Goal: Information Seeking & Learning: Learn about a topic

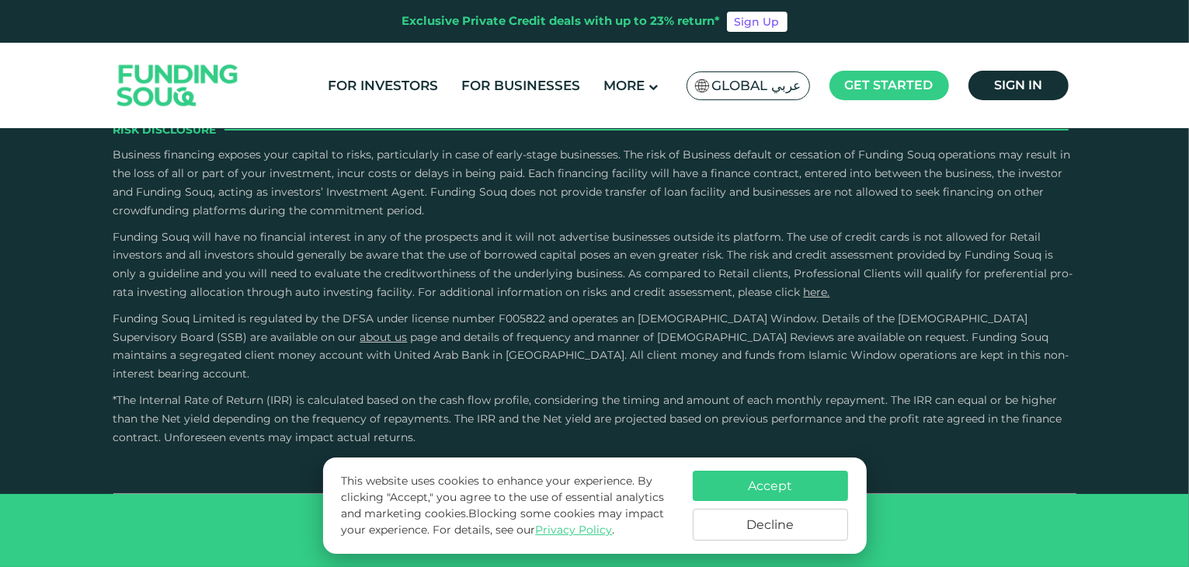
scroll to position [4193, 0]
click at [151, 80] on img at bounding box center [178, 86] width 152 height 78
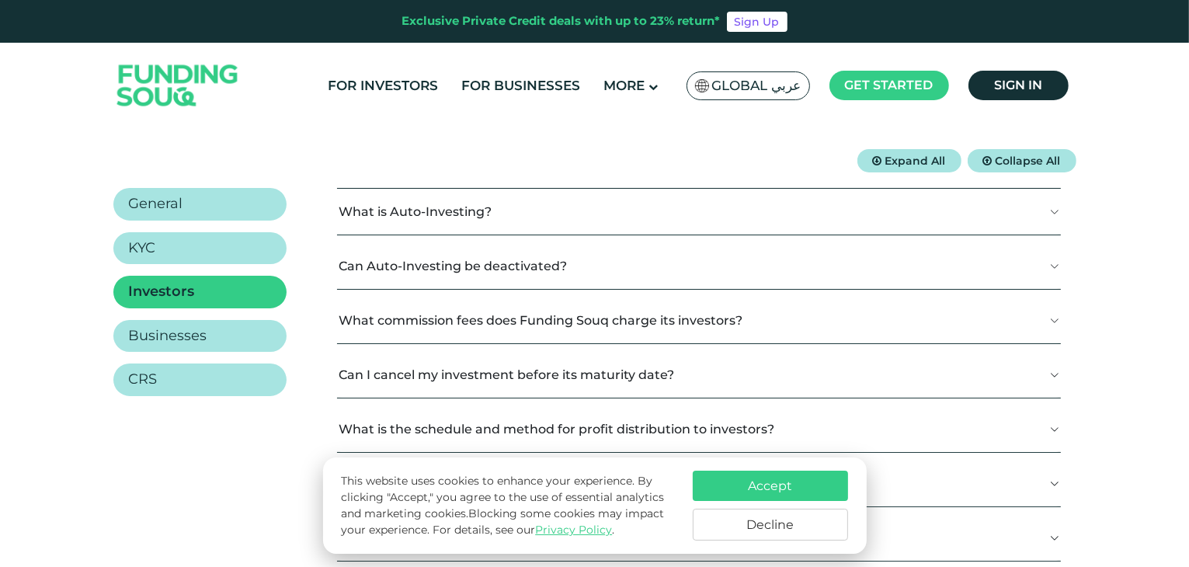
scroll to position [261, 0]
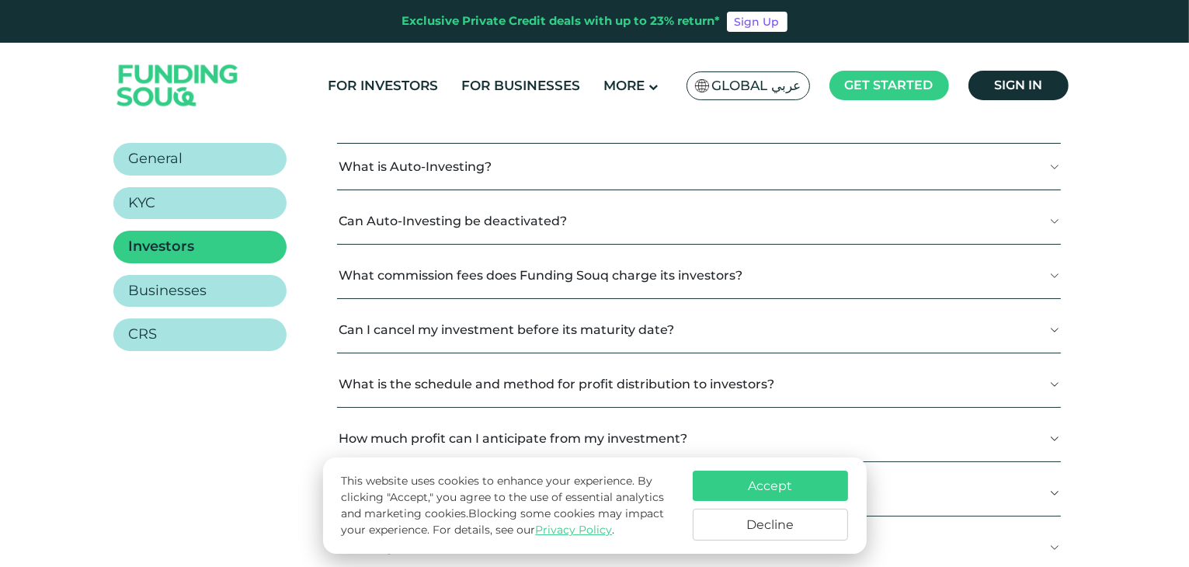
click at [590, 166] on button "What is Auto-Investing?" at bounding box center [698, 167] width 723 height 46
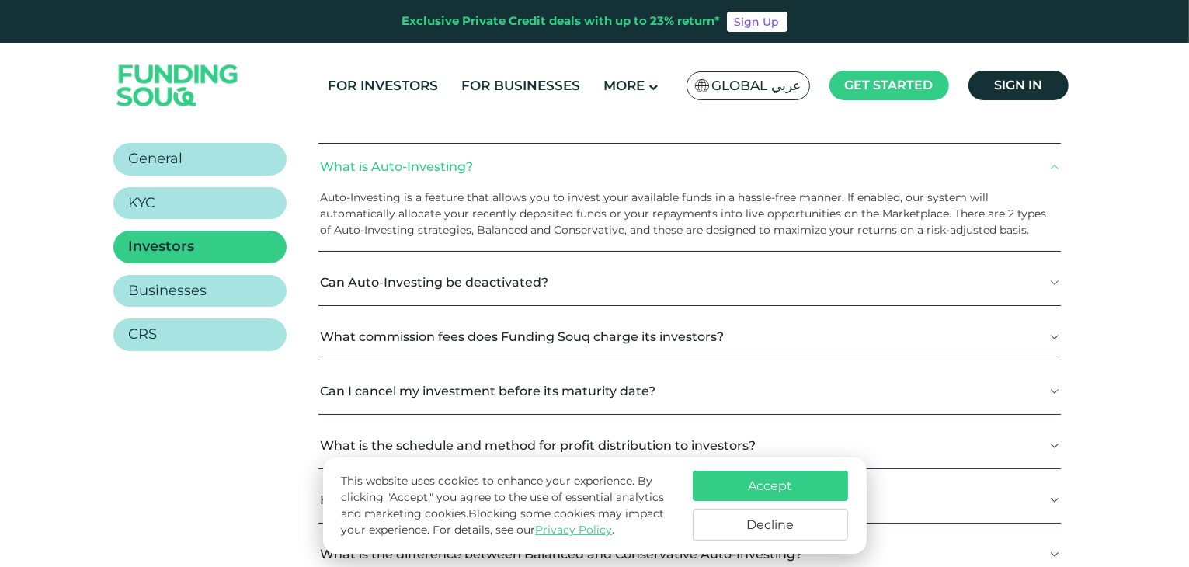
click at [651, 282] on button "Can Auto-Investing be deactivated?" at bounding box center [689, 282] width 742 height 46
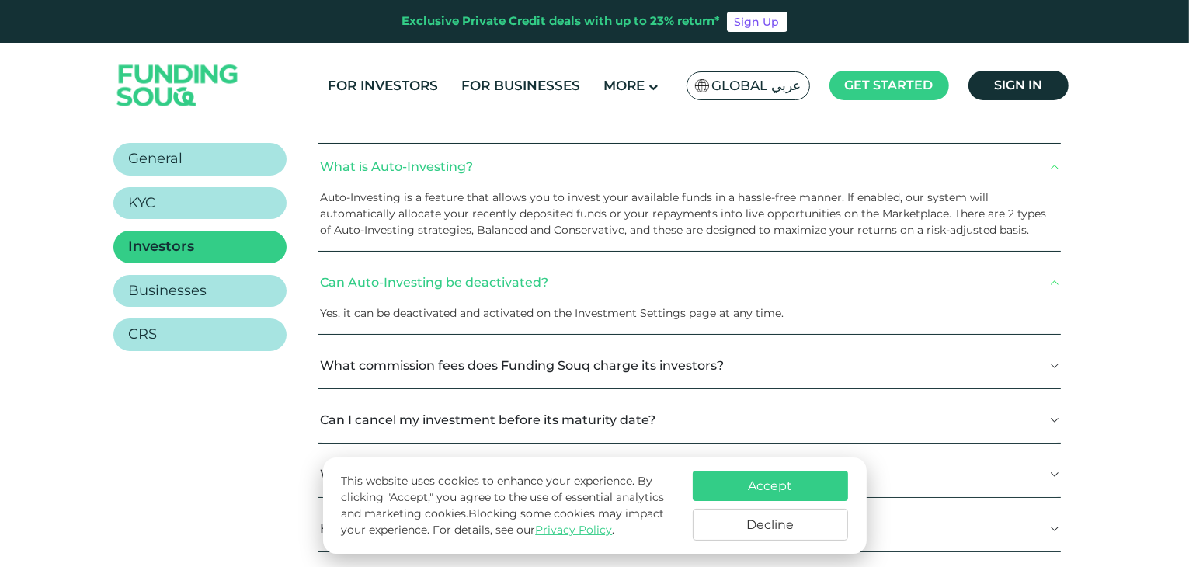
click at [652, 359] on button "What commission fees does Funding Souq charge its investors?" at bounding box center [689, 366] width 742 height 46
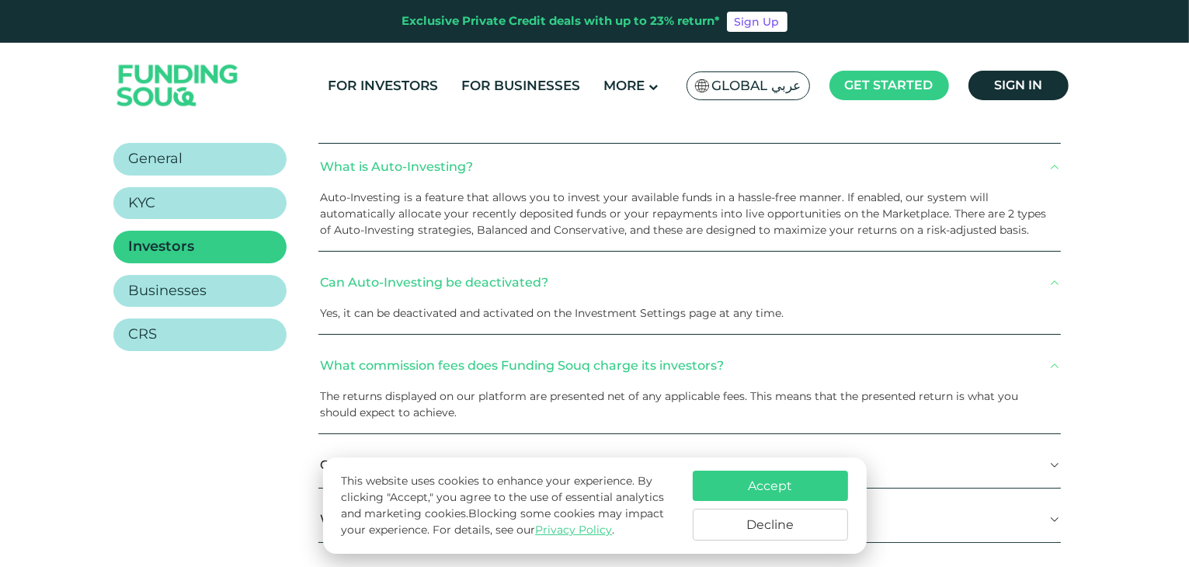
click at [936, 447] on button "Can I cancel my investment before its maturity date?" at bounding box center [689, 465] width 742 height 46
click at [803, 490] on button "Accept" at bounding box center [770, 486] width 155 height 30
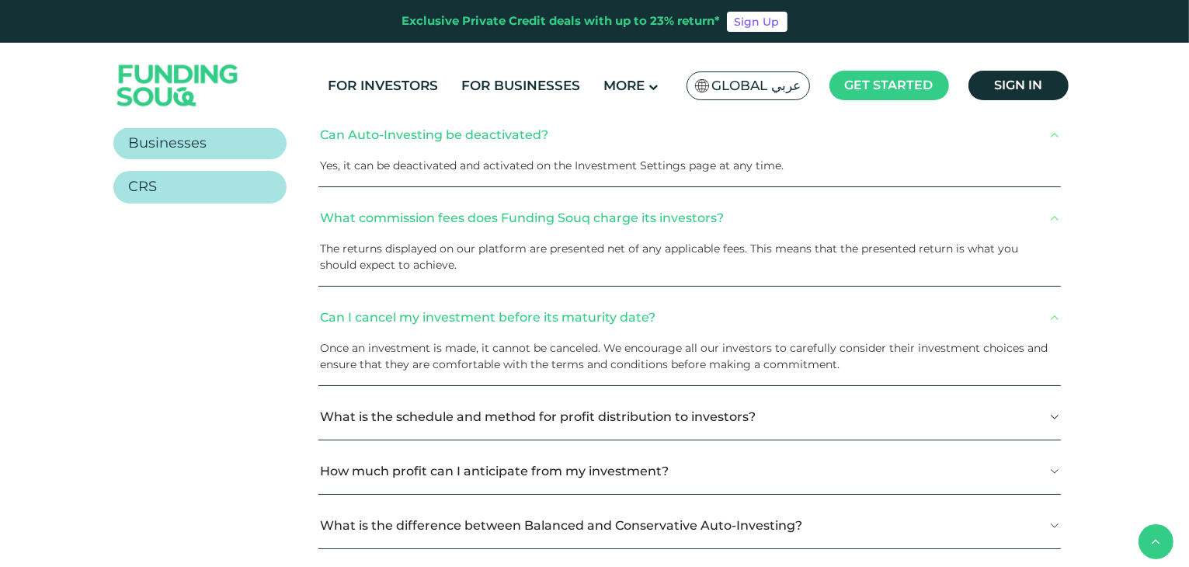
scroll to position [416, 0]
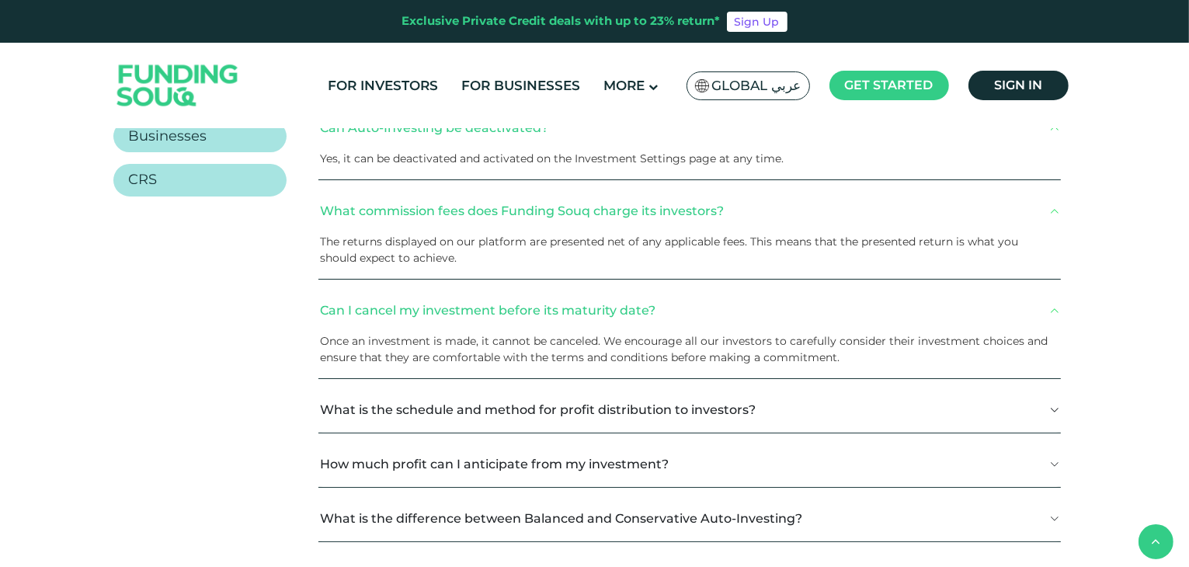
click at [850, 417] on button "What is the schedule and method for profit distribution to investors?" at bounding box center [689, 410] width 742 height 46
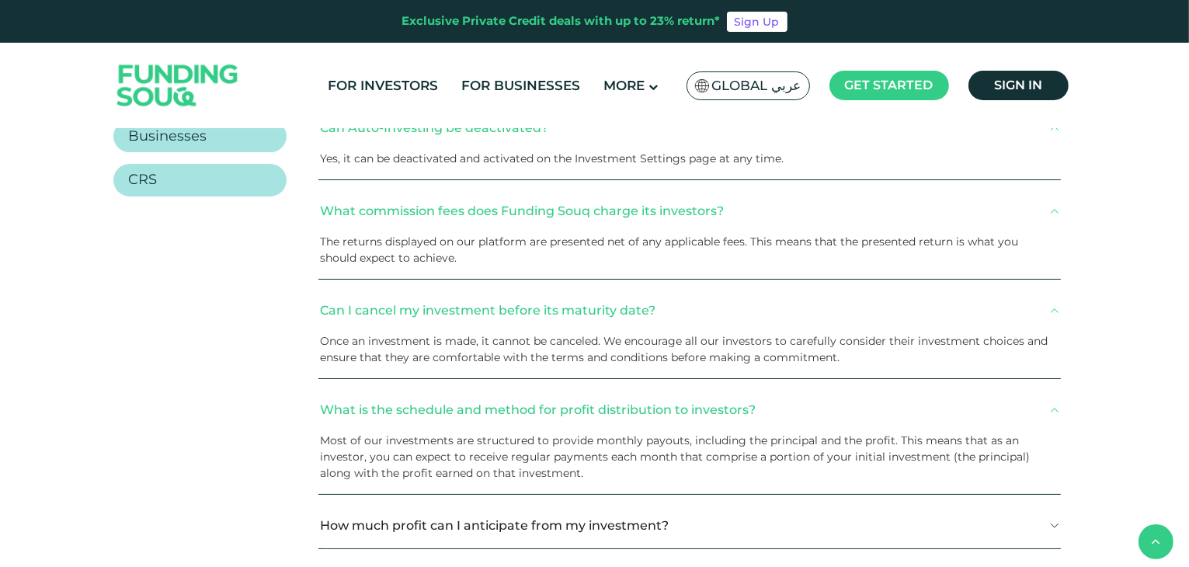
click at [863, 513] on button "How much profit can I anticipate from my investment?" at bounding box center [689, 526] width 742 height 46
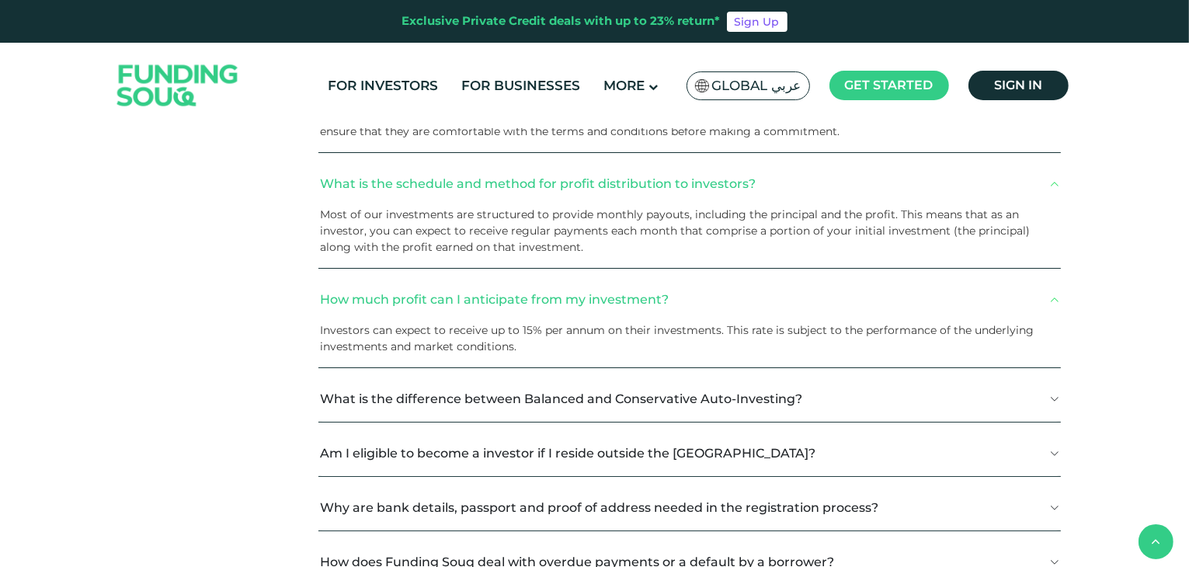
scroll to position [637, 0]
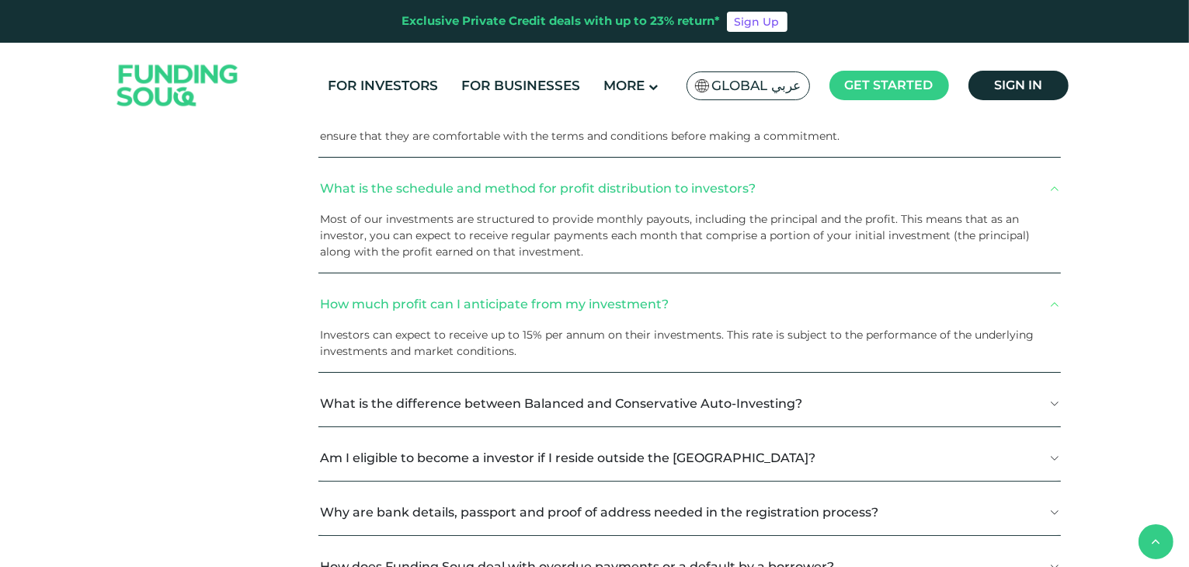
click at [875, 417] on button "What is the difference between Balanced and Conservative Auto-Investing?" at bounding box center [689, 404] width 742 height 46
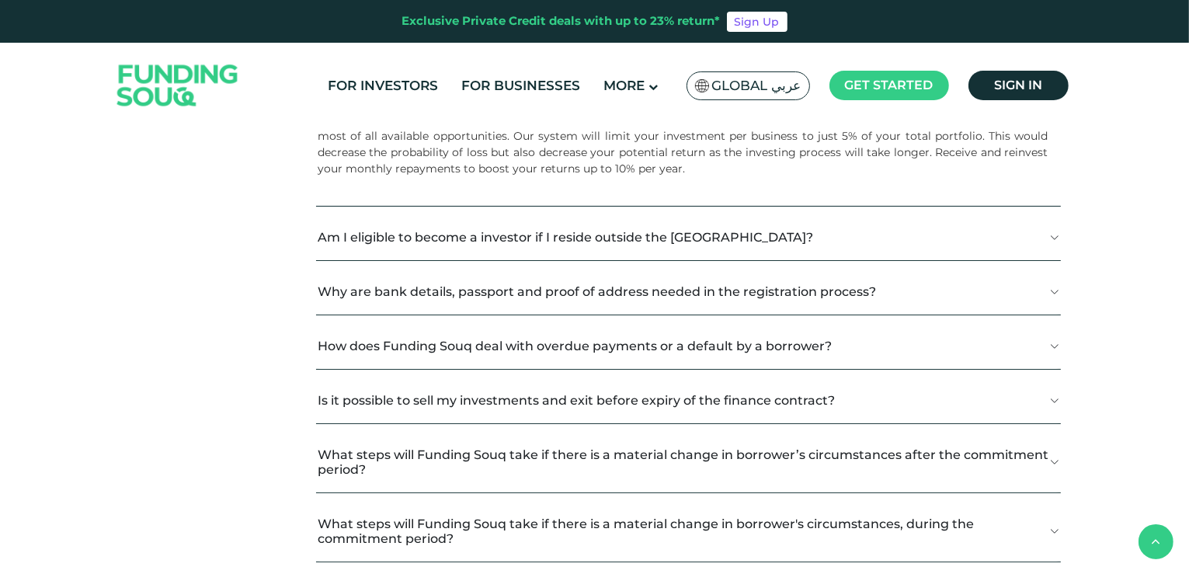
scroll to position [997, 0]
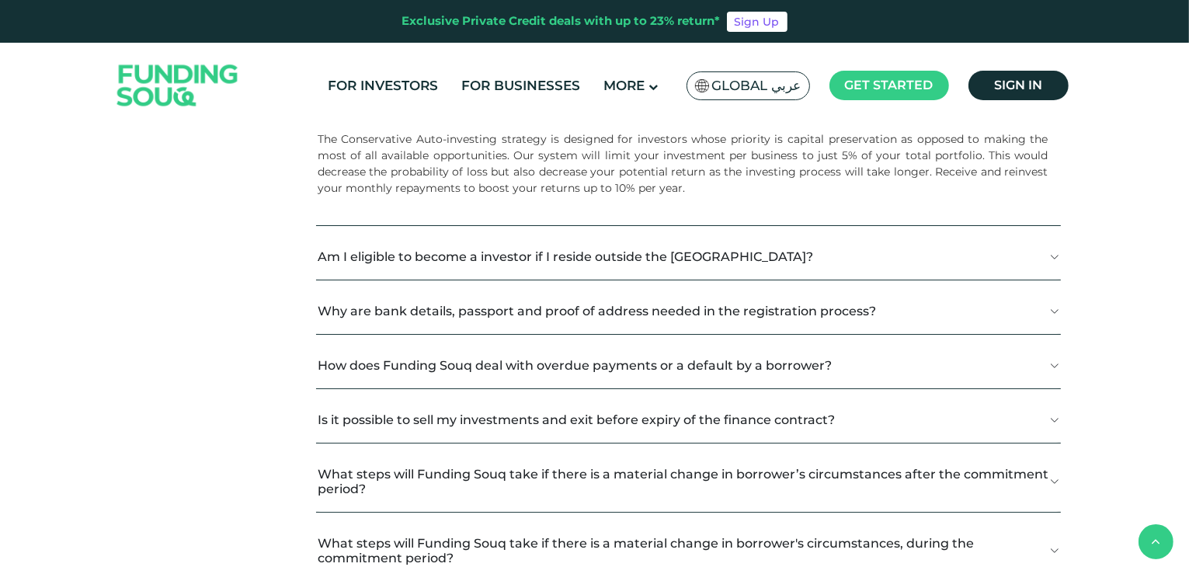
click at [1007, 256] on button "Am I eligible to become a investor if I reside outside the UAE?" at bounding box center [688, 257] width 745 height 46
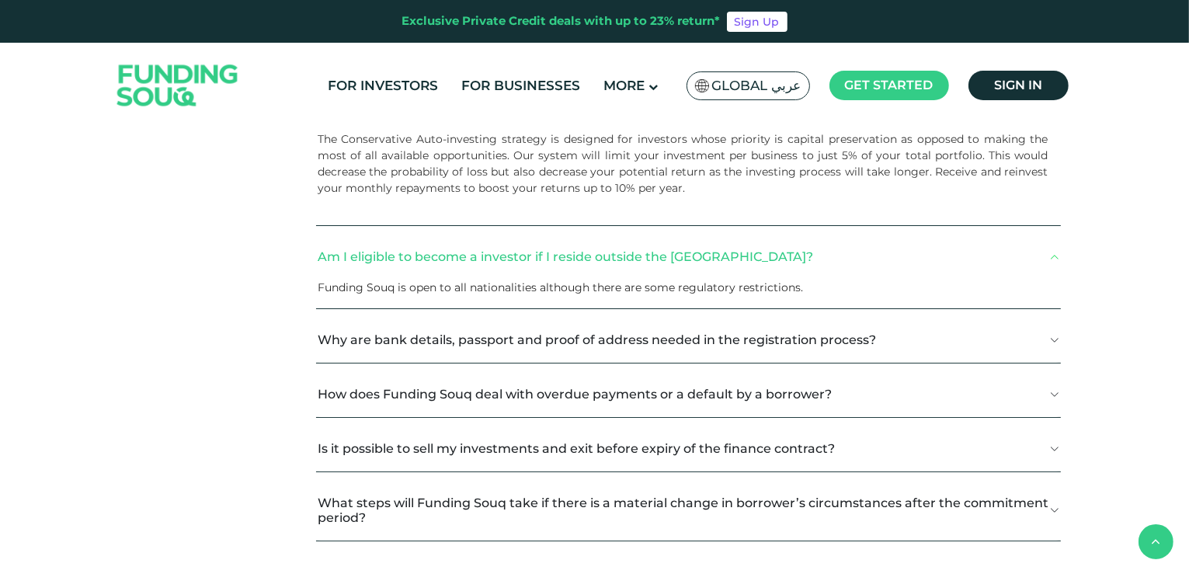
click at [1037, 359] on button "Why are bank details, passport and proof of address needed in the registration …" at bounding box center [688, 340] width 745 height 46
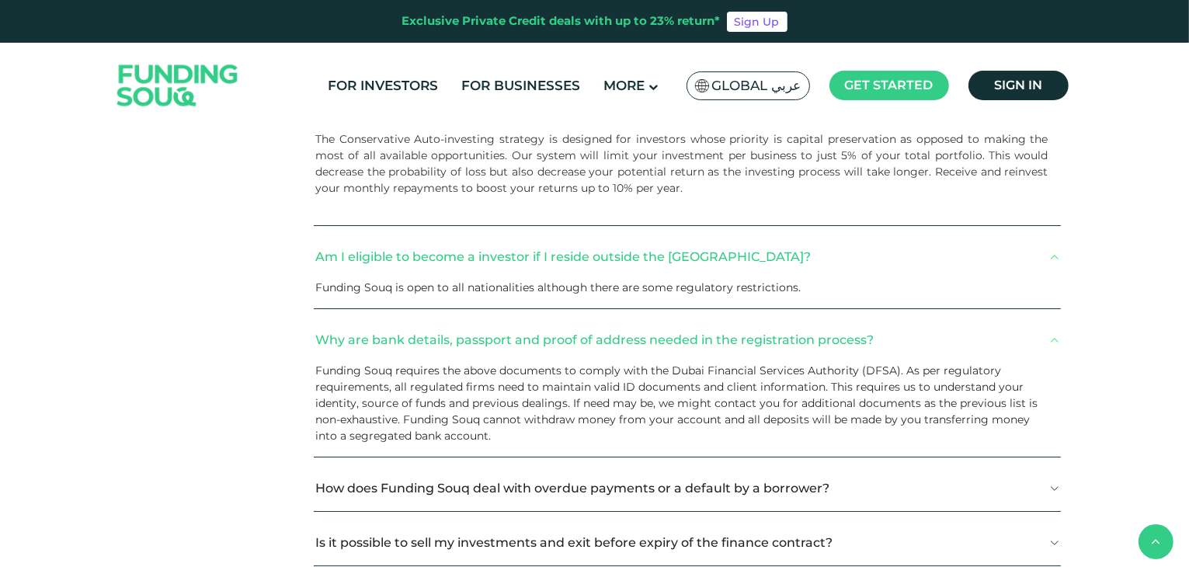
click at [1042, 479] on button "How does Funding Souq deal with overdue payments or a default by a borrower?" at bounding box center [687, 488] width 747 height 46
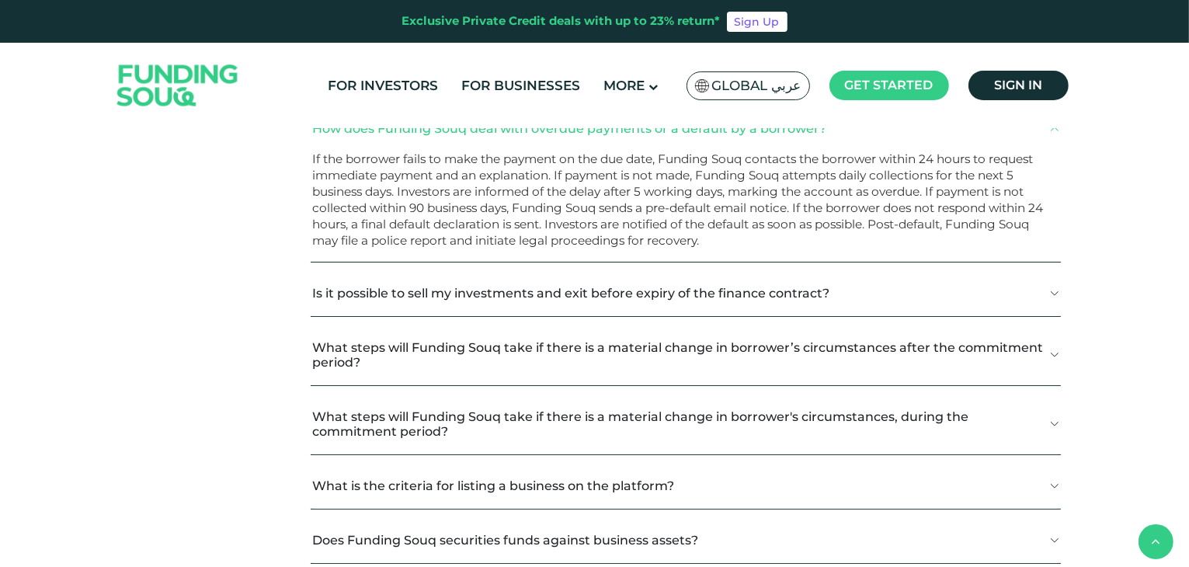
scroll to position [1374, 0]
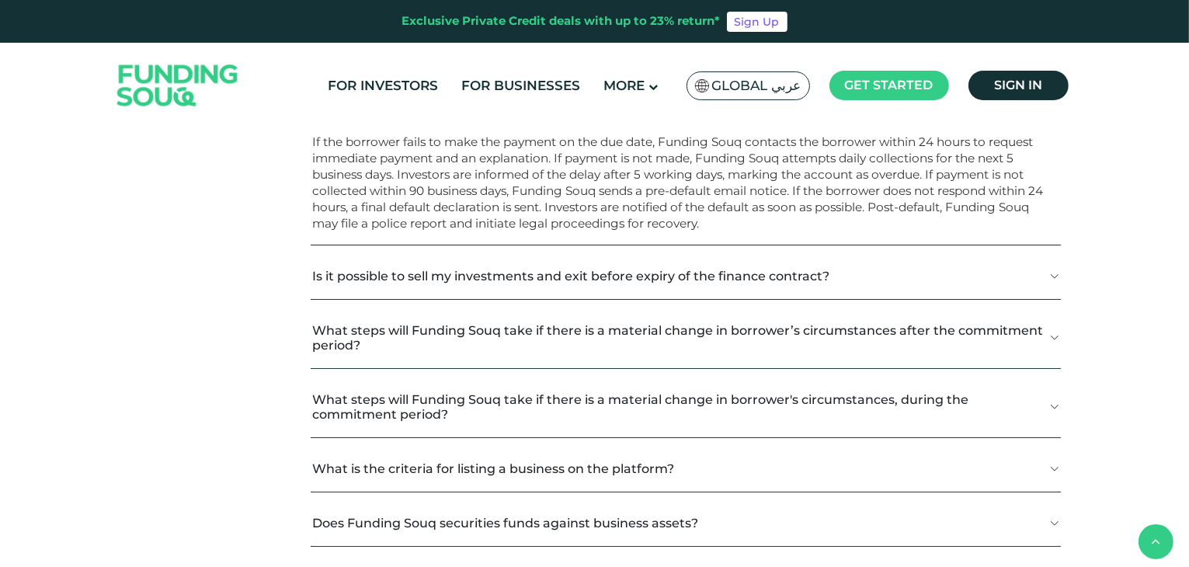
click at [1042, 280] on button "Is it possible to sell my investments and exit before expiry of the finance con…" at bounding box center [686, 276] width 750 height 46
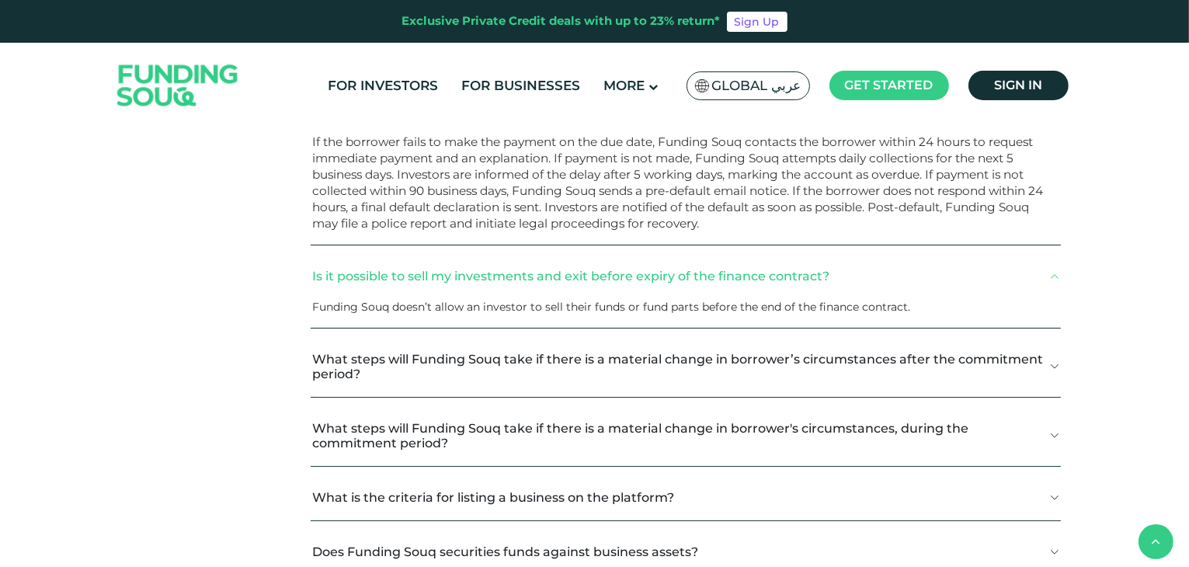
click at [1031, 347] on button "What steps will Funding Souq take if there is a material change in borrower’s c…" at bounding box center [686, 366] width 750 height 61
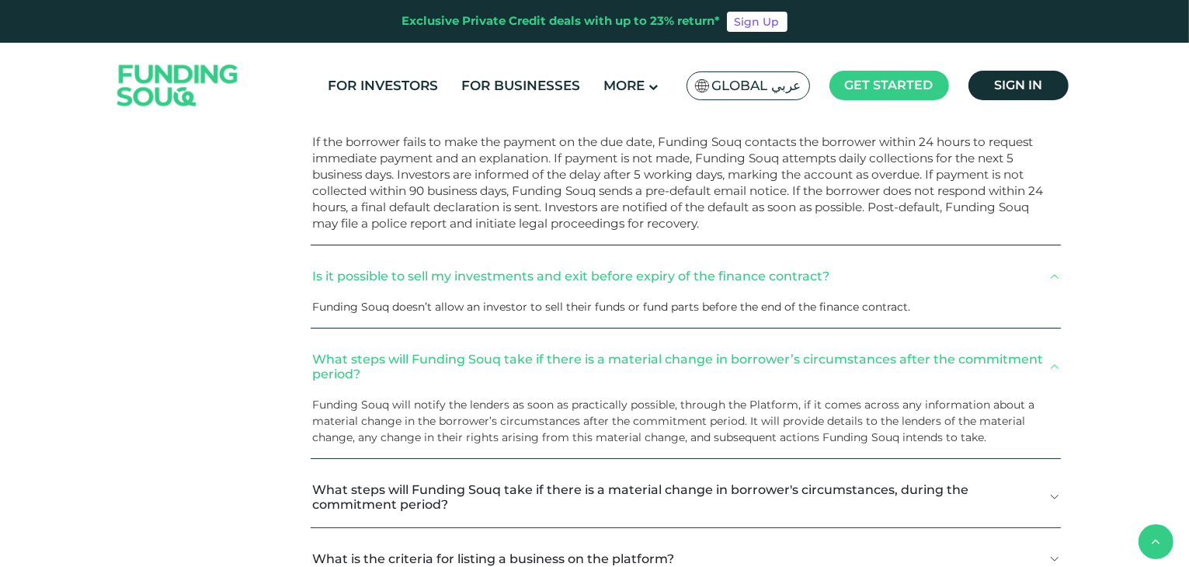
click at [1017, 476] on button "What steps will Funding Souq take if there is a material change in borrower's c…" at bounding box center [686, 497] width 750 height 61
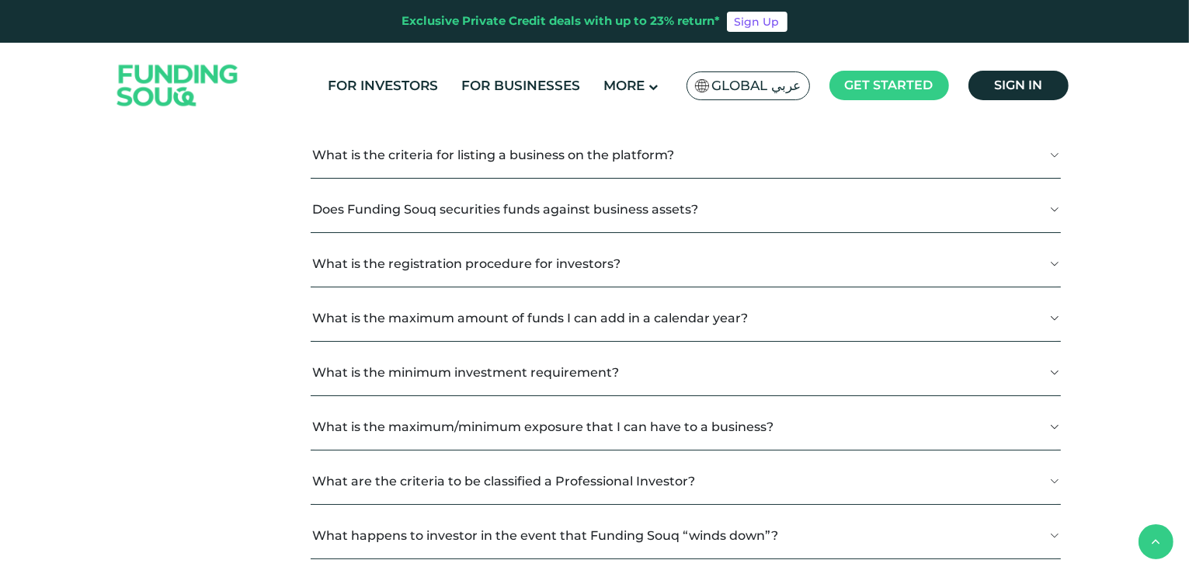
scroll to position [1887, 0]
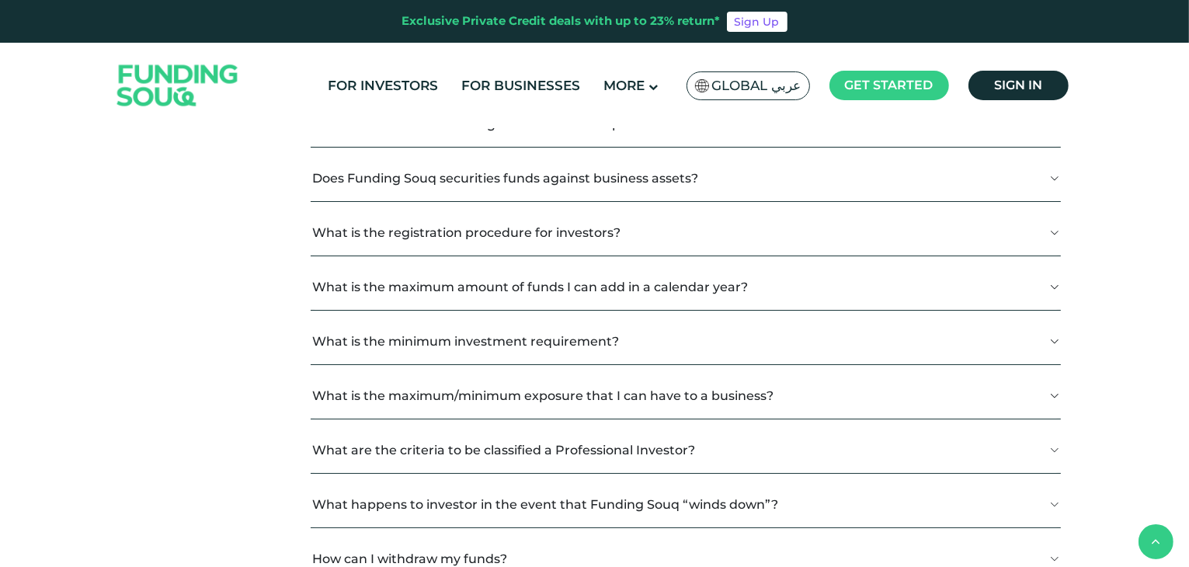
click at [1028, 142] on button "What is the criteria for listing a business on the platform?" at bounding box center [686, 124] width 750 height 46
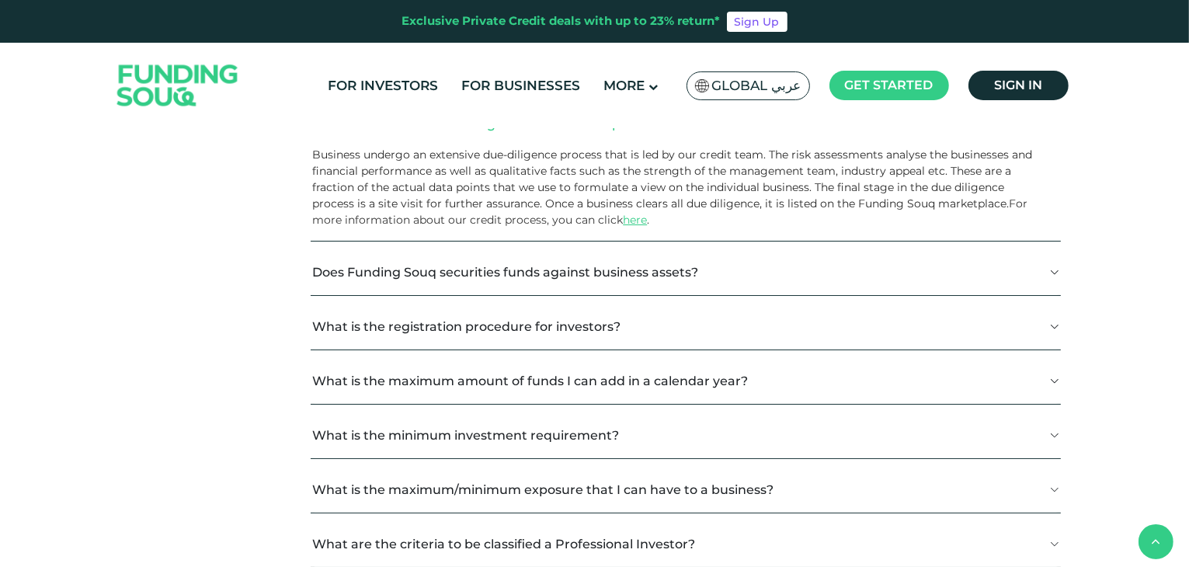
click at [1020, 269] on button "Does Funding Souq securities funds against business assets?" at bounding box center [686, 272] width 750 height 46
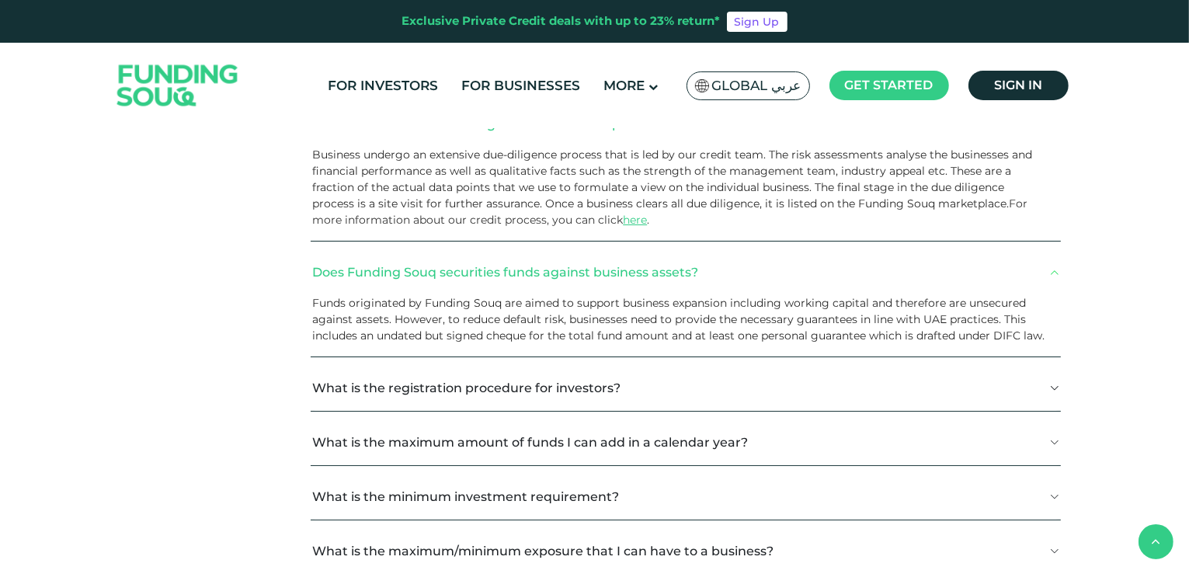
click at [1010, 399] on button "What is the registration procedure for investors?" at bounding box center [686, 388] width 750 height 46
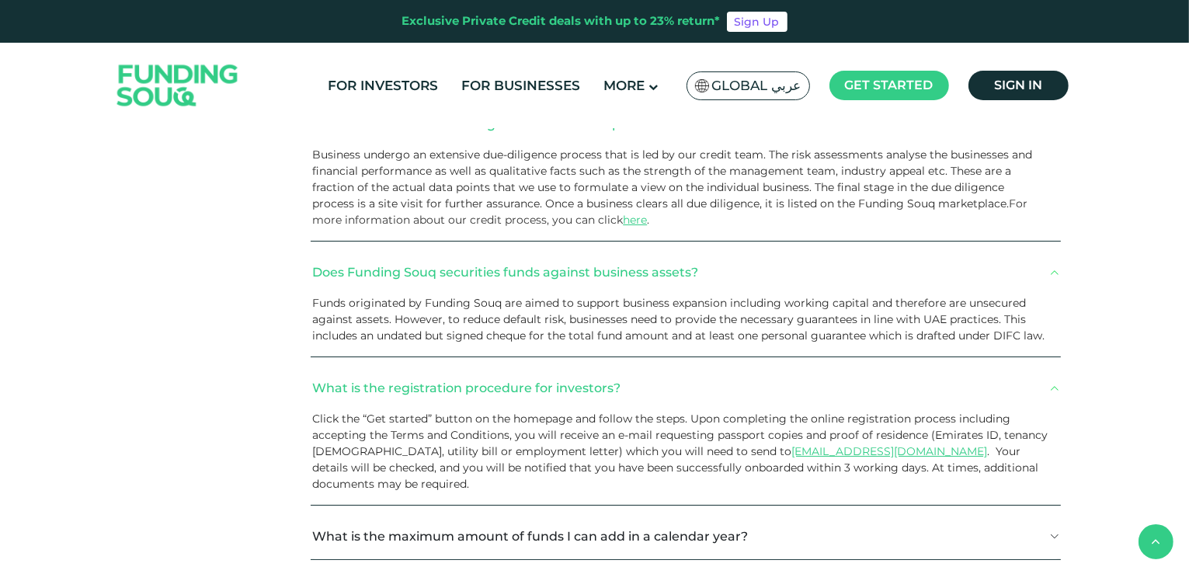
click at [1004, 557] on button "What is the maximum amount of funds I can add in a calendar year?" at bounding box center [686, 536] width 750 height 46
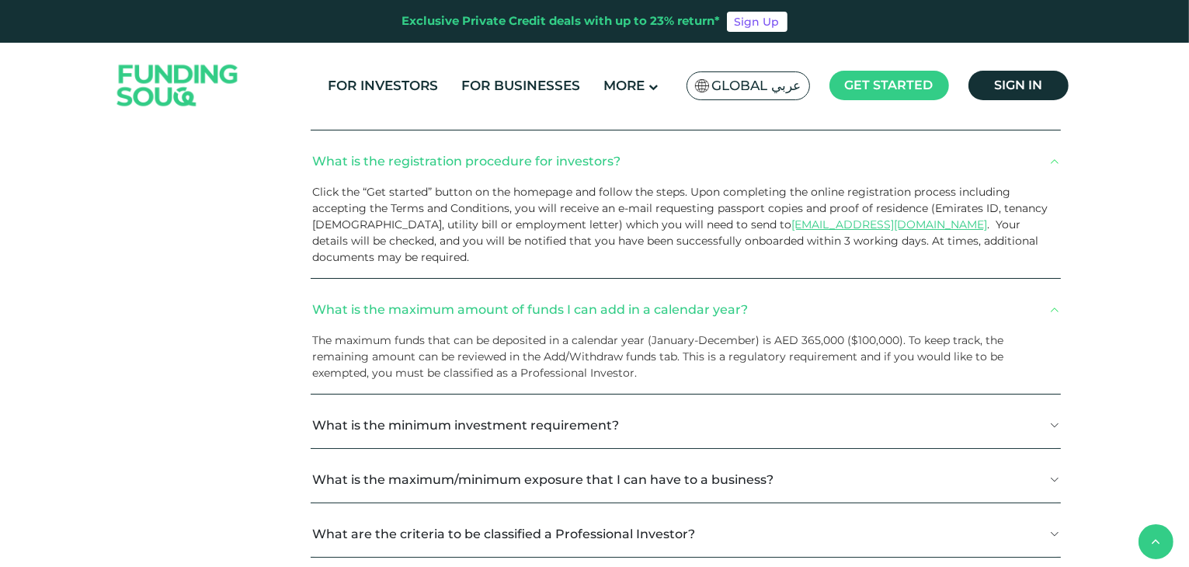
scroll to position [2124, 0]
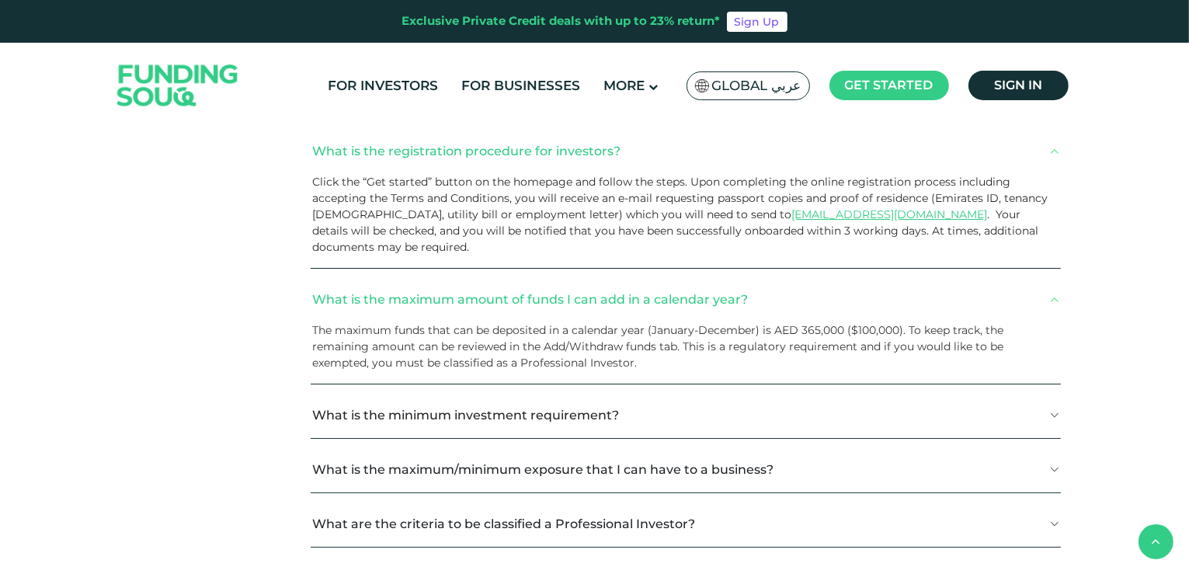
click at [996, 392] on button "What is the minimum investment requirement?" at bounding box center [686, 415] width 750 height 46
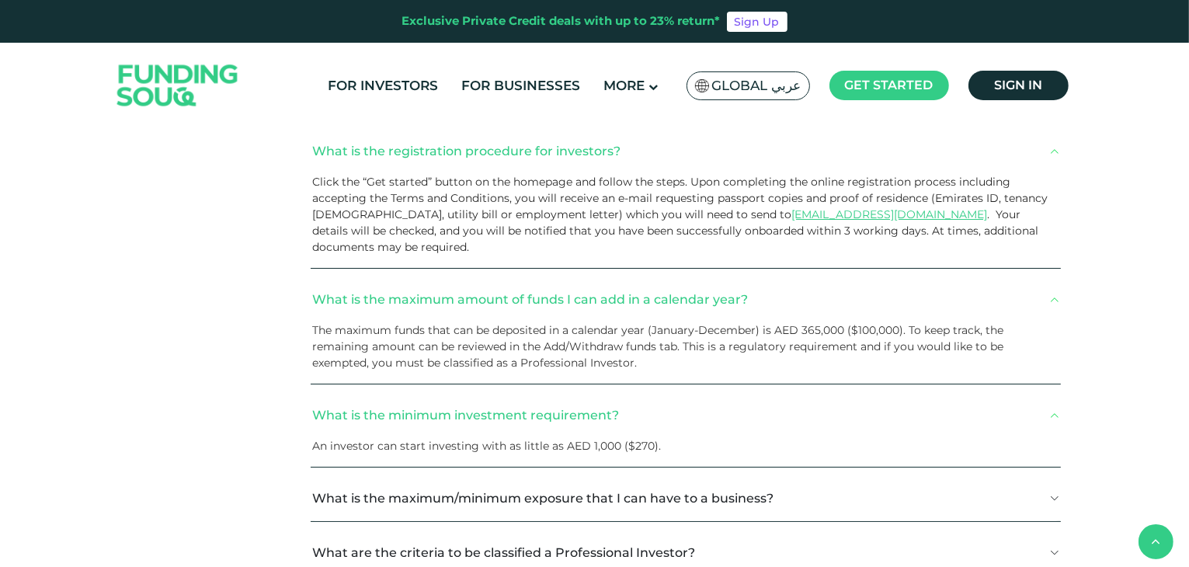
click at [1019, 500] on button "What is the maximum/minimum exposure that I can have to a business?" at bounding box center [686, 498] width 750 height 46
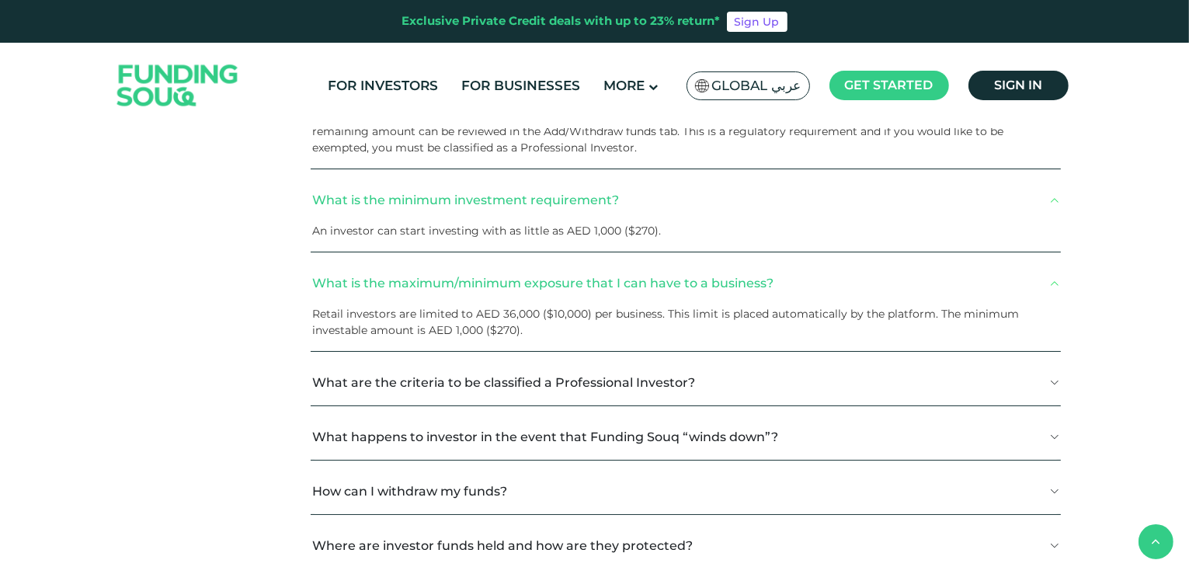
scroll to position [2416, 0]
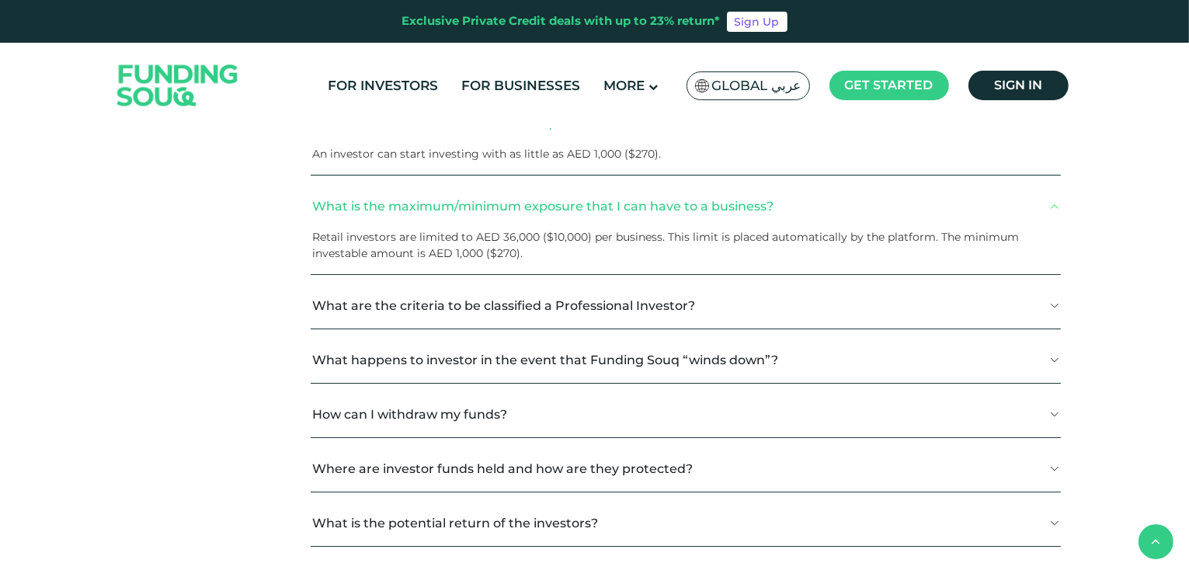
click at [1042, 308] on button "What are the criteria to be classified a Professional Investor?" at bounding box center [686, 306] width 750 height 46
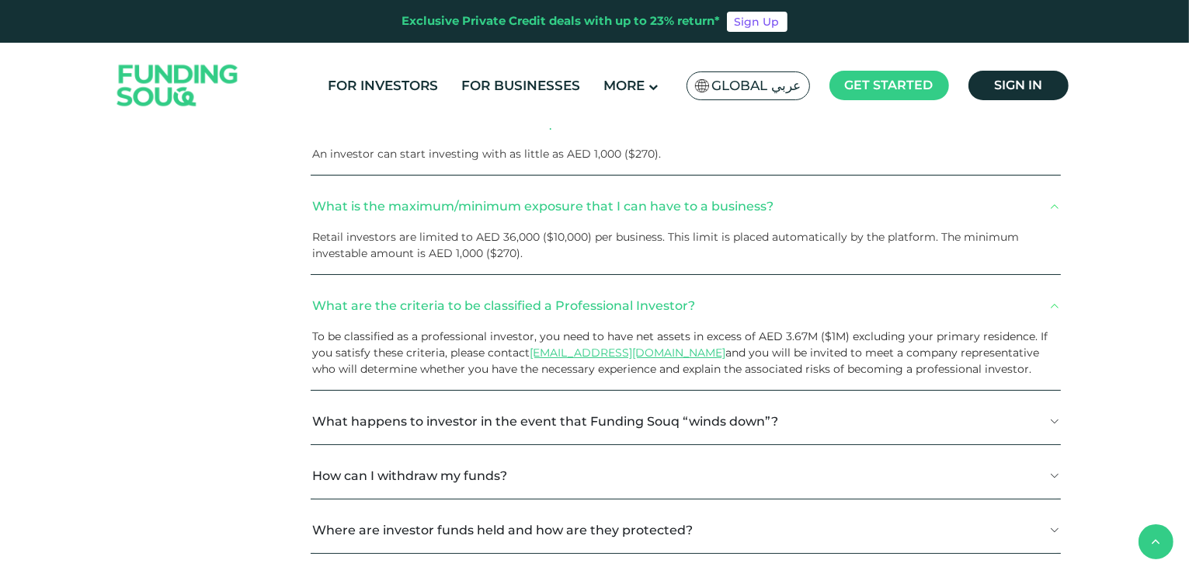
click at [1035, 417] on button "What happens to investor in the event that Funding Souq “winds down”?" at bounding box center [686, 421] width 750 height 46
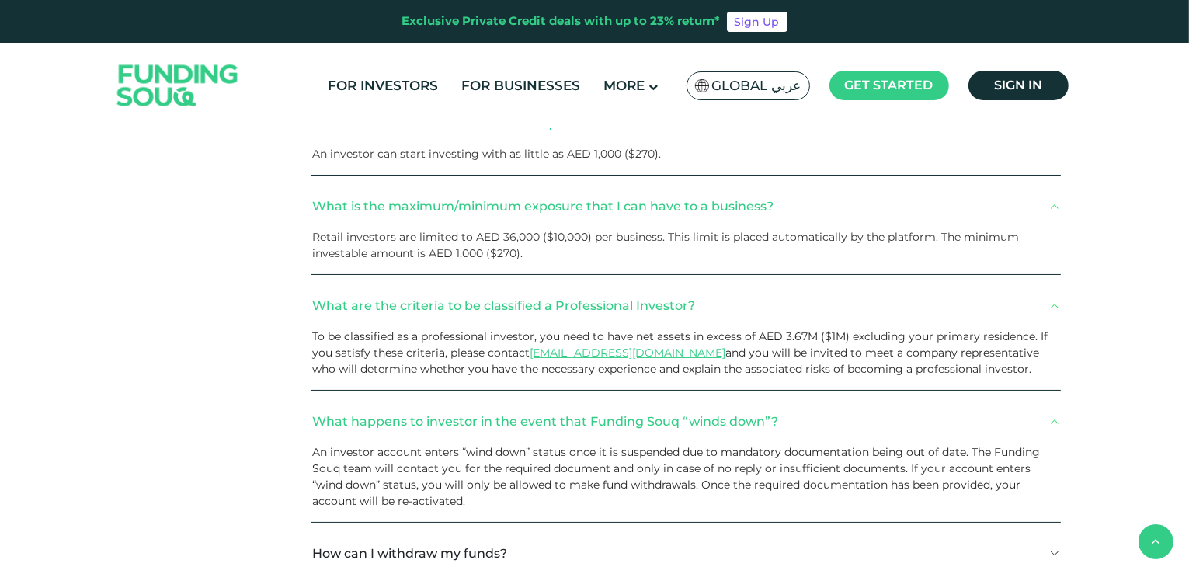
click at [1010, 544] on button "How can I withdraw my funds?" at bounding box center [686, 553] width 750 height 46
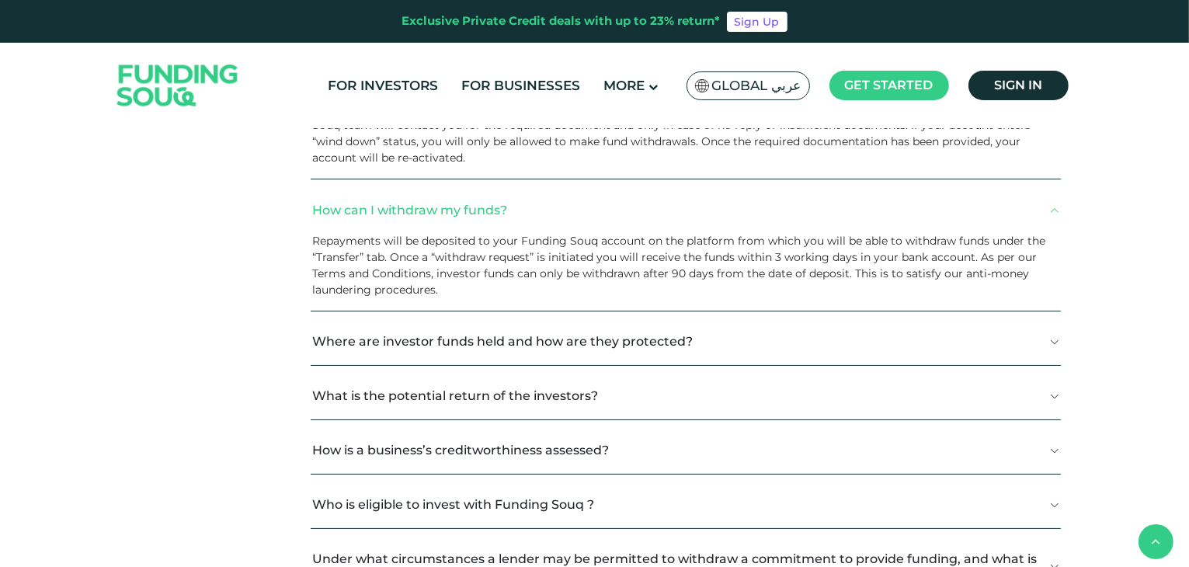
scroll to position [2749, 0]
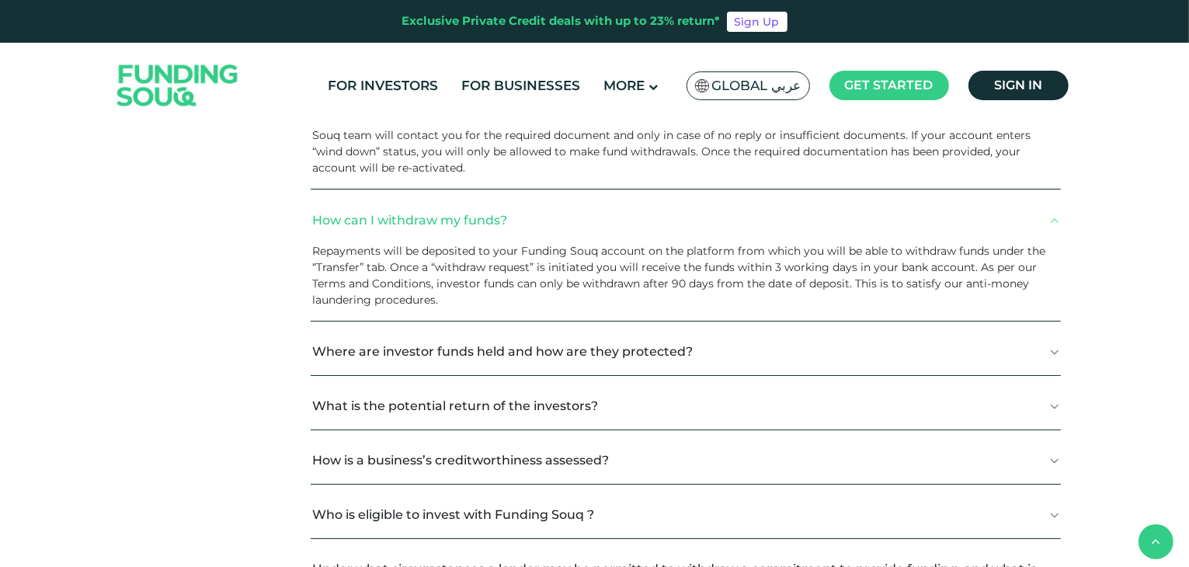
click at [1028, 367] on button "Where are investor funds held and how are they protected?" at bounding box center [686, 352] width 750 height 46
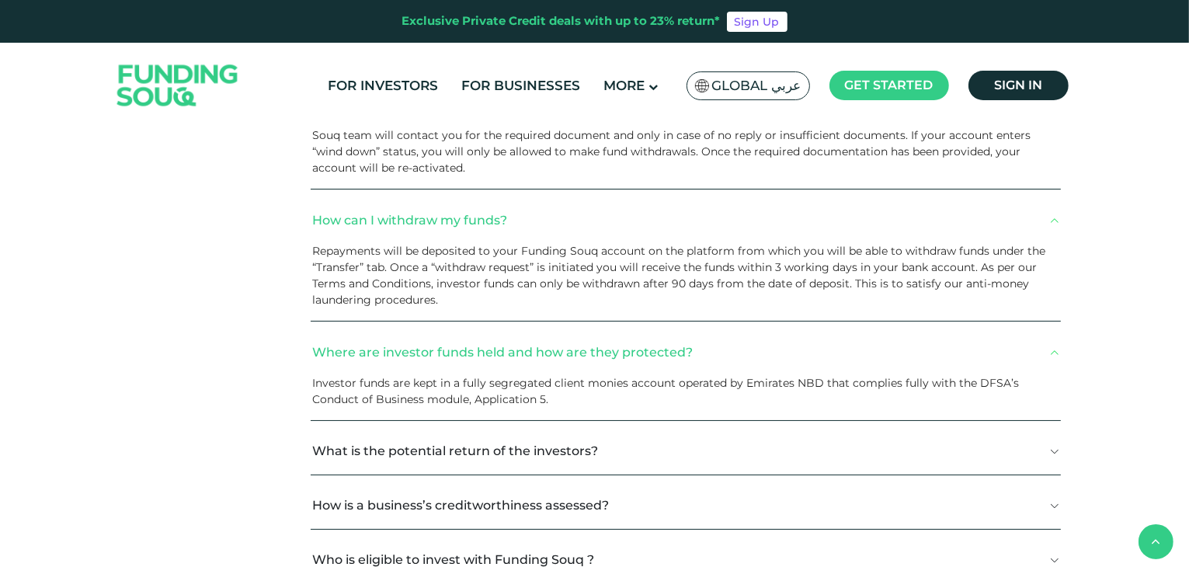
click at [1006, 464] on button "What is the potential return of the investors?" at bounding box center [686, 452] width 750 height 46
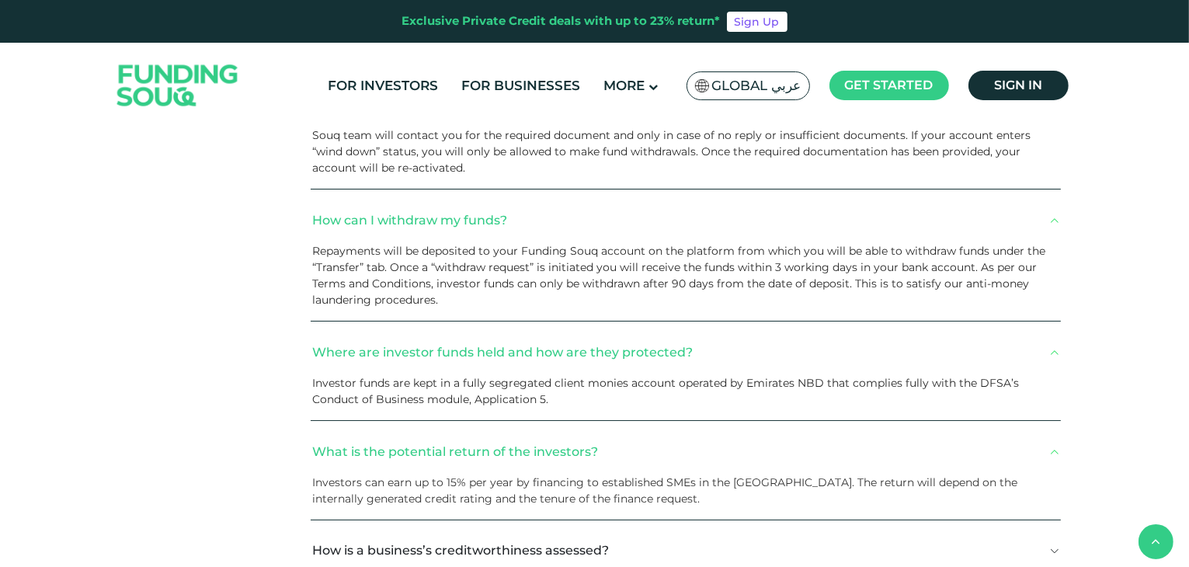
click at [1008, 541] on button "How is a business’s creditworthiness assessed?" at bounding box center [686, 551] width 750 height 46
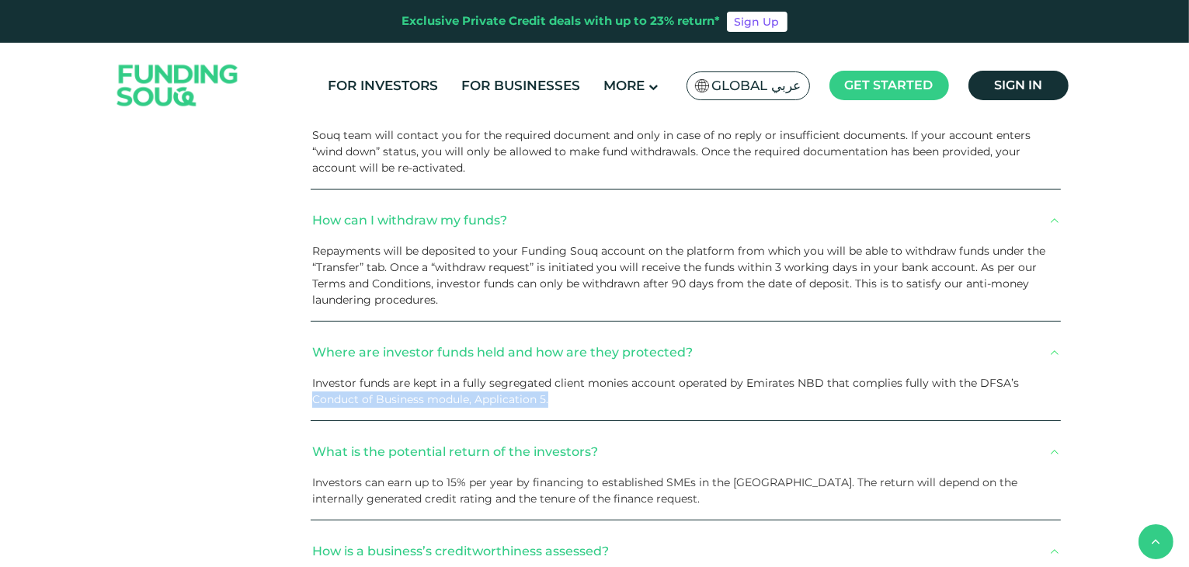
drag, startPoint x: 1186, startPoint y: 389, endPoint x: 1187, endPoint y: 417, distance: 28.0
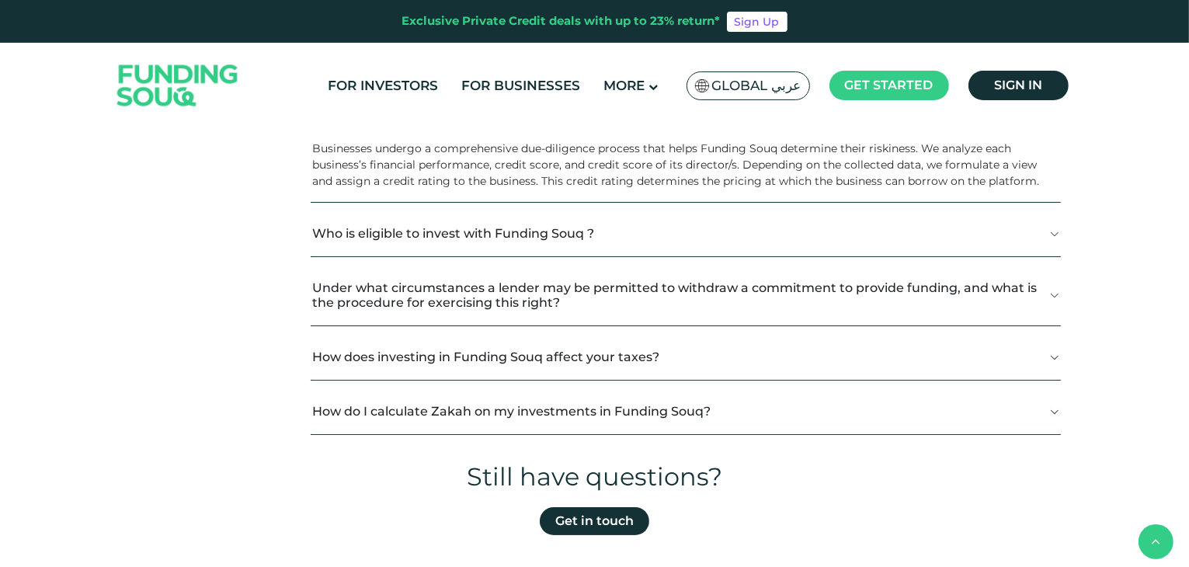
scroll to position [3188, 0]
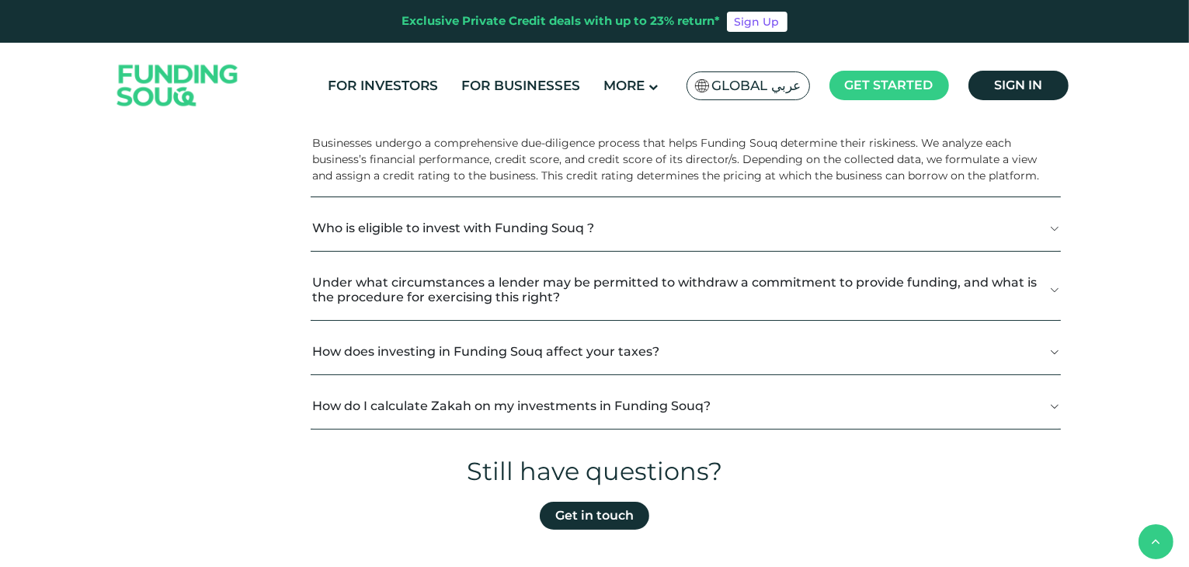
click at [1004, 213] on button "Who is eligible to invest with Funding Souq ?" at bounding box center [686, 228] width 750 height 46
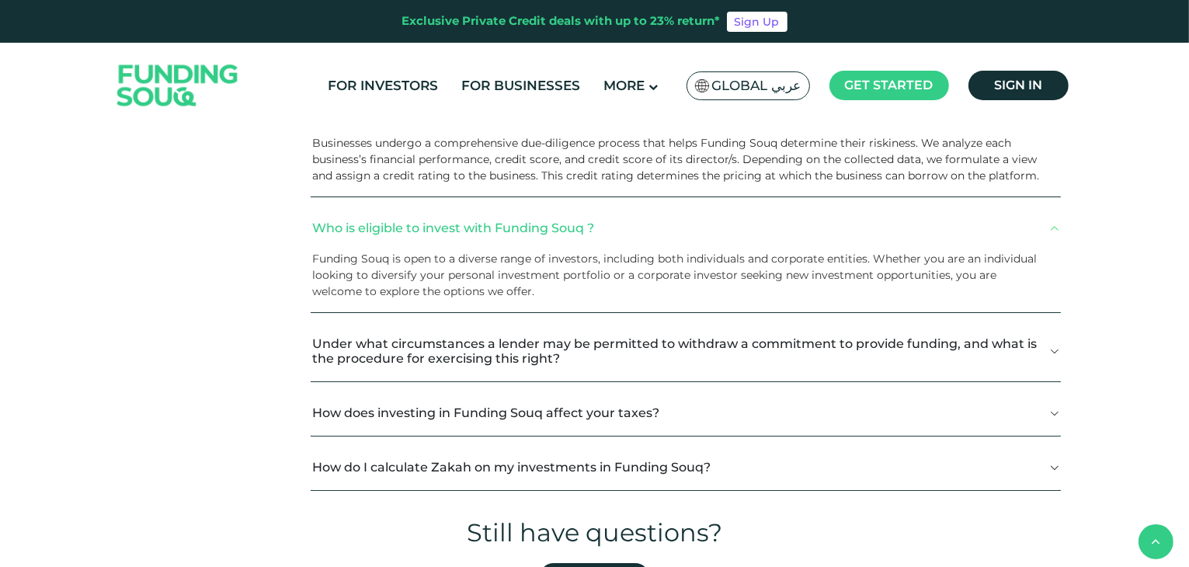
click at [1038, 334] on button "Under what circumstances a lender may be permitted to withdraw a commitment to …" at bounding box center [686, 351] width 750 height 61
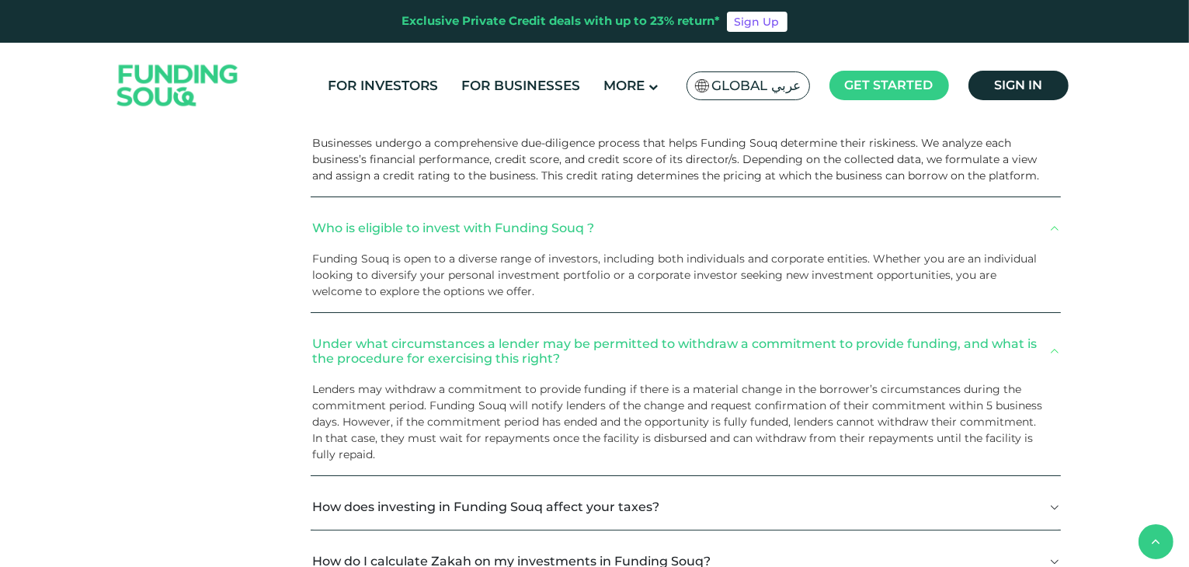
click at [1038, 487] on button "How does investing in Funding Souq affect your taxes?" at bounding box center [686, 507] width 750 height 46
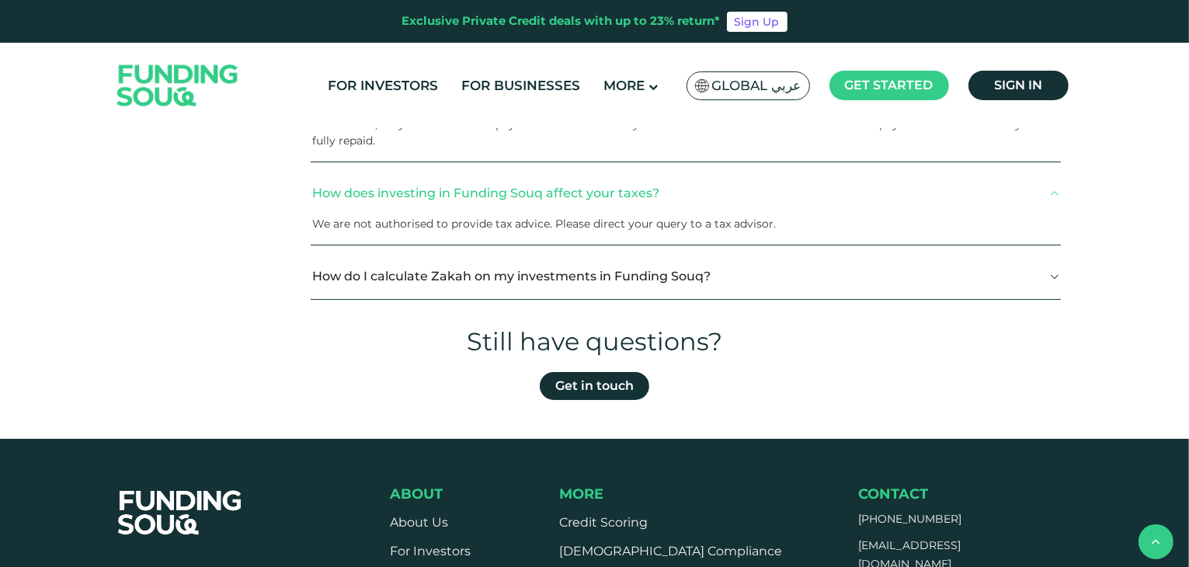
scroll to position [3550, 0]
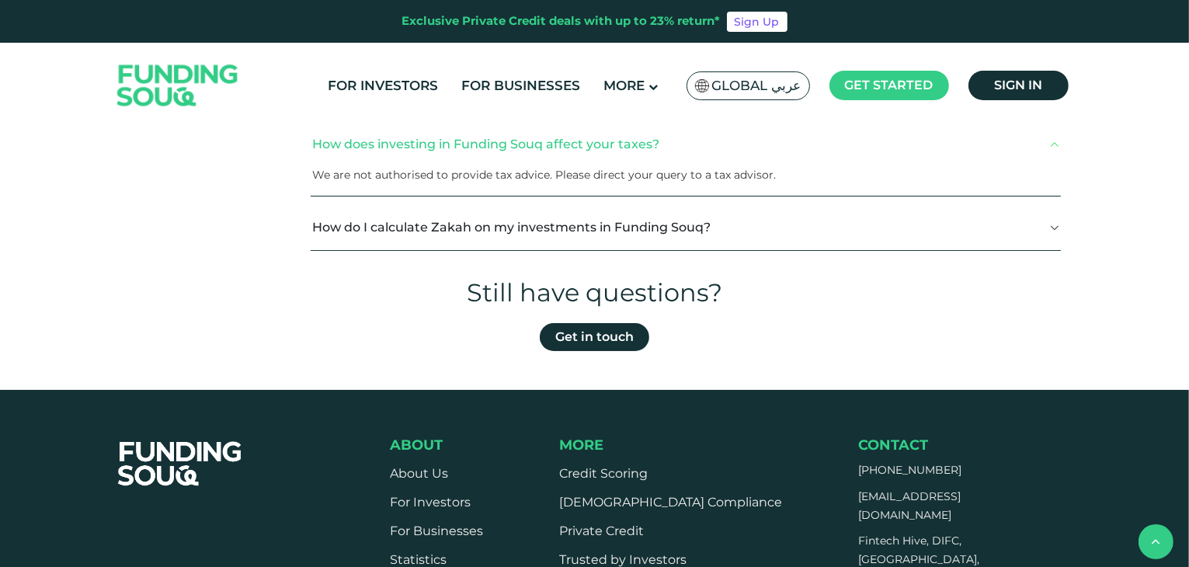
click at [1002, 235] on button "How do I calculate Zakah on my investments in Funding Souq?" at bounding box center [686, 227] width 750 height 46
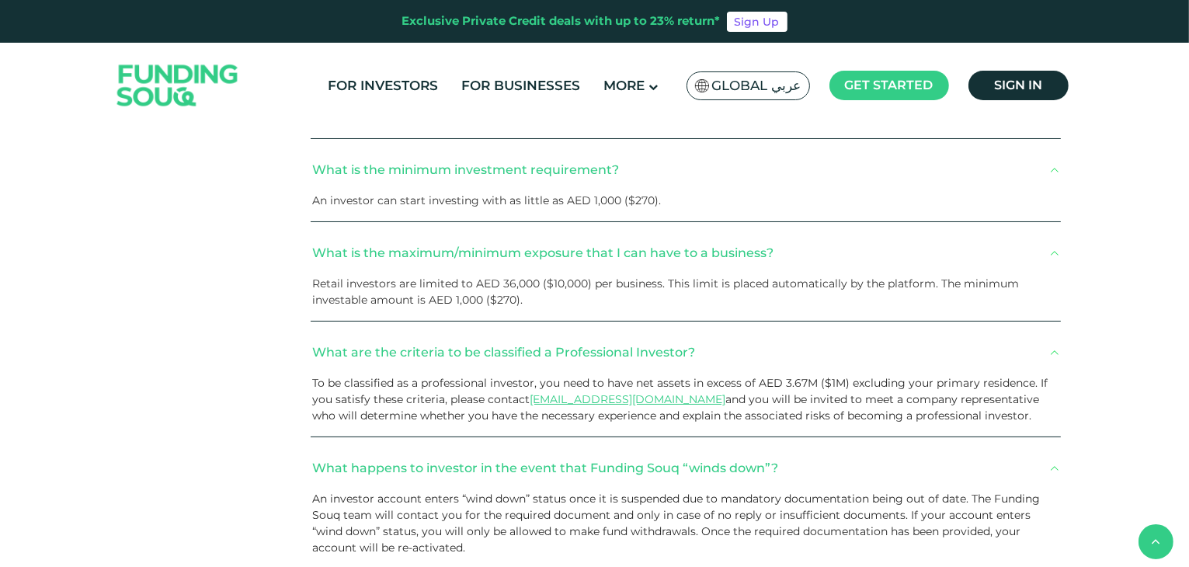
scroll to position [4393, 0]
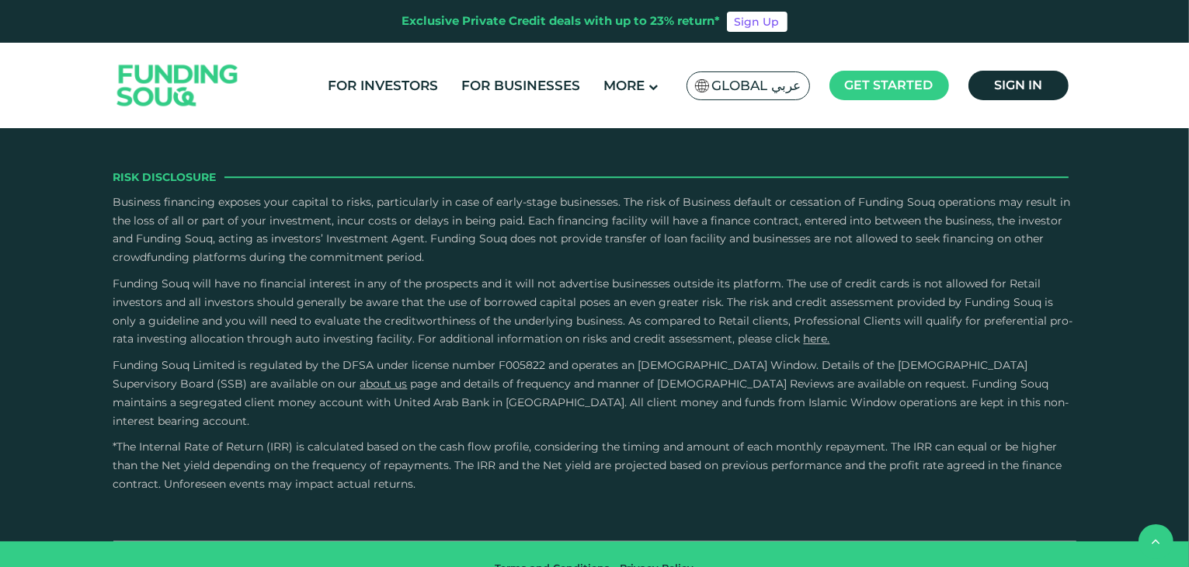
click at [698, 318] on span "Funding Souq will have no financial interest in any of the prospects and it wil…" at bounding box center [593, 311] width 960 height 69
drag, startPoint x: 693, startPoint y: 321, endPoint x: 875, endPoint y: 320, distance: 181.8
click at [875, 320] on span "Funding Souq will have no financial interest in any of the prospects and it wil…" at bounding box center [593, 311] width 960 height 69
copy span "Retail clients, Professional Clients"
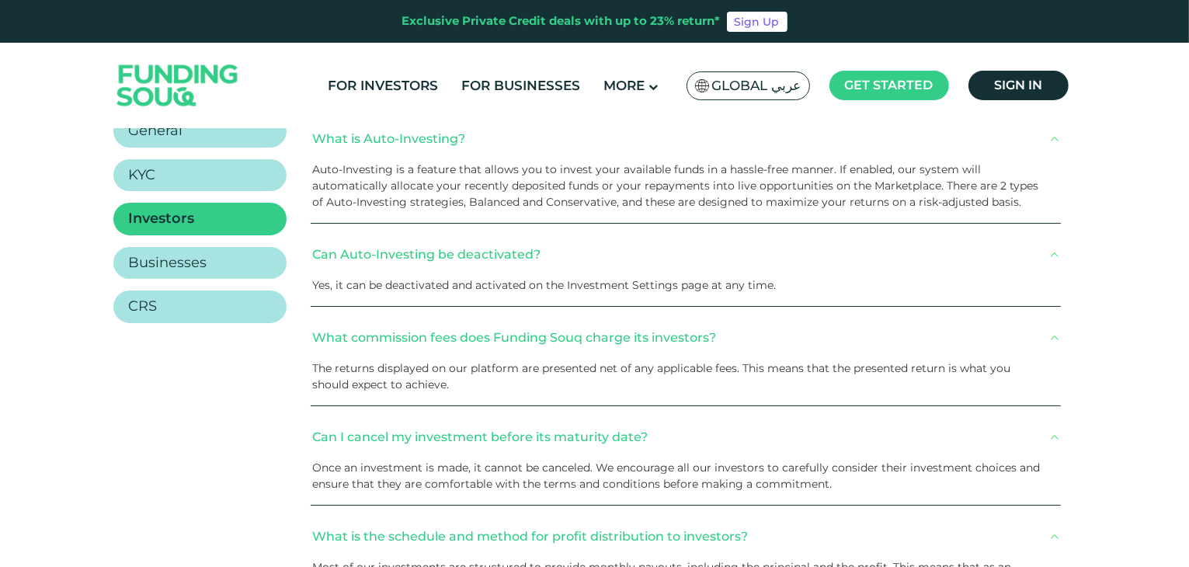
scroll to position [317, 0]
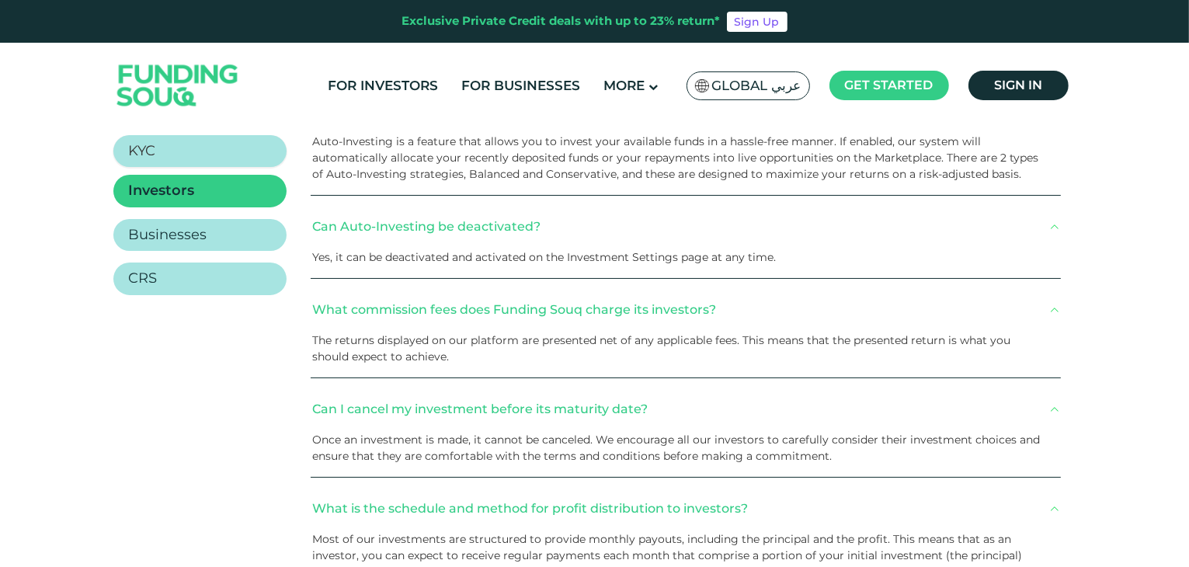
click at [207, 135] on link "KYC" at bounding box center [199, 151] width 173 height 33
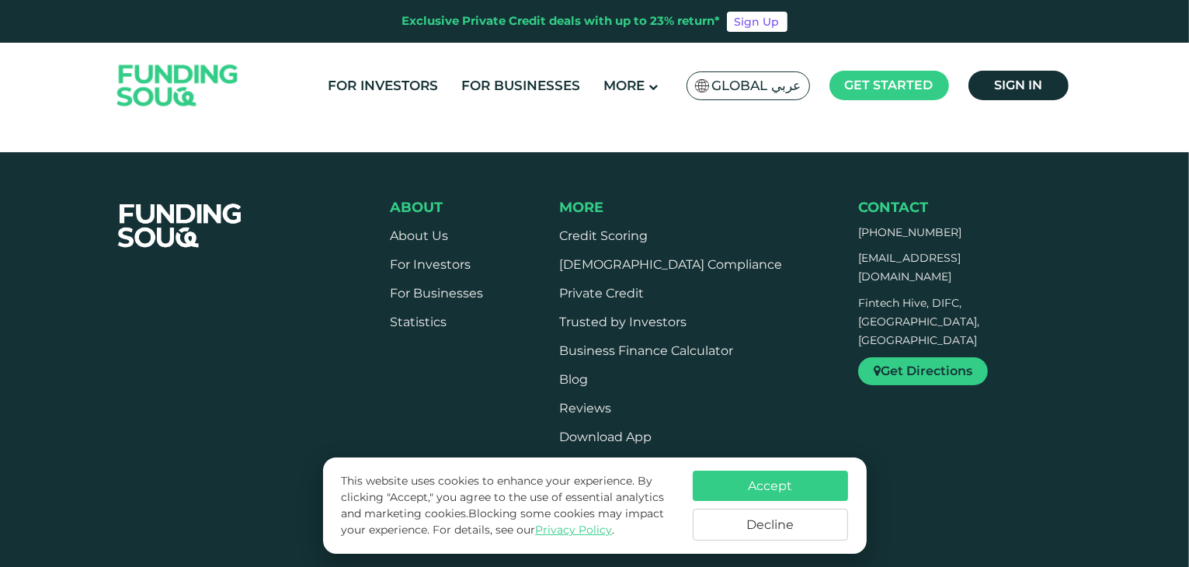
scroll to position [2318, 0]
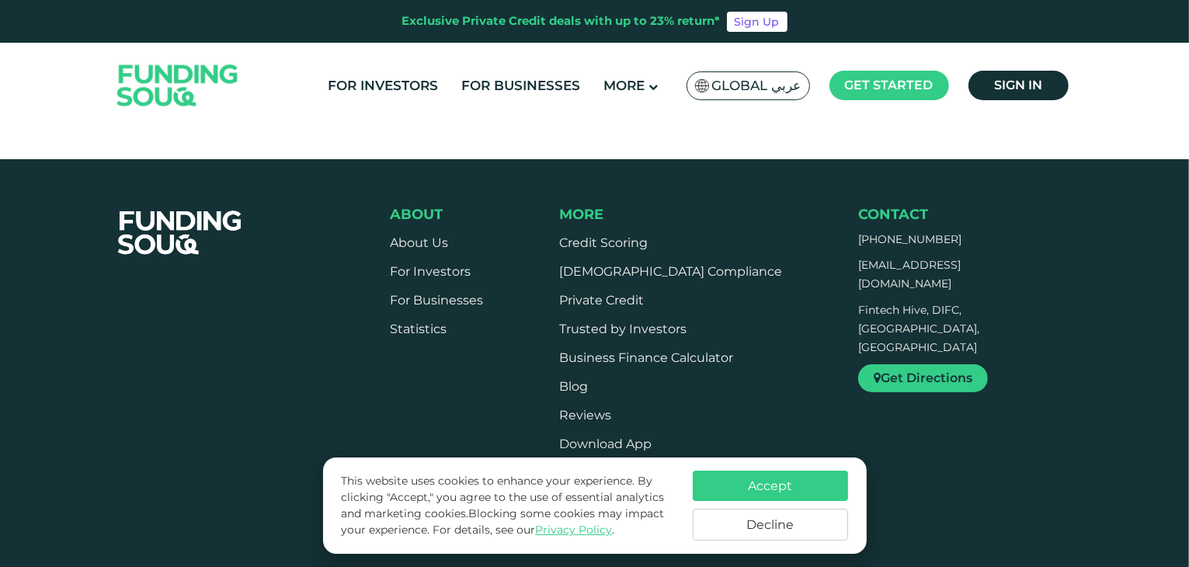
type tc-range-slider "4"
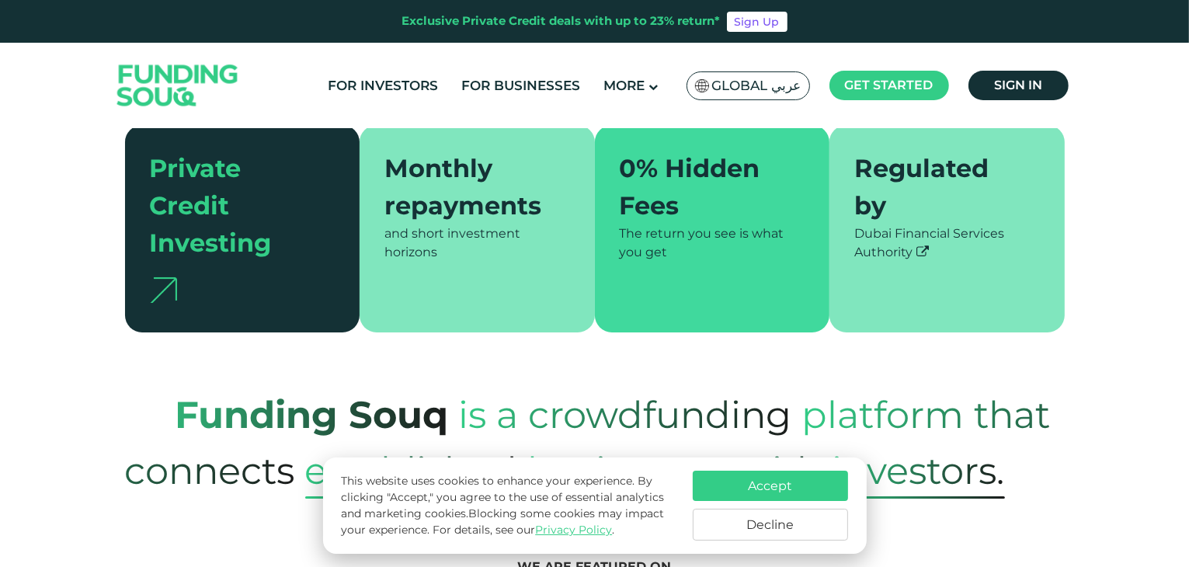
scroll to position [0, 0]
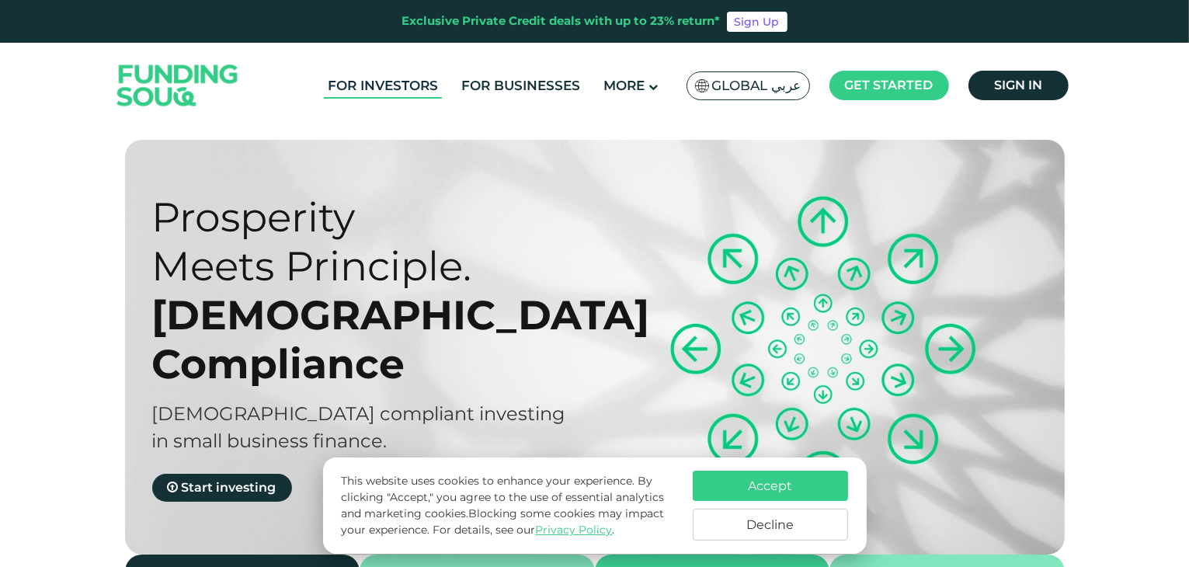
click at [392, 78] on link "For Investors" at bounding box center [383, 86] width 118 height 26
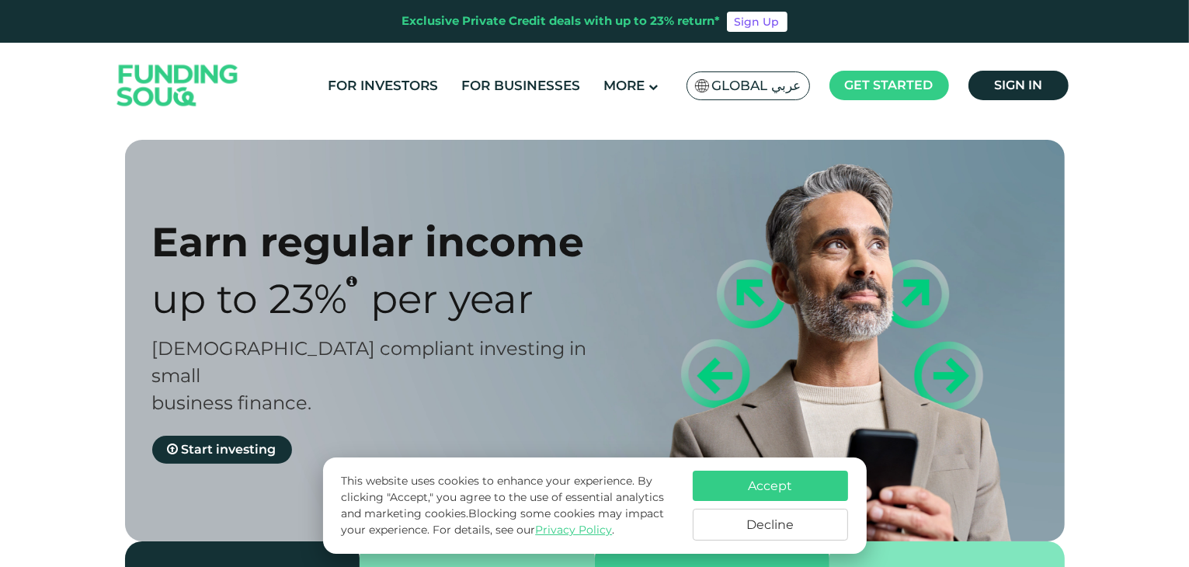
click at [537, 98] on ul "For Investors For Businesses More About Us How It Works" at bounding box center [696, 86] width 760 height 37
click at [548, 89] on link "For Businesses" at bounding box center [520, 86] width 127 height 26
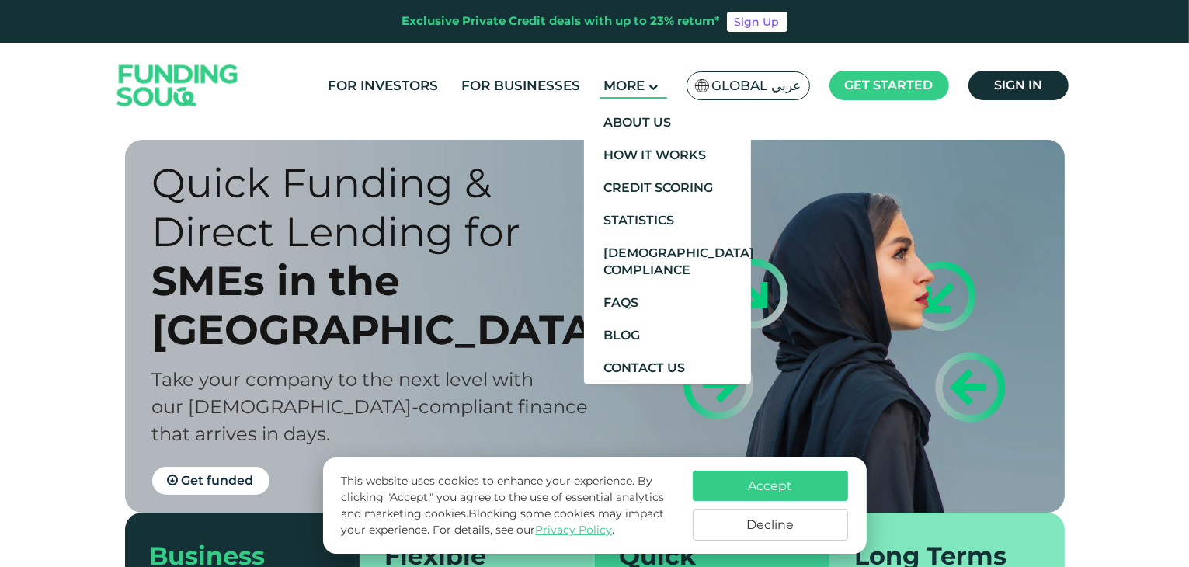
click at [628, 82] on span "More" at bounding box center [624, 86] width 41 height 16
click at [640, 115] on link "About Us" at bounding box center [667, 122] width 167 height 33
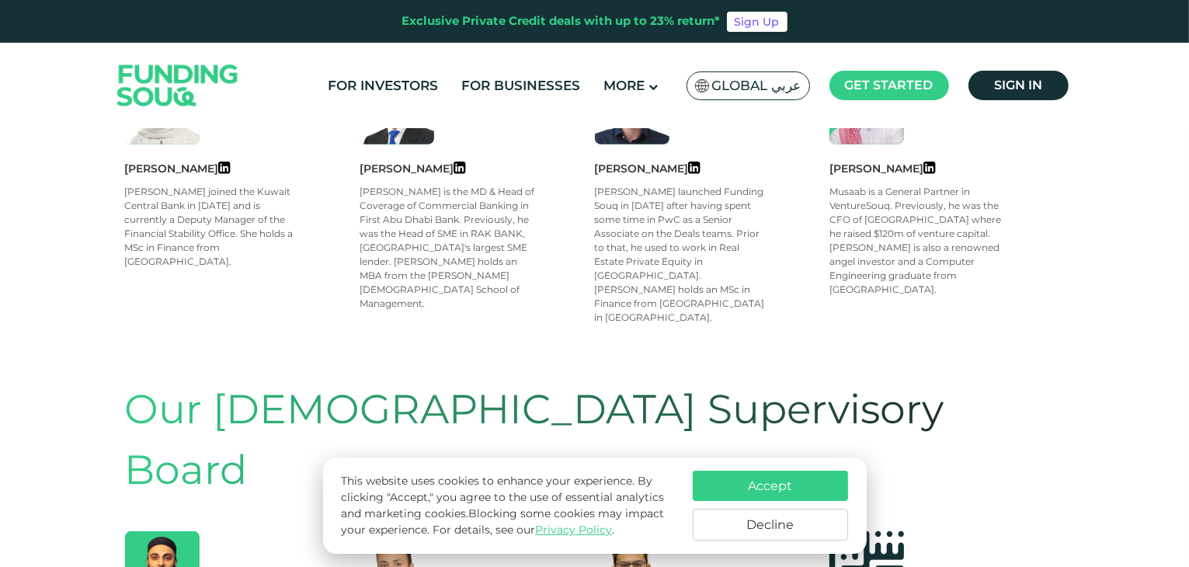
scroll to position [553, 0]
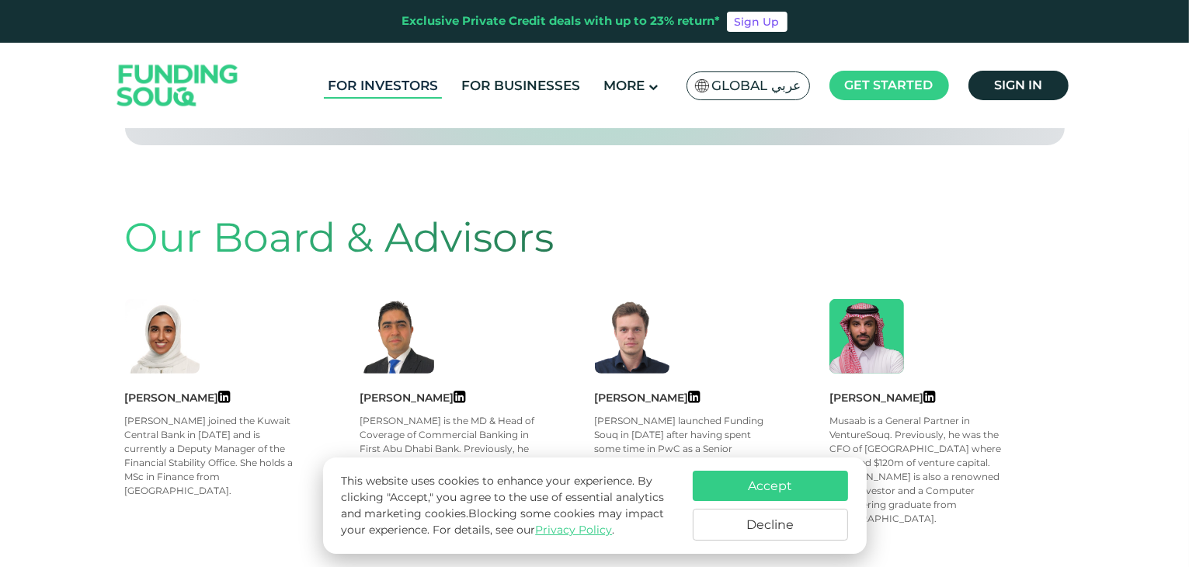
click at [419, 86] on link "For Investors" at bounding box center [383, 86] width 118 height 26
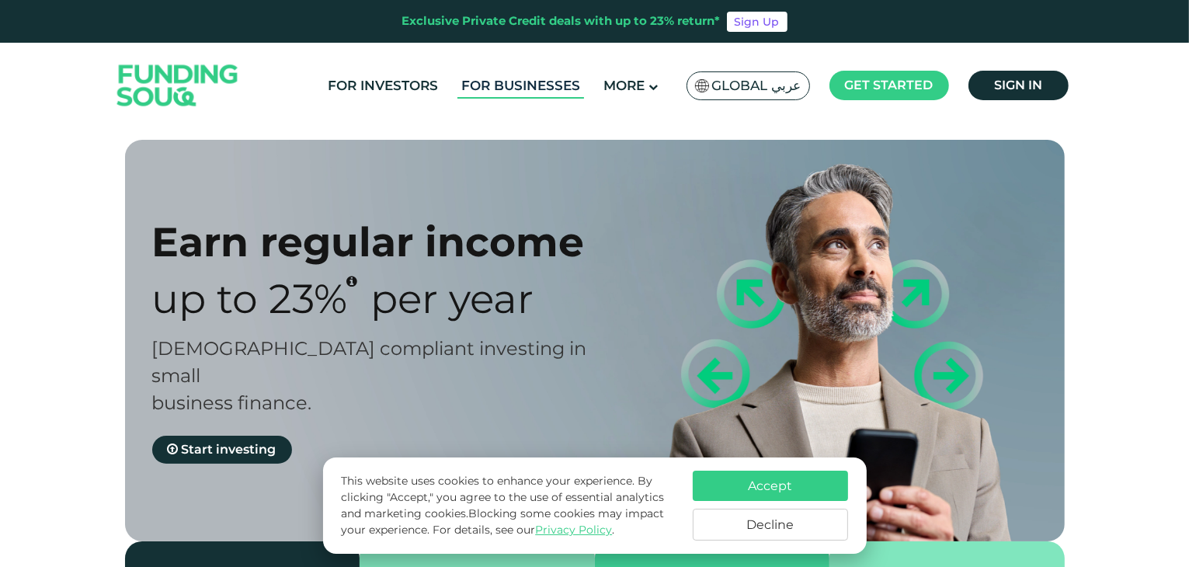
click at [534, 82] on link "For Businesses" at bounding box center [520, 86] width 127 height 26
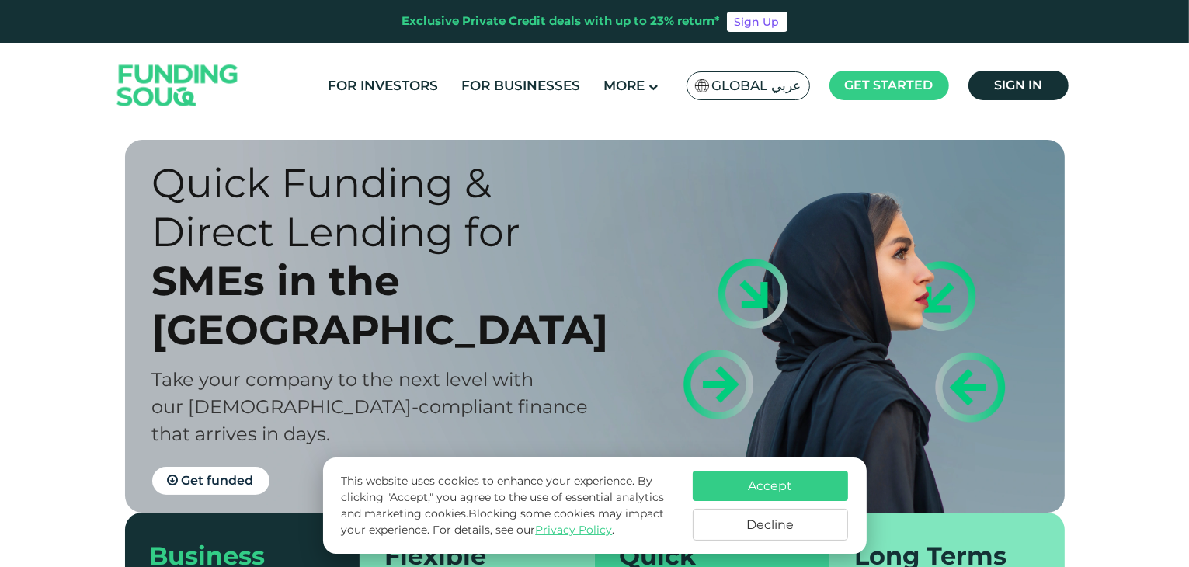
click at [760, 82] on span "Global عربي" at bounding box center [756, 86] width 89 height 18
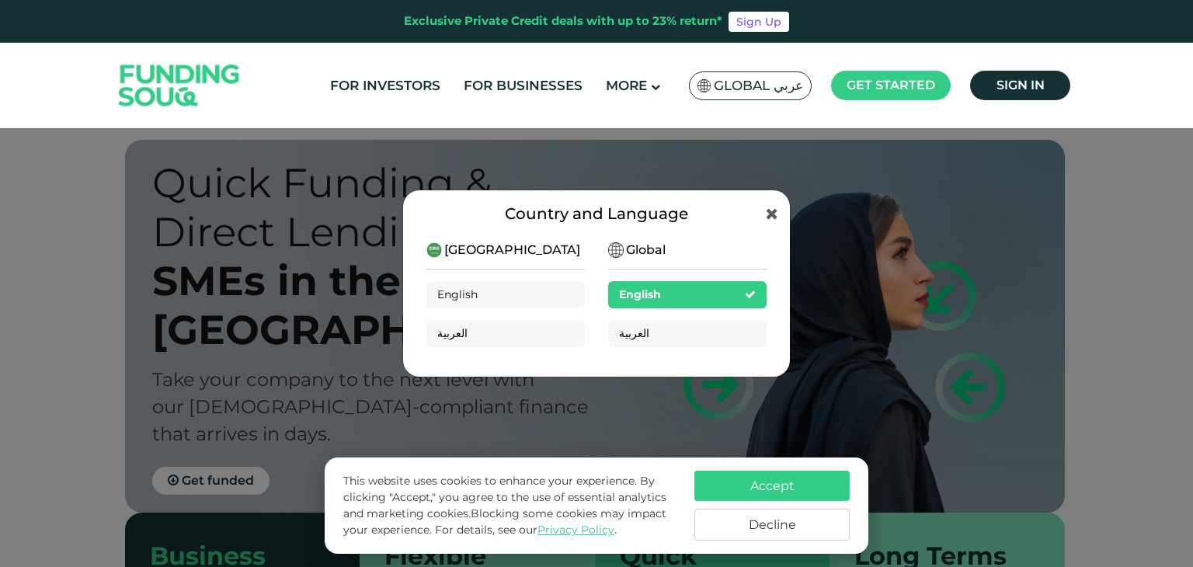
click at [784, 158] on div "Country and Language Saudi Arabia English العربية Global English العربية" at bounding box center [596, 283] width 1193 height 567
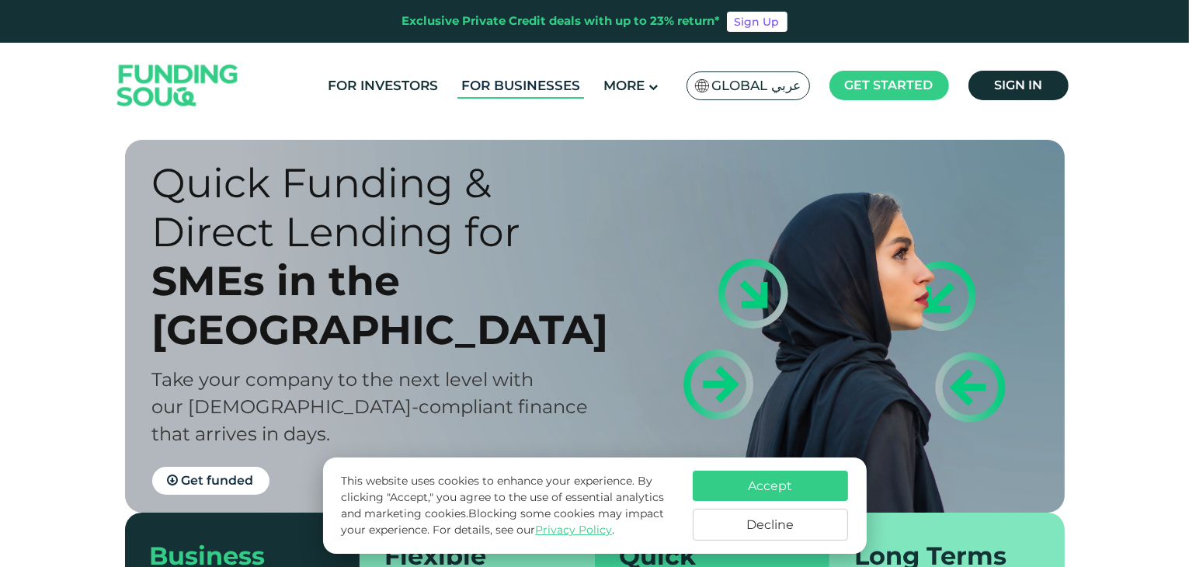
click at [522, 88] on link "For Businesses" at bounding box center [520, 86] width 127 height 26
click at [524, 89] on link "For Businesses" at bounding box center [520, 86] width 127 height 26
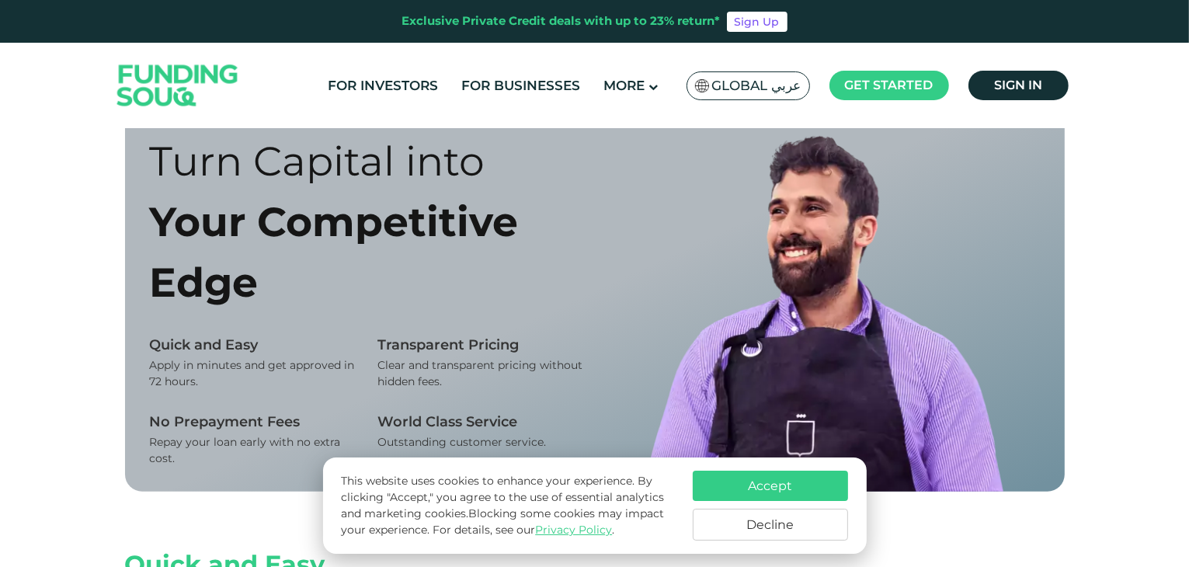
scroll to position [1064, 0]
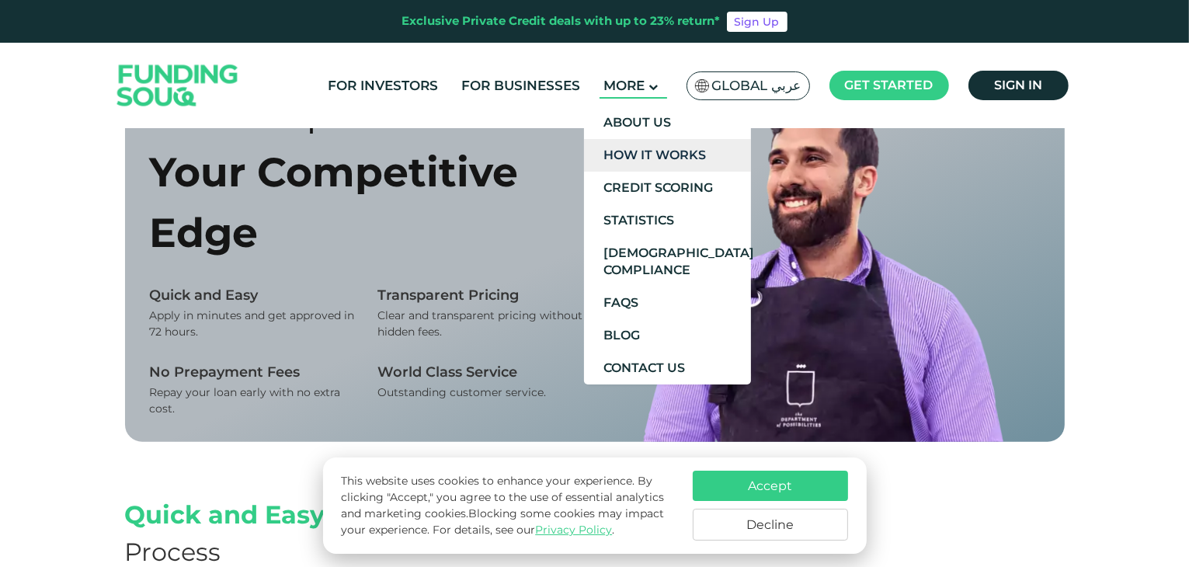
click at [650, 150] on link "How It Works" at bounding box center [667, 155] width 167 height 33
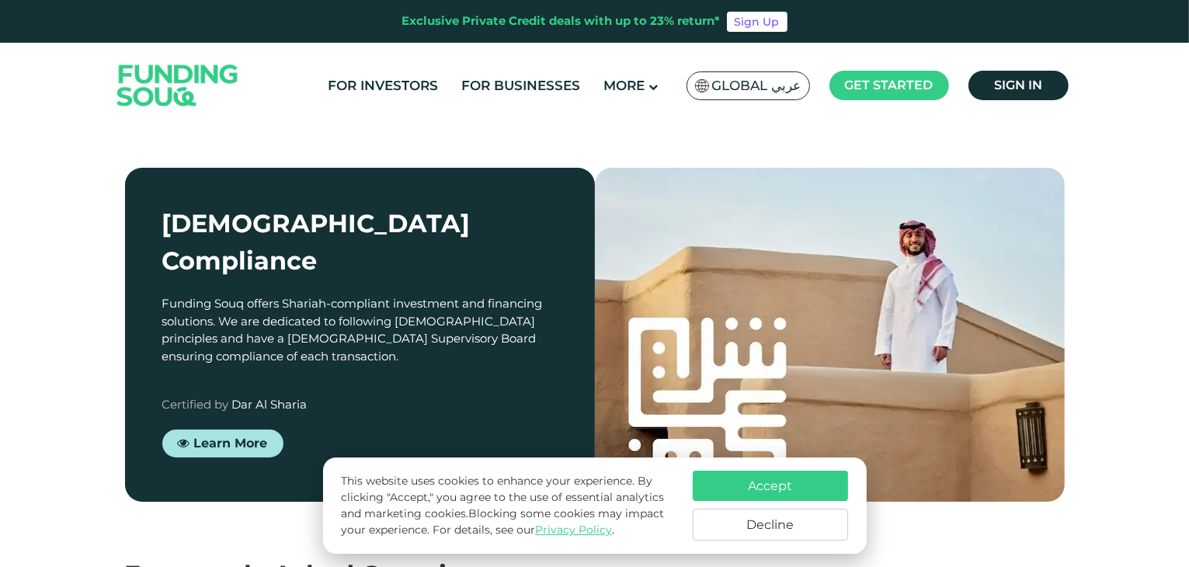
scroll to position [2479, 0]
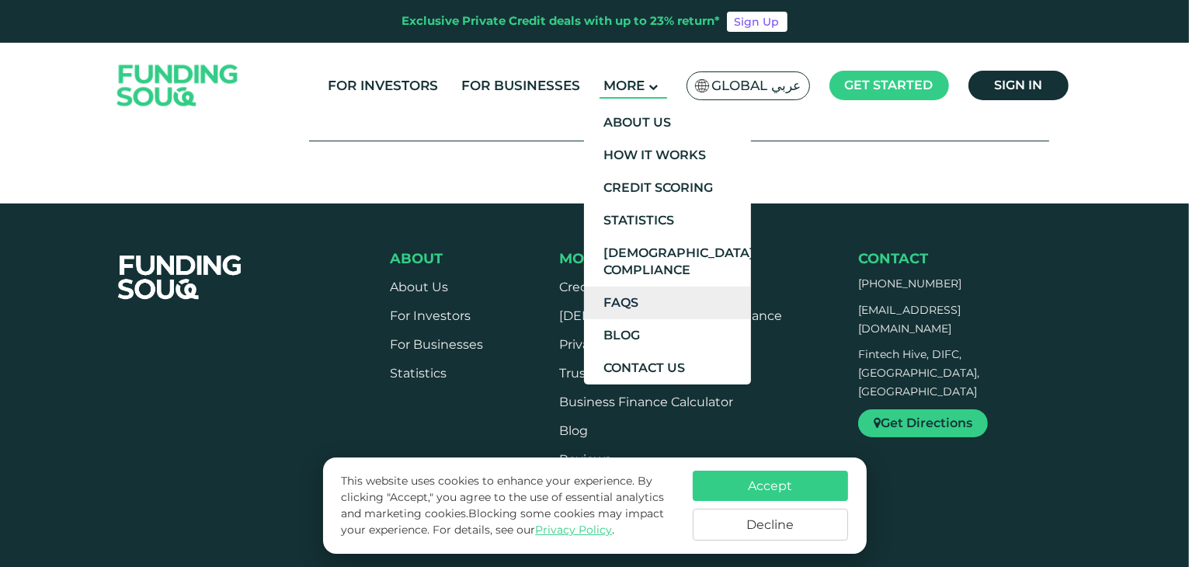
click at [648, 298] on link "FAQs" at bounding box center [667, 303] width 167 height 33
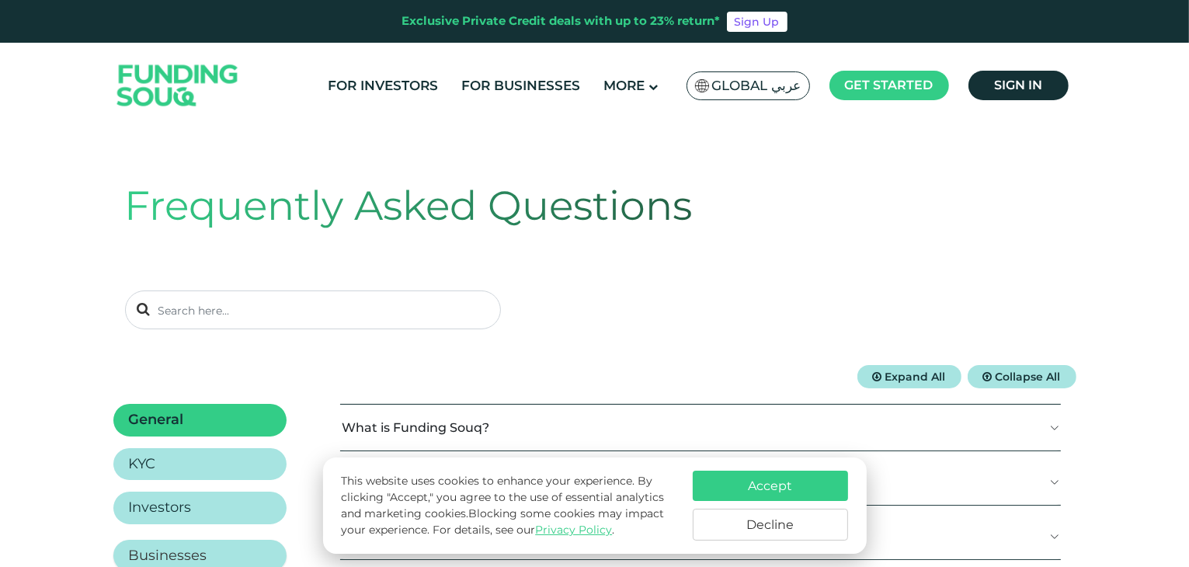
click at [194, 548] on h2 "Businesses" at bounding box center [168, 556] width 78 height 17
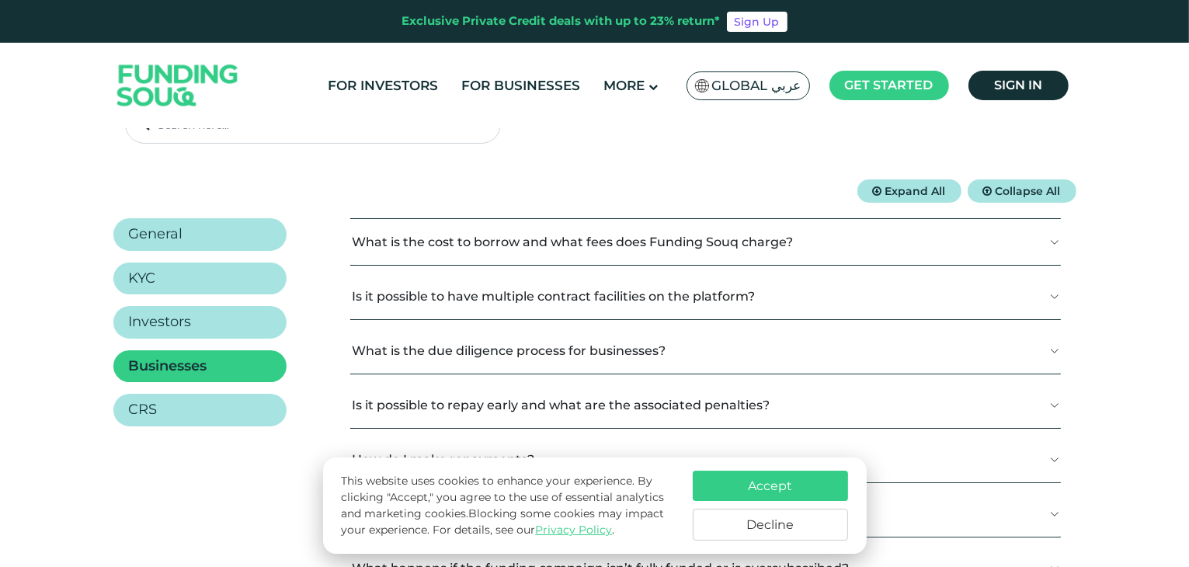
scroll to position [230, 0]
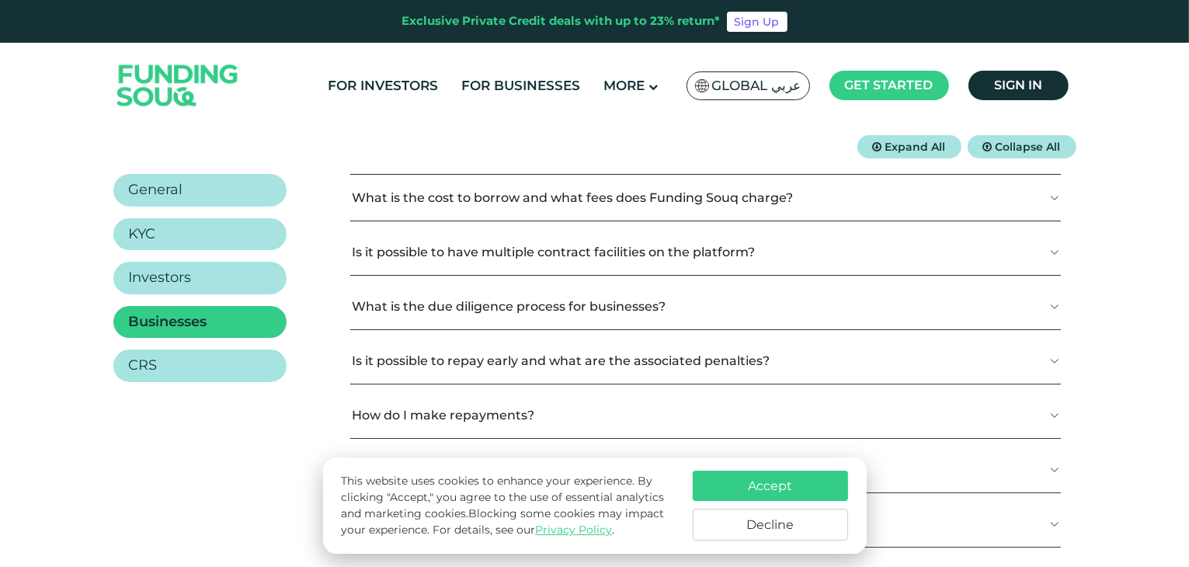
click at [696, 206] on button "What is the cost to borrow and what fees does Funding Souq charge?" at bounding box center [705, 198] width 711 height 46
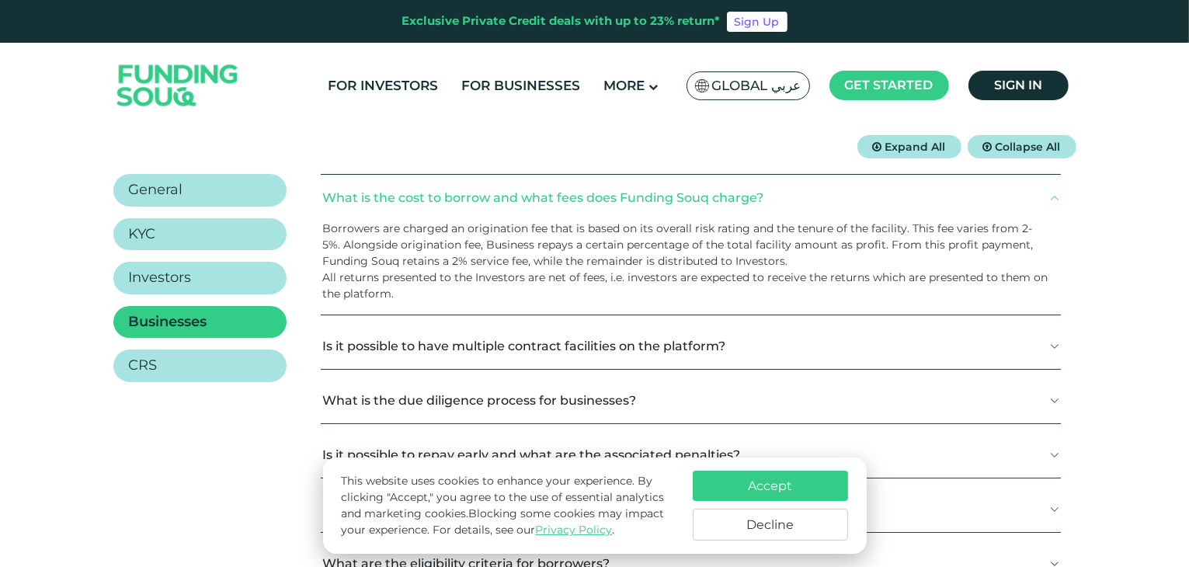
click at [650, 336] on button "Is it possible to have multiple contract facilities on the platform?" at bounding box center [691, 346] width 740 height 46
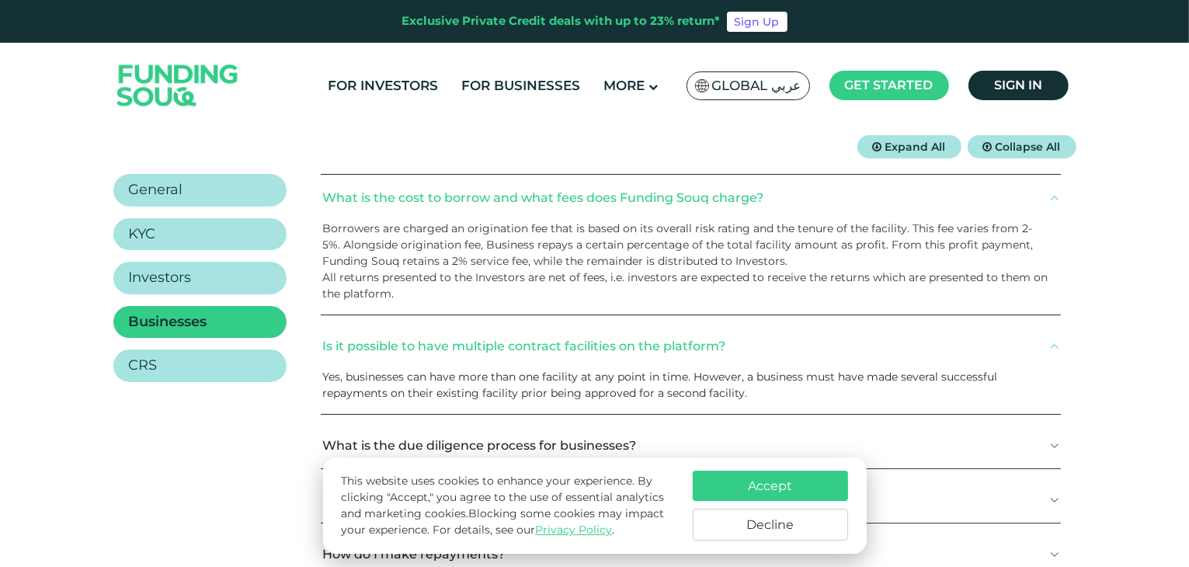
click at [631, 437] on button "What is the due diligence process for businesses?" at bounding box center [691, 446] width 740 height 46
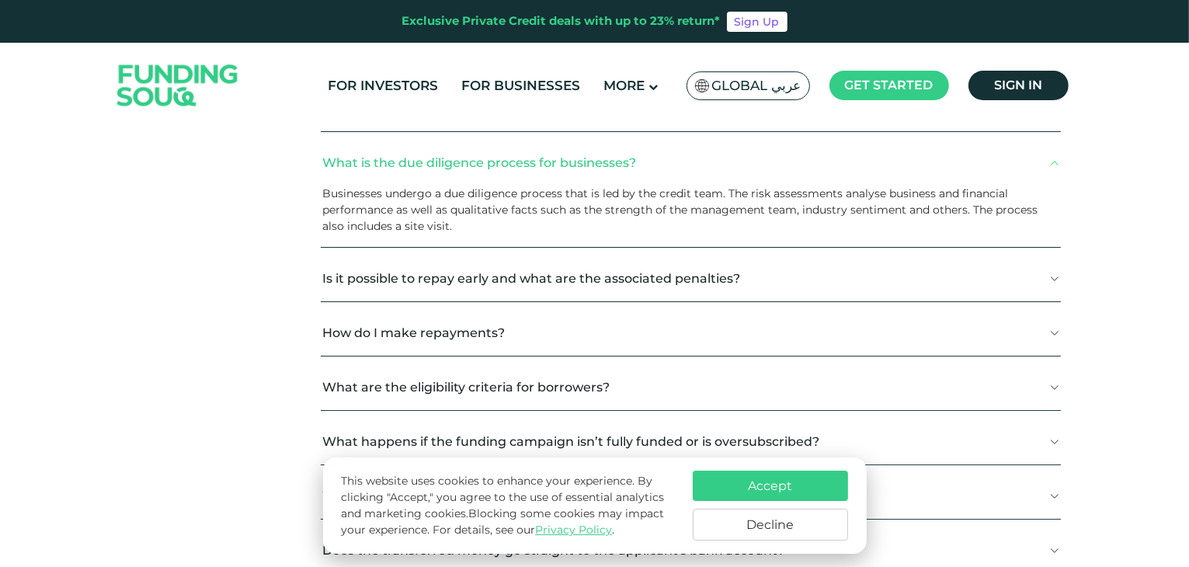
scroll to position [575, 0]
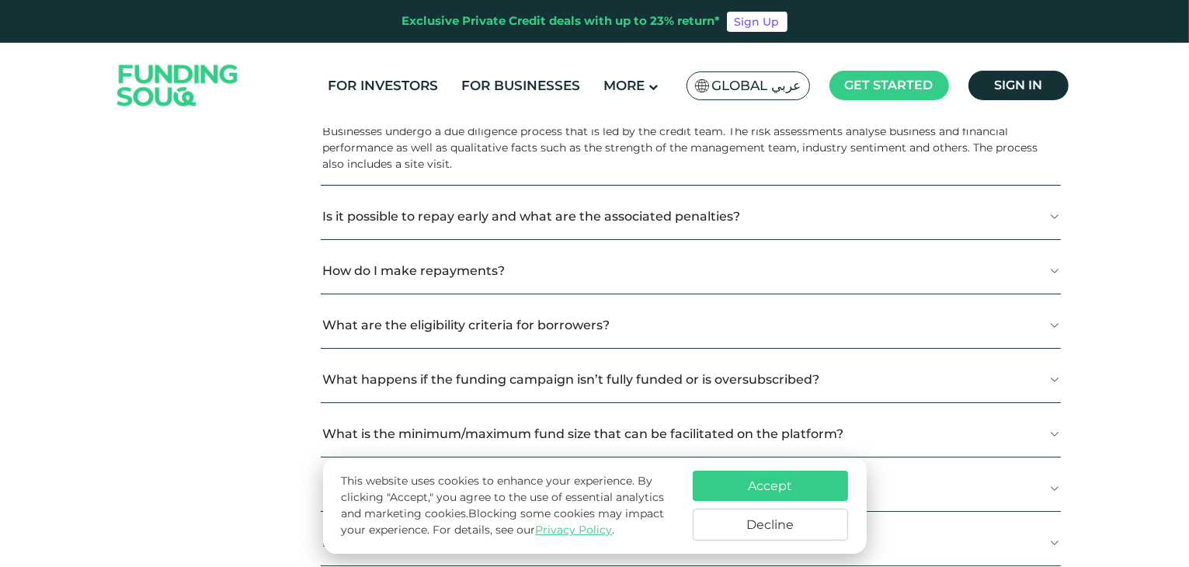
click at [748, 224] on button "Is it possible to repay early and what are the associated penalties?" at bounding box center [691, 216] width 740 height 46
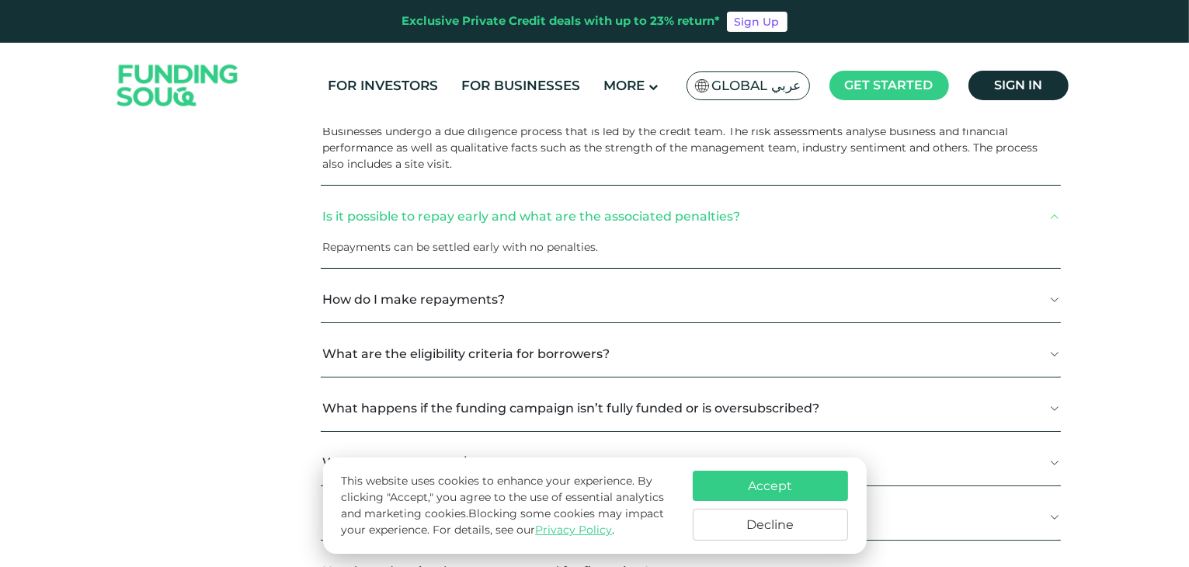
click at [695, 290] on button "How do I make repayments?" at bounding box center [691, 300] width 740 height 46
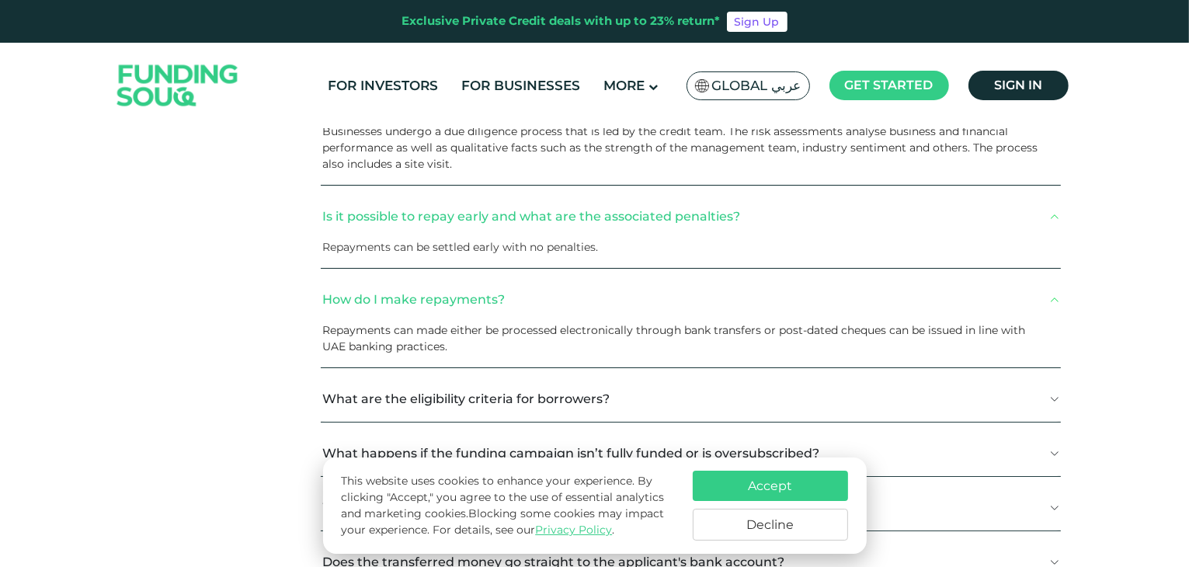
click at [658, 382] on button "What are the eligibility criteria for borrowers?" at bounding box center [691, 399] width 740 height 46
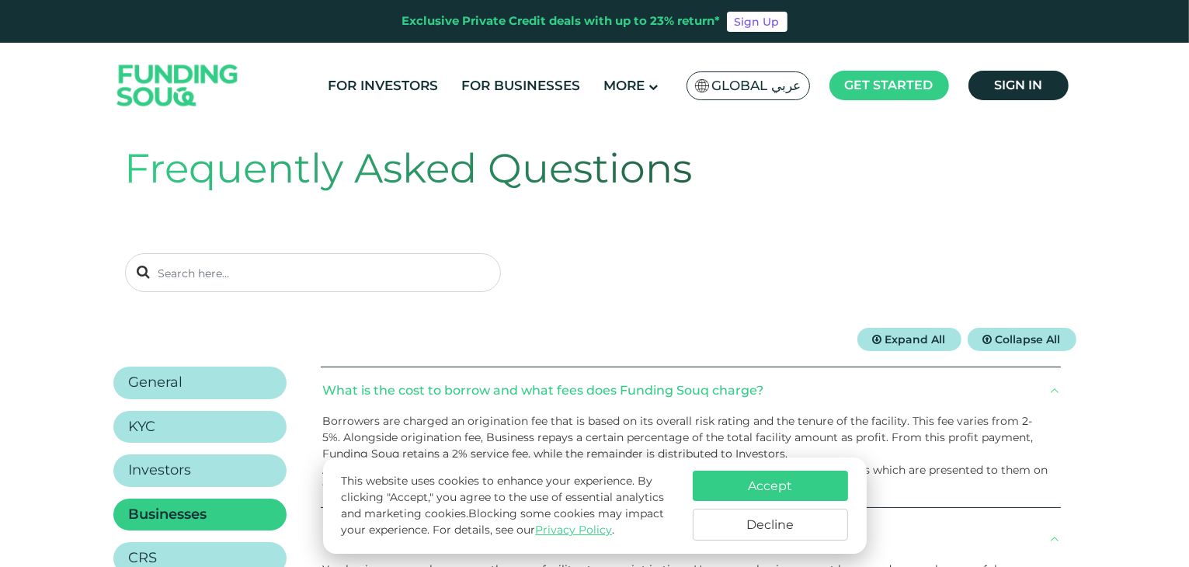
scroll to position [0, 0]
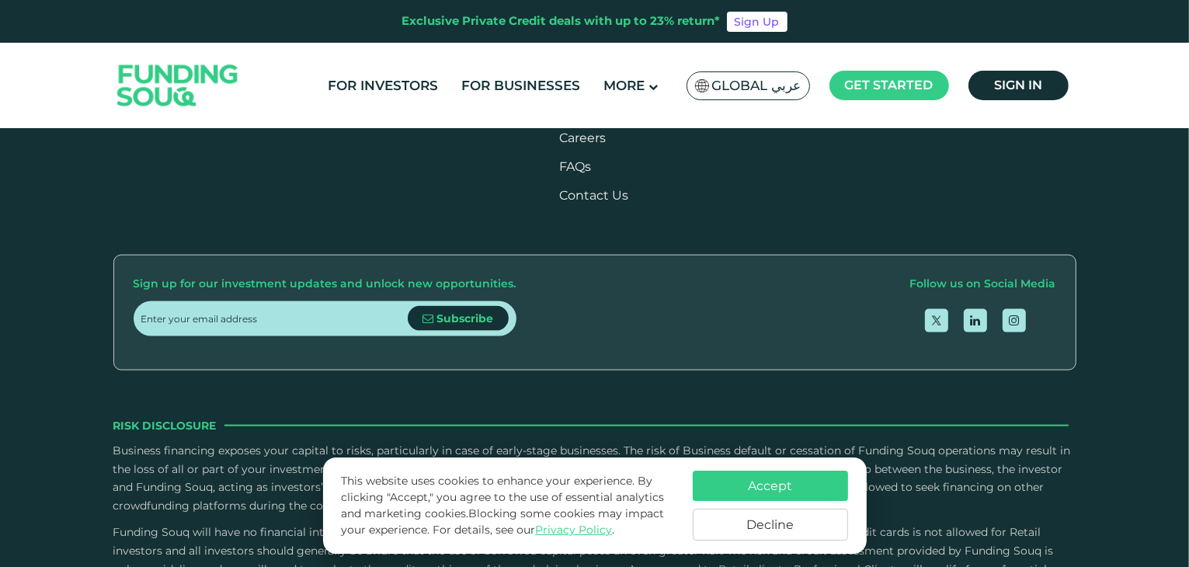
scroll to position [2241, 0]
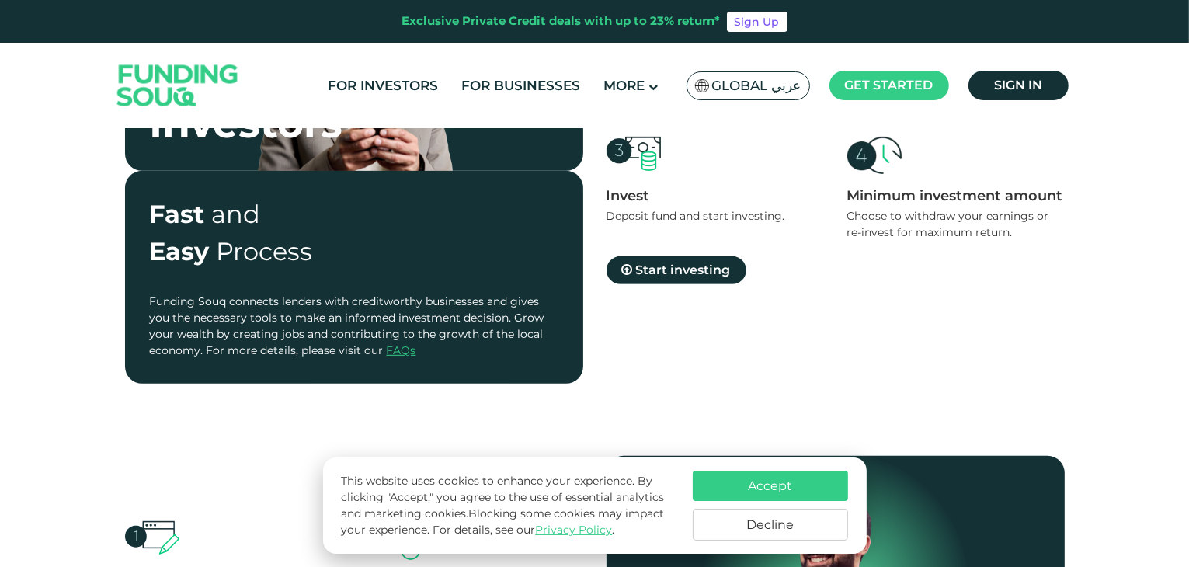
scroll to position [649, 0]
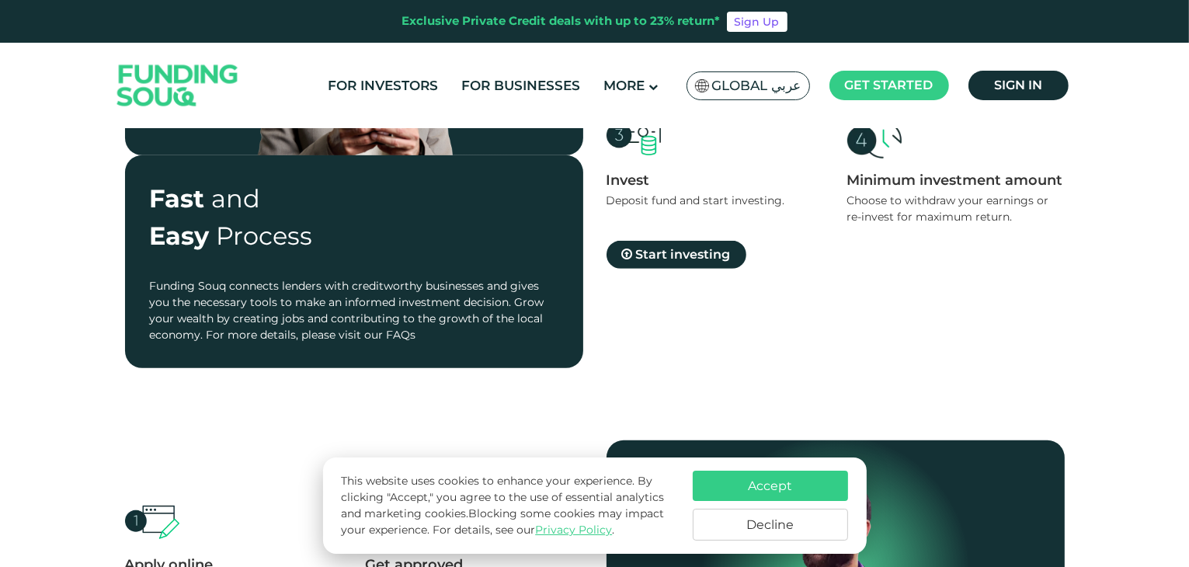
click at [400, 332] on link "FAQs" at bounding box center [402, 335] width 30 height 14
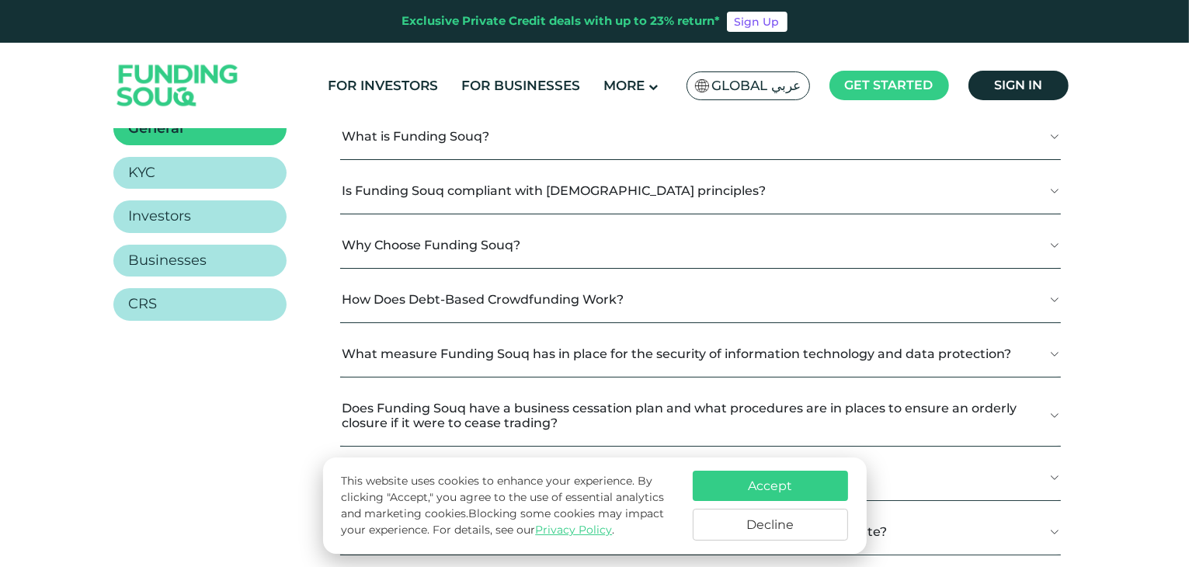
scroll to position [296, 0]
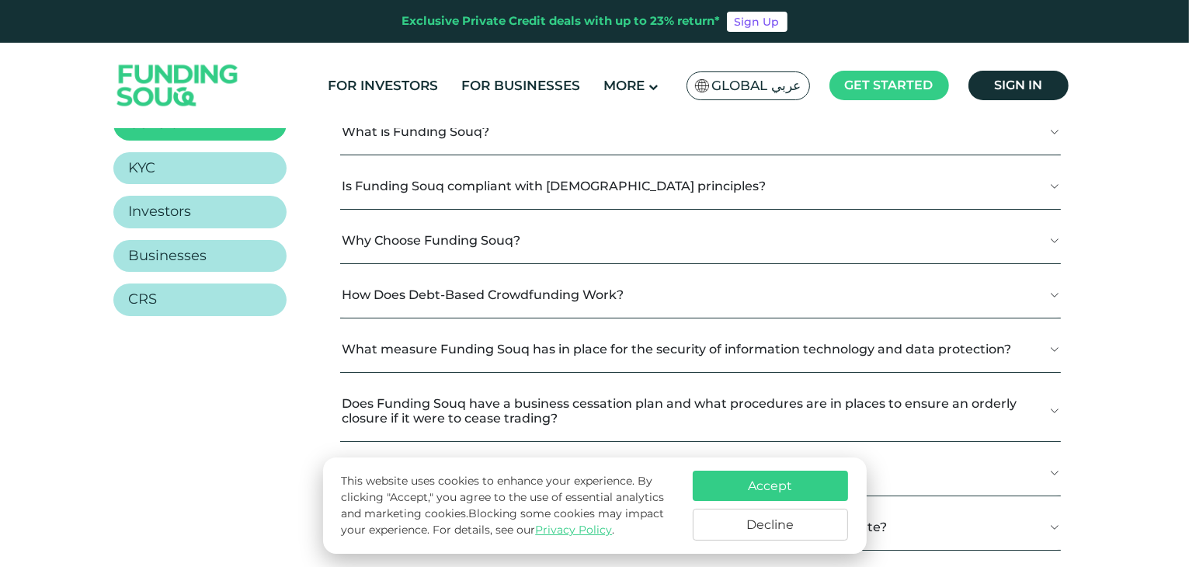
click at [802, 494] on button "Accept" at bounding box center [770, 486] width 155 height 30
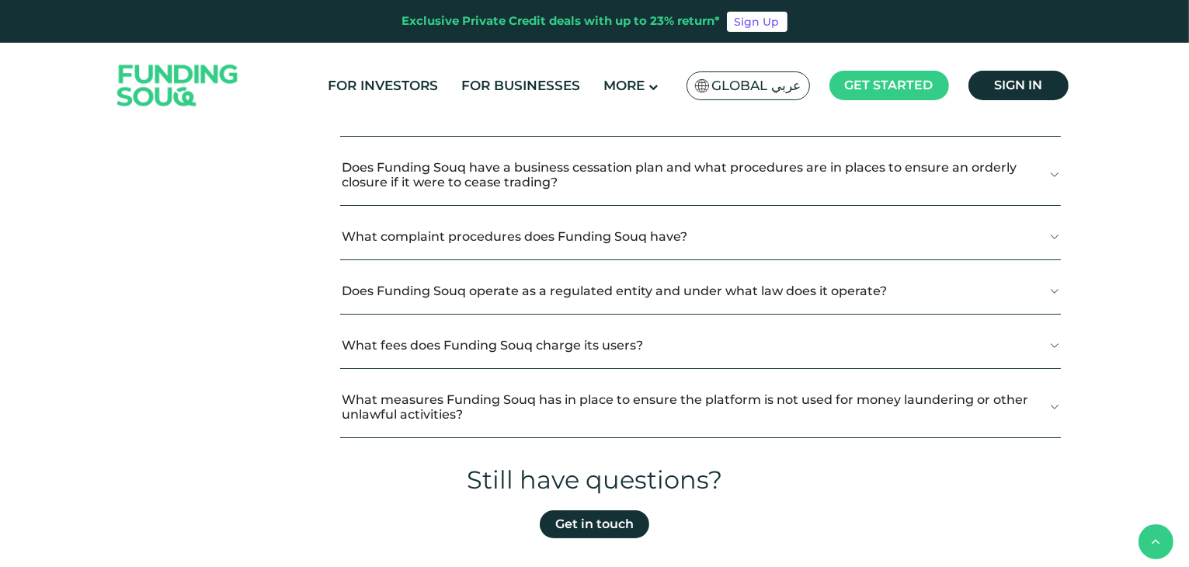
scroll to position [553, 0]
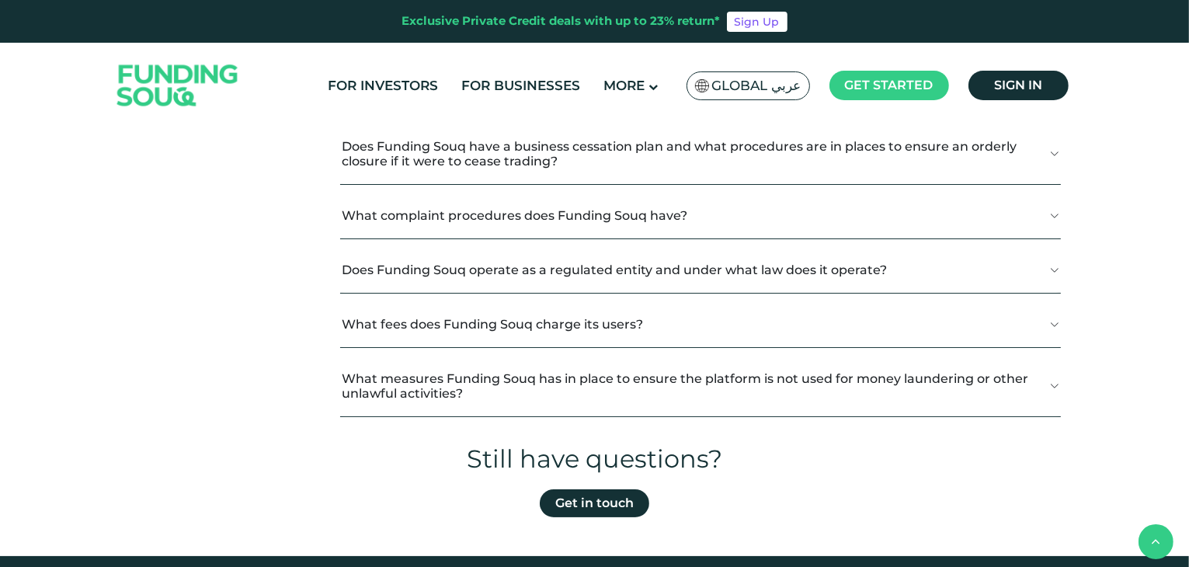
click at [909, 376] on button "What measures Funding Souq has in place to ensure the platform is not used for …" at bounding box center [700, 386] width 721 height 61
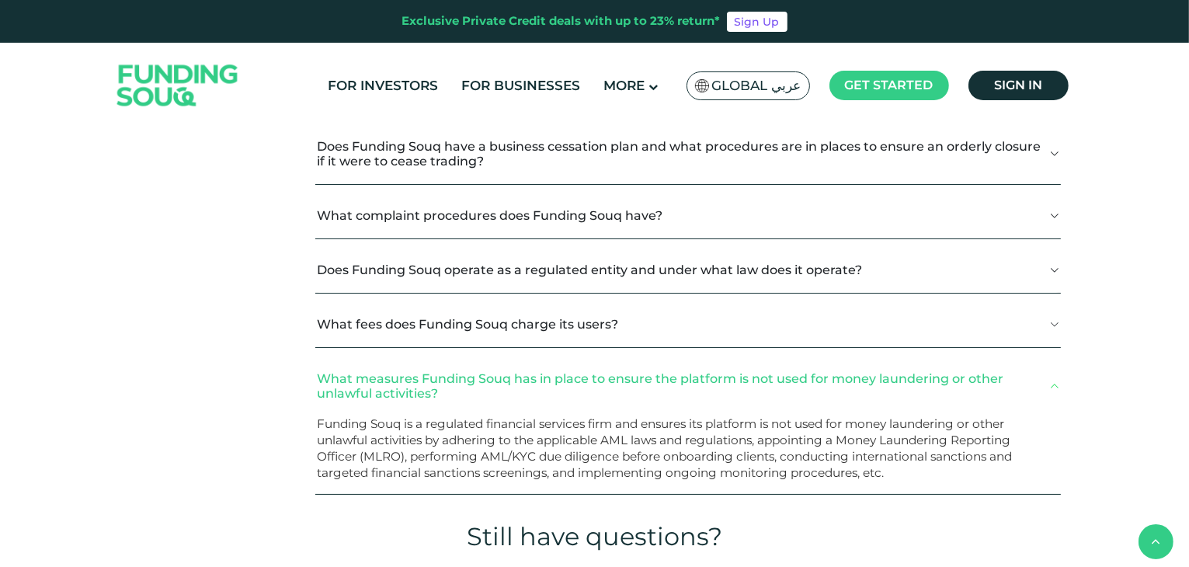
click at [913, 309] on button "What fees does Funding Souq charge its users?" at bounding box center [687, 324] width 745 height 46
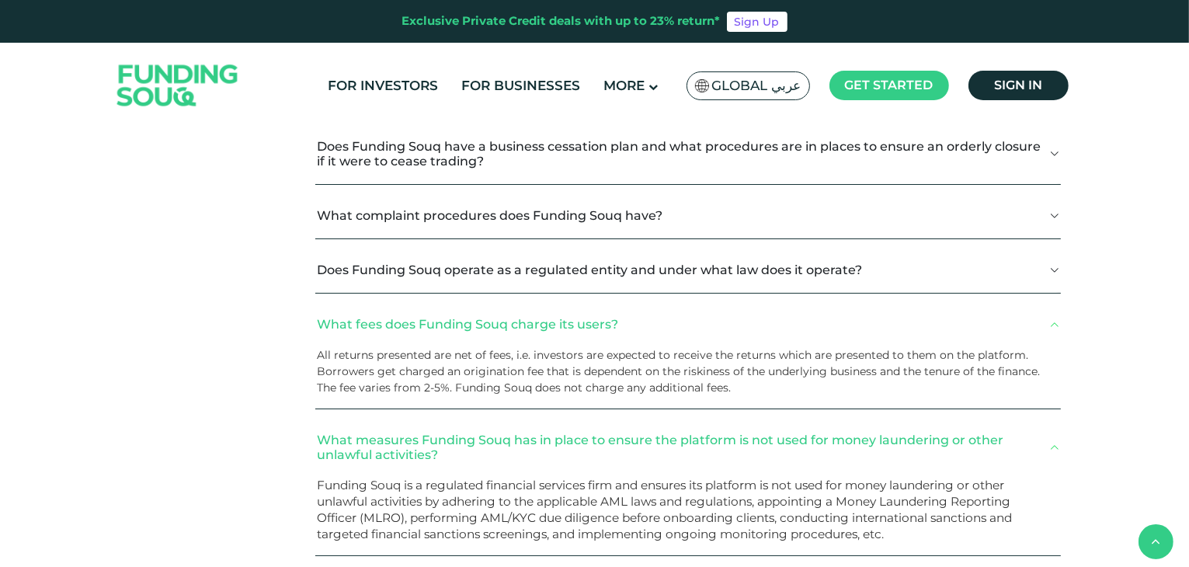
click at [943, 262] on button "Does Funding Souq operate as a regulated entity and under what law does it oper…" at bounding box center [687, 270] width 745 height 46
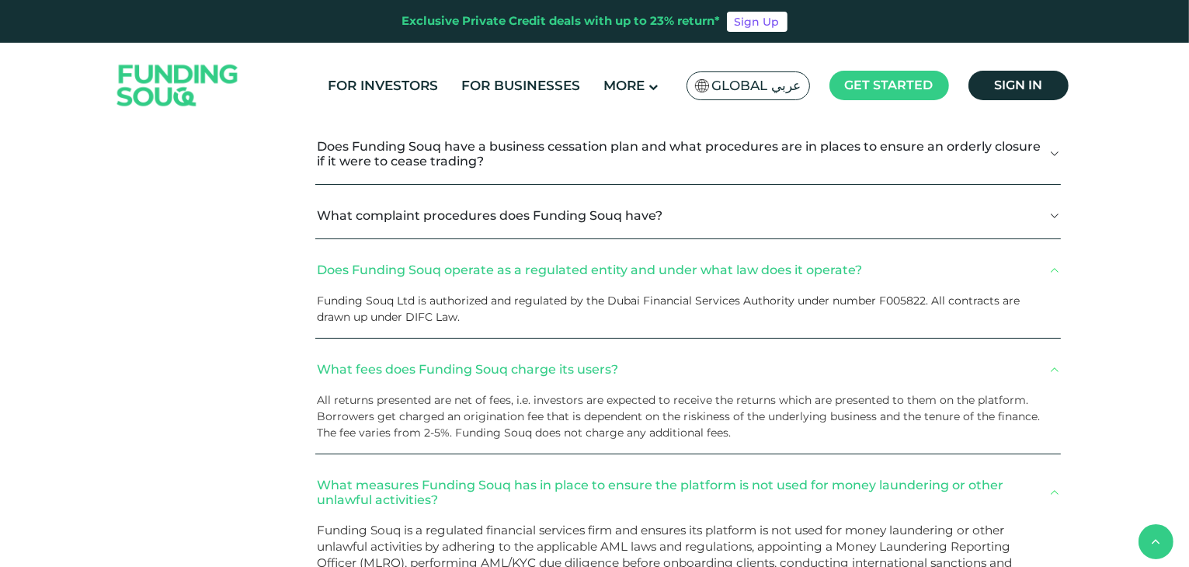
click at [972, 197] on button "What complaint procedures does Funding Souq have?" at bounding box center [687, 216] width 745 height 46
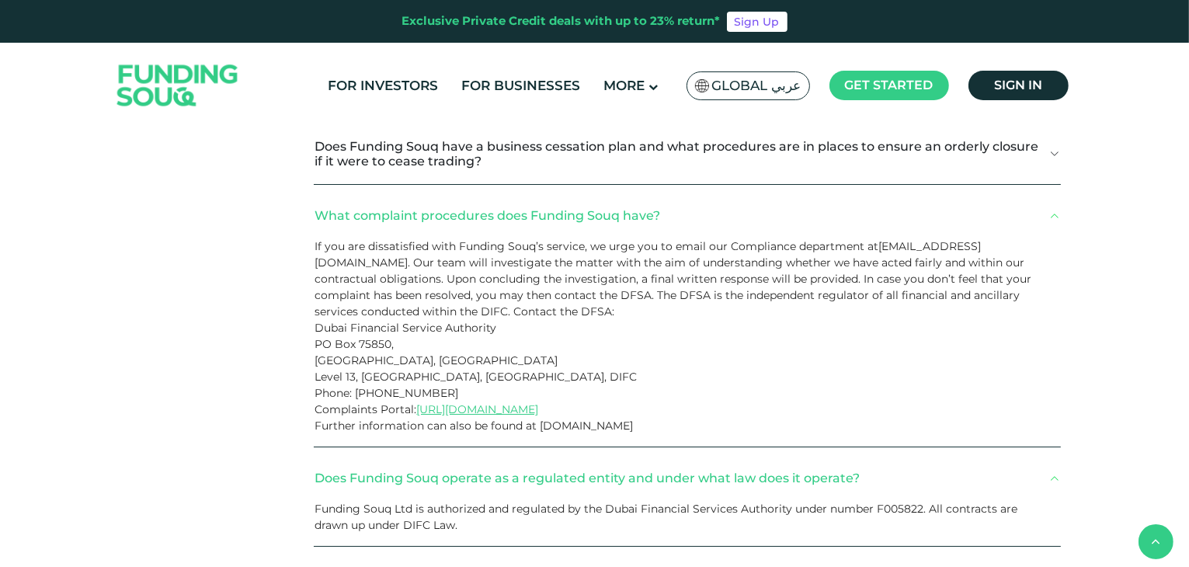
click at [997, 166] on button "Does Funding Souq have a business cessation plan and what procedures are in pla…" at bounding box center [687, 153] width 747 height 61
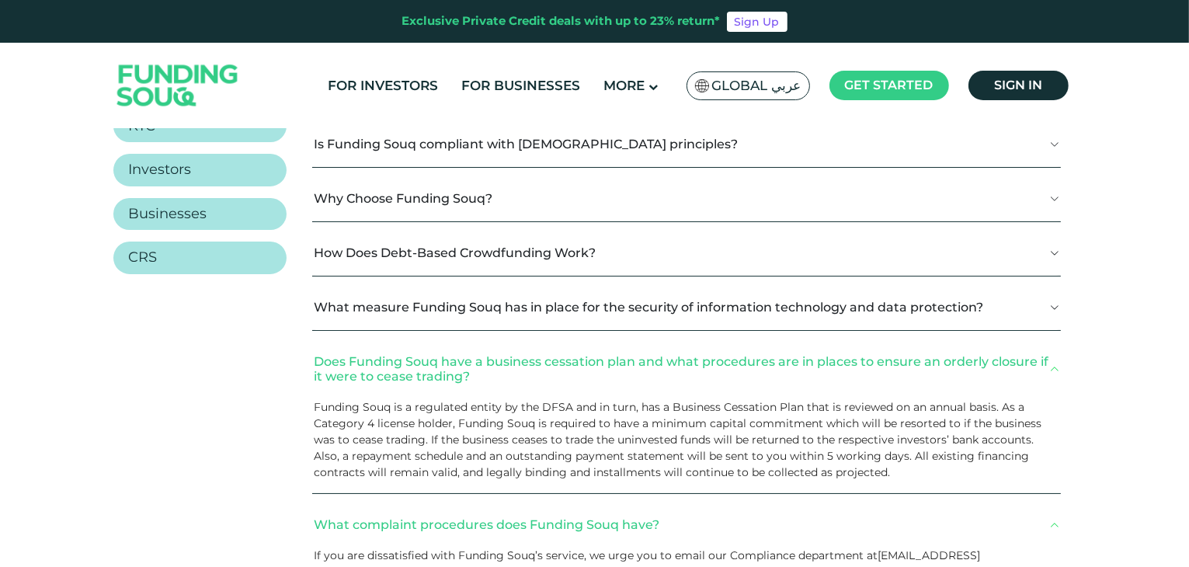
scroll to position [329, 0]
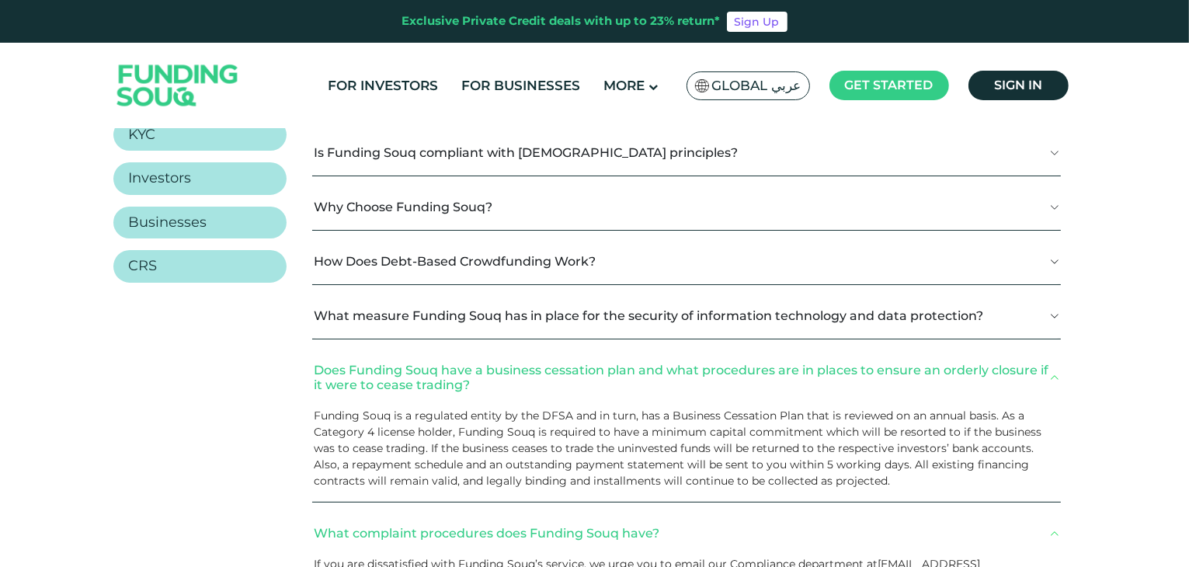
click at [926, 311] on button "What measure Funding Souq has in place for the security of information technolo…" at bounding box center [686, 316] width 748 height 46
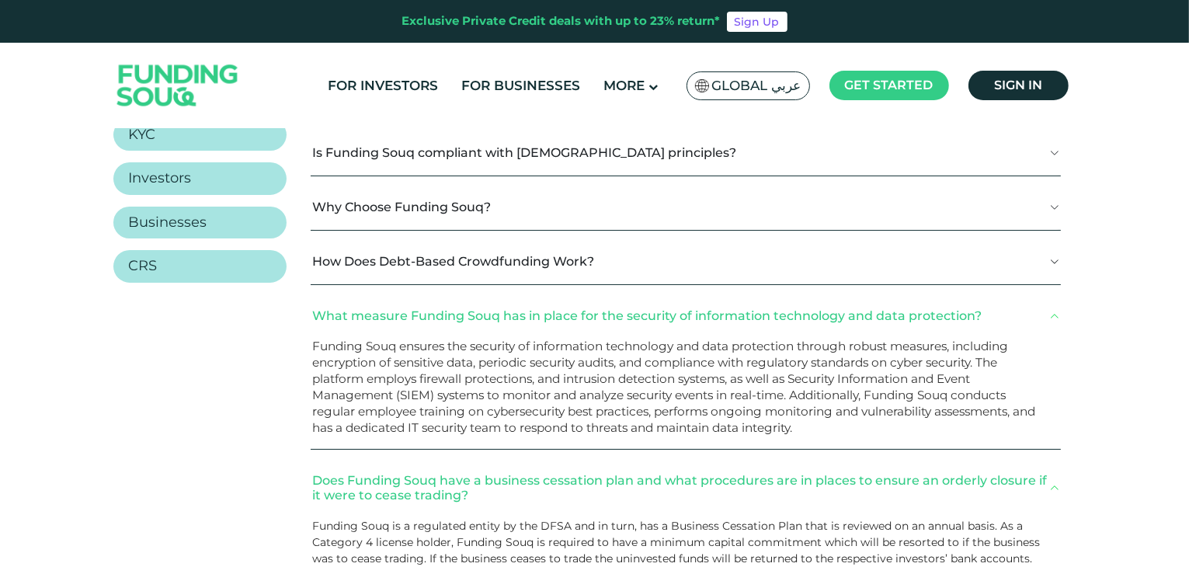
click at [923, 257] on button "How Does Debt-Based Crowdfunding Work?" at bounding box center [686, 261] width 750 height 46
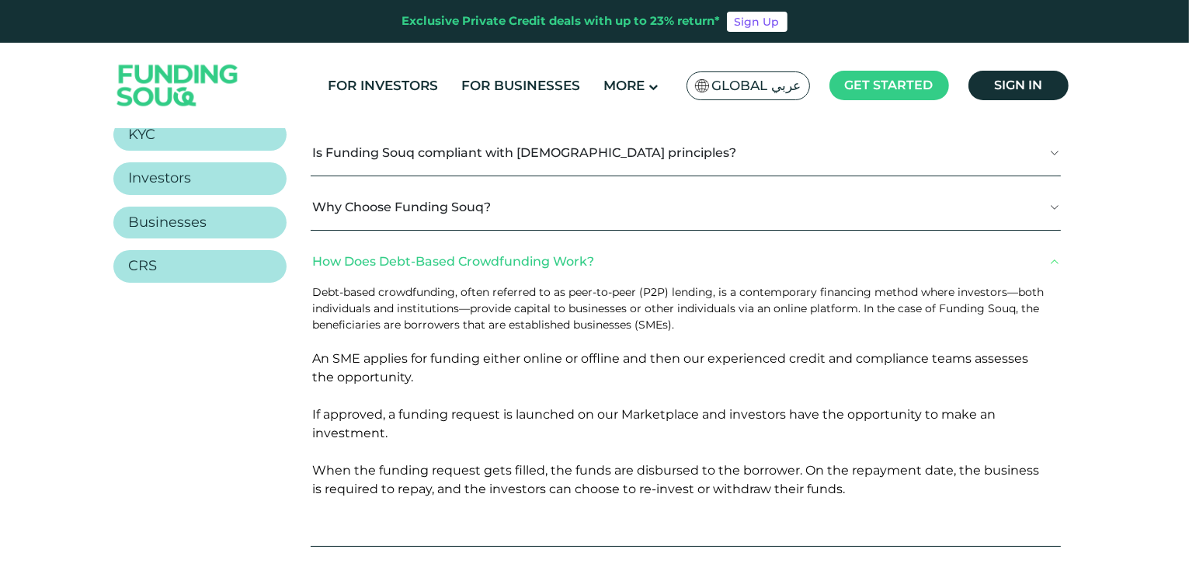
click at [941, 184] on button "Why Choose Funding Souq?" at bounding box center [686, 207] width 750 height 46
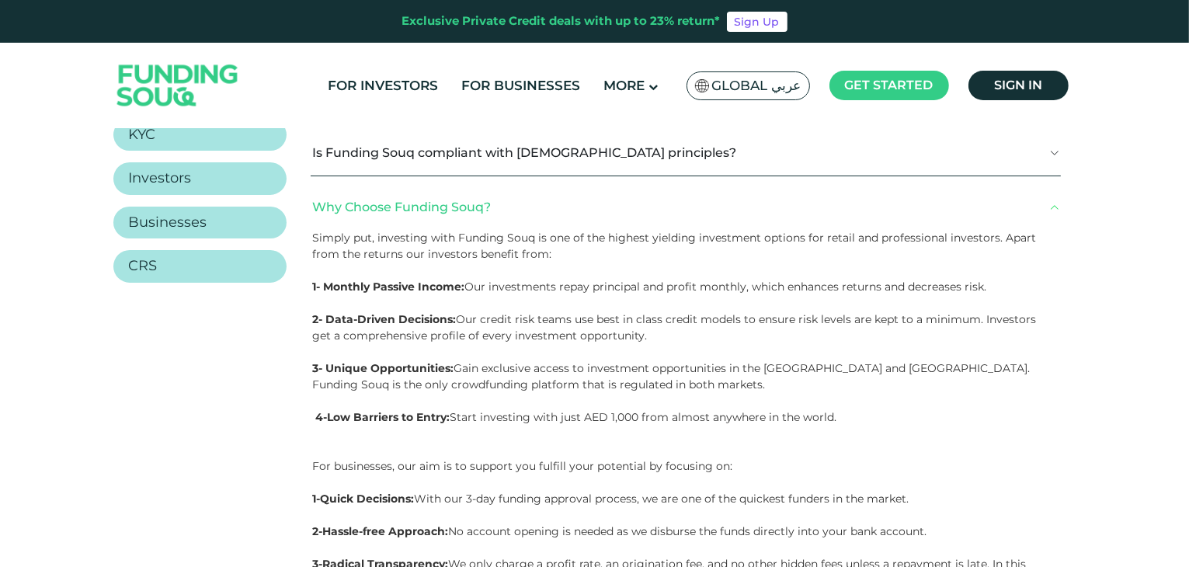
click at [960, 155] on button "Is Funding Souq compliant with [DEMOGRAPHIC_DATA] principles?" at bounding box center [686, 153] width 750 height 46
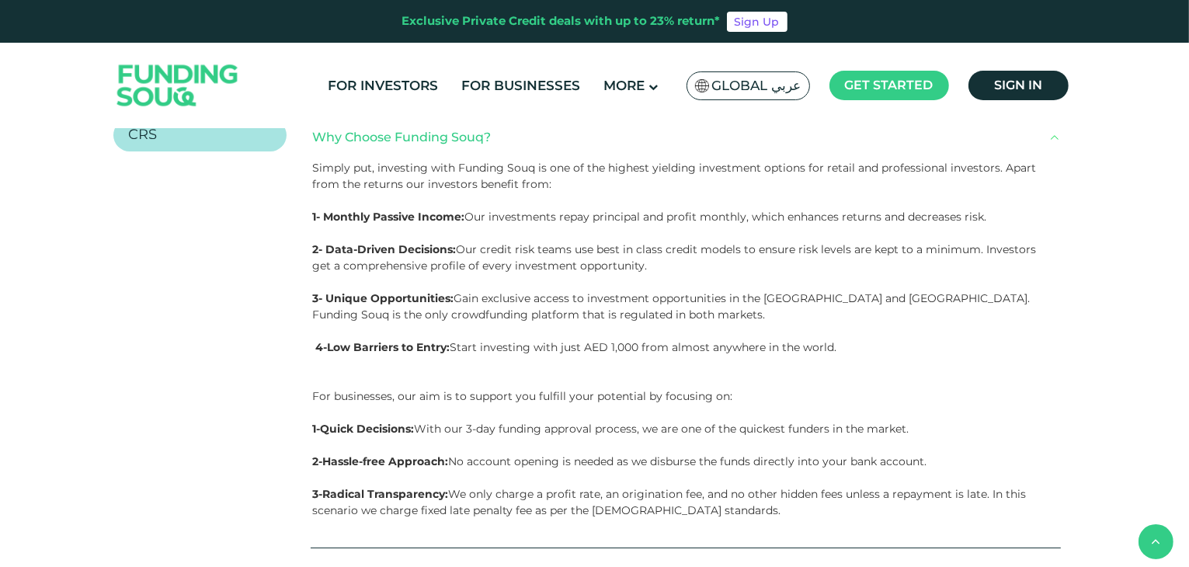
scroll to position [464, 0]
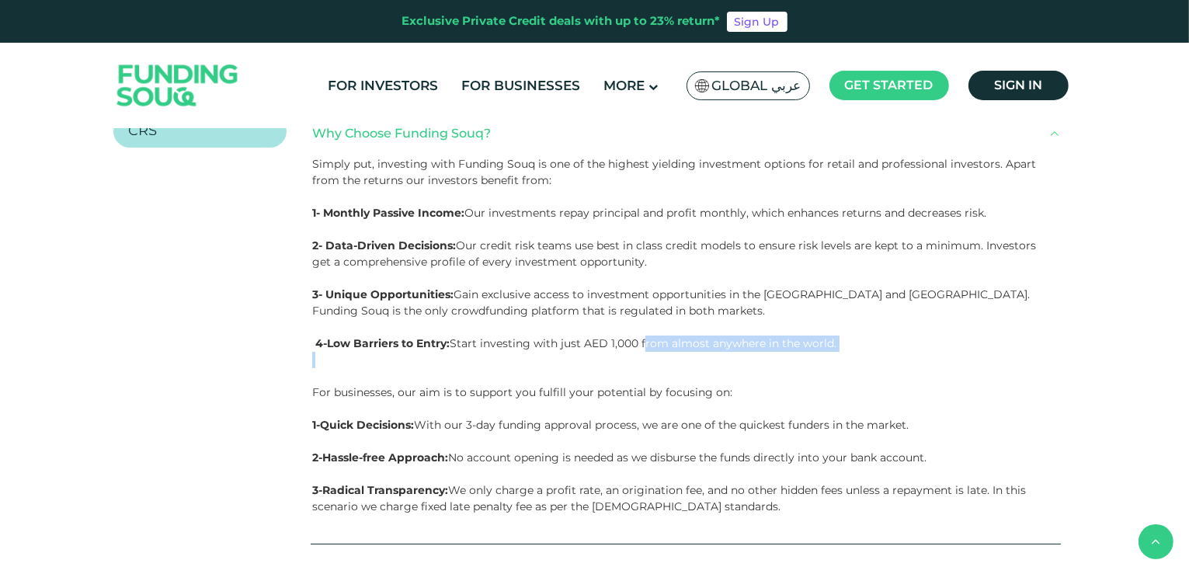
drag, startPoint x: 648, startPoint y: 326, endPoint x: 957, endPoint y: 336, distance: 309.3
click at [957, 336] on div "Simply put, investing with Funding Souq is one of the highest yielding investme…" at bounding box center [686, 350] width 750 height 388
copy div "rom almost anywhere in the world."
click at [560, 221] on p at bounding box center [680, 229] width 736 height 16
click at [469, 238] on p "2- Data-Driven Decisions: Our credit risk teams use best in class credit models…" at bounding box center [680, 254] width 736 height 33
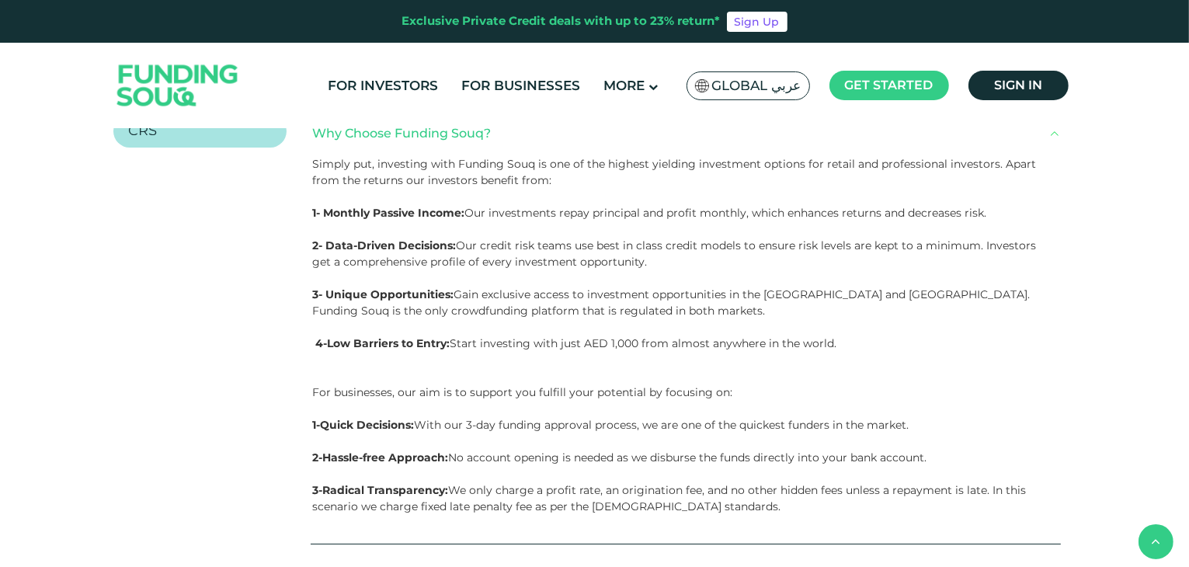
click at [832, 270] on p at bounding box center [680, 278] width 736 height 16
click at [525, 417] on p "1-Quick Decisions: With our 3-day funding approval process, we are one of the q…" at bounding box center [680, 425] width 736 height 16
drag, startPoint x: 464, startPoint y: 406, endPoint x: 637, endPoint y: 411, distance: 173.3
click at [637, 417] on p "1-Quick Decisions: With our 3-day funding approval process, we are one of the q…" at bounding box center [680, 425] width 736 height 16
copy p "3-day funding approval process"
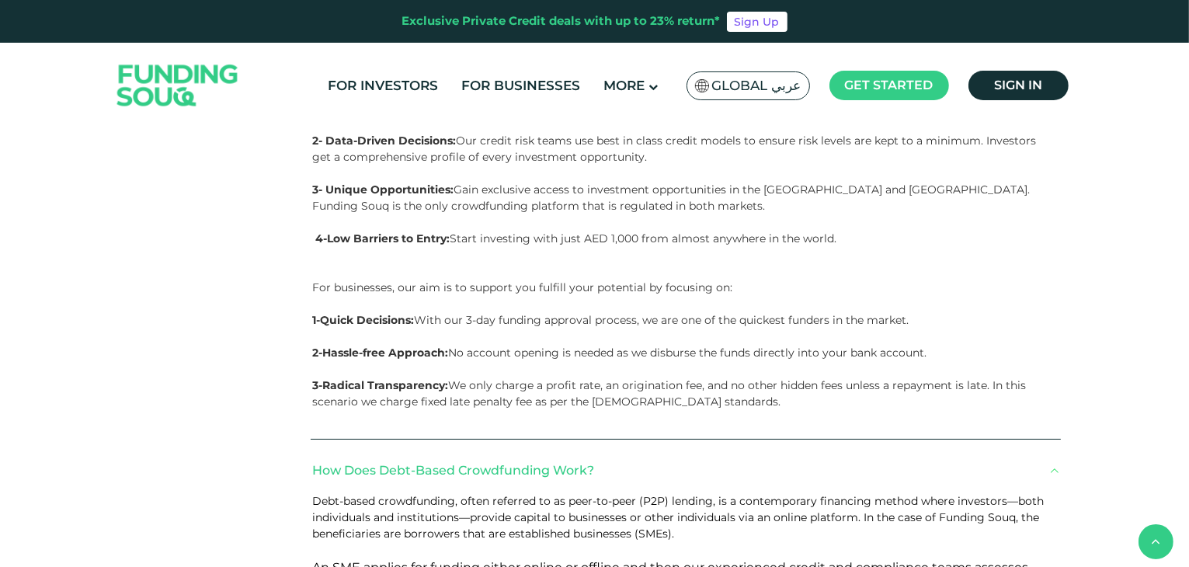
scroll to position [577, 0]
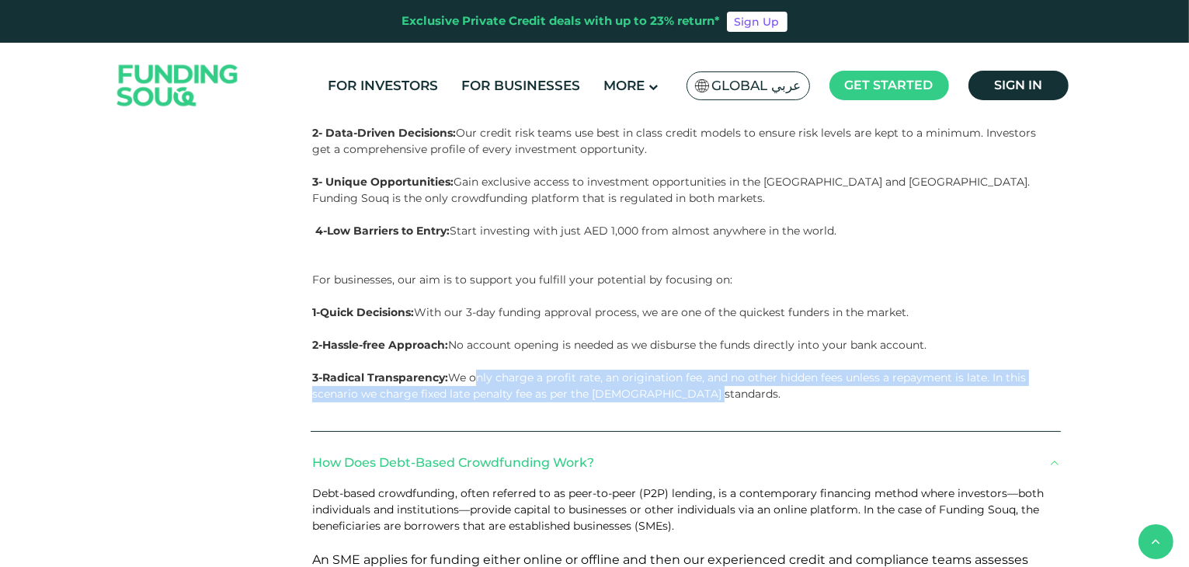
drag, startPoint x: 470, startPoint y: 361, endPoint x: 693, endPoint y: 383, distance: 224.0
click at [693, 383] on p "3-Radical Transparency: We only charge a profit rate, an origination fee, and n…" at bounding box center [680, 386] width 736 height 33
copy p "only charge a profit rate, an origination fee, and no other hidden fees unless …"
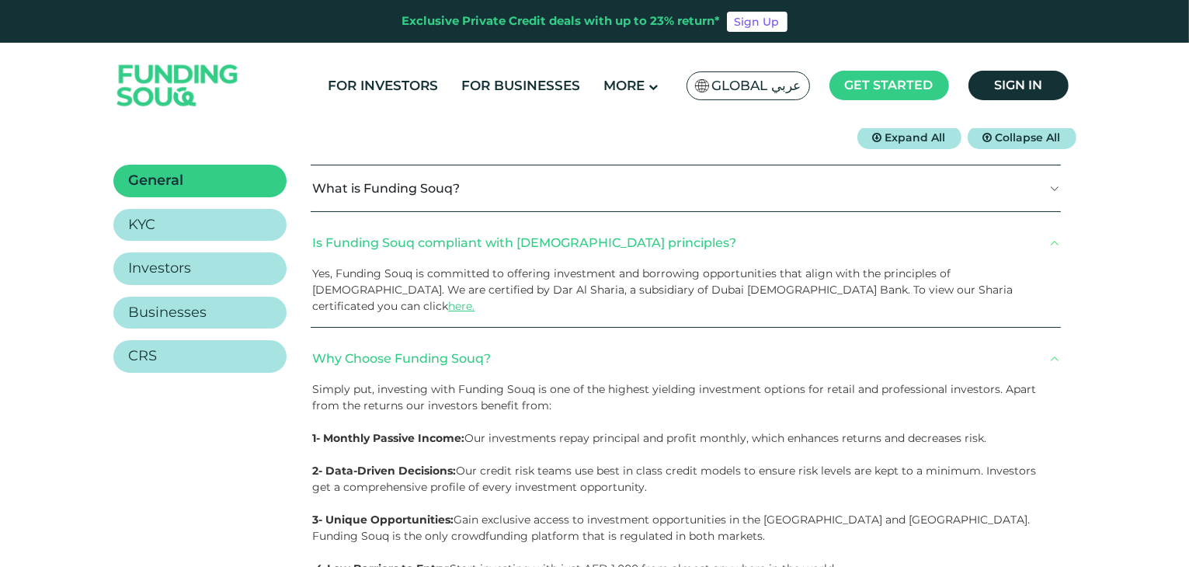
scroll to position [244, 0]
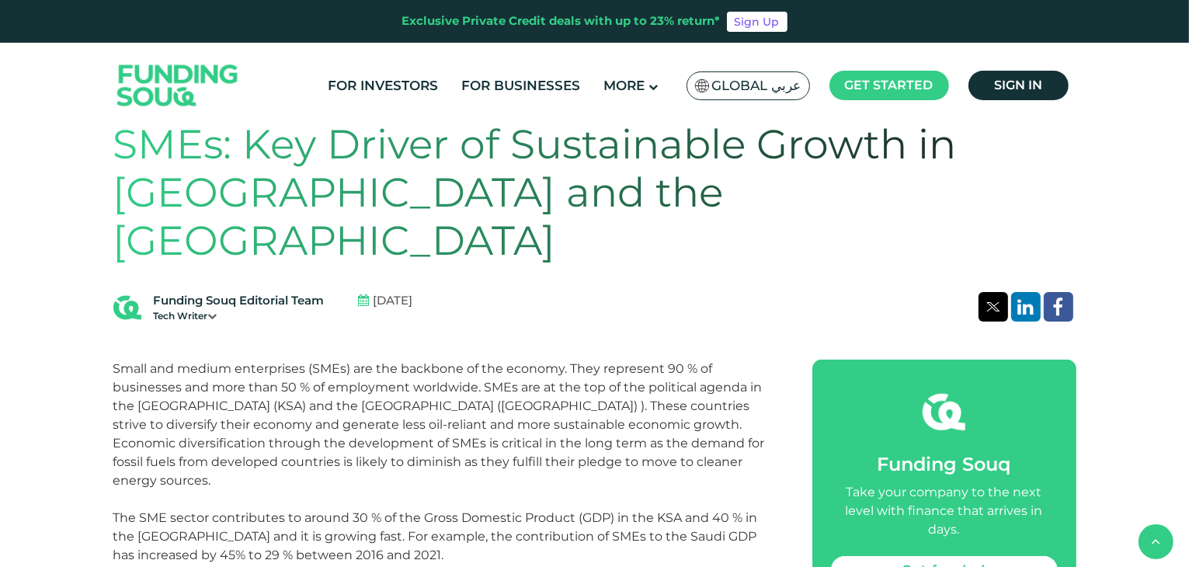
scroll to position [454, 0]
click at [316, 359] on div "Small and medium enterprises (SMEs) are the backbone of the economy. They repre…" at bounding box center [445, 424] width 664 height 130
copy div "KSA"
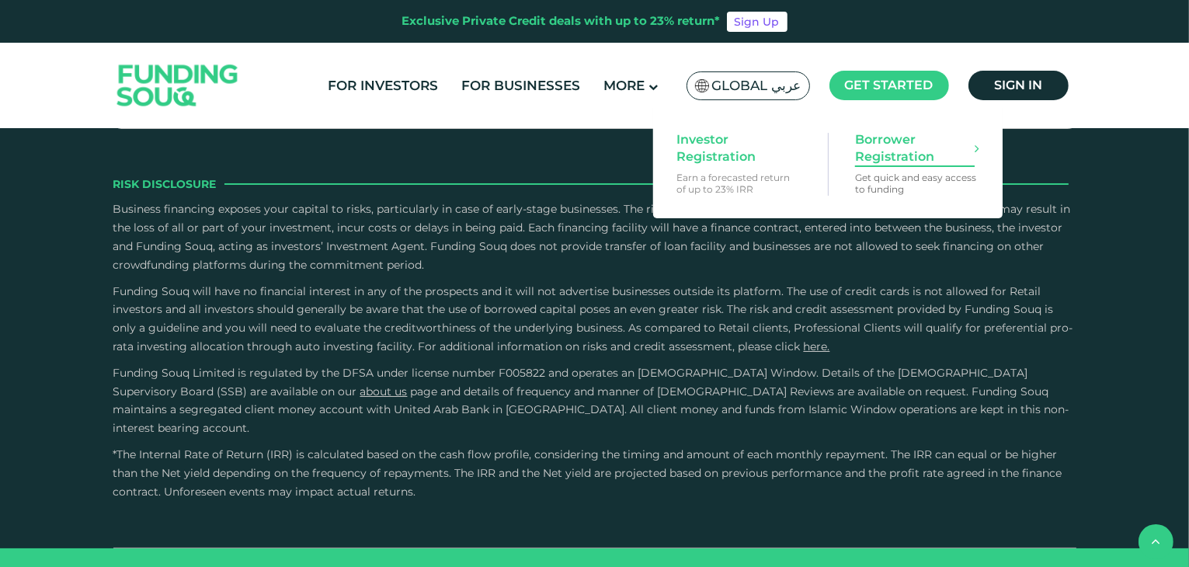
scroll to position [2506, 0]
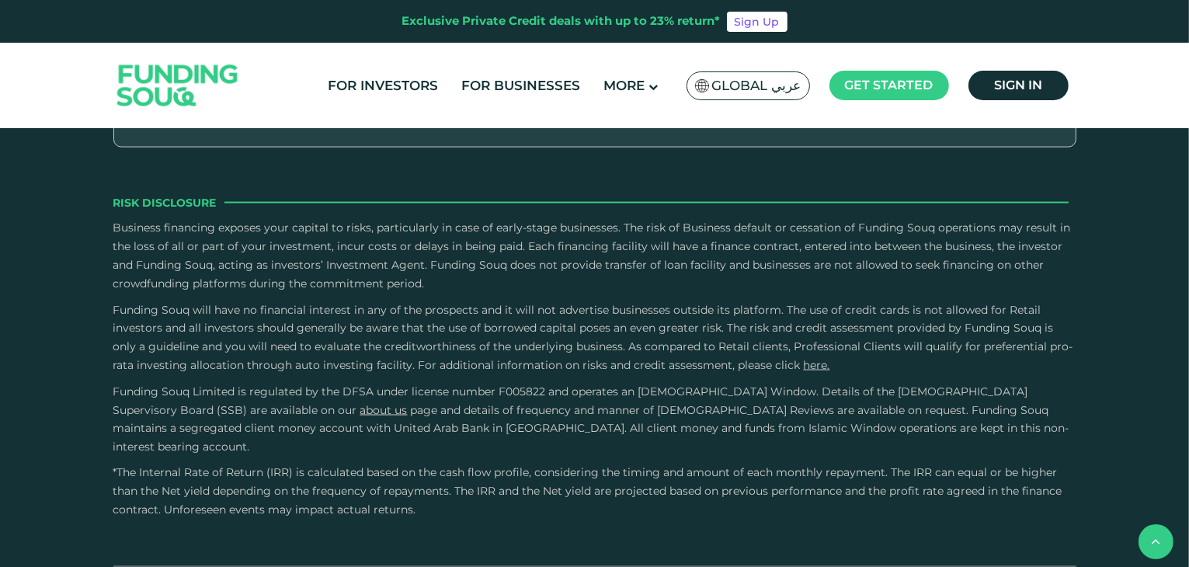
drag, startPoint x: 627, startPoint y: 285, endPoint x: 687, endPoint y: 298, distance: 62.0
copy div "Funding Souq offers Shariah-compliant investment and financing solutions."
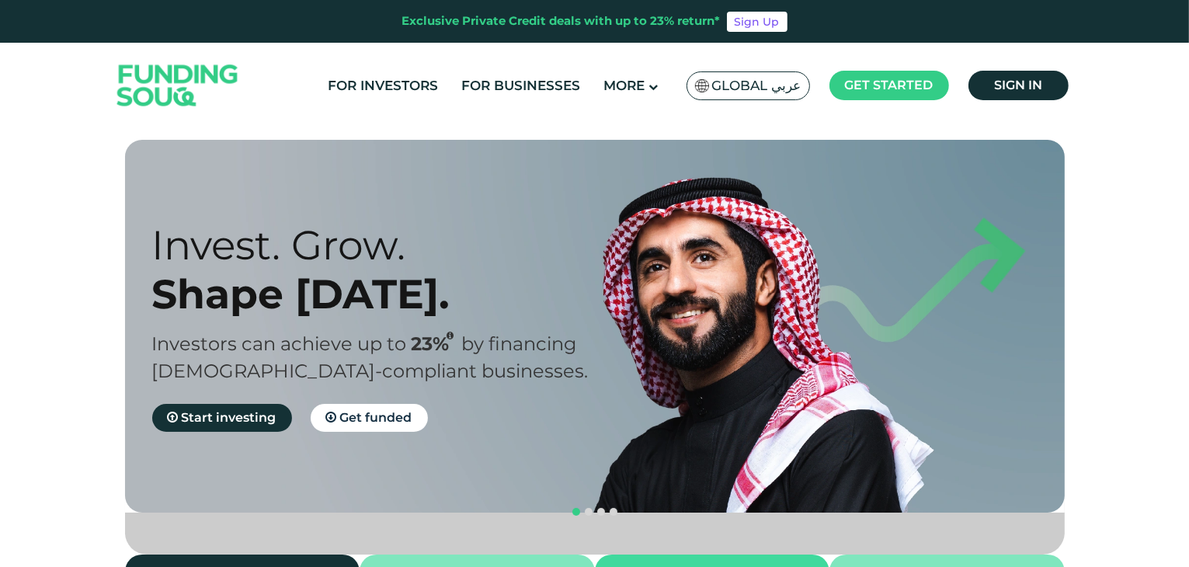
scroll to position [4, 0]
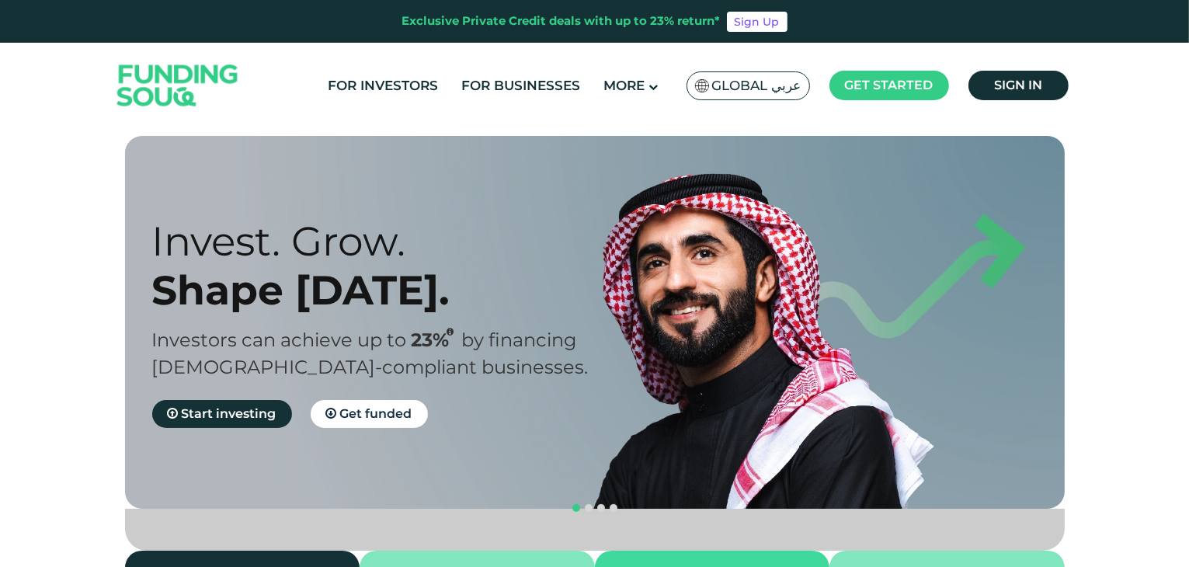
drag, startPoint x: 692, startPoint y: 554, endPoint x: 670, endPoint y: 550, distance: 22.1
copy div "Hi"
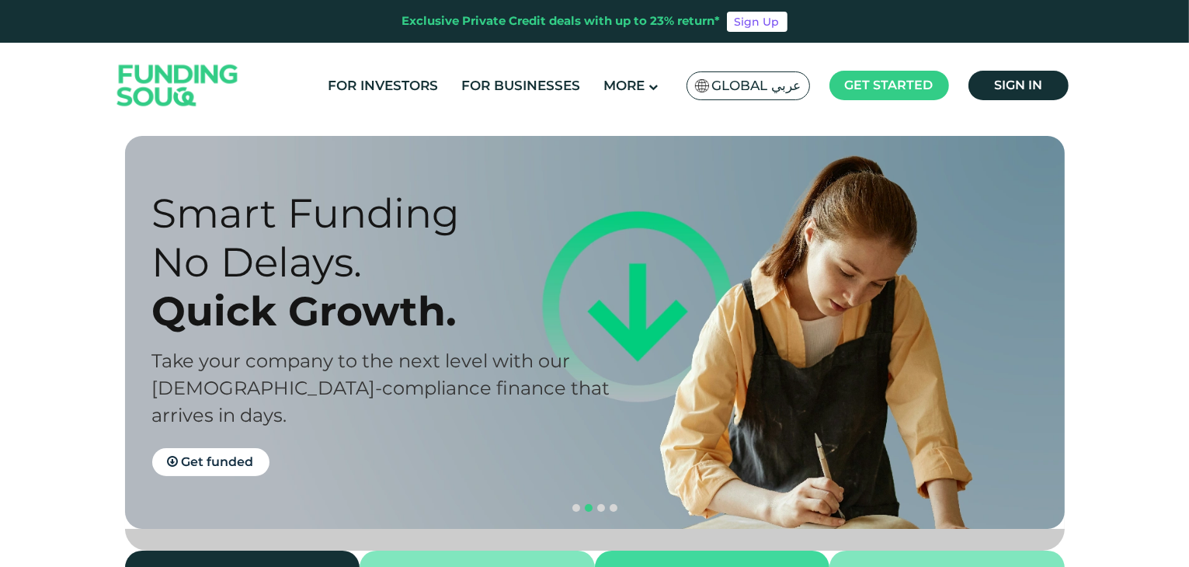
scroll to position [1575, 0]
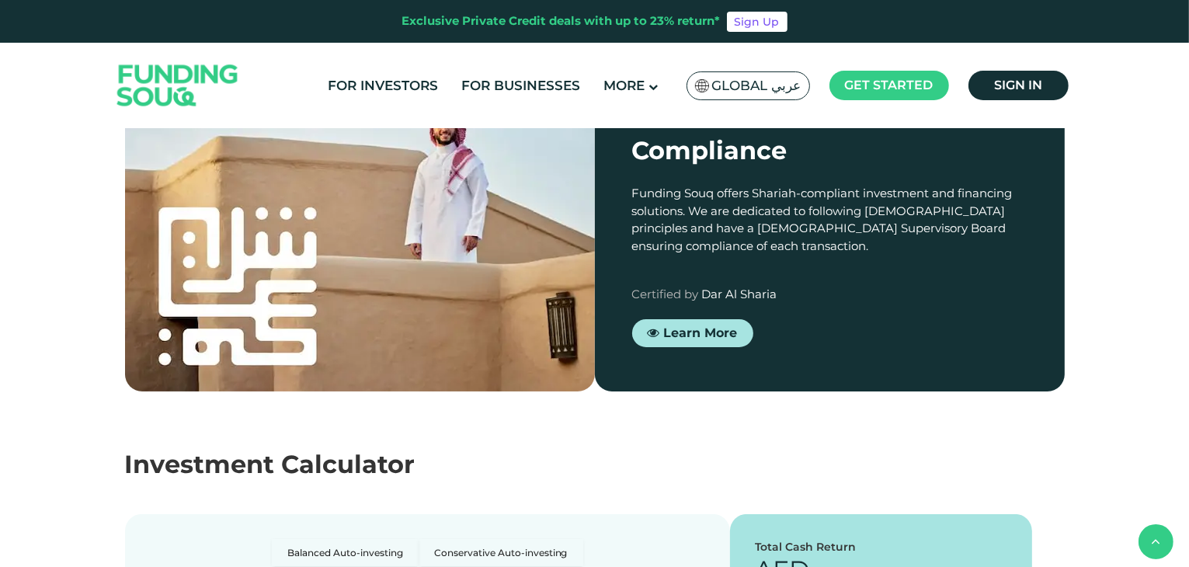
drag, startPoint x: 600, startPoint y: 283, endPoint x: 901, endPoint y: 305, distance: 302.1
copy div "Private credit is an alternative asset class that provides high yields and shor…"
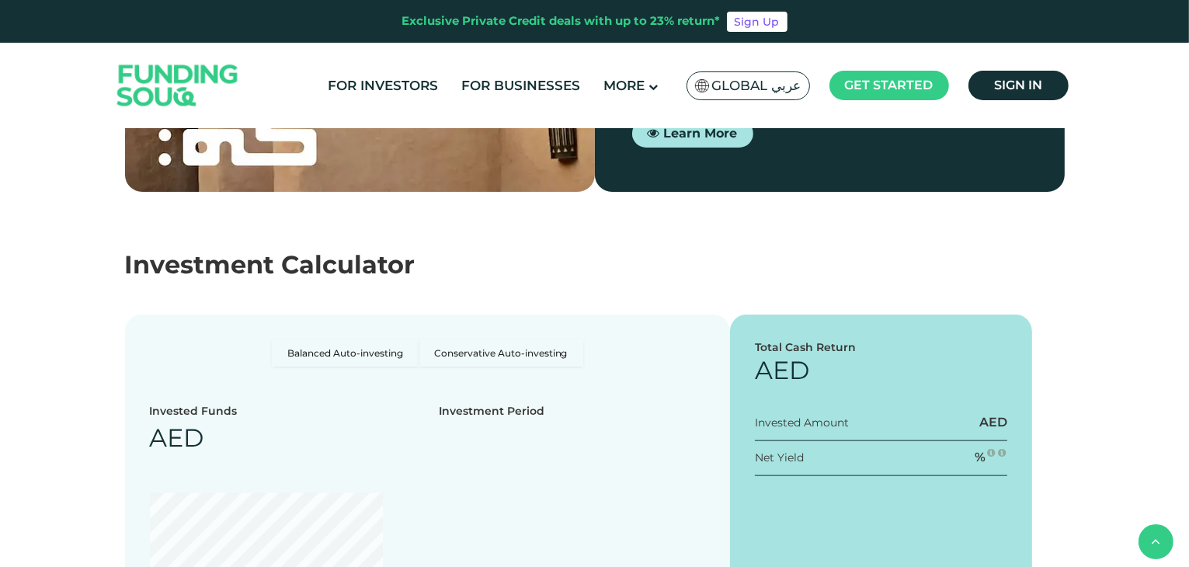
scroll to position [1740, 0]
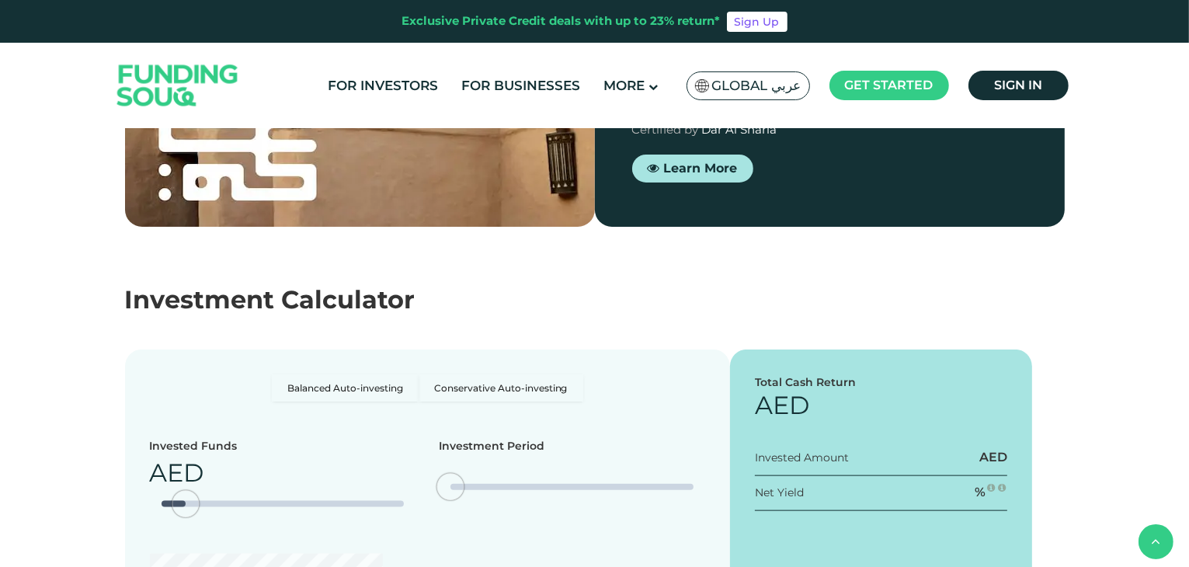
type tc-range-slider "4"
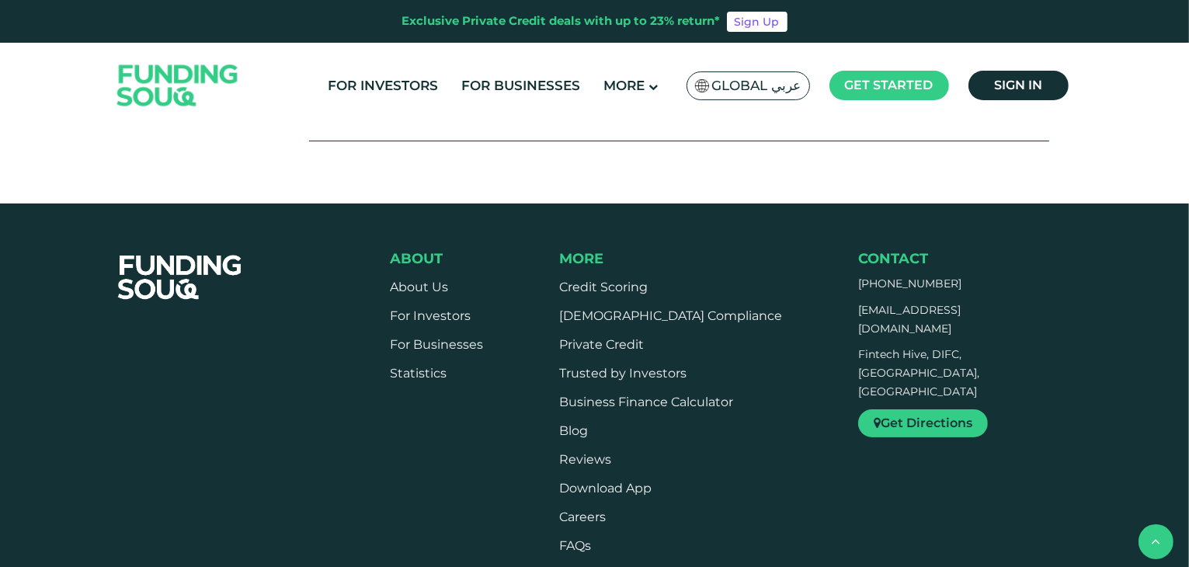
scroll to position [438, 0]
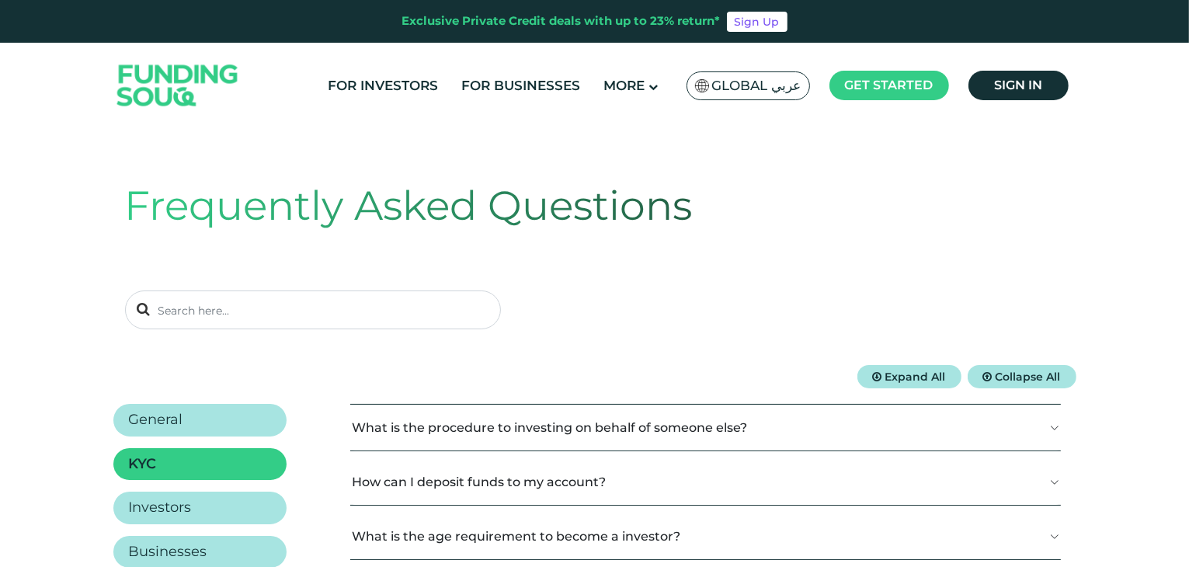
click at [781, 409] on button "What is the procedure to investing on behalf of someone else?" at bounding box center [705, 428] width 711 height 46
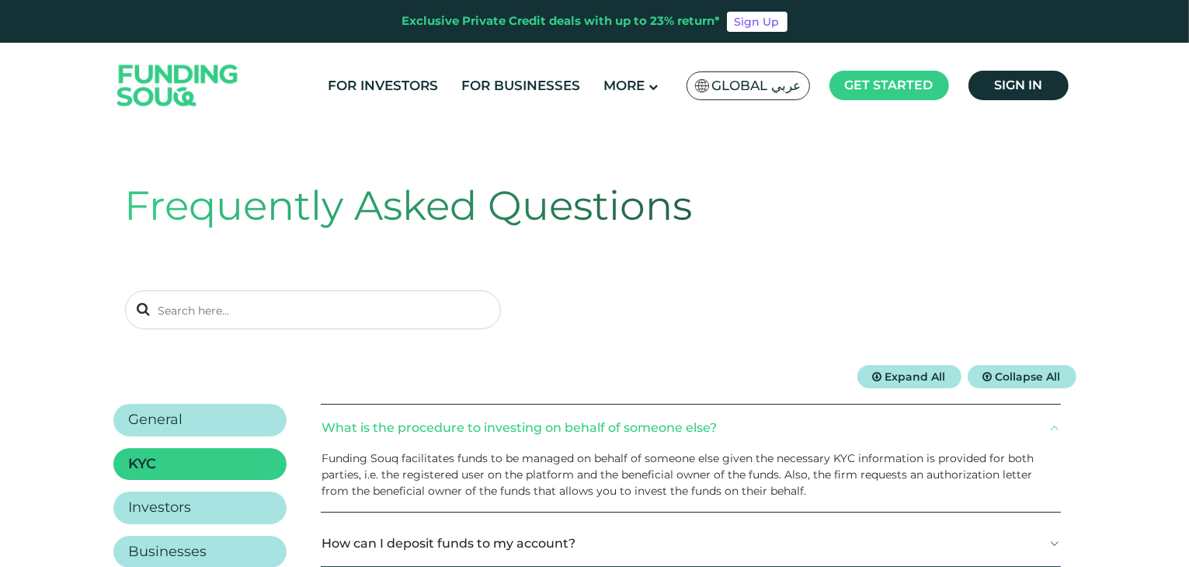
click at [835, 546] on button "How can I deposit funds to my account?" at bounding box center [691, 543] width 740 height 46
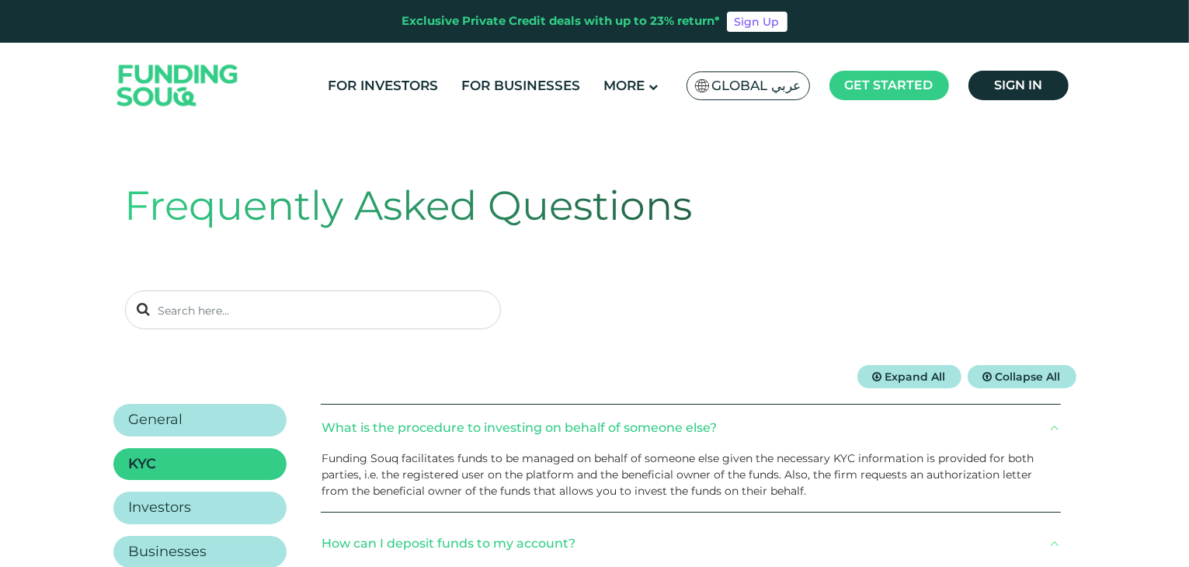
click at [854, 534] on button "How can I deposit funds to my account?" at bounding box center [691, 543] width 740 height 46
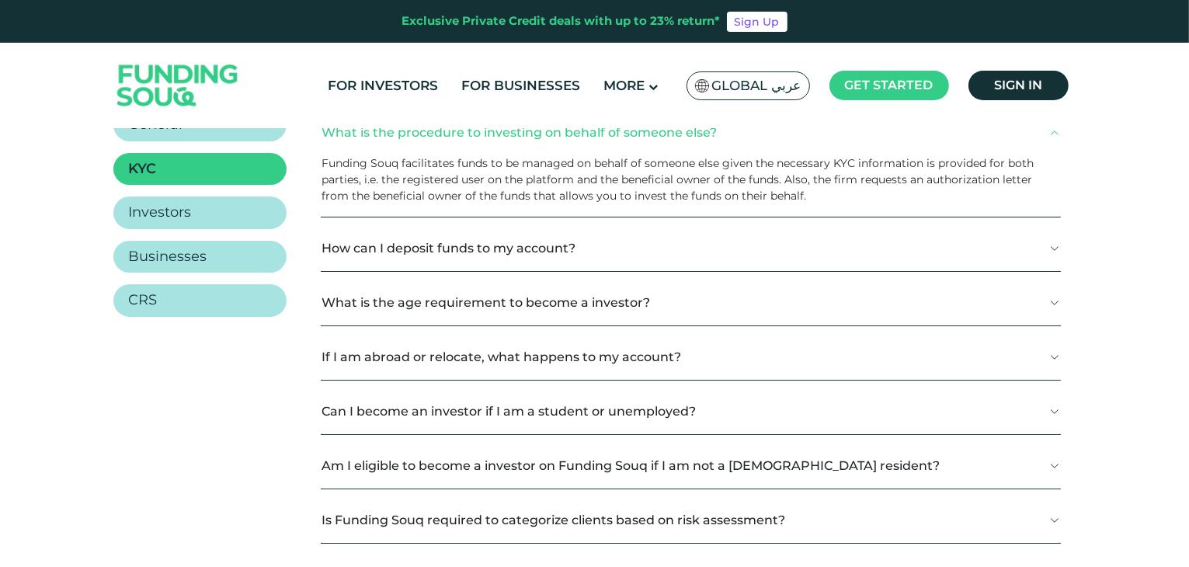
scroll to position [350, 0]
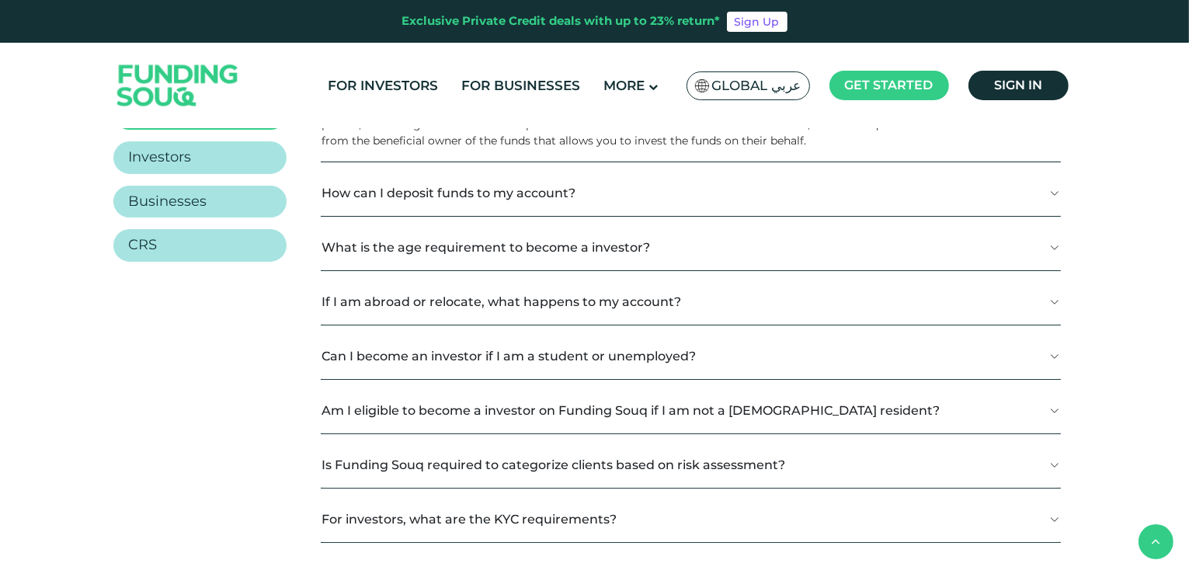
click at [810, 193] on button "How can I deposit funds to my account?" at bounding box center [691, 193] width 740 height 46
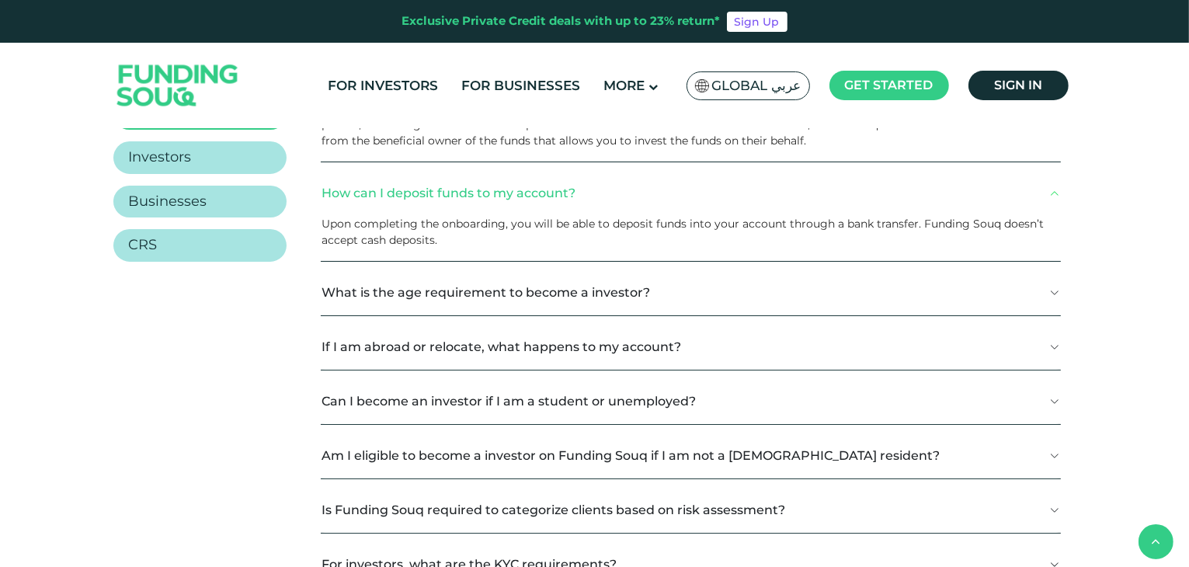
click at [782, 266] on div "What is the procedure to investing on behalf of someone else? Funding Souq faci…" at bounding box center [691, 348] width 740 height 589
click at [783, 302] on button "What is the age requirement to become a investor?" at bounding box center [691, 293] width 740 height 46
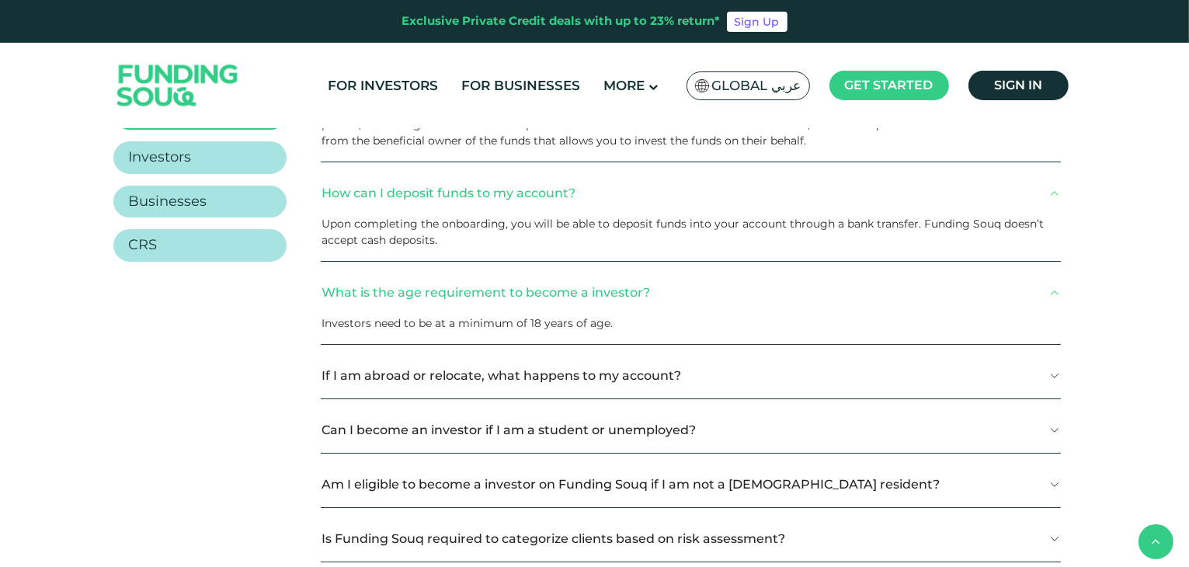
click at [795, 364] on button "If I am abroad or relocate, what happens to my account?" at bounding box center [691, 376] width 740 height 46
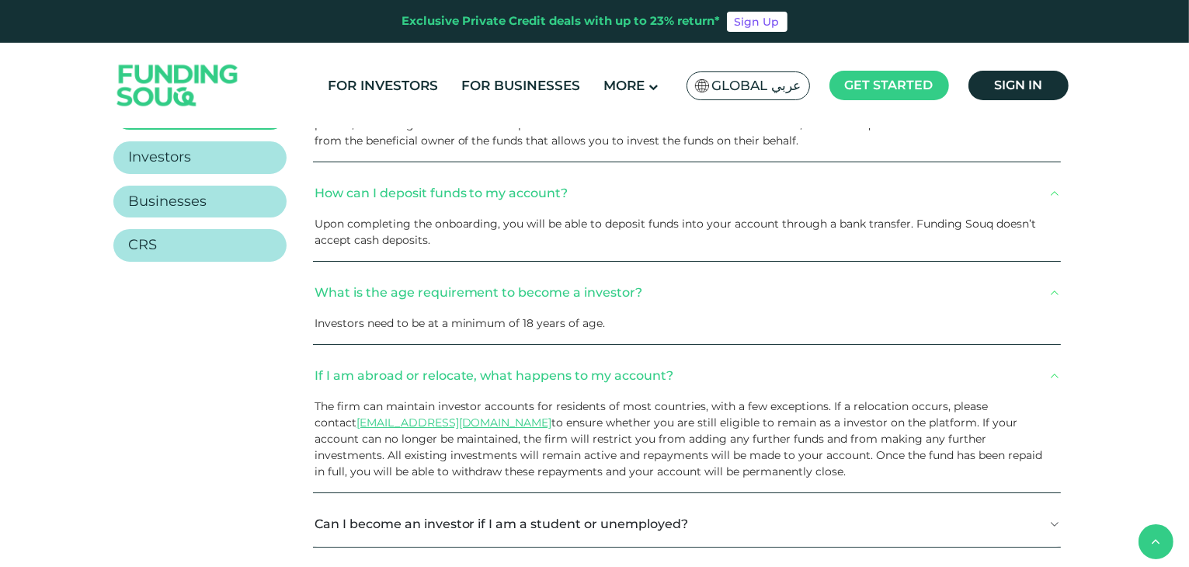
click at [783, 514] on button "Can I become an investor if I am a student or unemployed?" at bounding box center [687, 524] width 748 height 46
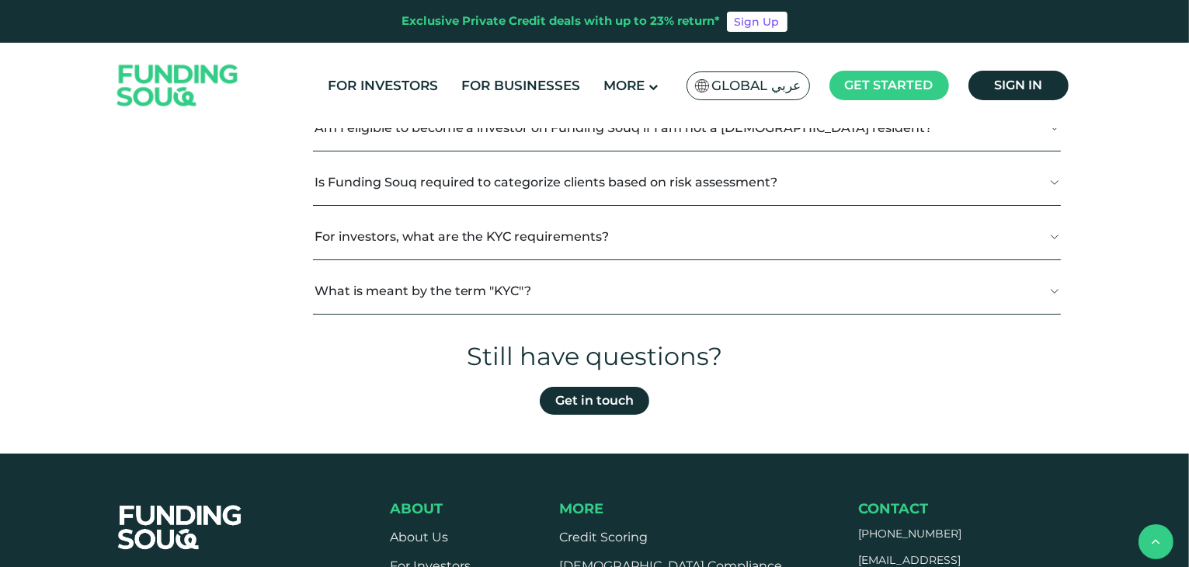
scroll to position [653, 0]
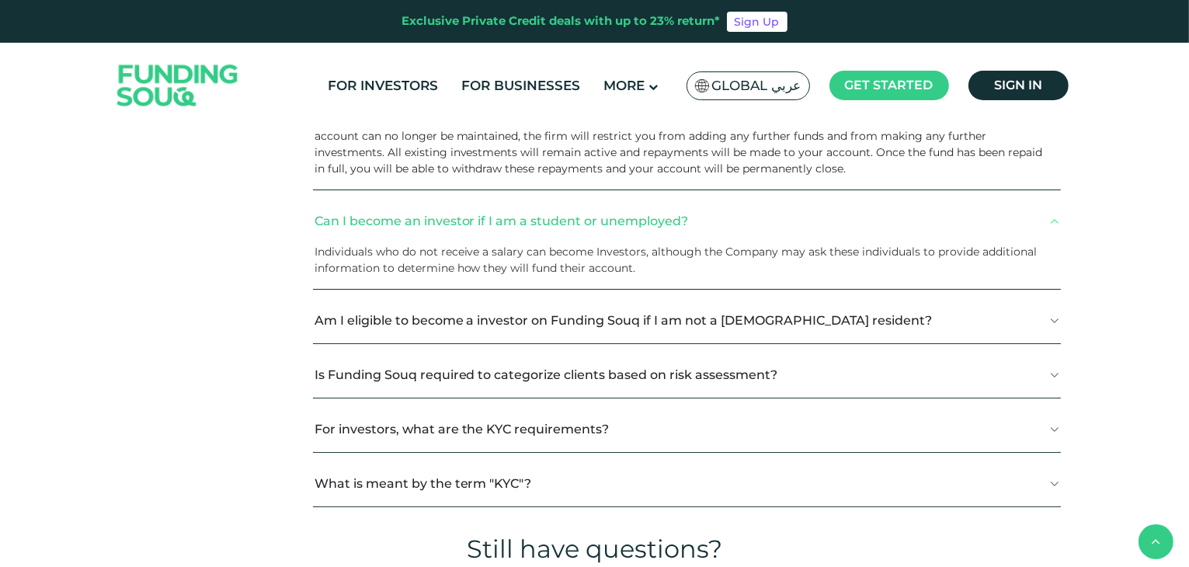
click at [871, 321] on button "Am I eligible to become a investor on Funding Souq if I am not a UAE resident?" at bounding box center [687, 320] width 748 height 46
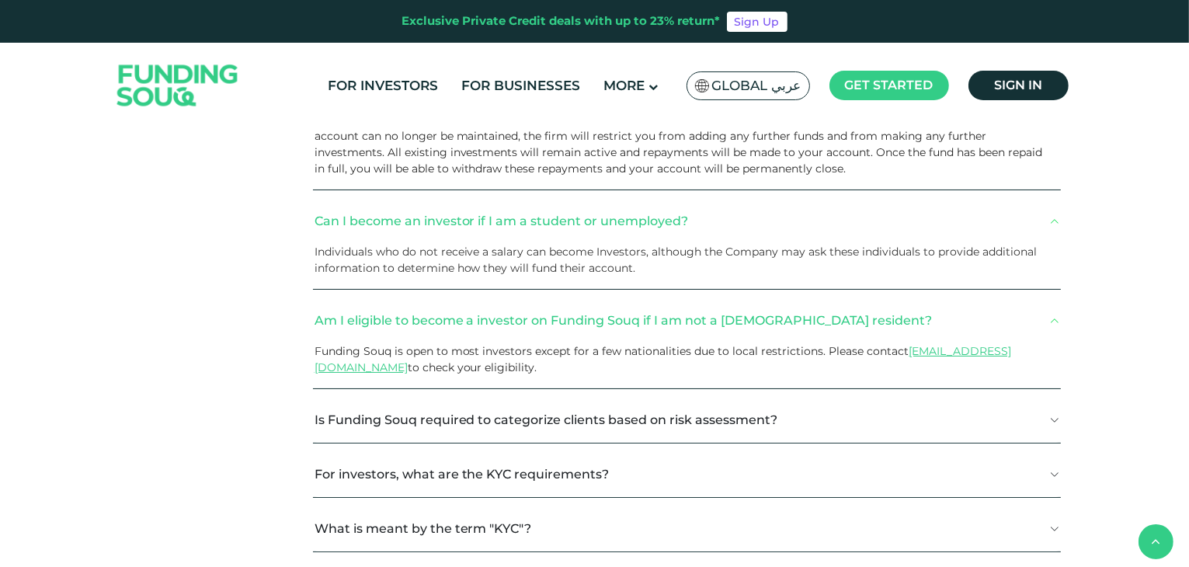
click at [841, 418] on button "Is Funding Souq required to categorize clients based on risk assessment?" at bounding box center [687, 420] width 748 height 46
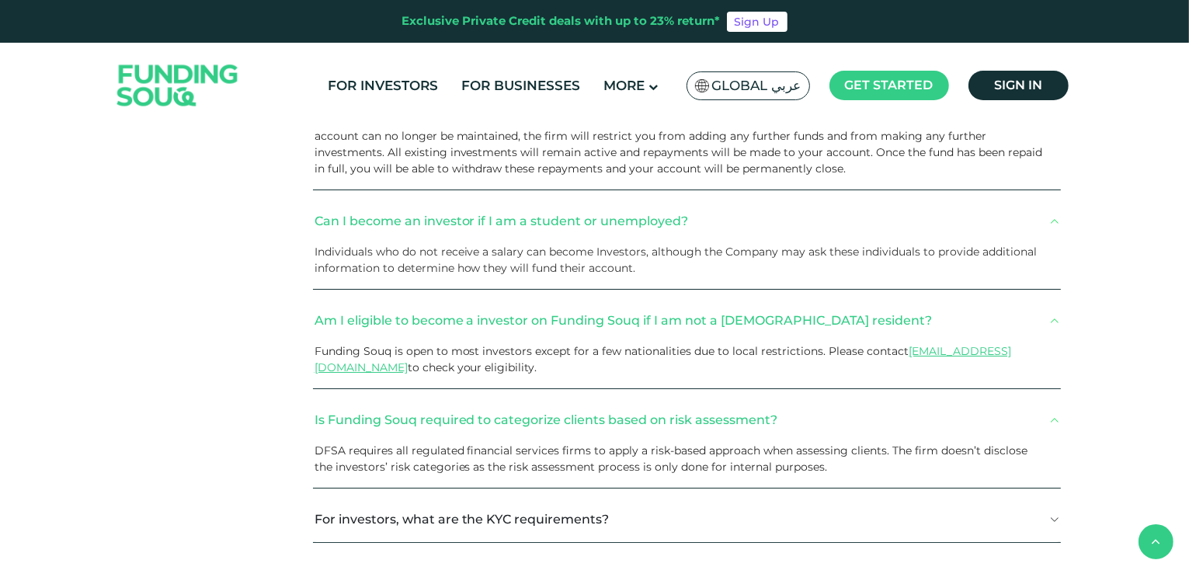
click at [837, 517] on button "For investors, what are the KYC requirements?" at bounding box center [687, 519] width 748 height 46
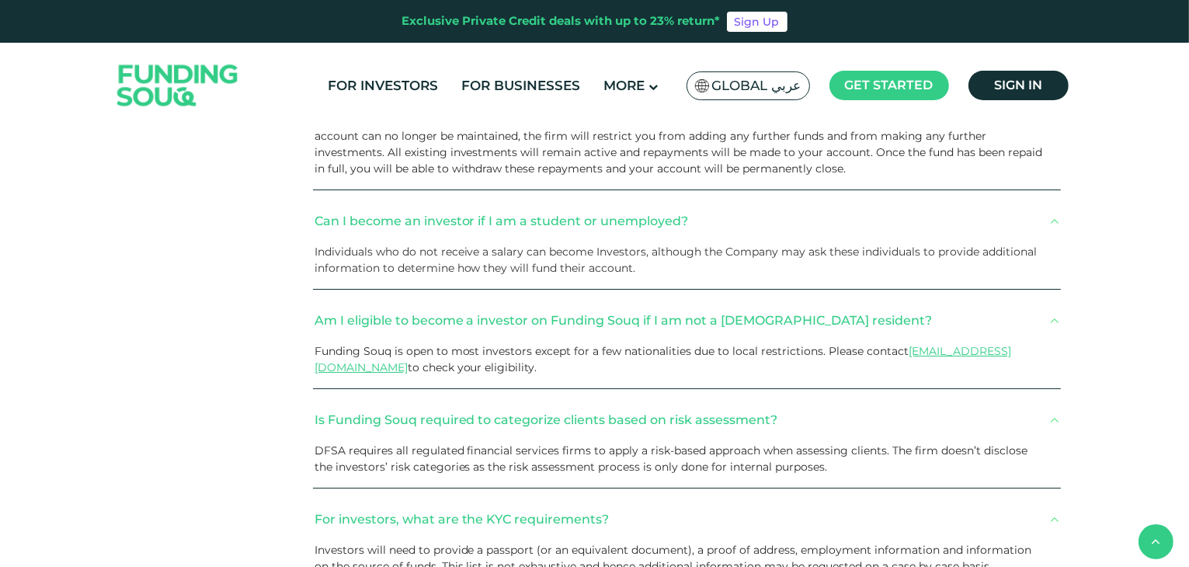
drag, startPoint x: 1187, startPoint y: 166, endPoint x: 1191, endPoint y: 237, distance: 70.8
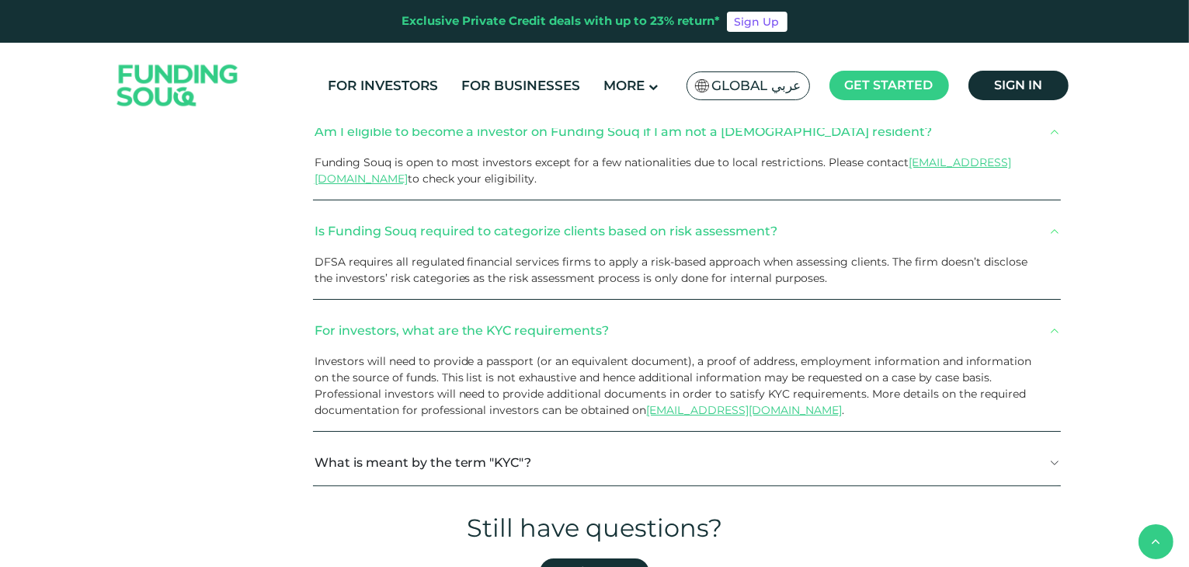
scroll to position [864, 0]
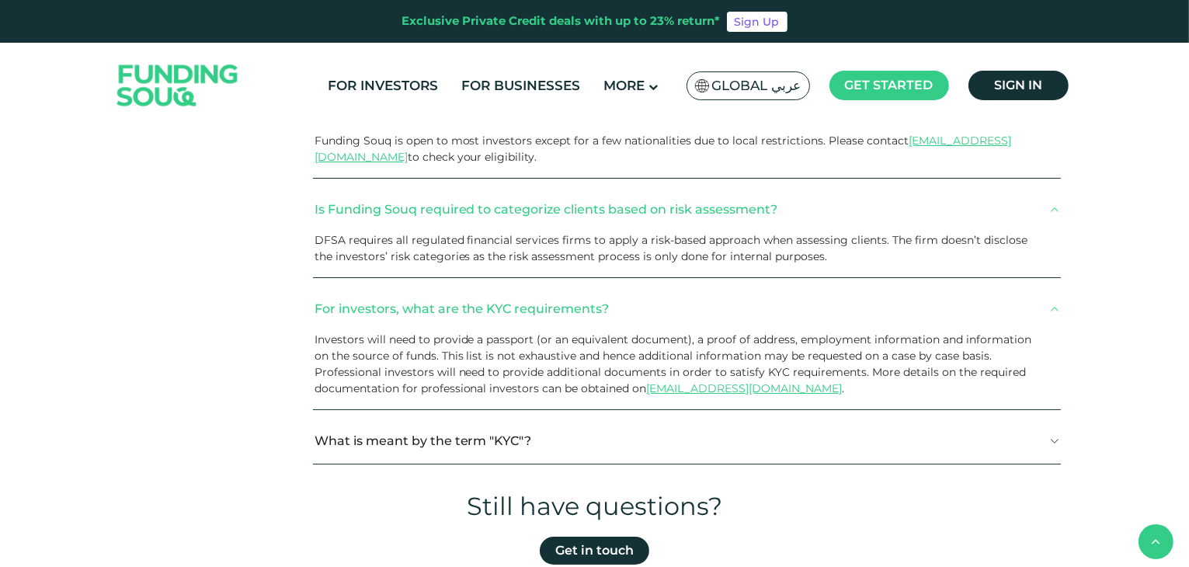
click at [858, 420] on button "What is meant by the term "KYC"?" at bounding box center [687, 441] width 748 height 46
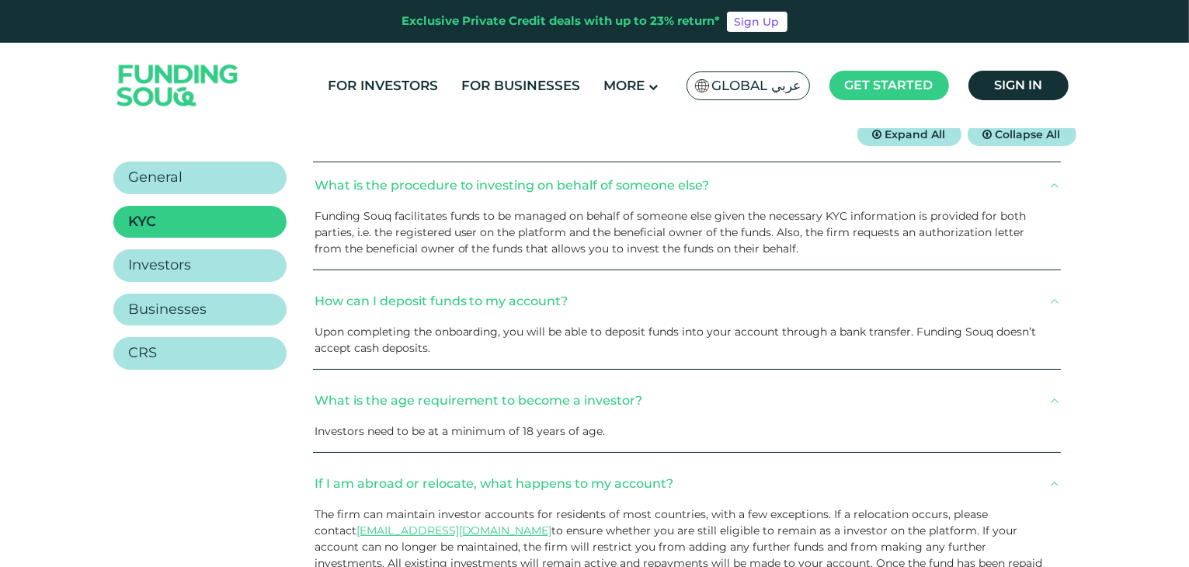
scroll to position [259, 0]
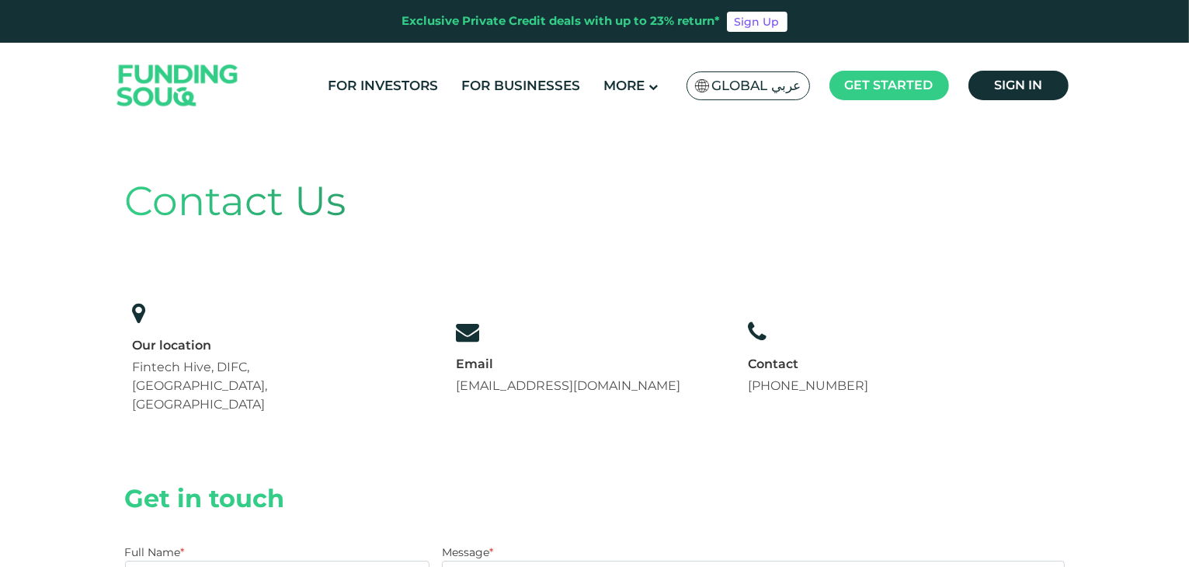
click at [793, 259] on div "Contact Us Our location Fintech Hive, DIFC, [GEOGRAPHIC_DATA], [GEOGRAPHIC_DATA…" at bounding box center [595, 296] width 940 height 313
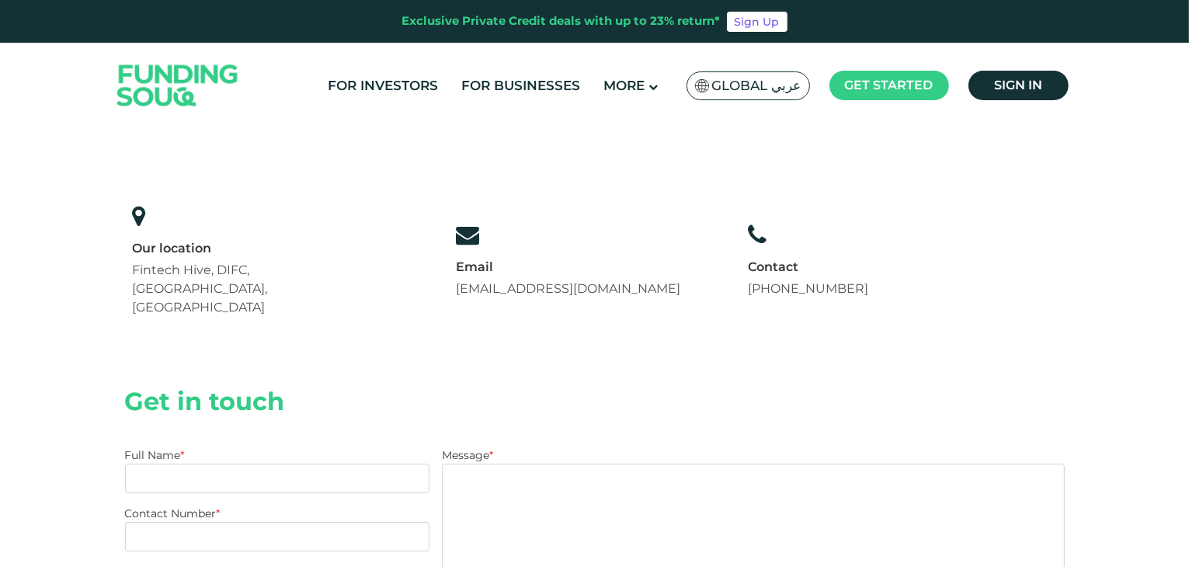
scroll to position [88, 0]
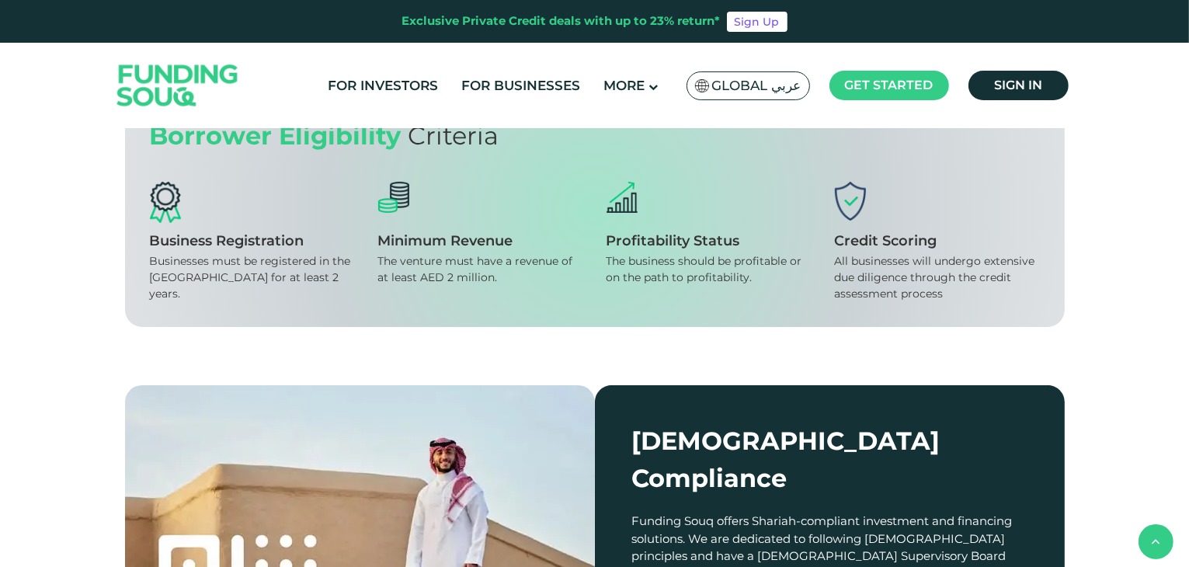
scroll to position [1124, 0]
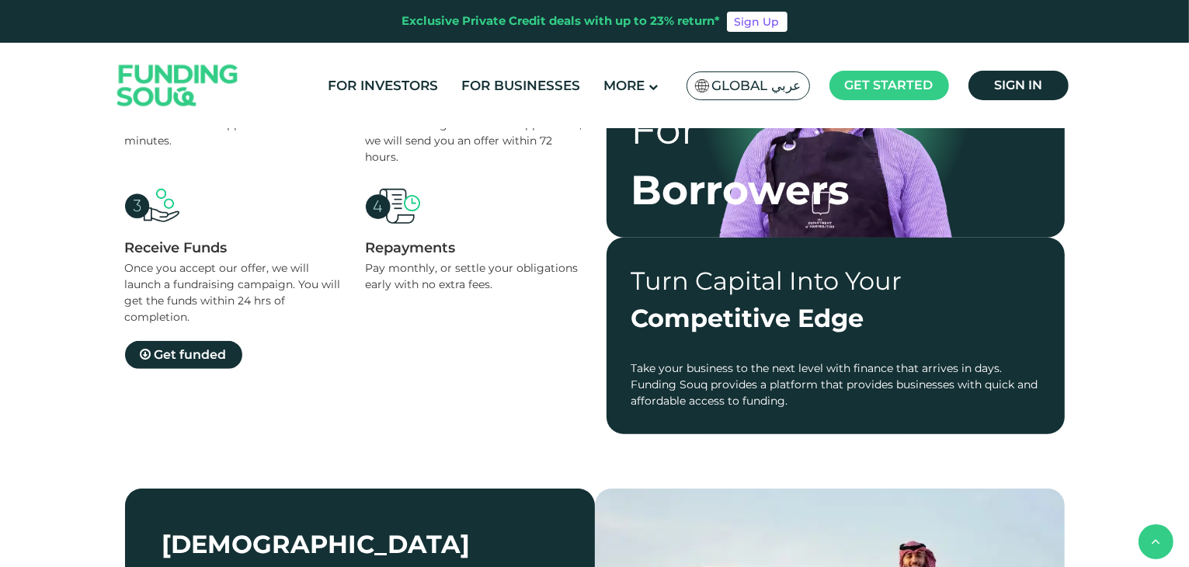
scroll to position [2244, 0]
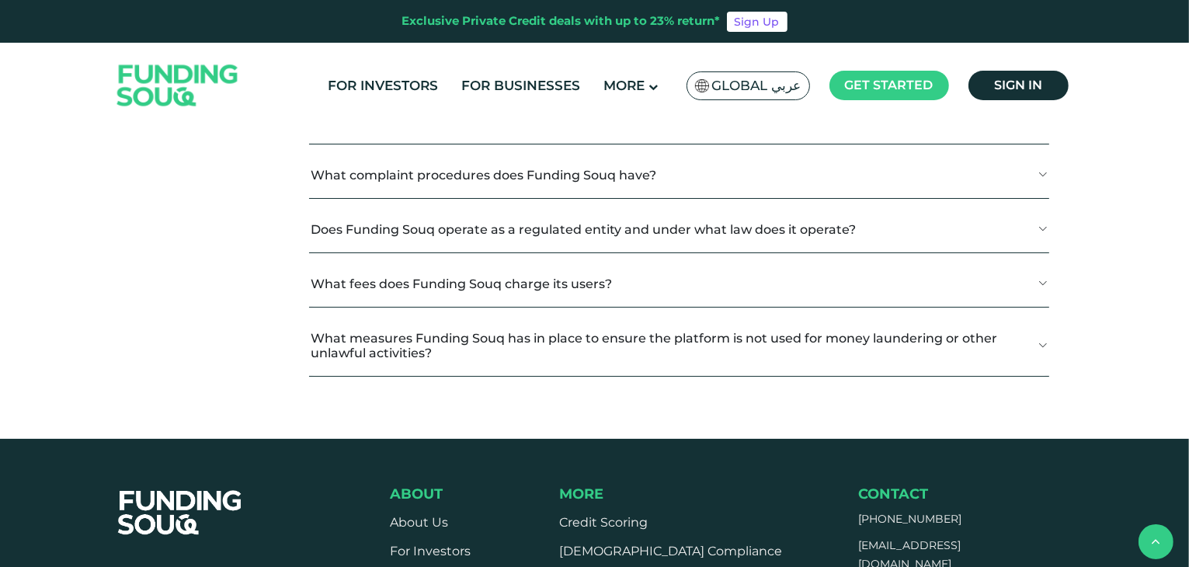
click at [539, 270] on button "What fees does Funding Souq charge its users?" at bounding box center [678, 284] width 739 height 46
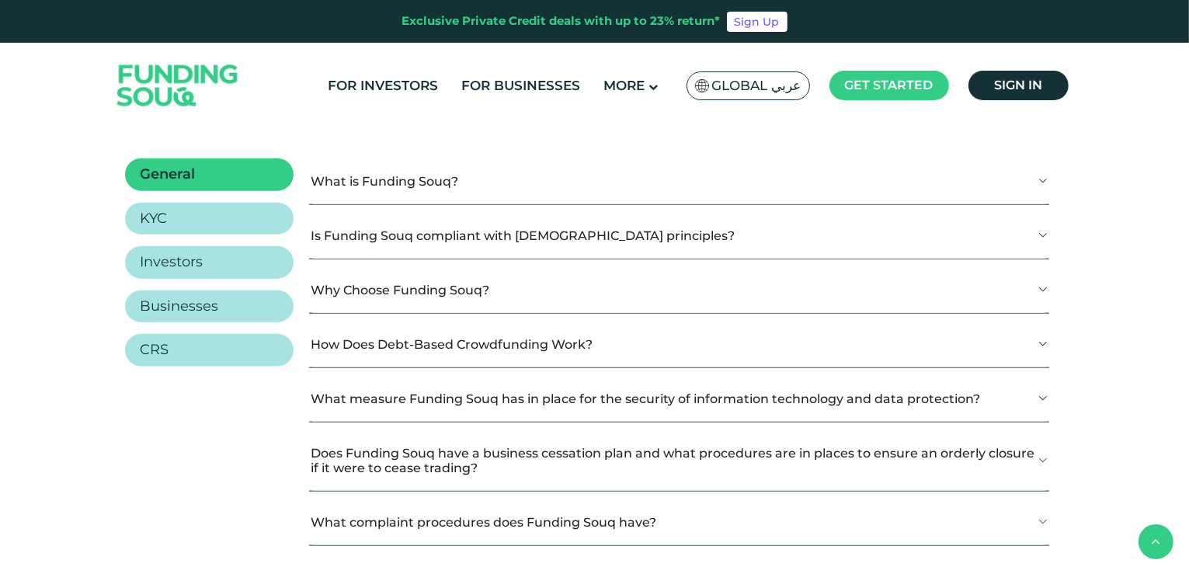
scroll to position [1885, 0]
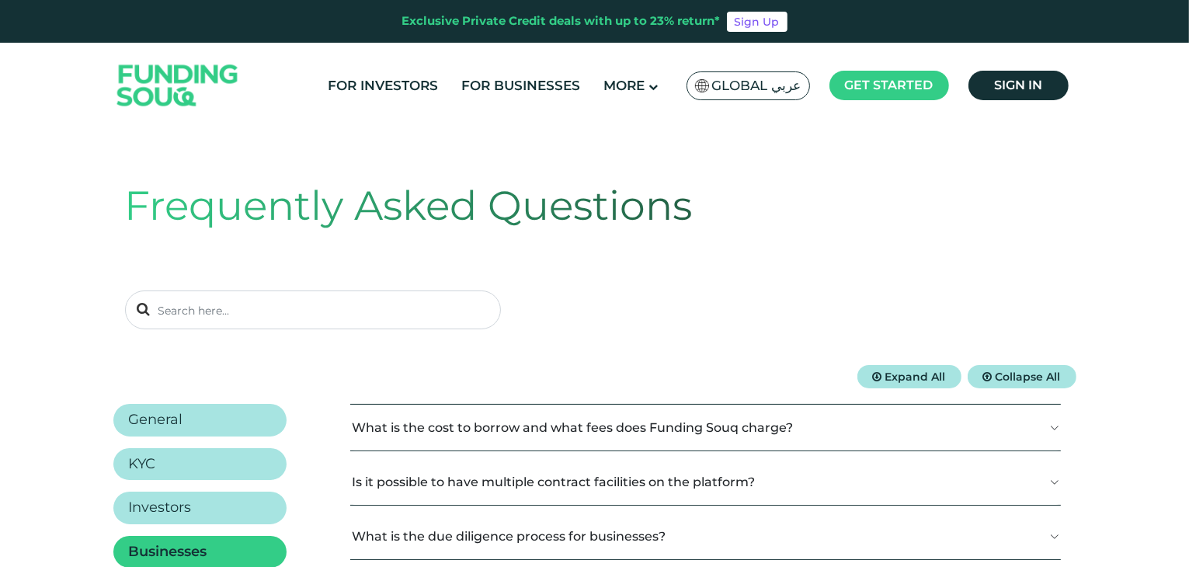
click at [966, 430] on button "What is the cost to borrow and what fees does Funding Souq charge?" at bounding box center [705, 428] width 711 height 46
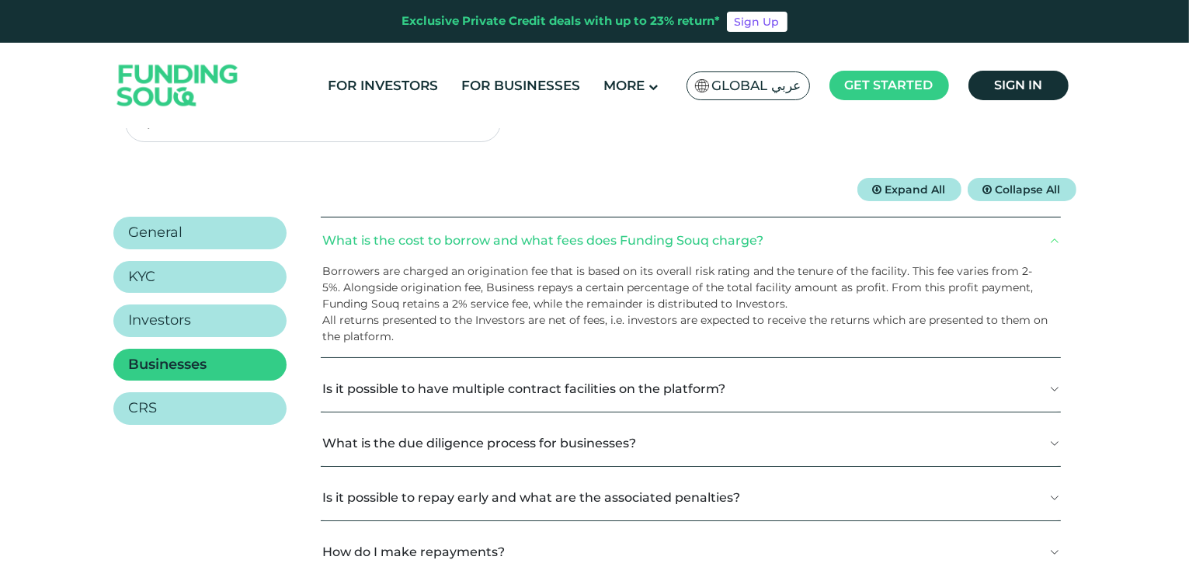
scroll to position [214, 0]
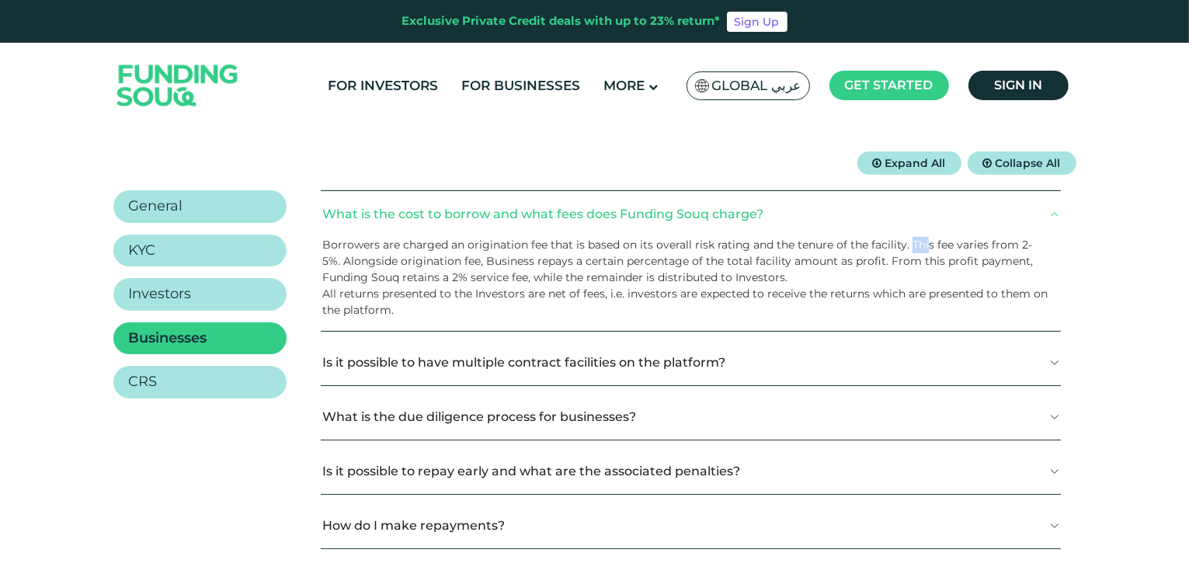
drag, startPoint x: 908, startPoint y: 245, endPoint x: 925, endPoint y: 250, distance: 17.9
click at [925, 250] on span "Borrowers are charged an origination fee that is based on its overall risk rati…" at bounding box center [677, 261] width 711 height 47
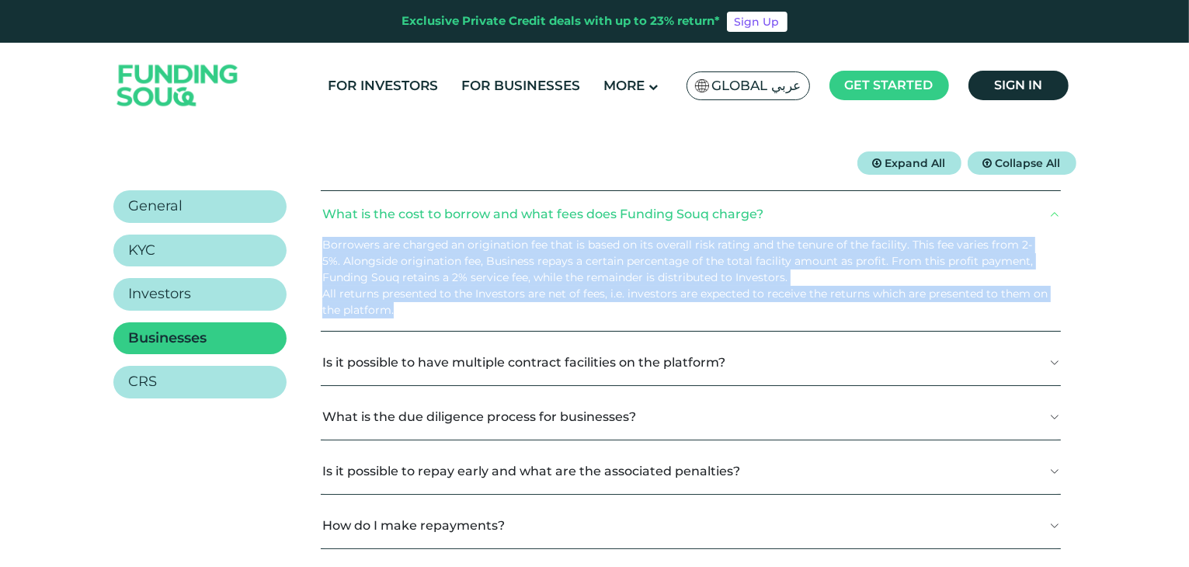
drag, startPoint x: 321, startPoint y: 244, endPoint x: 774, endPoint y: 307, distance: 457.2
click at [774, 307] on div "Borrowers are charged an origination fee that is based on its overall risk rati…" at bounding box center [691, 284] width 740 height 94
copy div "Borrowers are charged an origination fee that is based on its overall risk rati…"
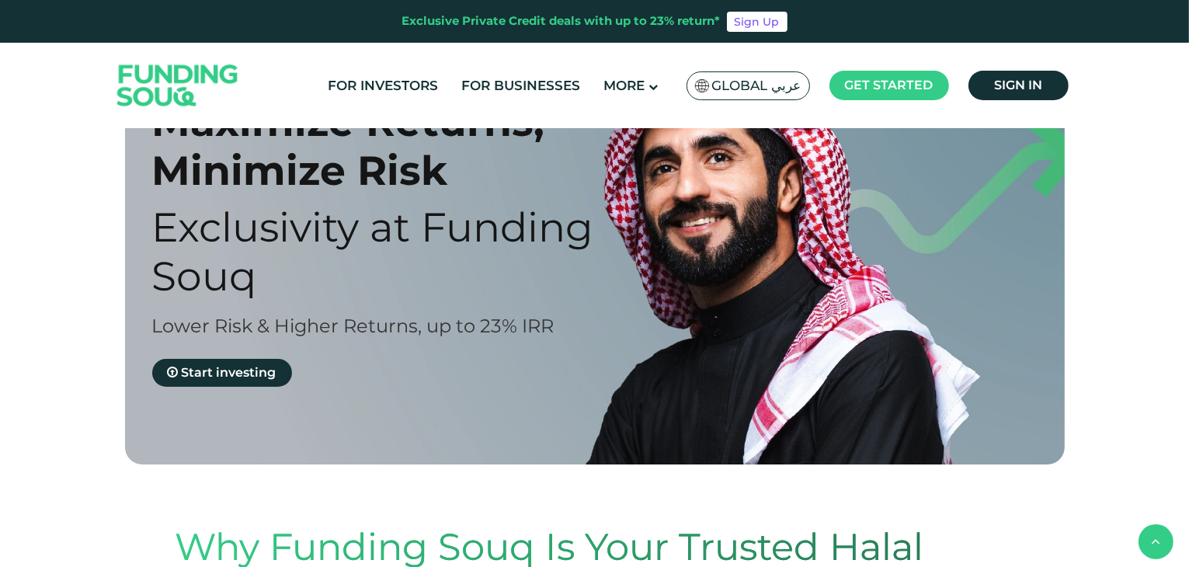
scroll to position [1226, 0]
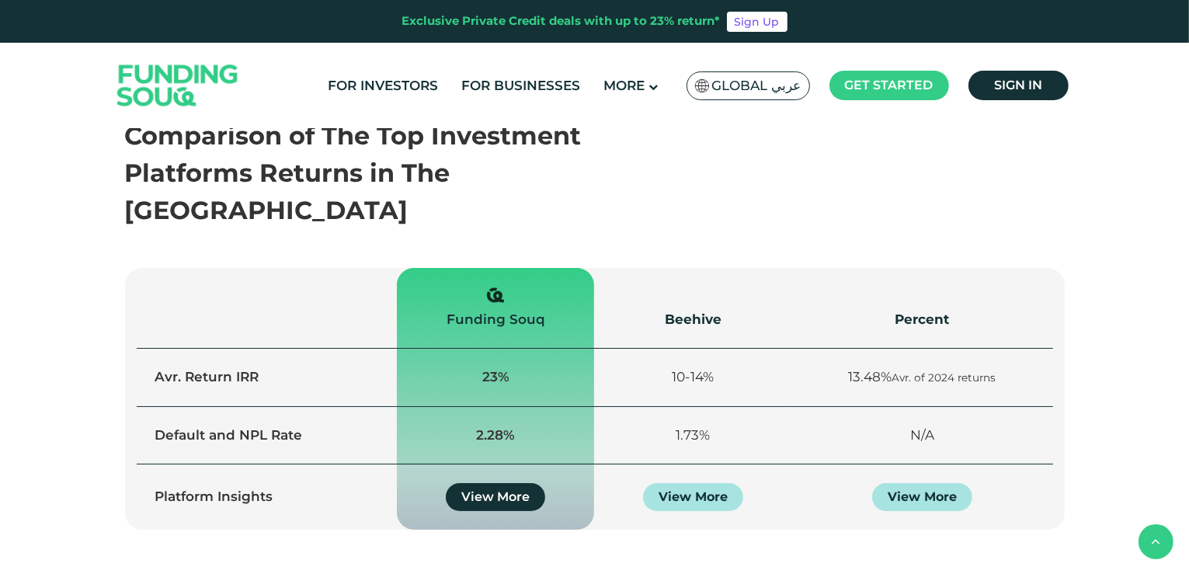
drag, startPoint x: 1187, startPoint y: 241, endPoint x: 1185, endPoint y: 231, distance: 10.2
click at [1185, 231] on section "Comparison of The Top Investment Platforms Returns in The [GEOGRAPHIC_DATA] emp…" at bounding box center [594, 323] width 1189 height 521
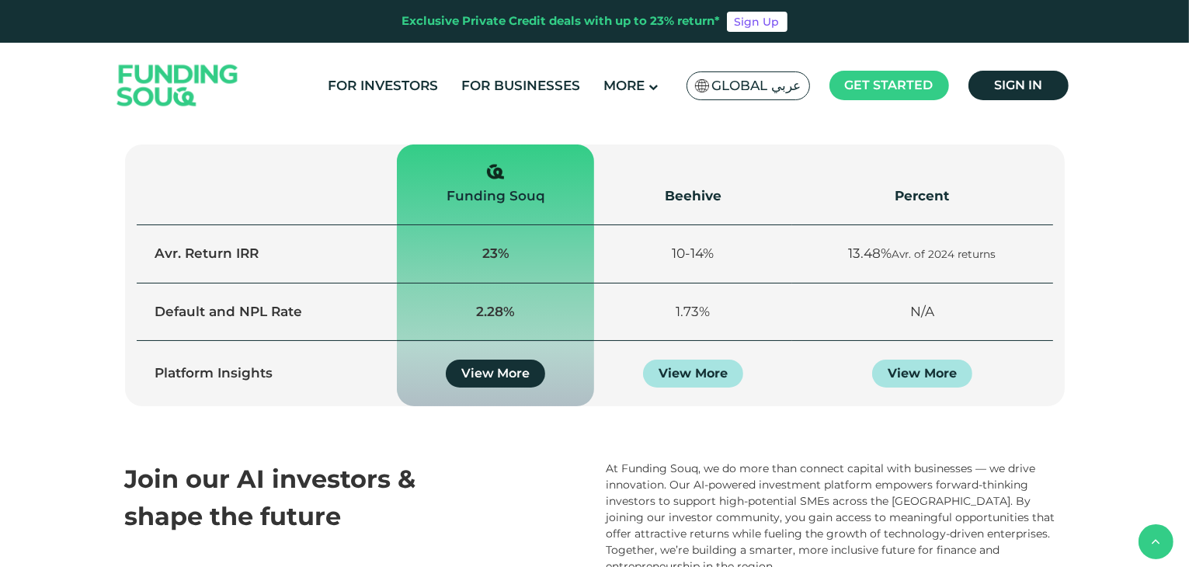
scroll to position [1361, 0]
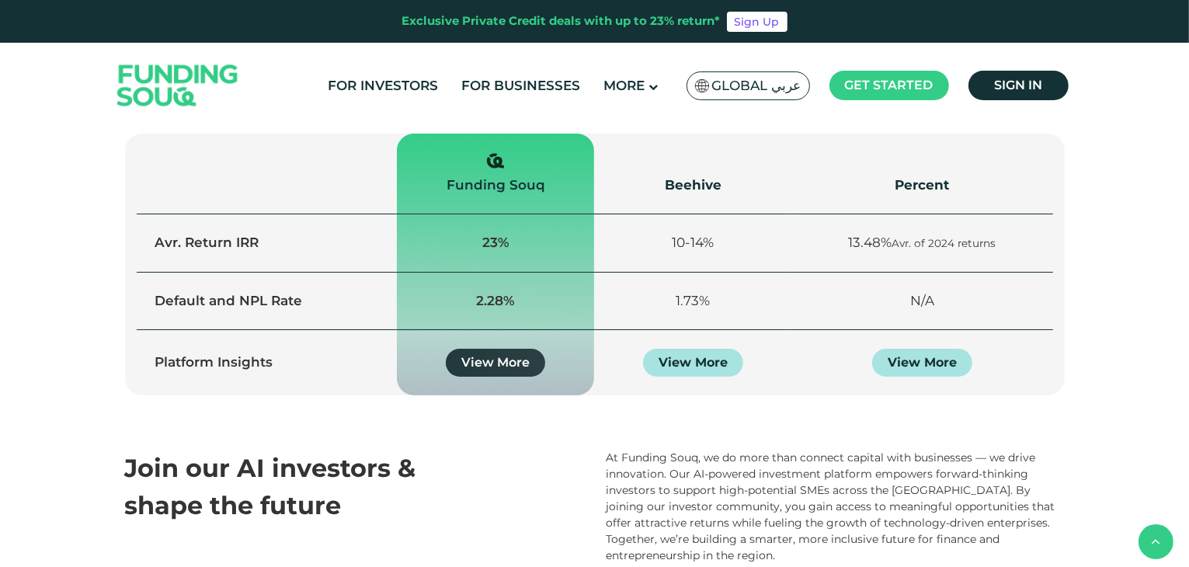
click at [489, 349] on link "View More" at bounding box center [495, 363] width 99 height 28
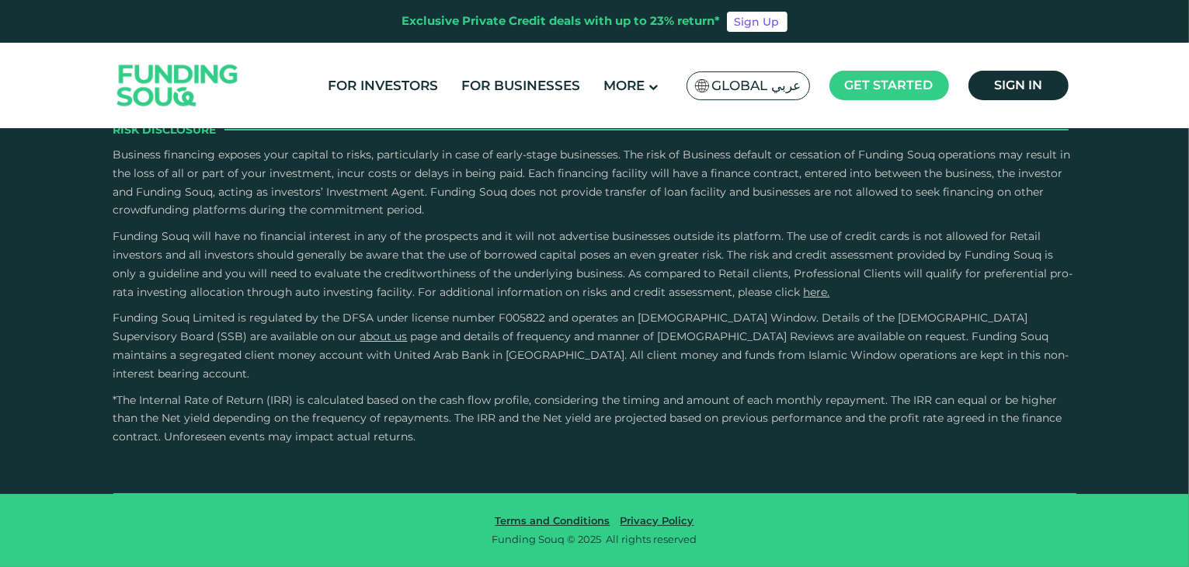
scroll to position [16, 0]
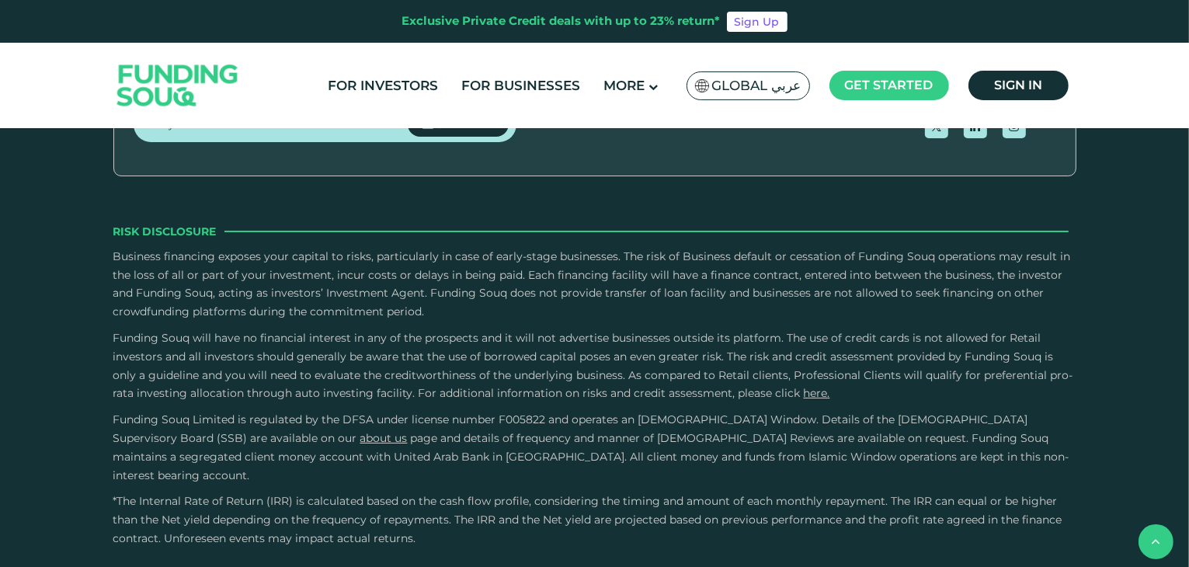
scroll to position [1251, 0]
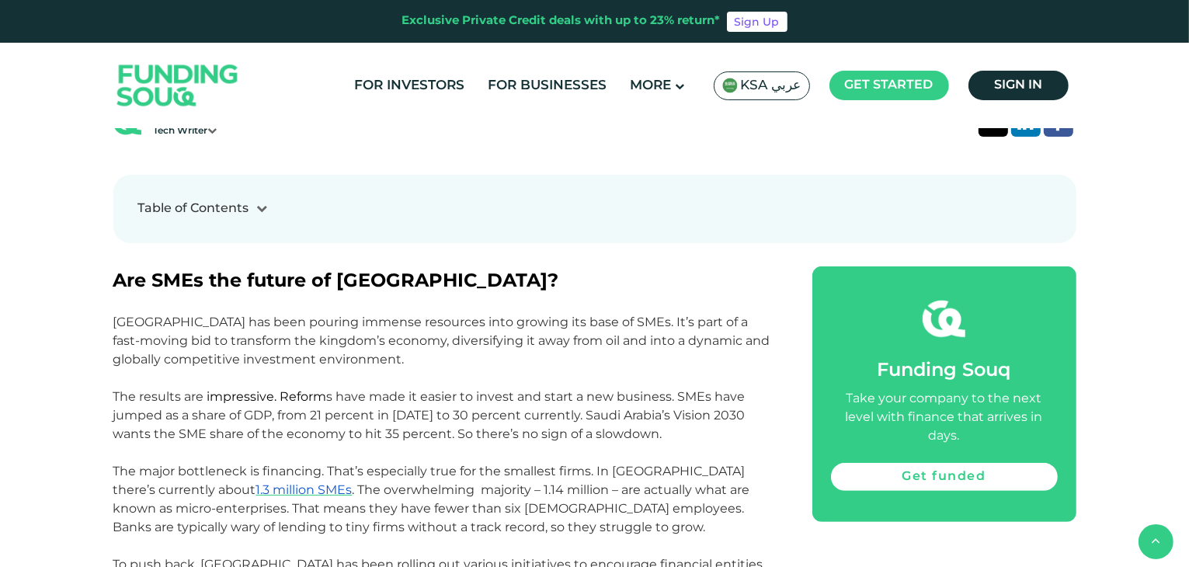
scroll to position [1334, 0]
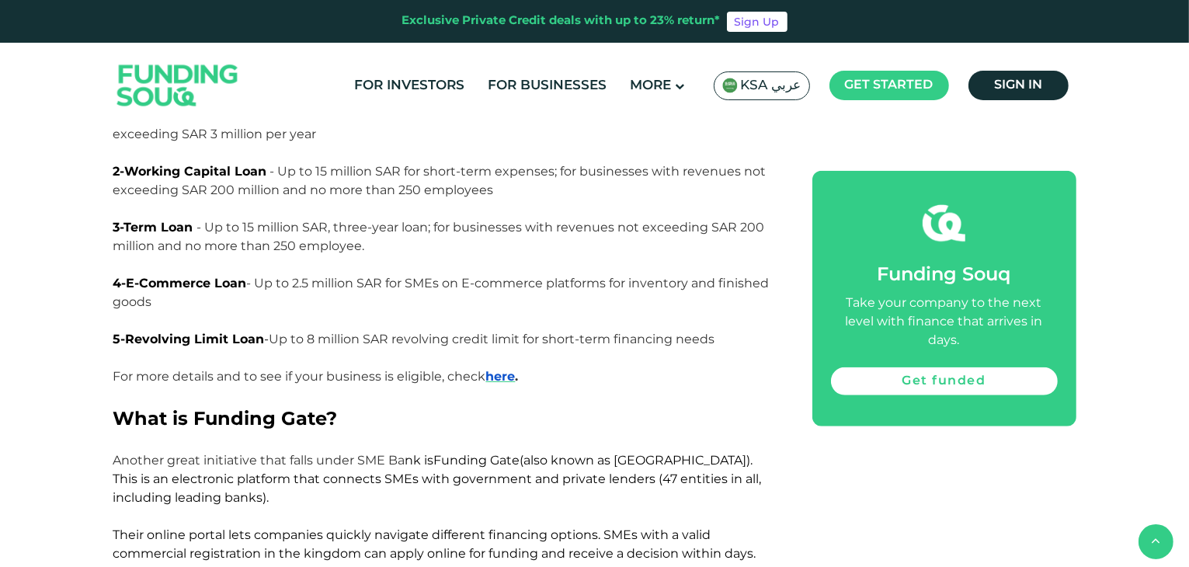
click at [526, 325] on p "Through SME Bank’s online portal, SMEs can apply directly for things like: 1- M…" at bounding box center [445, 209] width 664 height 280
drag, startPoint x: 262, startPoint y: 283, endPoint x: 273, endPoint y: 293, distance: 14.8
click at [273, 293] on p "Through SME Bank’s online portal, SMEs can apply directly for things like: 1- M…" at bounding box center [445, 209] width 664 height 280
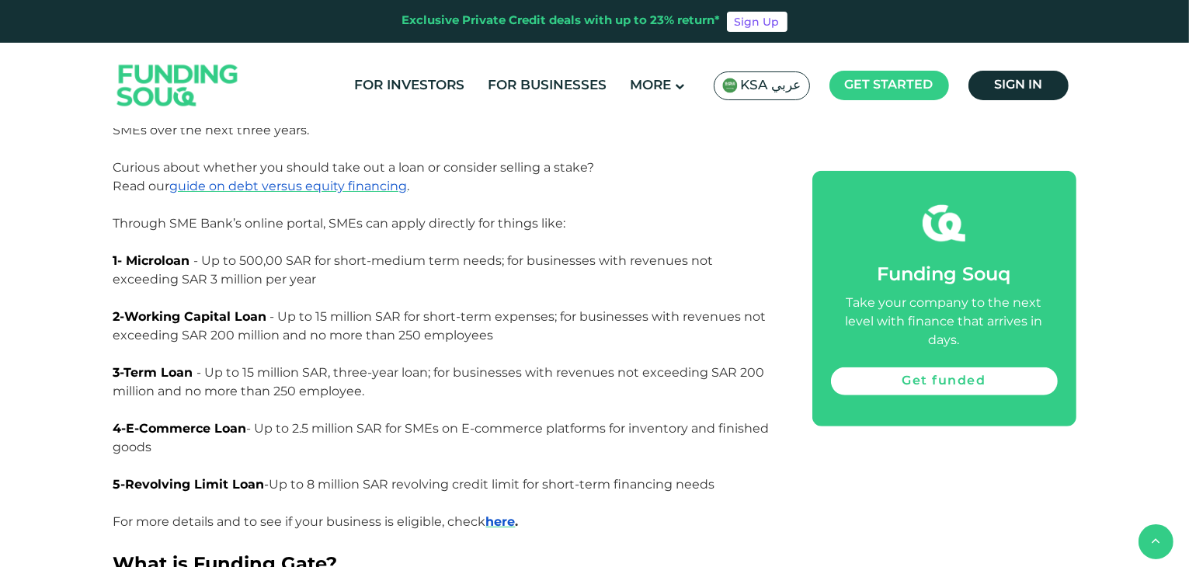
scroll to position [1177, 0]
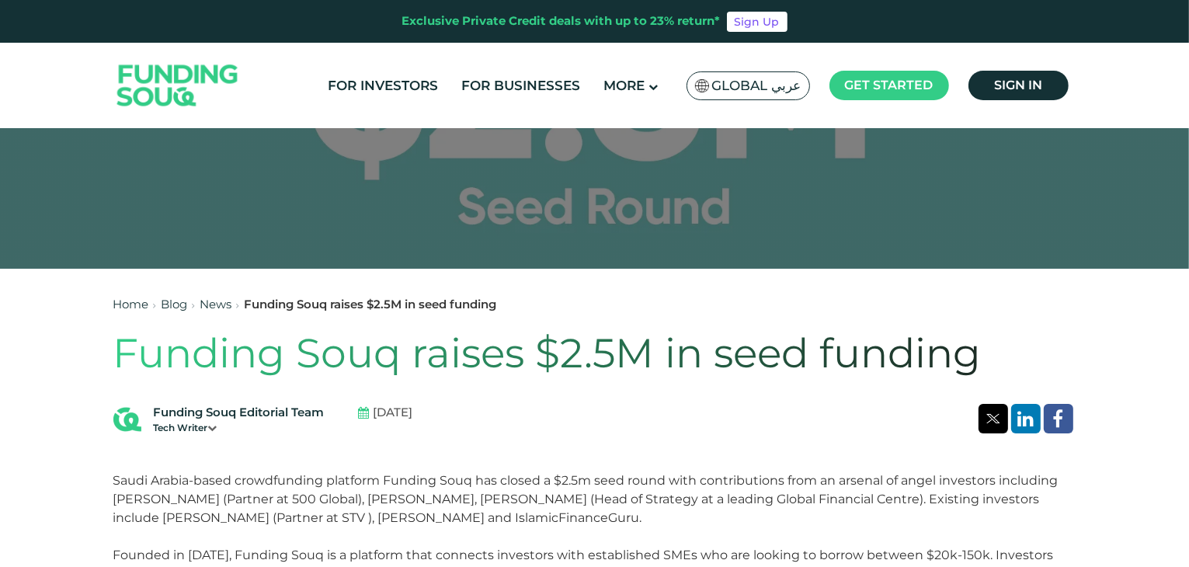
scroll to position [264, 0]
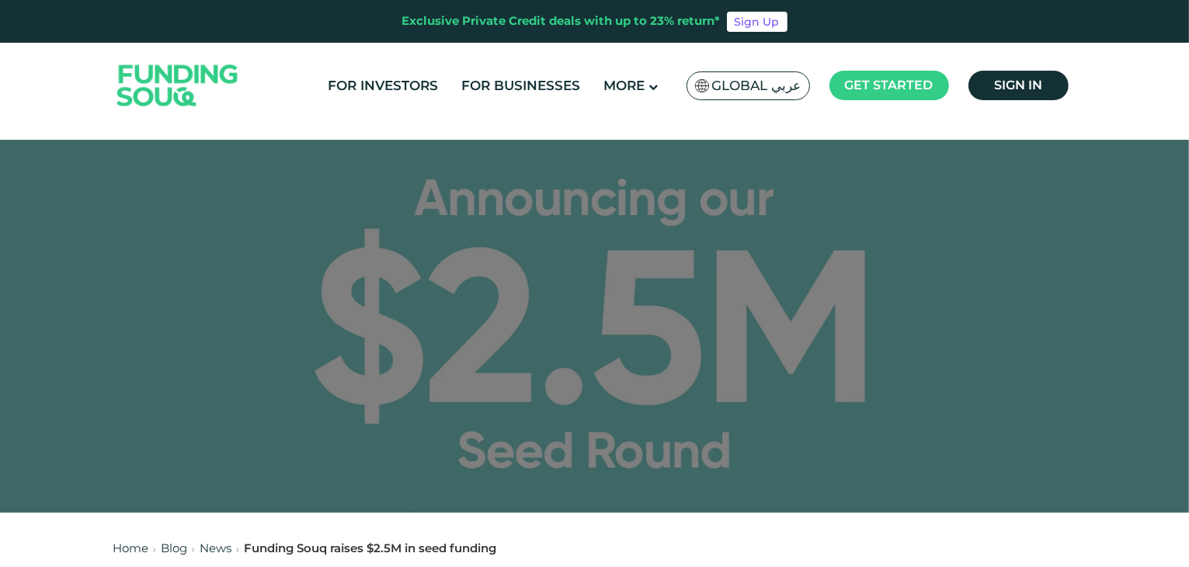
scroll to position [372, 0]
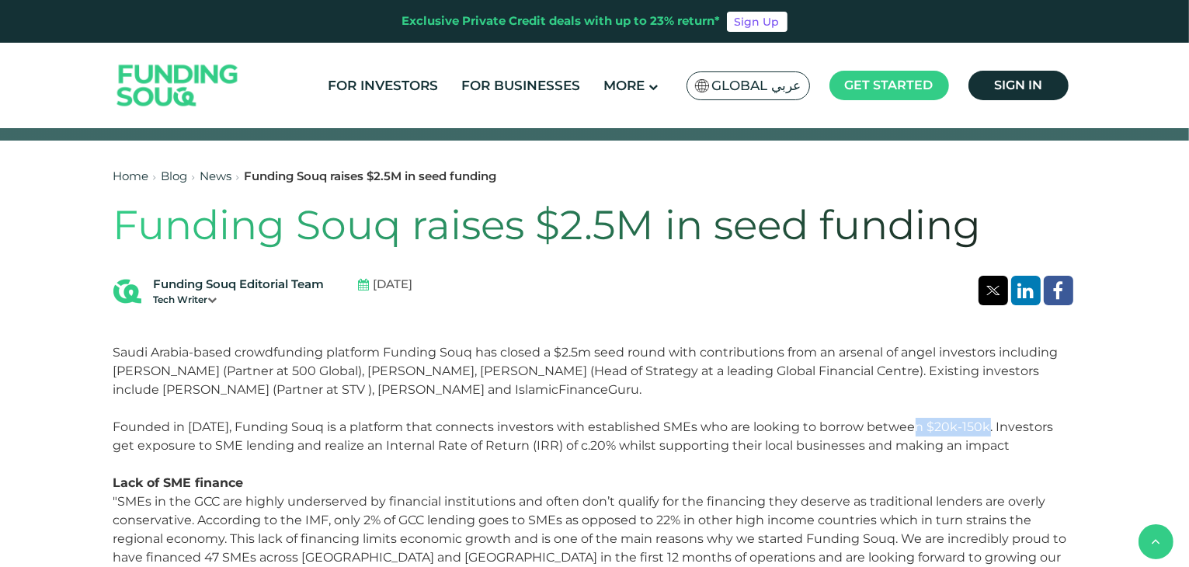
drag, startPoint x: 913, startPoint y: 427, endPoint x: 981, endPoint y: 422, distance: 67.8
click at [981, 422] on p "Founded in [DATE], Funding Souq is a platform that connects investors with esta…" at bounding box center [594, 455] width 963 height 75
copy p "$20k-150k."
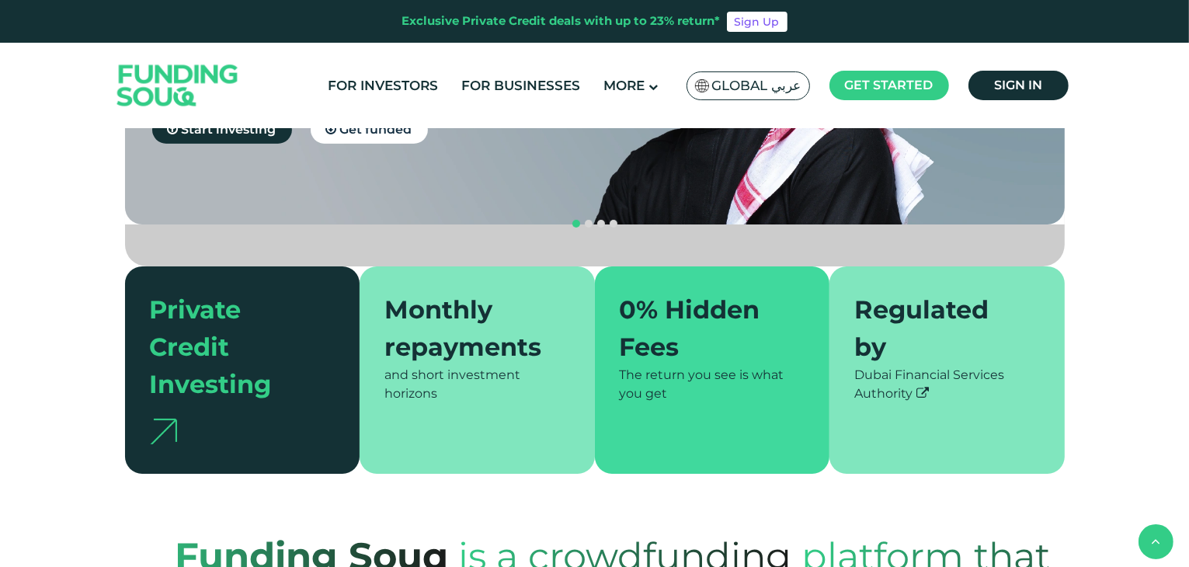
scroll to position [1917, 0]
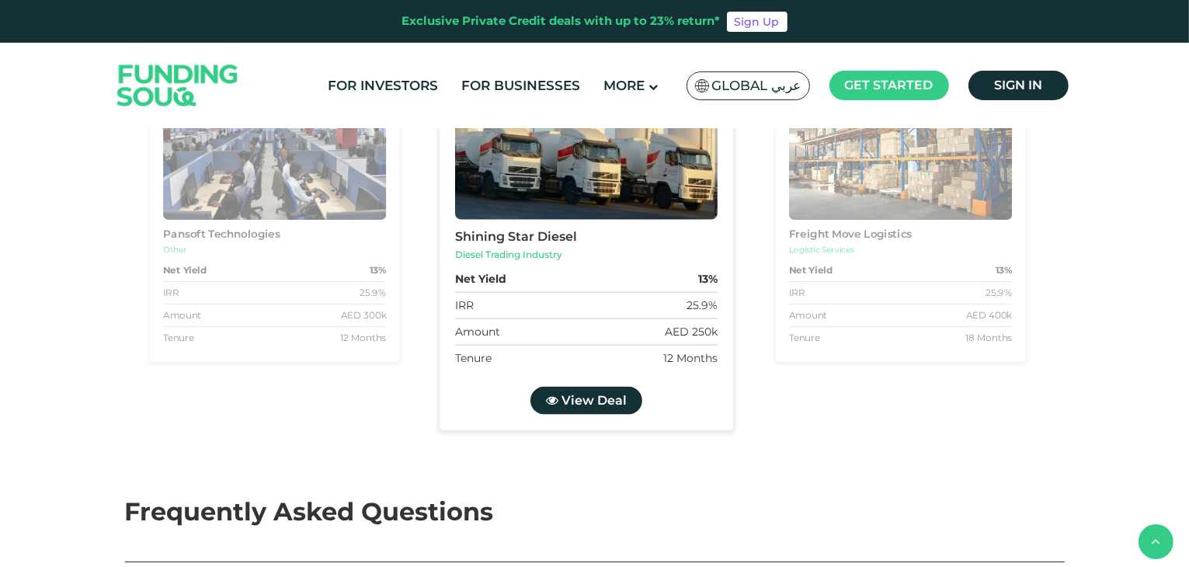
type tc-range-slider "4"
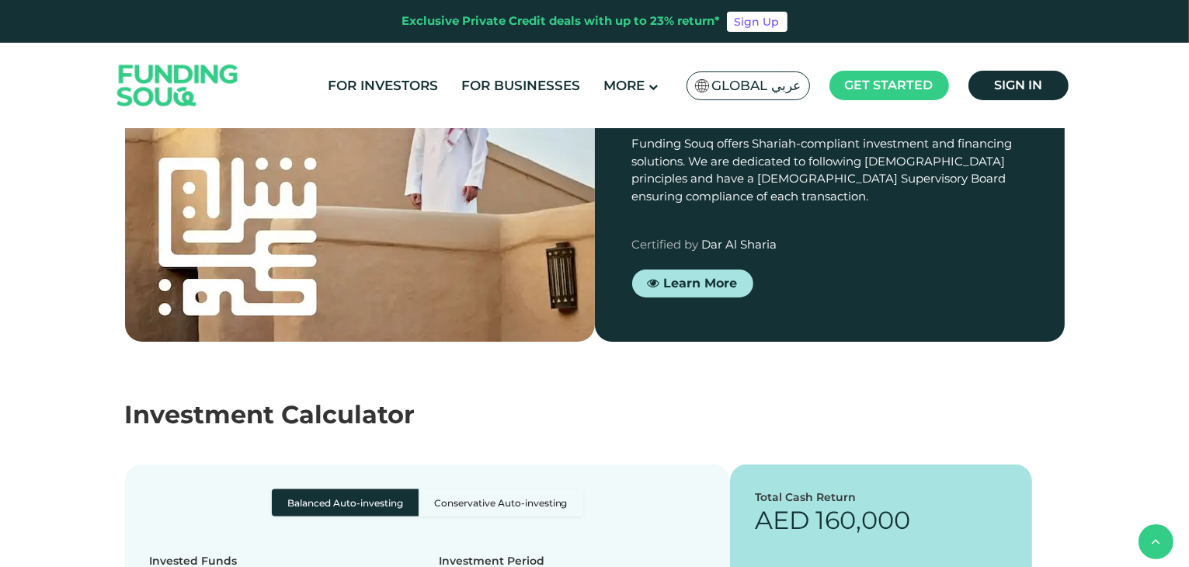
scroll to position [1802, 0]
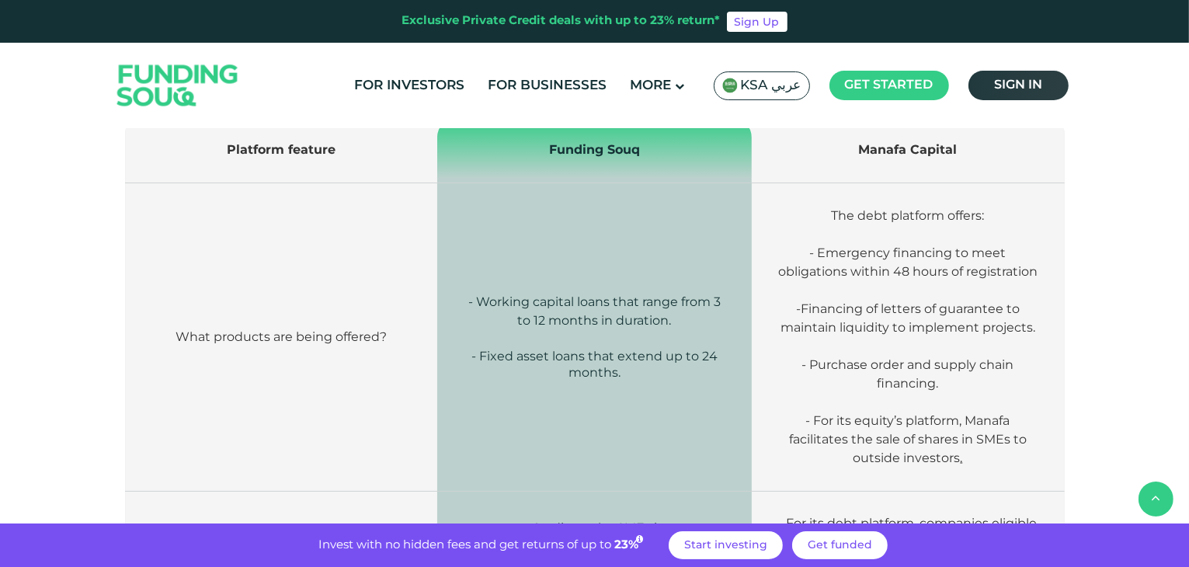
scroll to position [2885, 0]
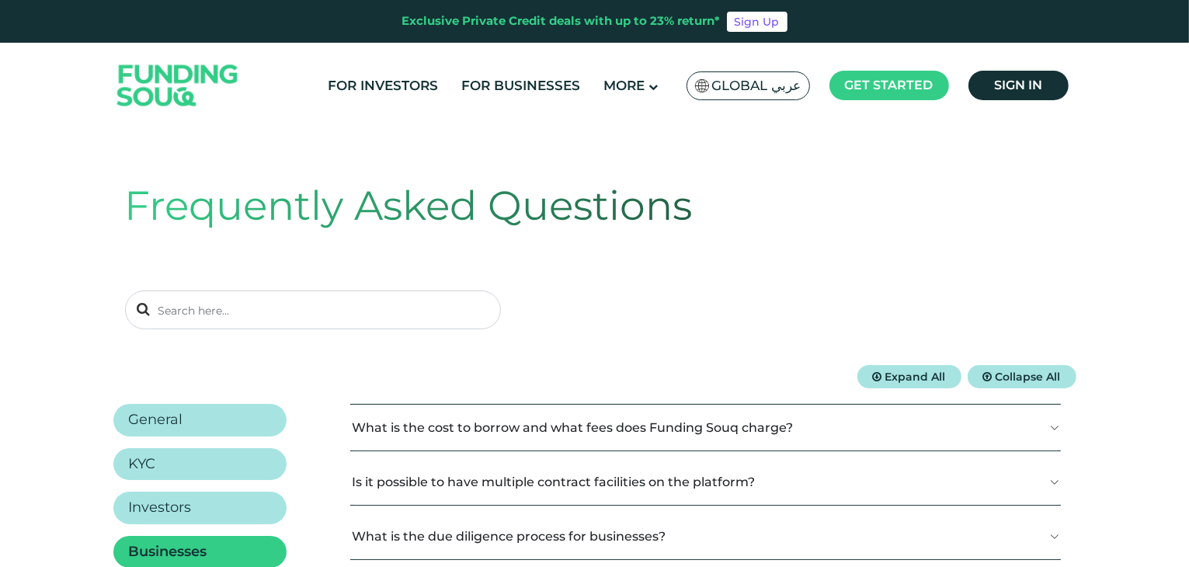
click at [986, 417] on button "What is the cost to borrow and what fees does Funding Souq charge?" at bounding box center [705, 428] width 711 height 46
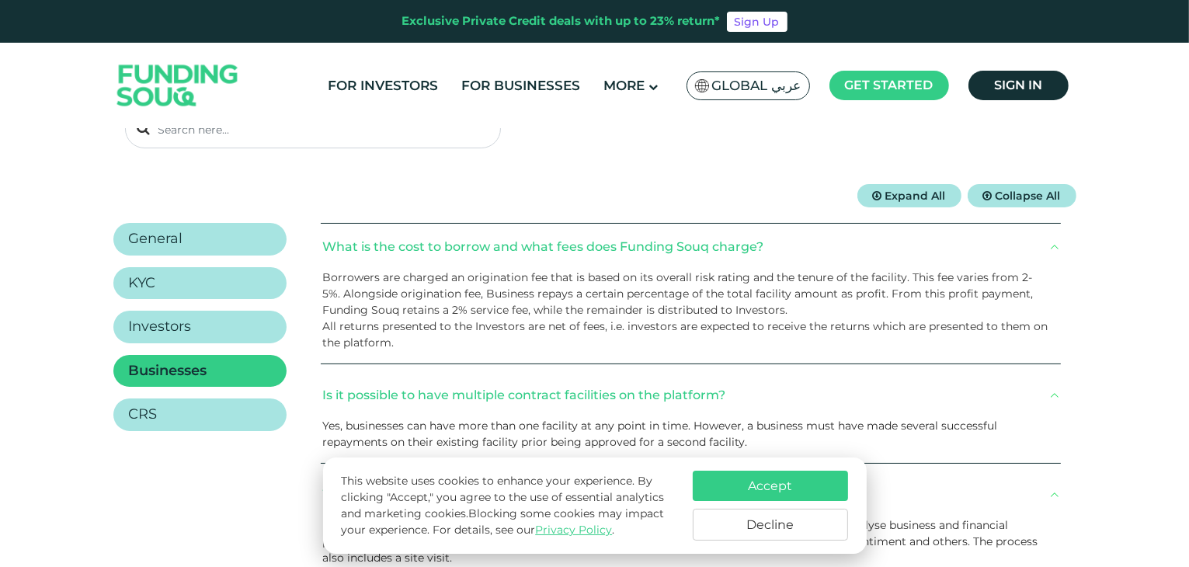
scroll to position [184, 0]
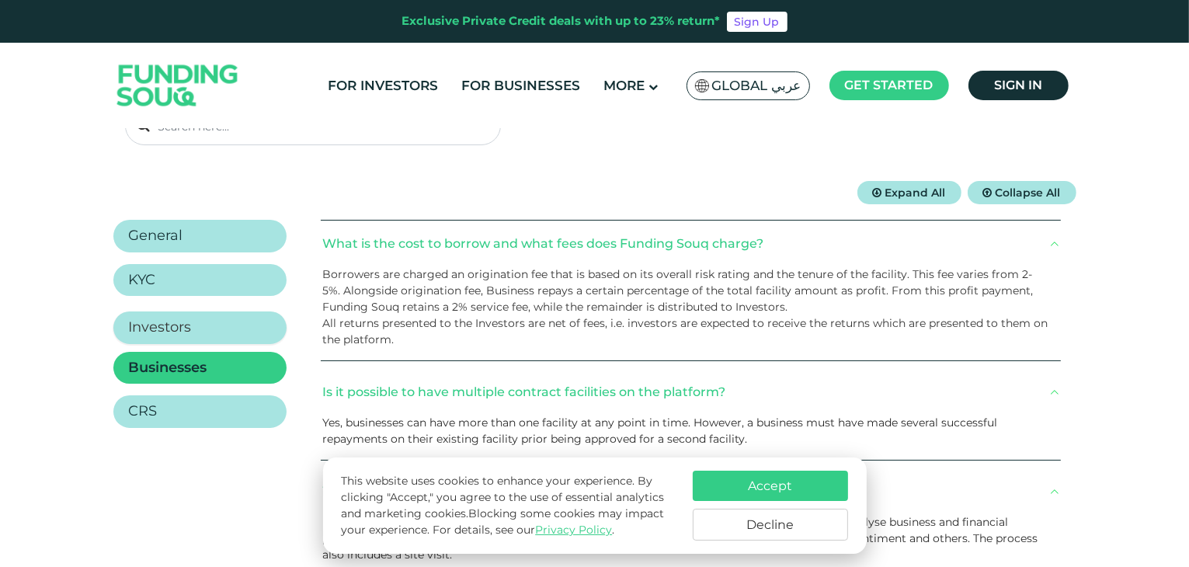
click at [227, 329] on link "Investors" at bounding box center [199, 327] width 173 height 33
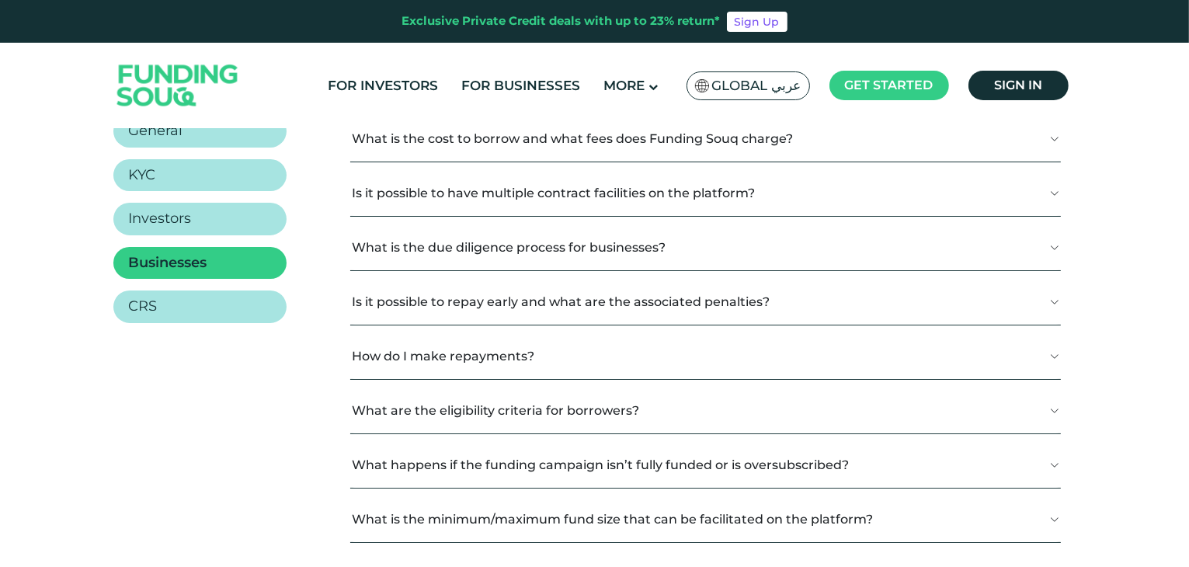
scroll to position [277, 0]
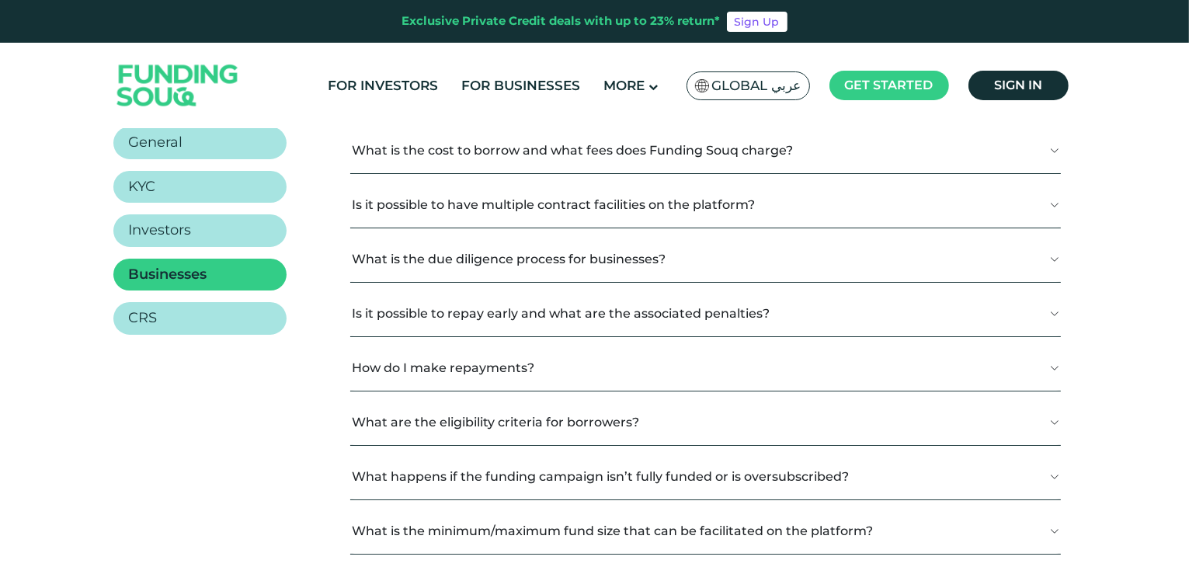
click at [1013, 137] on button "What is the cost to borrow and what fees does Funding Souq charge?" at bounding box center [705, 150] width 711 height 46
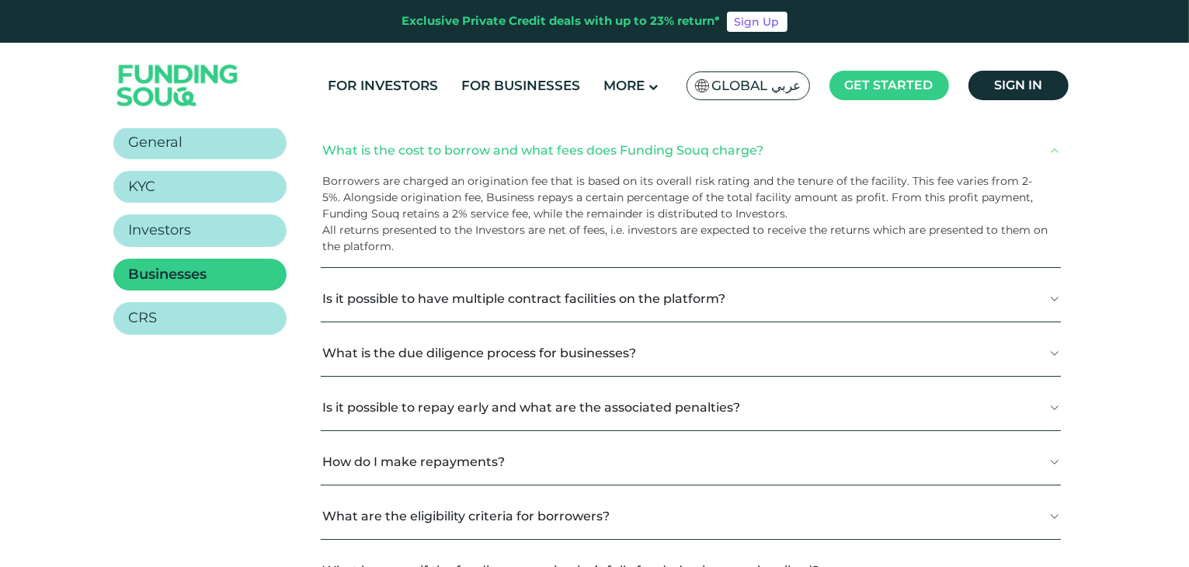
click at [981, 300] on button "Is it possible to have multiple contract facilities on the platform?" at bounding box center [691, 299] width 740 height 46
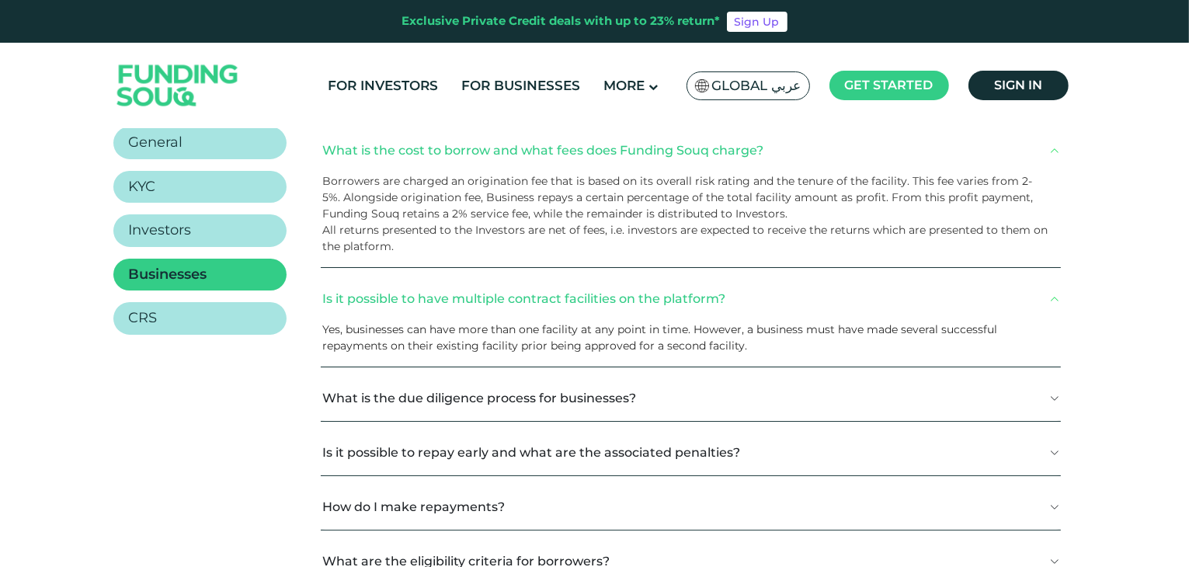
click at [963, 396] on button "What is the due diligence process for businesses?" at bounding box center [691, 398] width 740 height 46
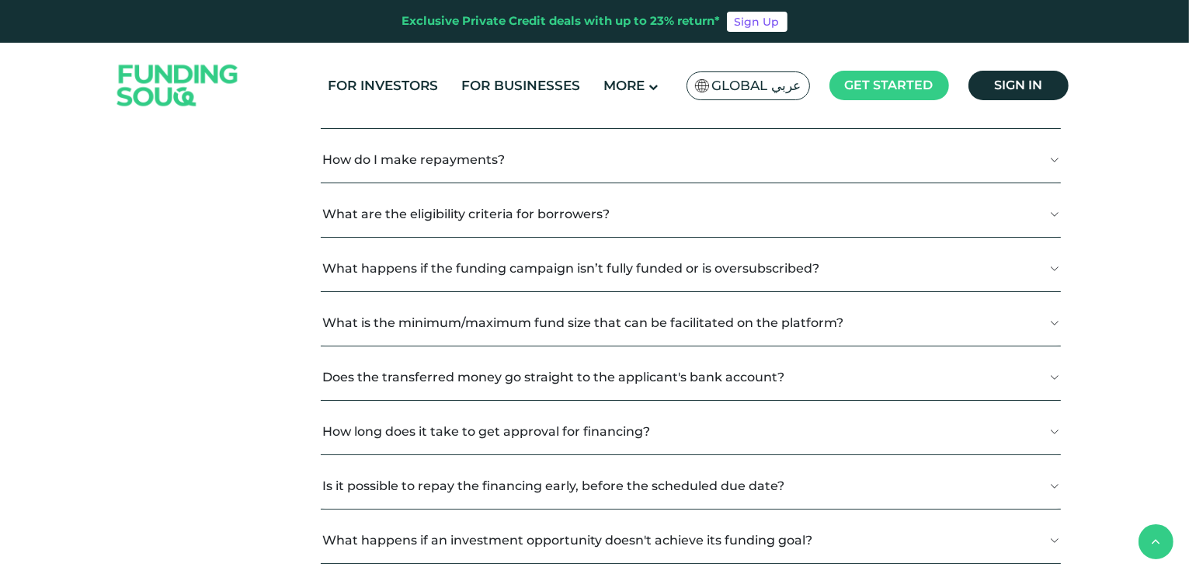
scroll to position [680, 0]
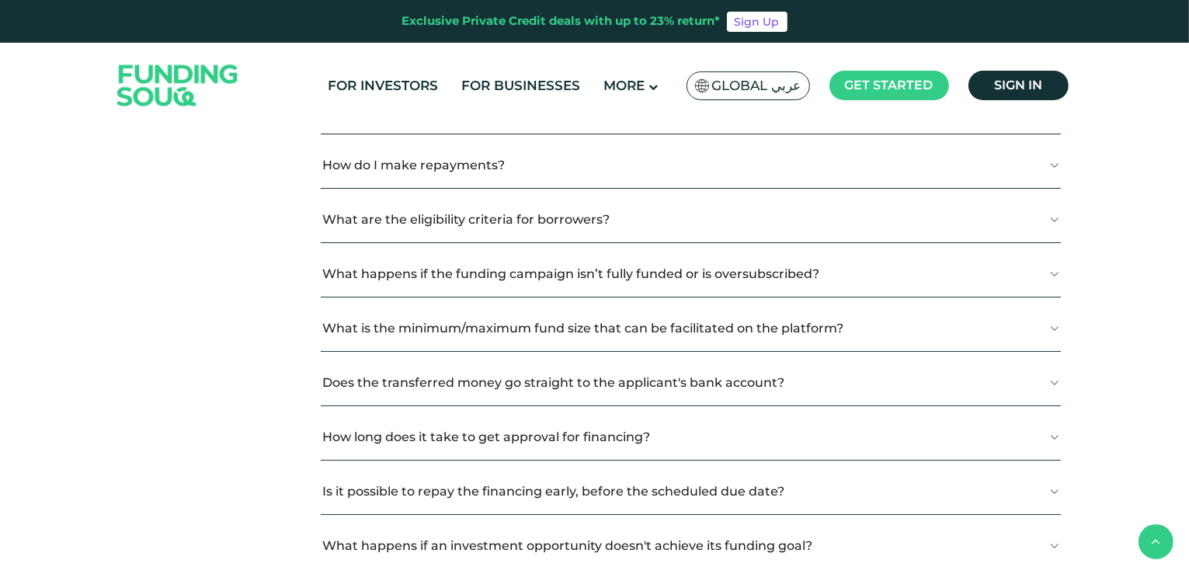
click at [916, 173] on button "How do I make repayments?" at bounding box center [691, 165] width 740 height 46
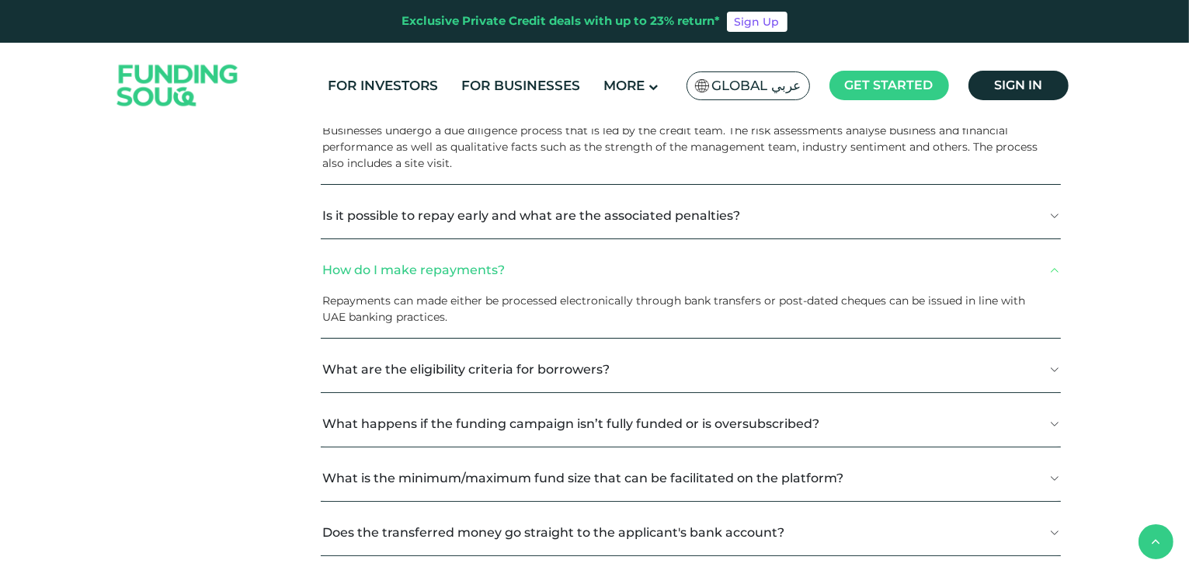
scroll to position [569, 0]
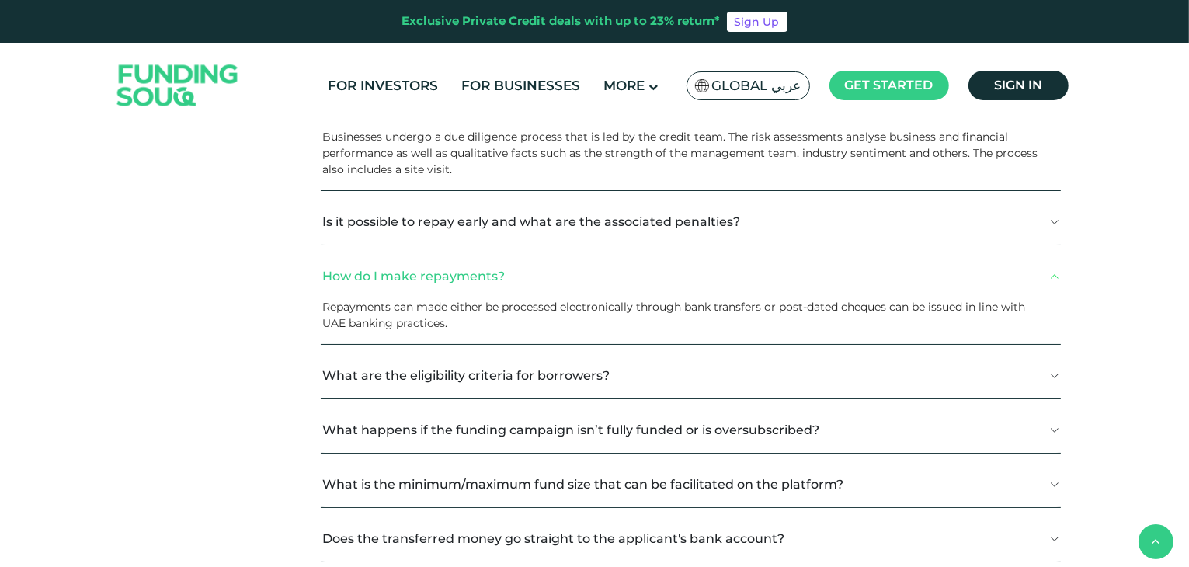
click at [824, 212] on button "Is it possible to repay early and what are the associated penalties?" at bounding box center [691, 222] width 740 height 46
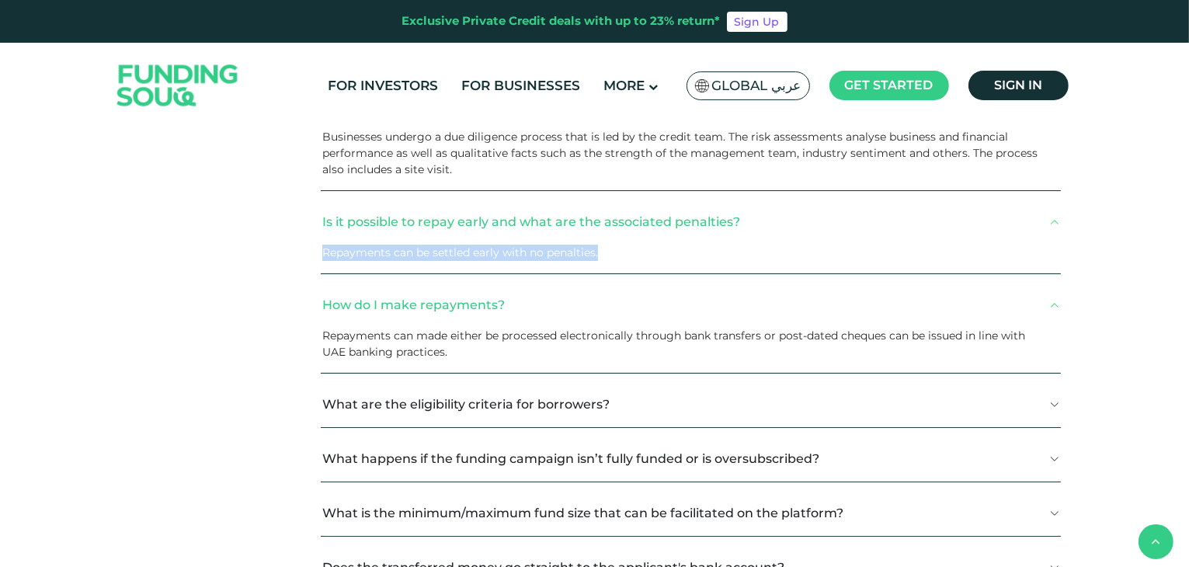
drag, startPoint x: 609, startPoint y: 257, endPoint x: 320, endPoint y: 256, distance: 288.9
click at [321, 256] on div "Repayments can be settled early with no penalties." at bounding box center [691, 259] width 740 height 29
copy p "Repayments can be settled early with no penalties."
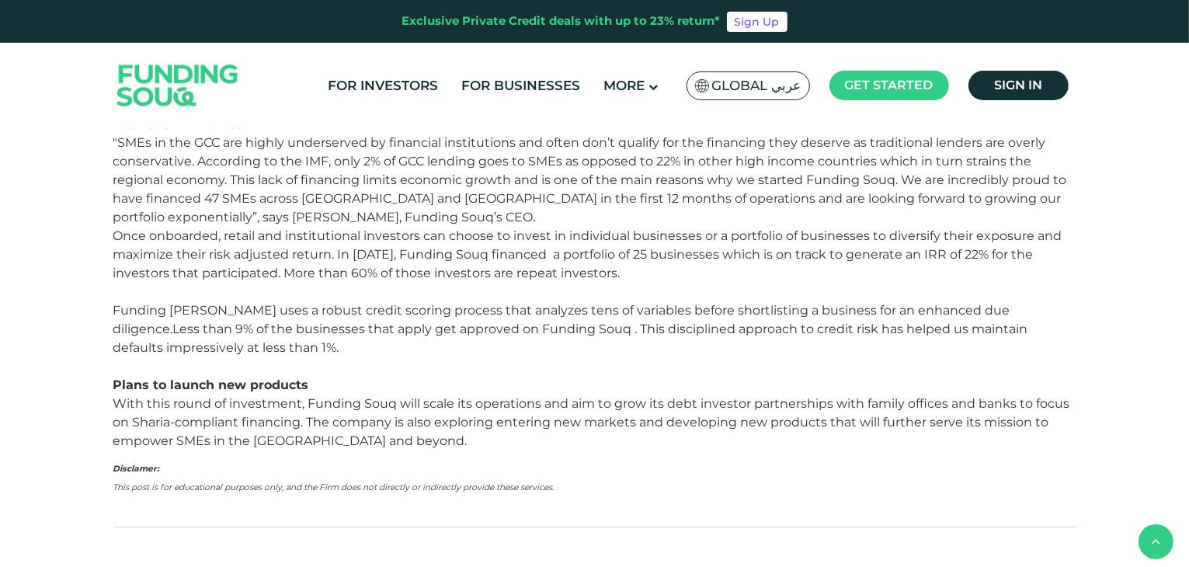
scroll to position [739, 0]
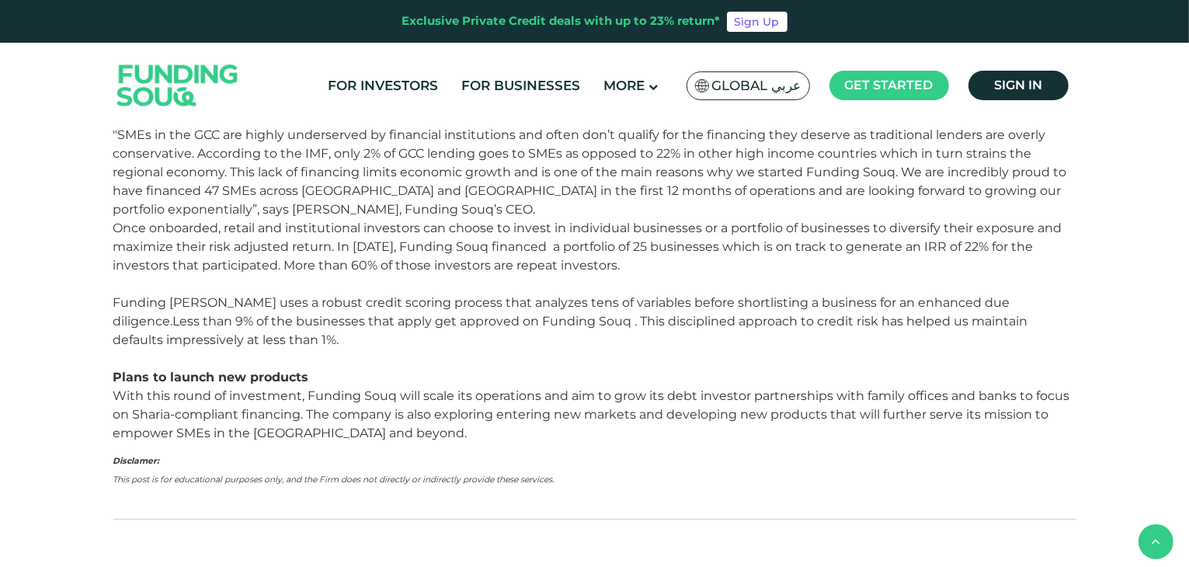
click at [388, 258] on p "Once onboarded, retail and institutional investors can choose to invest in indi…" at bounding box center [594, 303] width 963 height 168
drag, startPoint x: 308, startPoint y: 266, endPoint x: 640, endPoint y: 265, distance: 331.7
click at [640, 265] on p "Once onboarded, retail and institutional investors can choose to invest in indi…" at bounding box center [594, 303] width 963 height 168
copy p "More than 60% of those investors are repeat investors."
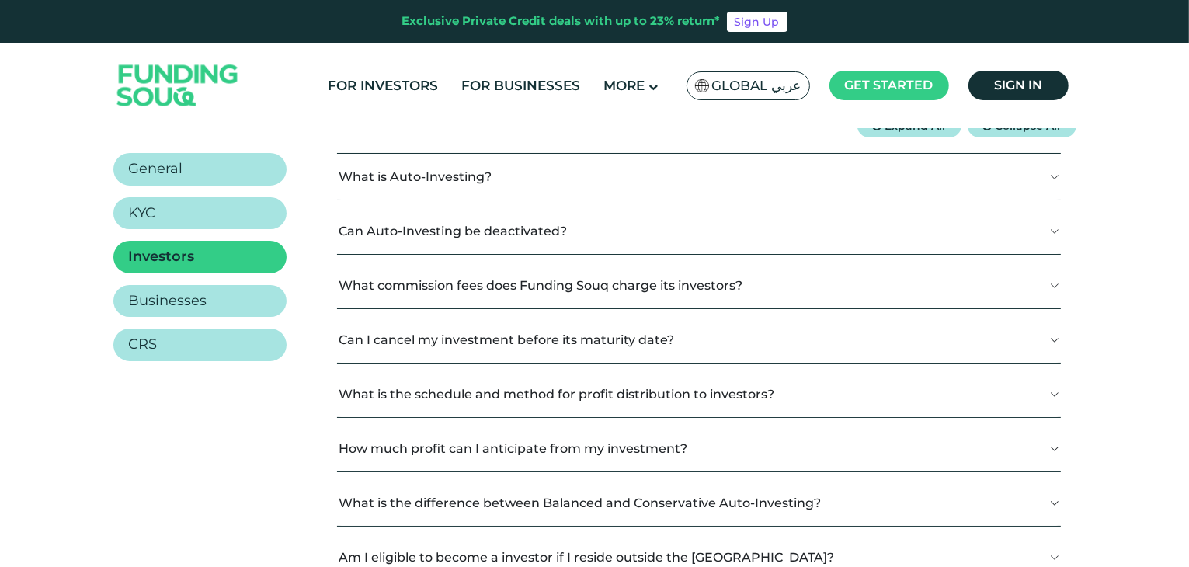
scroll to position [254, 0]
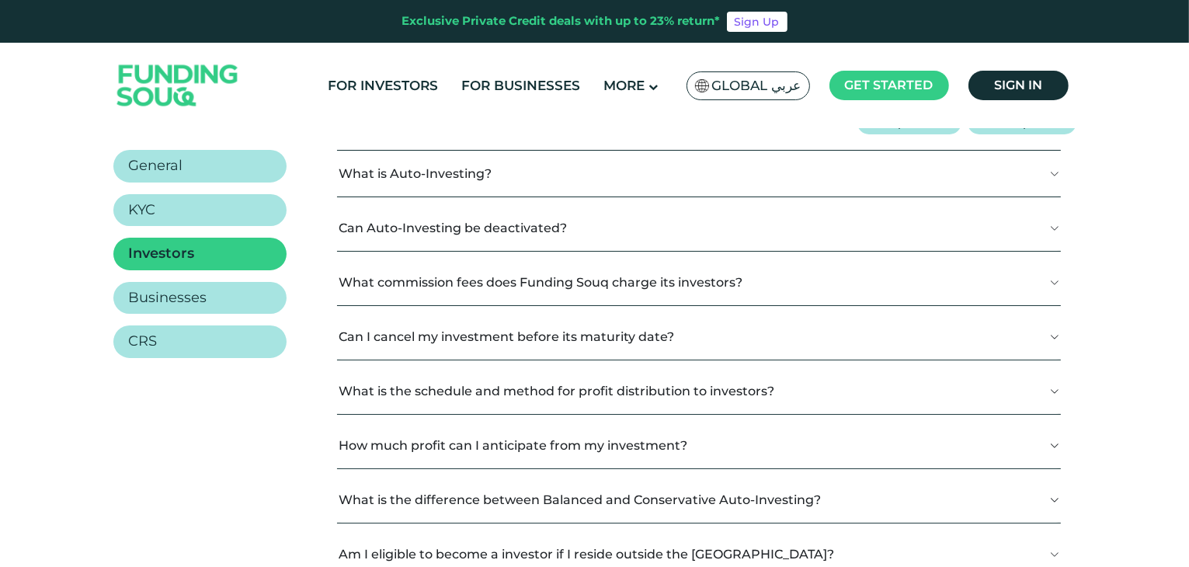
click at [1043, 186] on button "What is Auto-Investing?" at bounding box center [698, 174] width 723 height 46
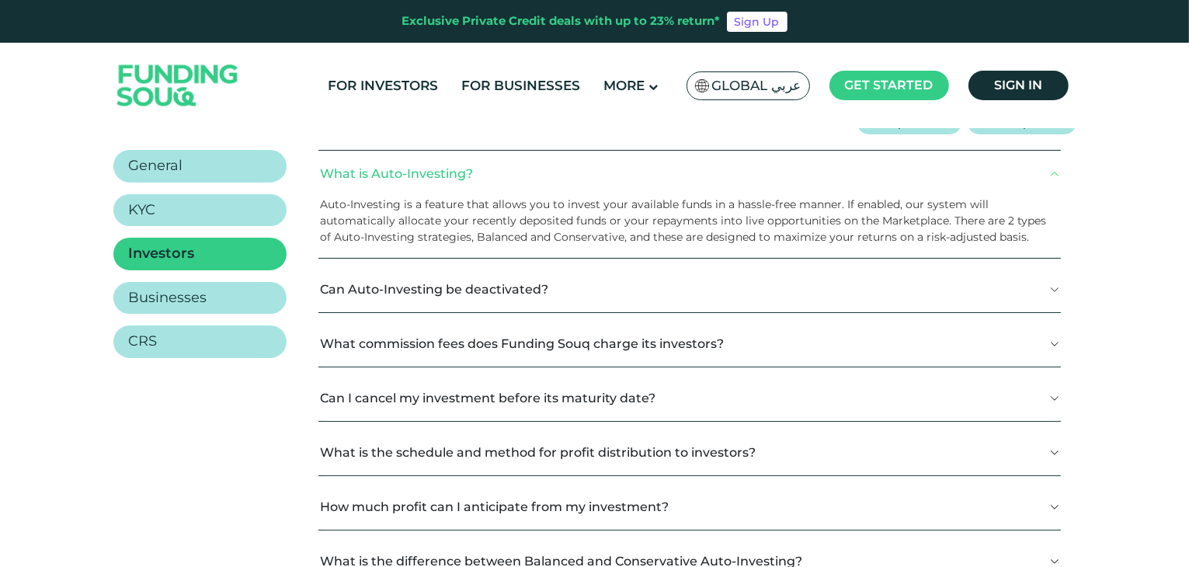
click at [1028, 268] on button "Can Auto-Investing be deactivated?" at bounding box center [689, 289] width 742 height 46
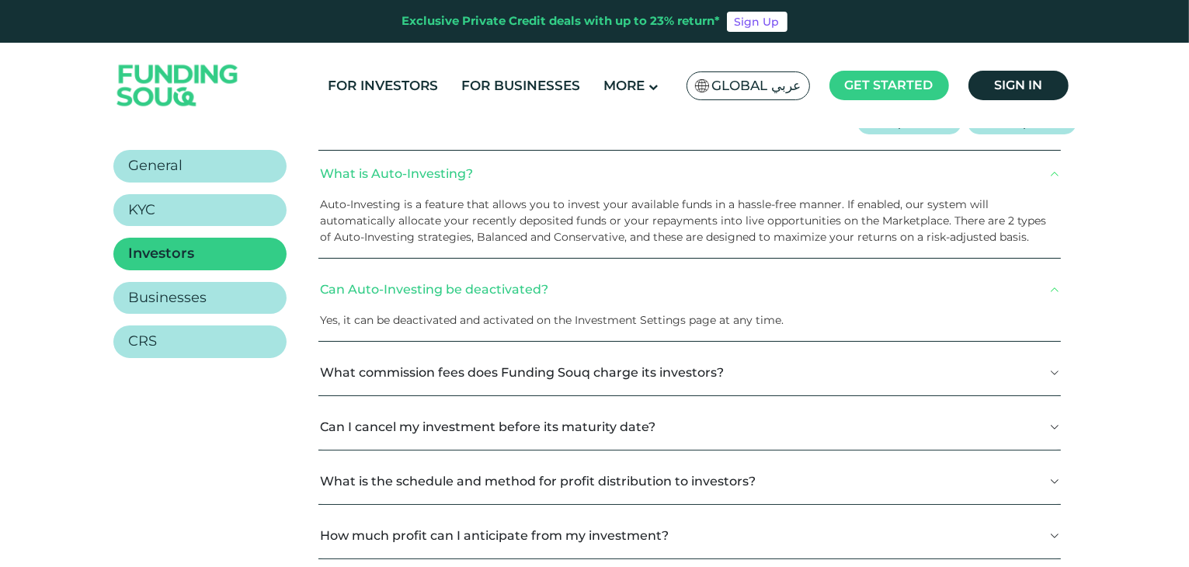
click at [1033, 367] on button "What commission fees does Funding Souq charge its investors?" at bounding box center [689, 373] width 742 height 46
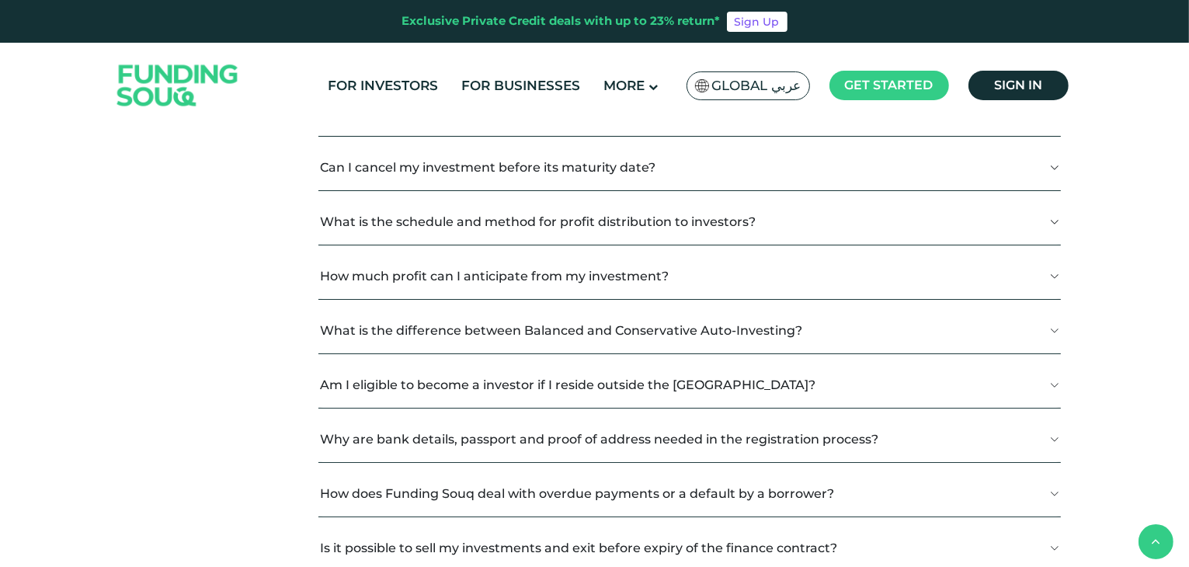
scroll to position [548, 0]
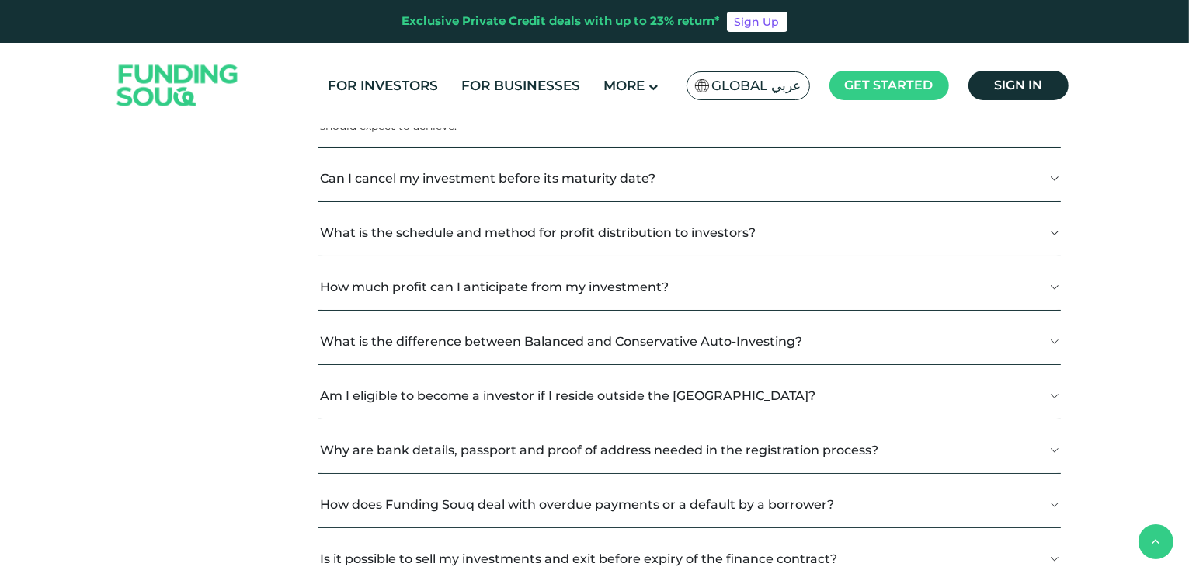
click at [1021, 190] on button "Can I cancel my investment before its maturity date?" at bounding box center [689, 178] width 742 height 46
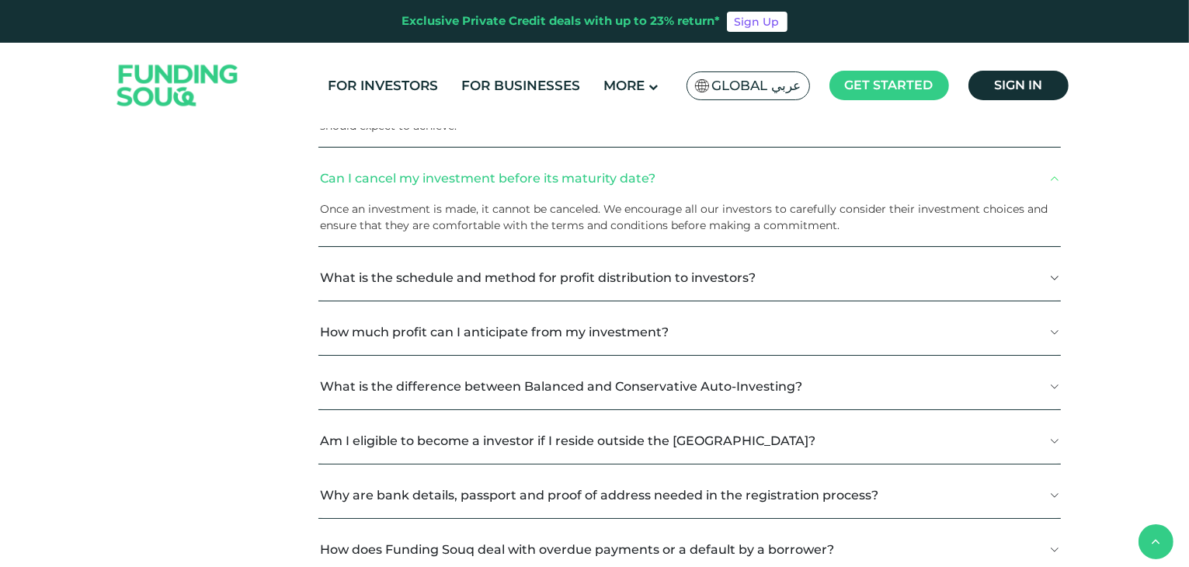
click at [1014, 270] on button "What is the schedule and method for profit distribution to investors?" at bounding box center [689, 278] width 742 height 46
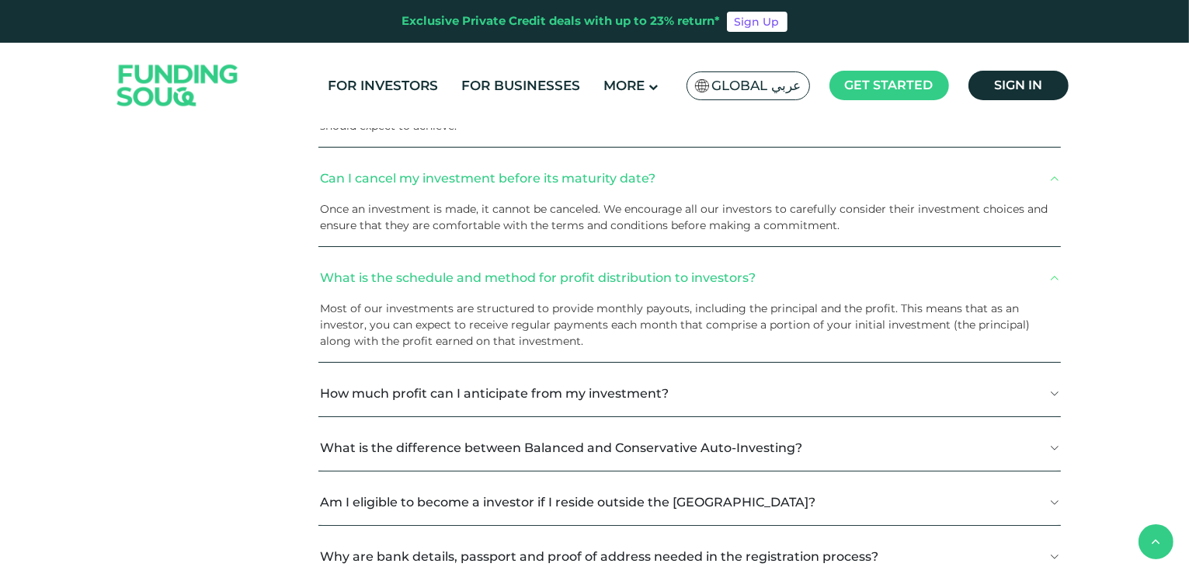
click at [1022, 383] on button "How much profit can I anticipate from my investment?" at bounding box center [689, 393] width 742 height 46
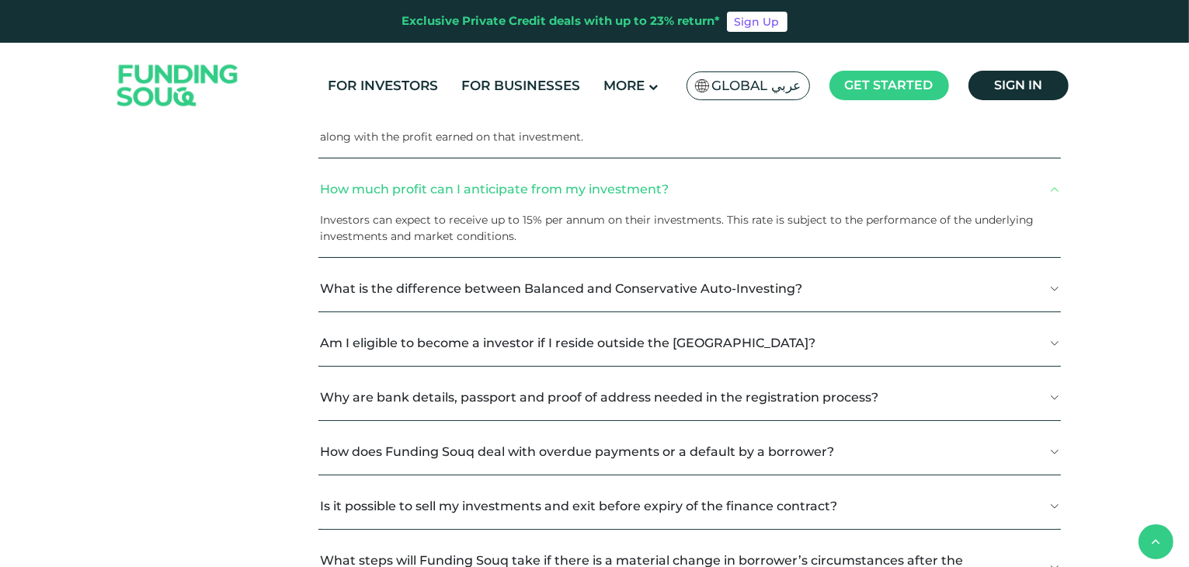
scroll to position [763, 0]
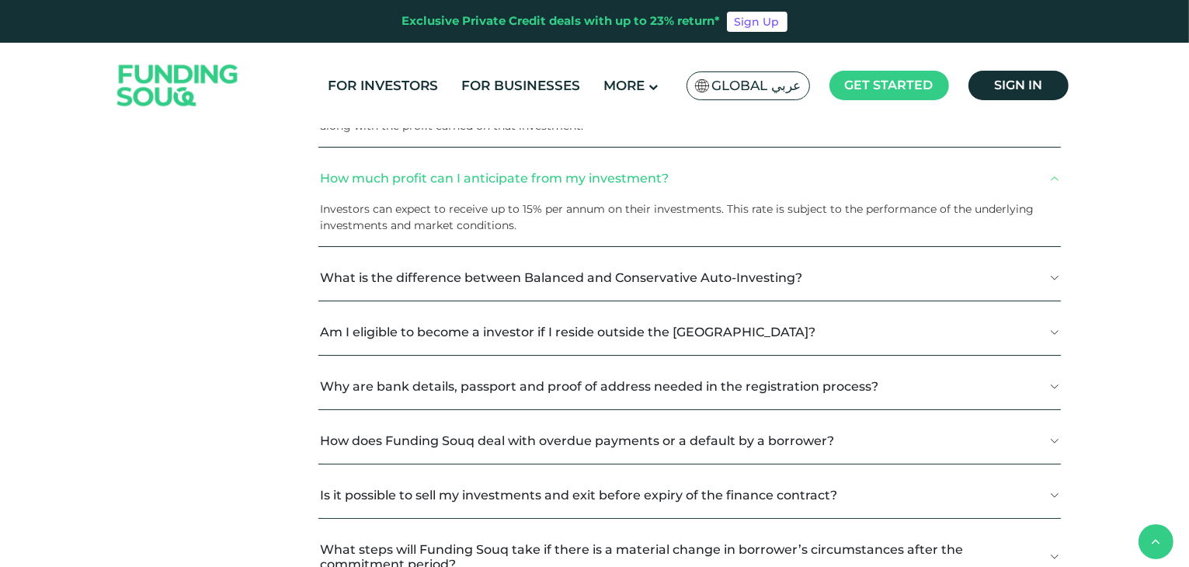
click at [1030, 279] on button "What is the difference between Balanced and Conservative Auto-Investing?" at bounding box center [689, 278] width 742 height 46
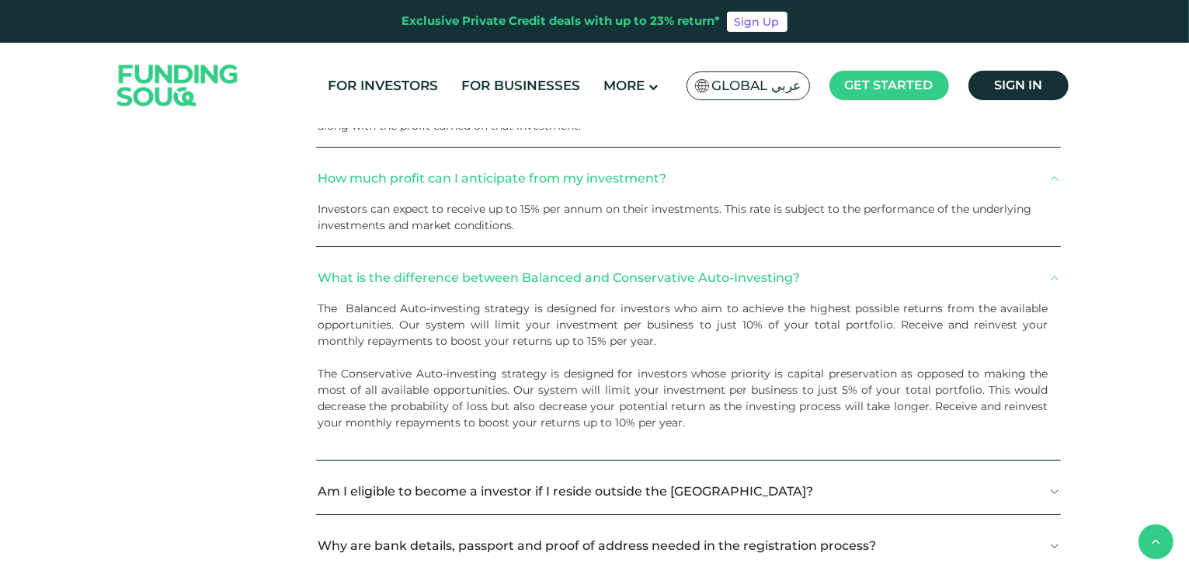
click at [1015, 469] on button "Am I eligible to become a investor if I reside outside the UAE?" at bounding box center [688, 491] width 745 height 46
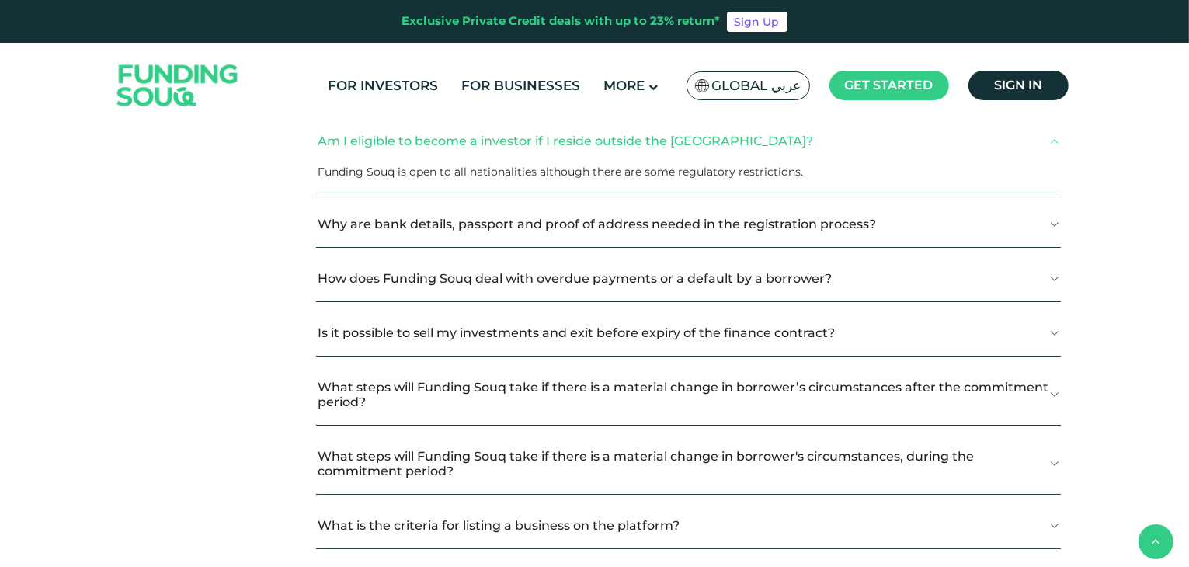
scroll to position [1129, 0]
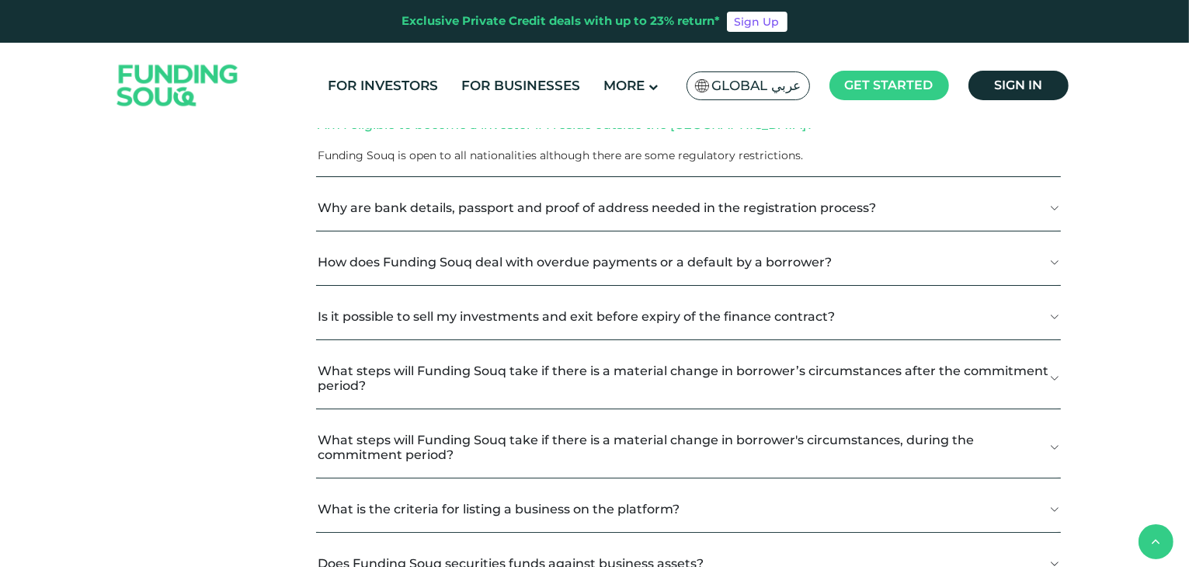
click at [1049, 202] on button "Why are bank details, passport and proof of address needed in the registration …" at bounding box center [688, 208] width 745 height 46
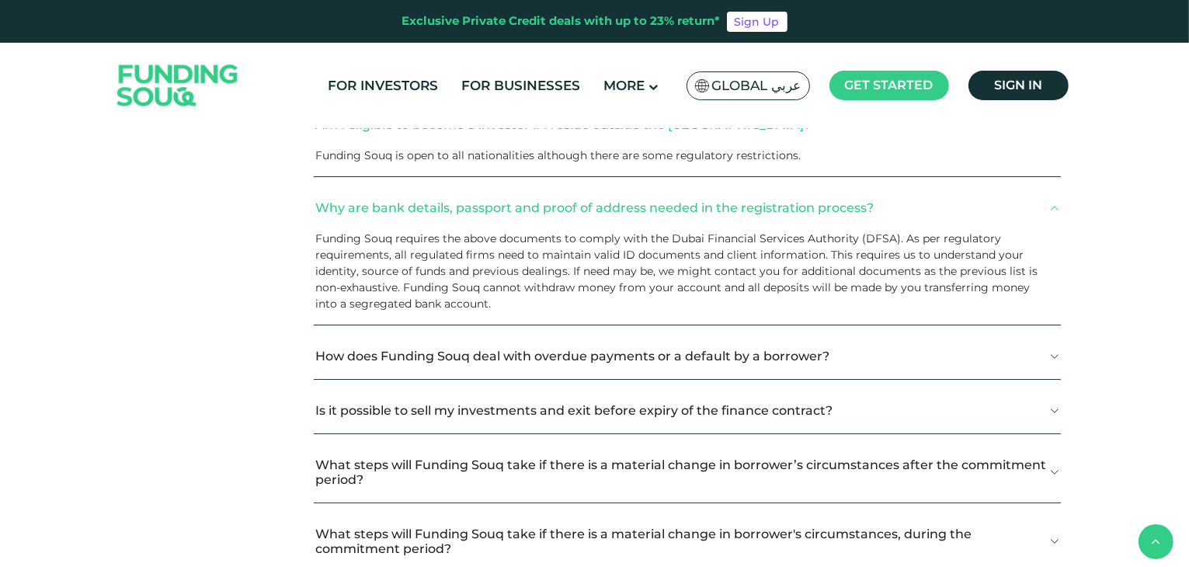
click at [1013, 350] on button "How does Funding Souq deal with overdue payments or a default by a borrower?" at bounding box center [687, 356] width 747 height 46
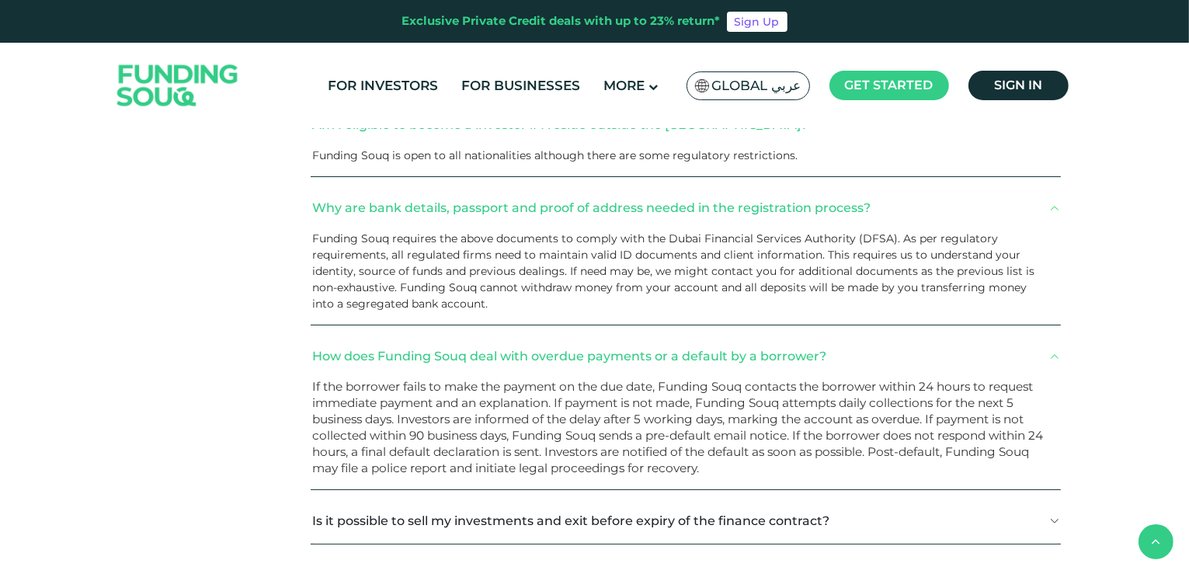
click at [988, 529] on button "Is it possible to sell my investments and exit before expiry of the finance con…" at bounding box center [686, 521] width 750 height 46
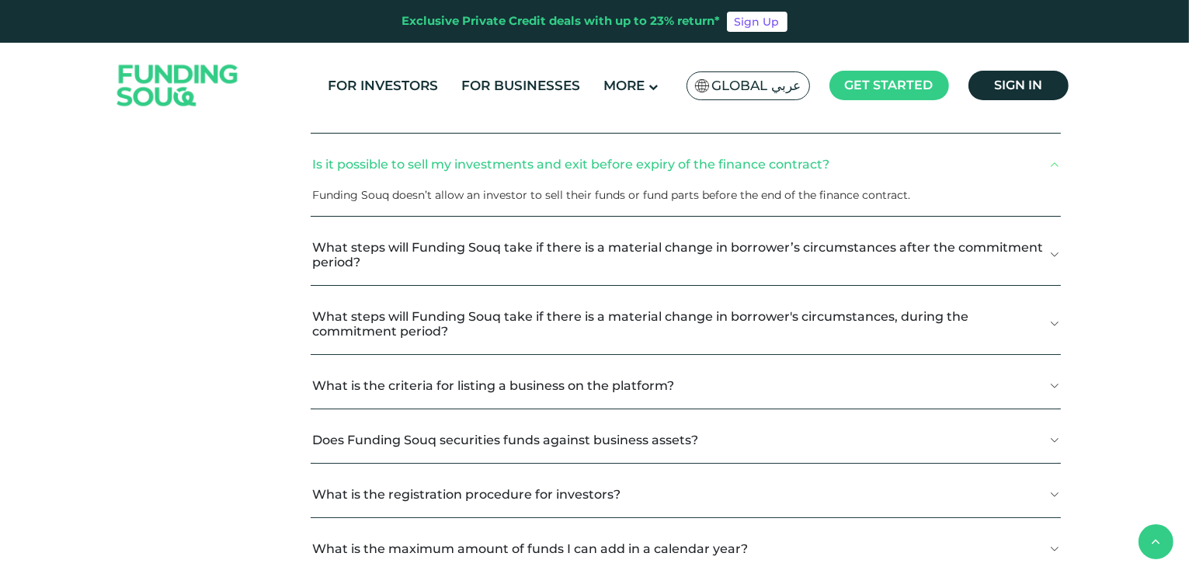
scroll to position [1511, 0]
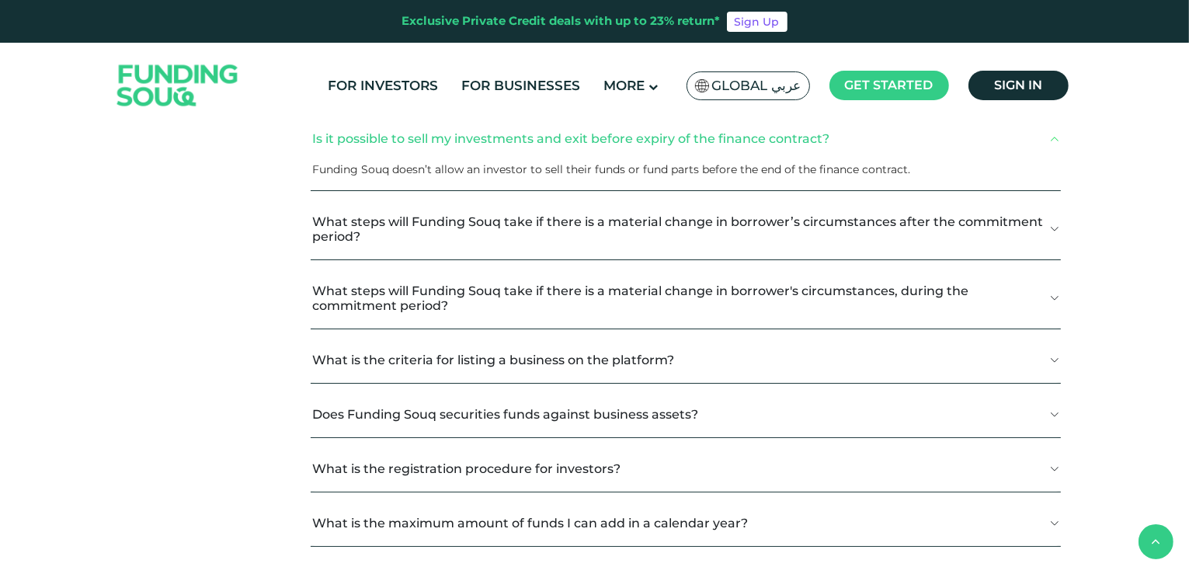
click at [1047, 221] on button "What steps will Funding Souq take if there is a material change in borrower’s c…" at bounding box center [686, 229] width 750 height 61
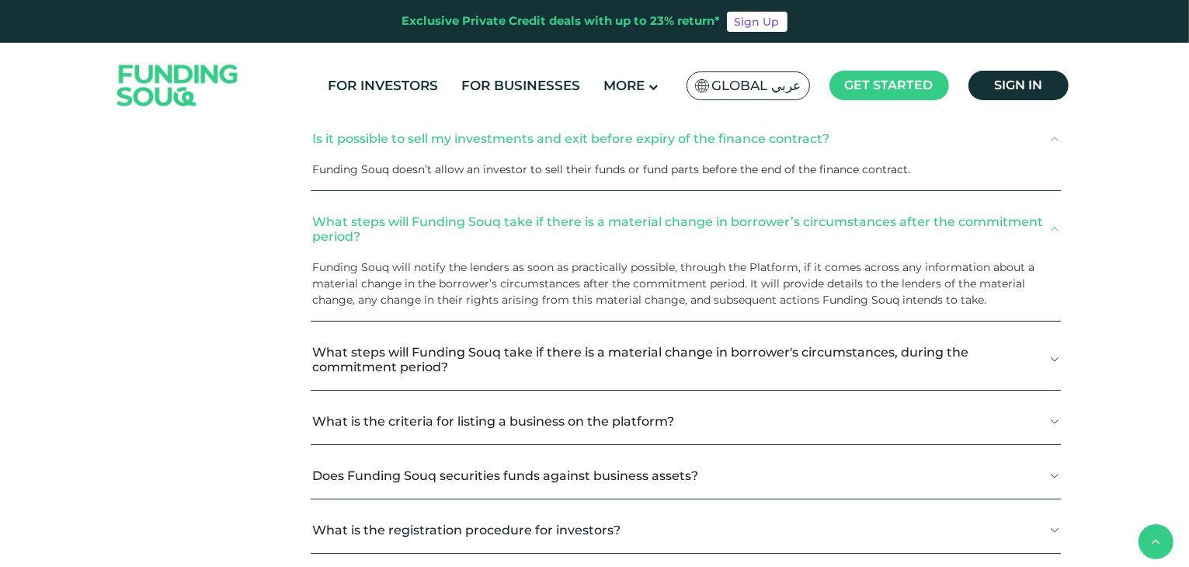
click at [988, 350] on button "What steps will Funding Souq take if there is a material change in borrower's c…" at bounding box center [686, 359] width 750 height 61
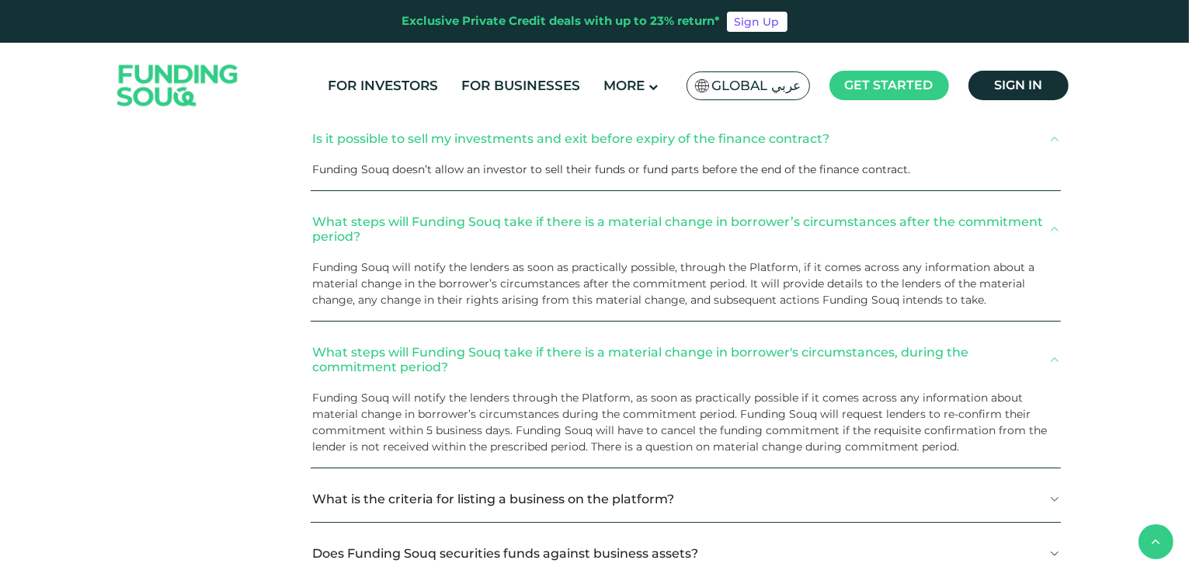
click at [979, 490] on button "What is the criteria for listing a business on the platform?" at bounding box center [686, 499] width 750 height 46
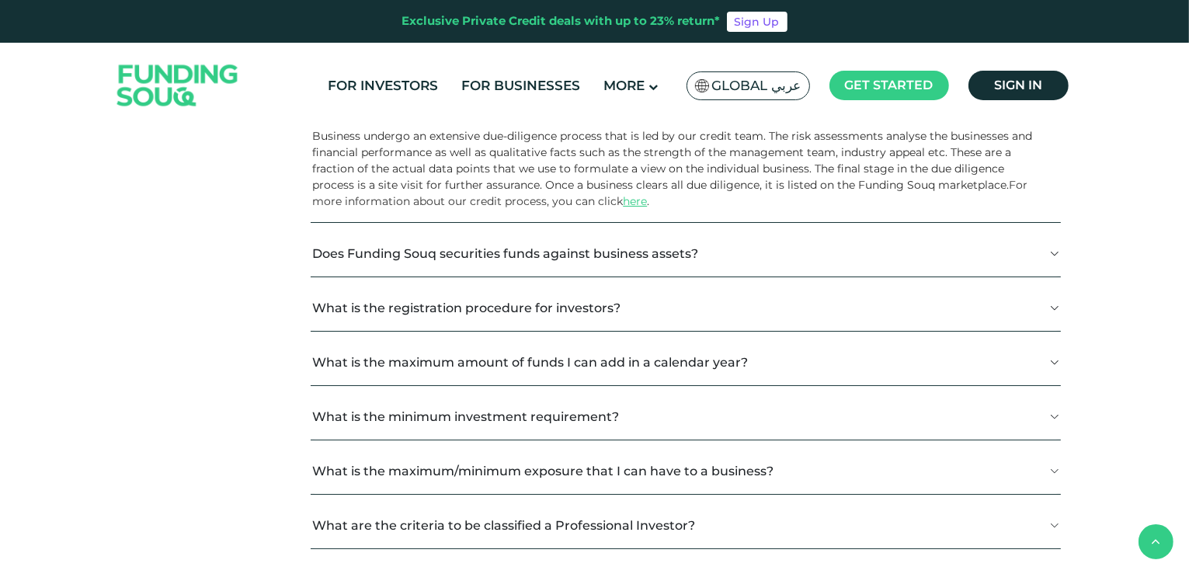
scroll to position [1929, 0]
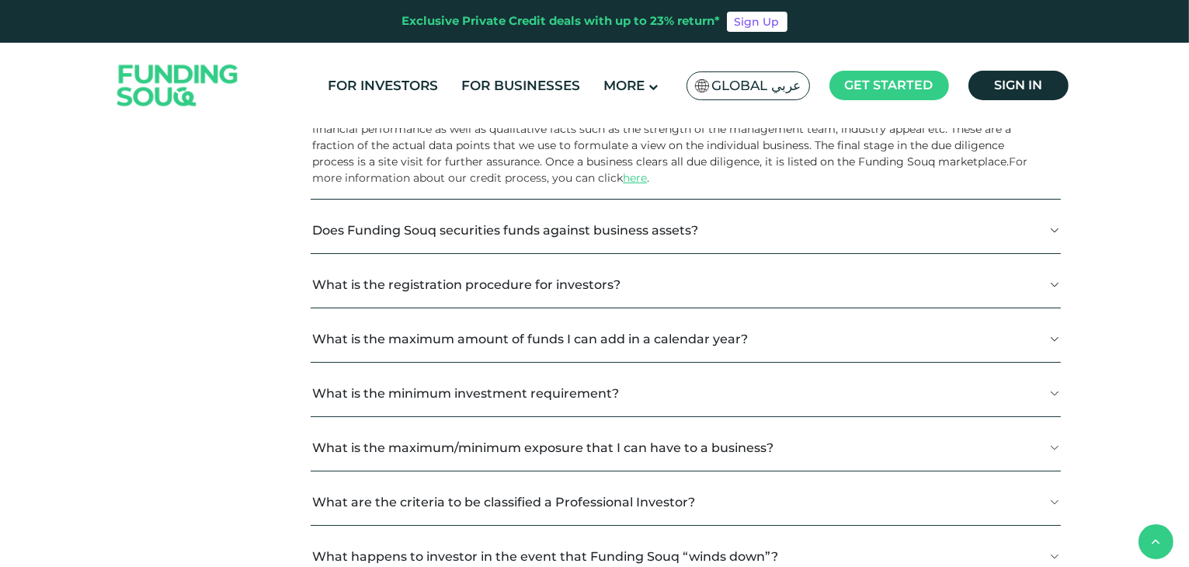
click at [997, 237] on button "Does Funding Souq securities funds against business assets?" at bounding box center [686, 230] width 750 height 46
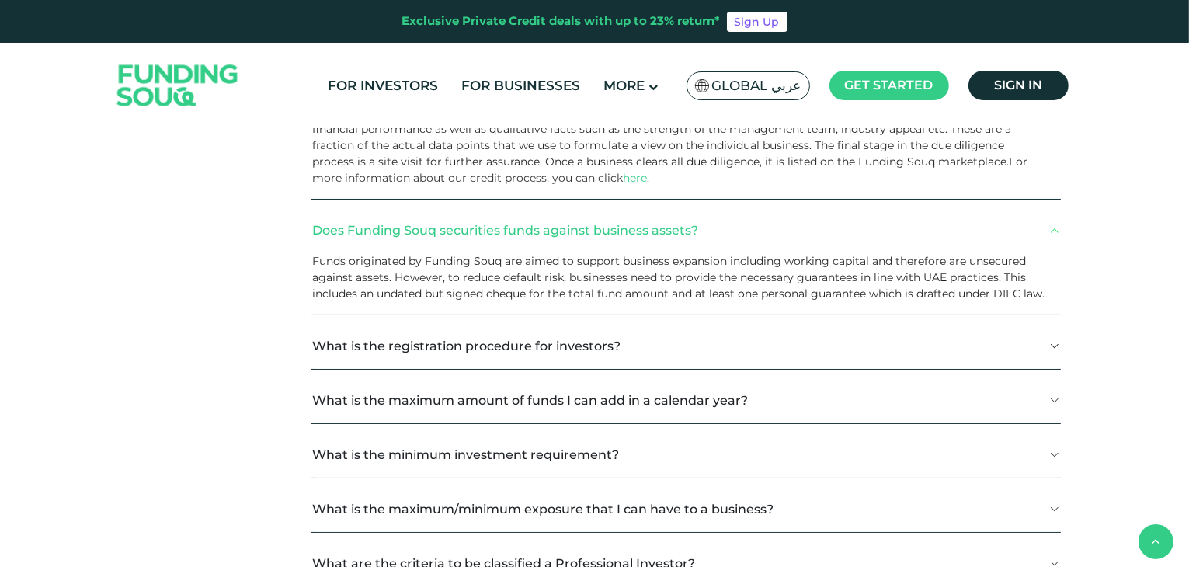
click at [1022, 352] on button "What is the registration procedure for investors?" at bounding box center [686, 346] width 750 height 46
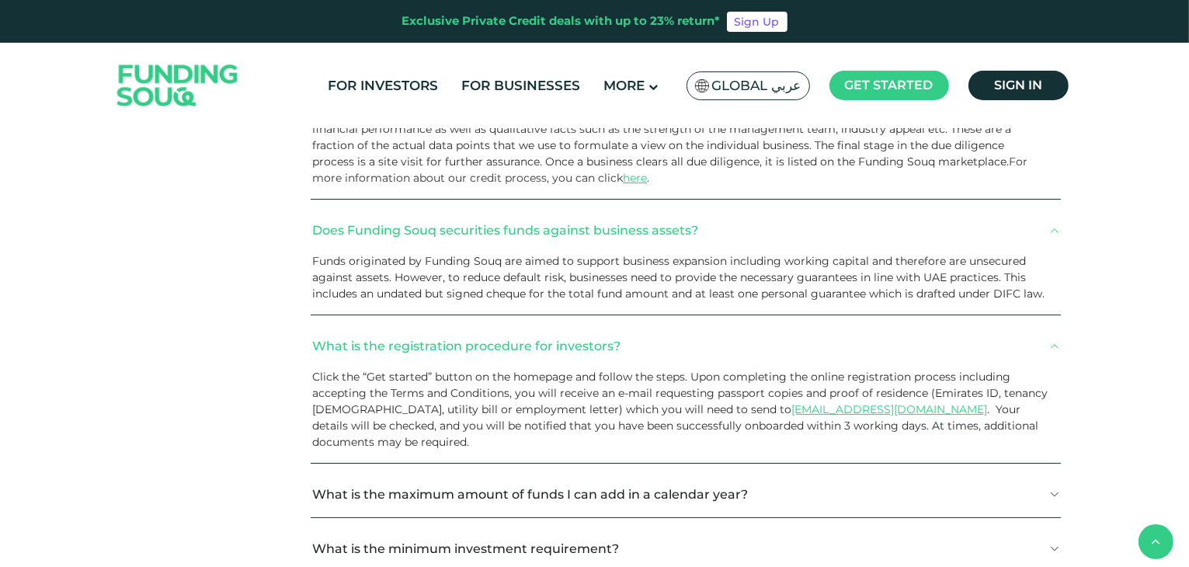
click at [1021, 492] on button "What is the maximum amount of funds I can add in a calendar year?" at bounding box center [686, 494] width 750 height 46
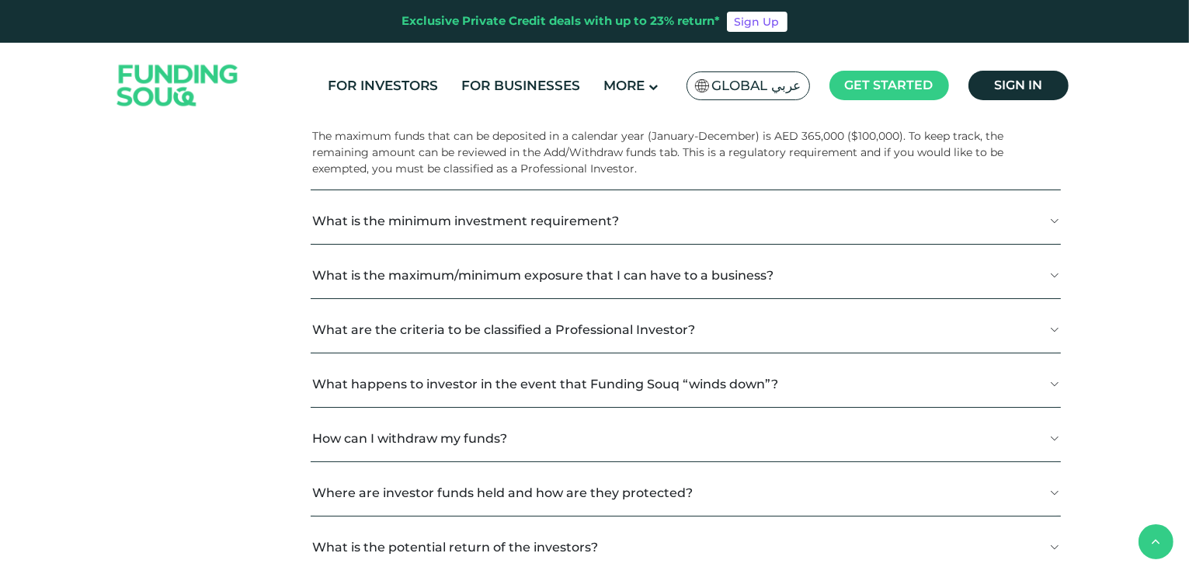
scroll to position [2304, 0]
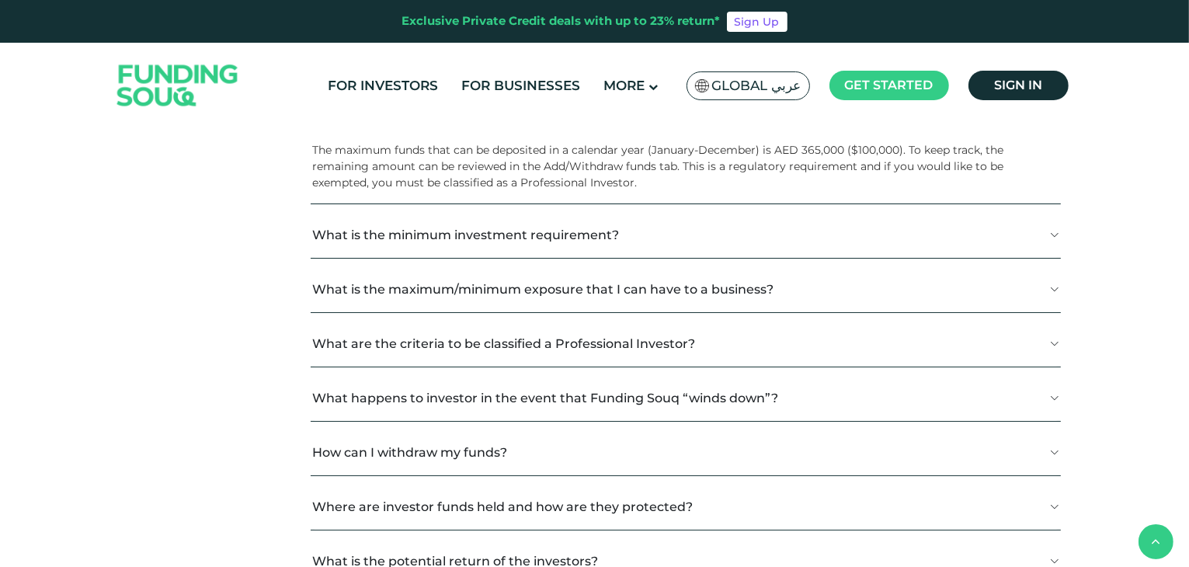
drag, startPoint x: 1006, startPoint y: 203, endPoint x: 1006, endPoint y: 224, distance: 21.7
click at [1006, 224] on button "What is the minimum investment requirement?" at bounding box center [686, 235] width 750 height 46
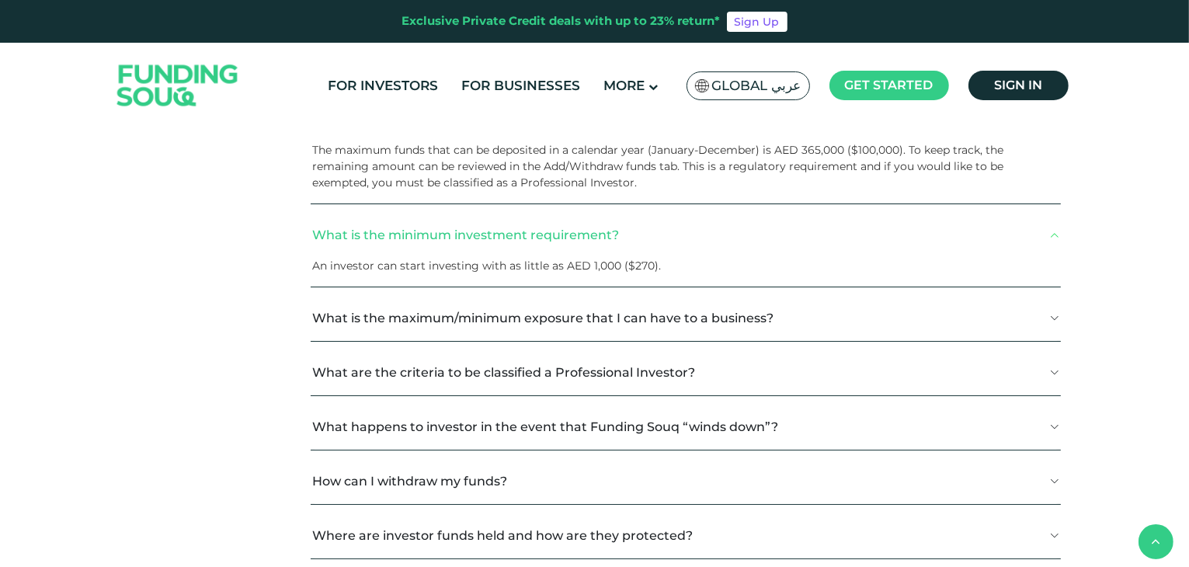
click at [994, 330] on button "What is the maximum/minimum exposure that I can have to a business?" at bounding box center [686, 318] width 750 height 46
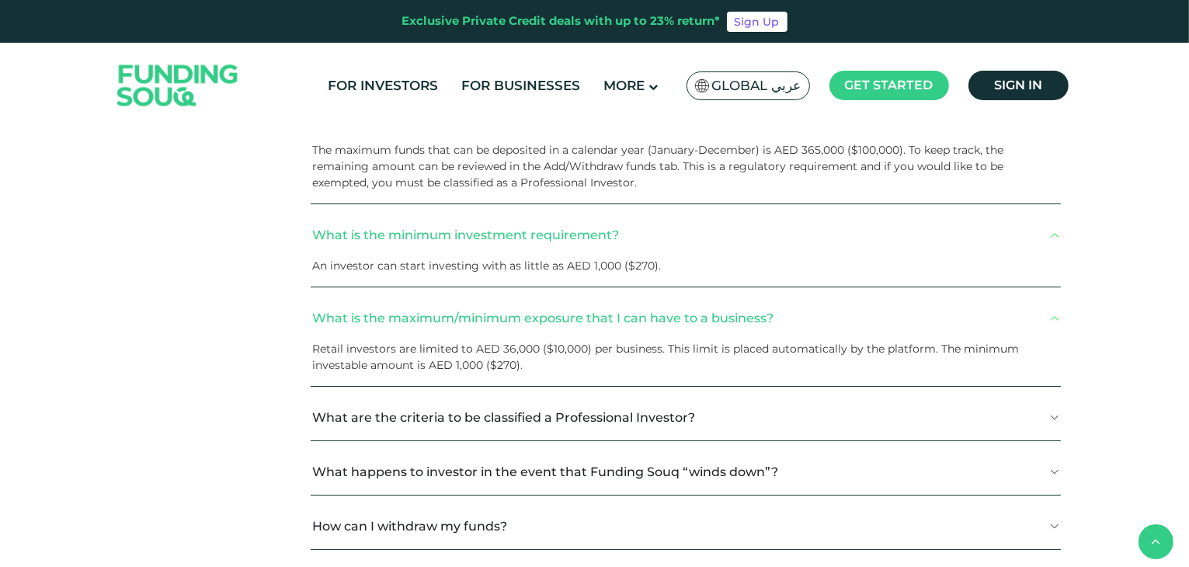
click at [983, 402] on button "What are the criteria to be classified a Professional Investor?" at bounding box center [686, 418] width 750 height 46
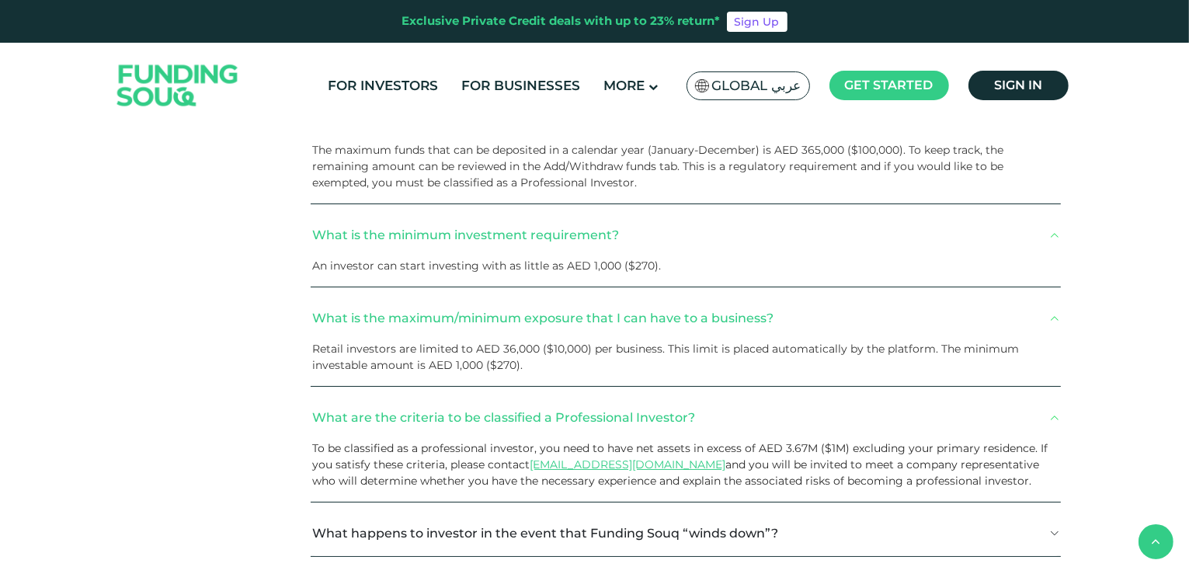
click at [960, 520] on button "What happens to investor in the event that Funding Souq “winds down”?" at bounding box center [686, 533] width 750 height 46
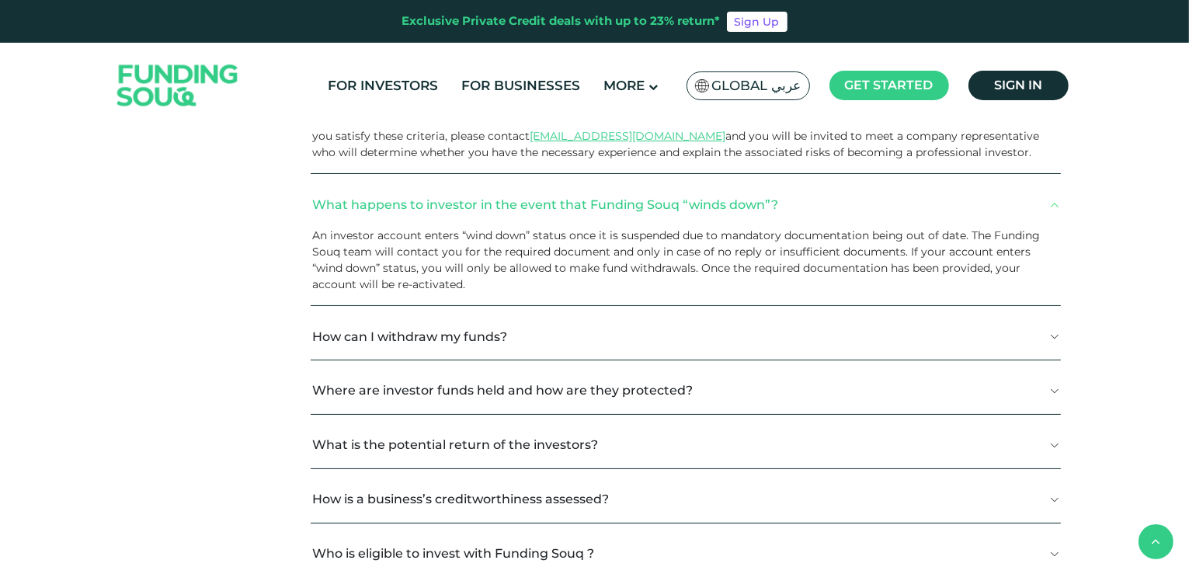
scroll to position [2648, 0]
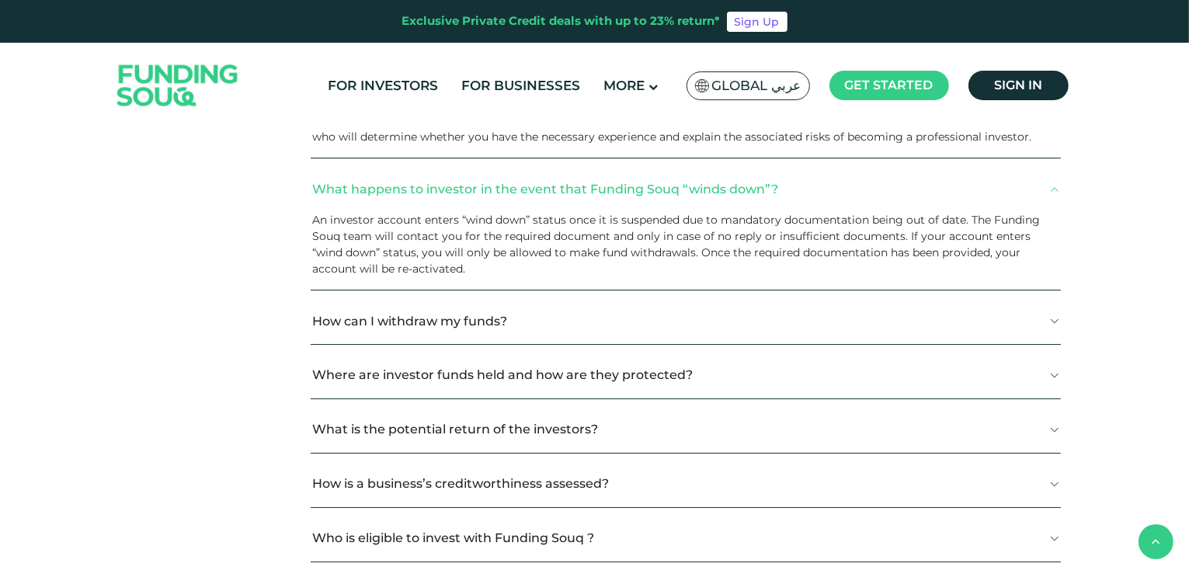
click at [932, 311] on button "How can I withdraw my funds?" at bounding box center [686, 321] width 750 height 46
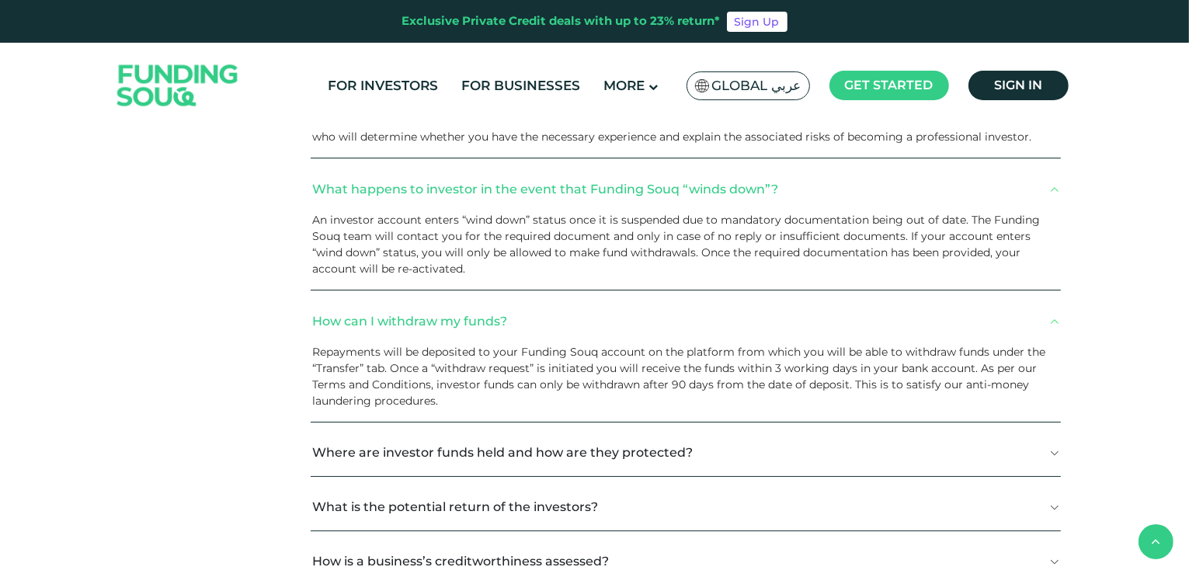
click at [911, 411] on div "Repayments will be deposited to your Funding Souq account on the platform from …" at bounding box center [686, 383] width 750 height 78
click at [912, 441] on button "Where are investor funds held and how are they protected?" at bounding box center [686, 453] width 750 height 46
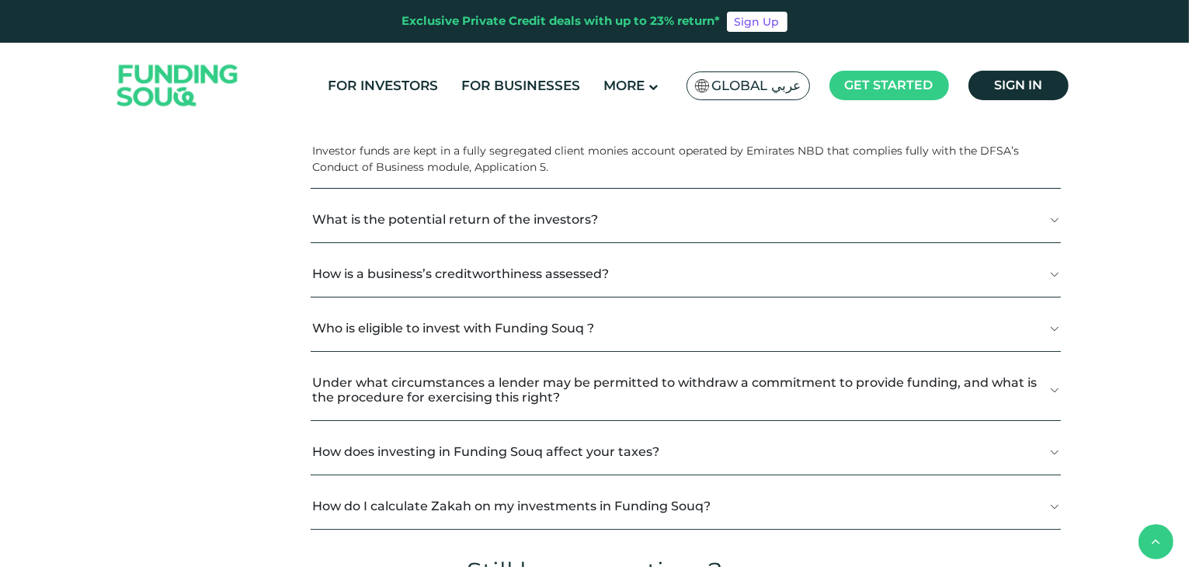
scroll to position [2940, 0]
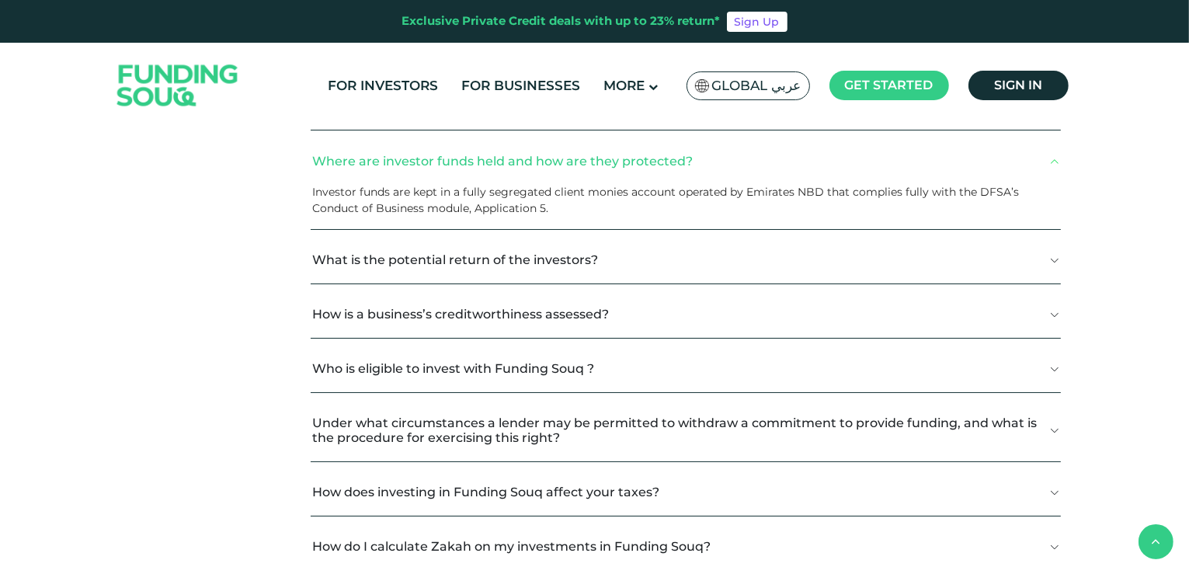
click at [750, 244] on button "What is the potential return of the investors?" at bounding box center [686, 261] width 750 height 46
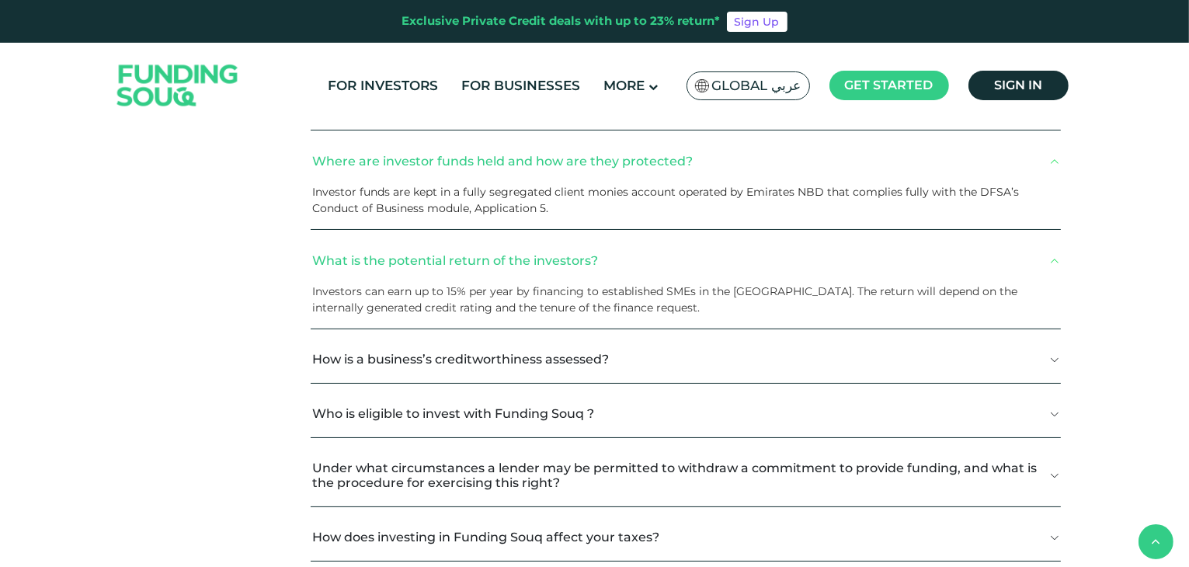
click at [817, 350] on button "How is a business’s creditworthiness assessed?" at bounding box center [686, 360] width 750 height 46
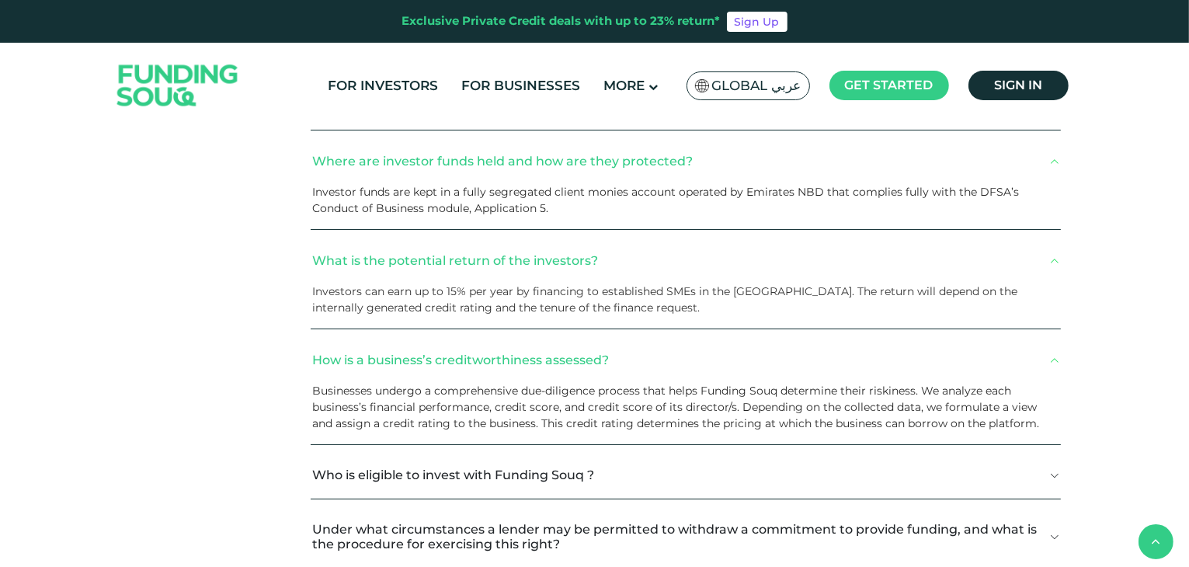
click at [854, 480] on button "Who is eligible to invest with Funding Souq ?" at bounding box center [686, 476] width 750 height 46
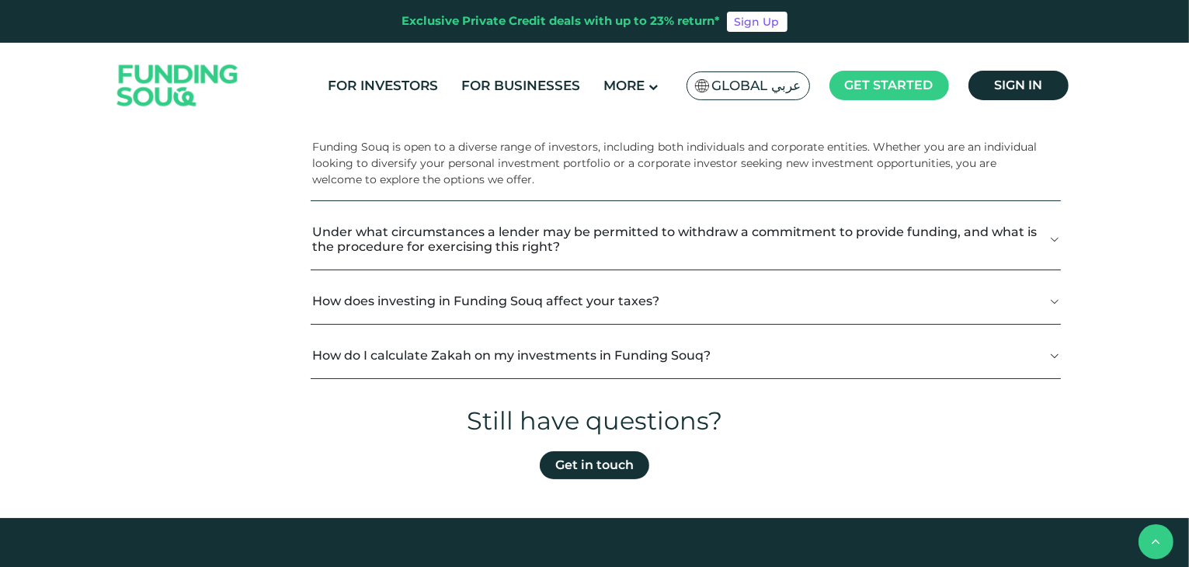
scroll to position [3305, 0]
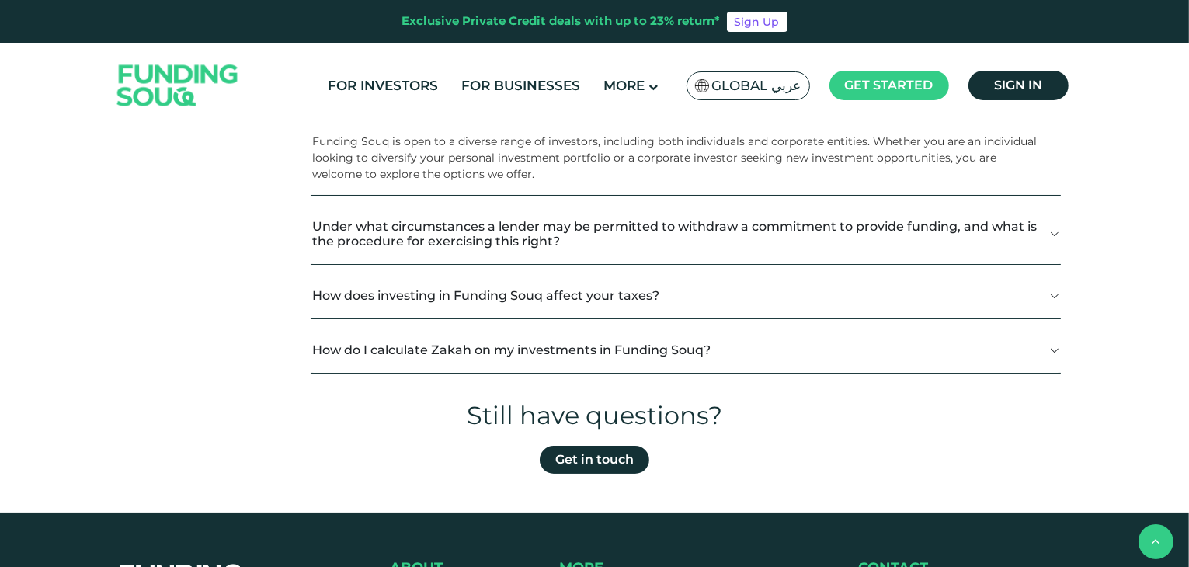
click at [957, 222] on button "Under what circumstances a lender may be permitted to withdraw a commitment to …" at bounding box center [686, 233] width 750 height 61
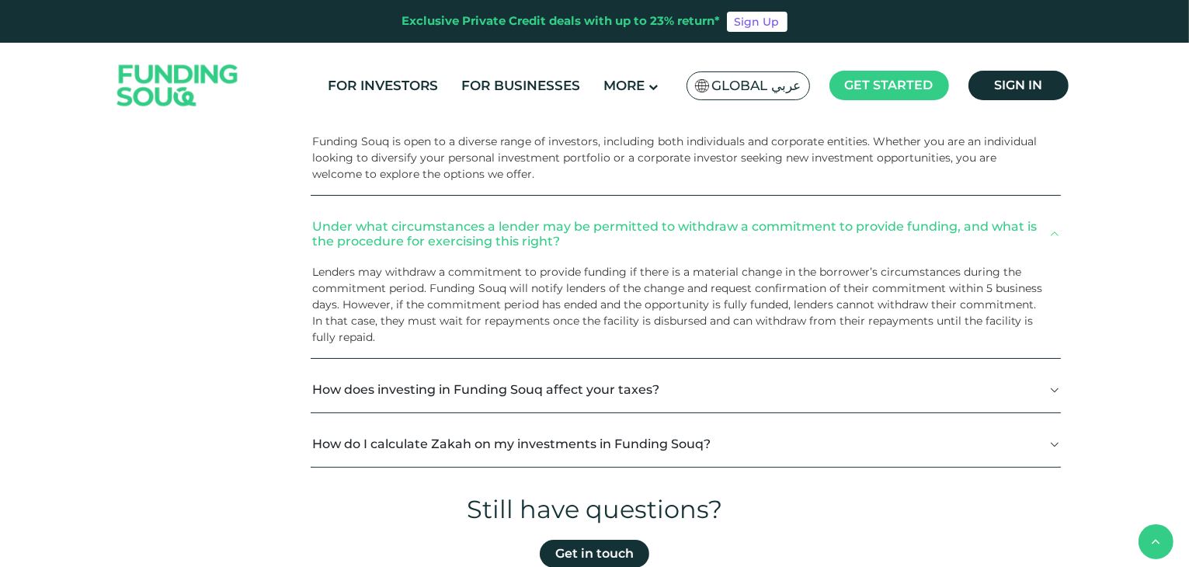
click at [879, 377] on button "How does investing in Funding Souq affect your taxes?" at bounding box center [686, 390] width 750 height 46
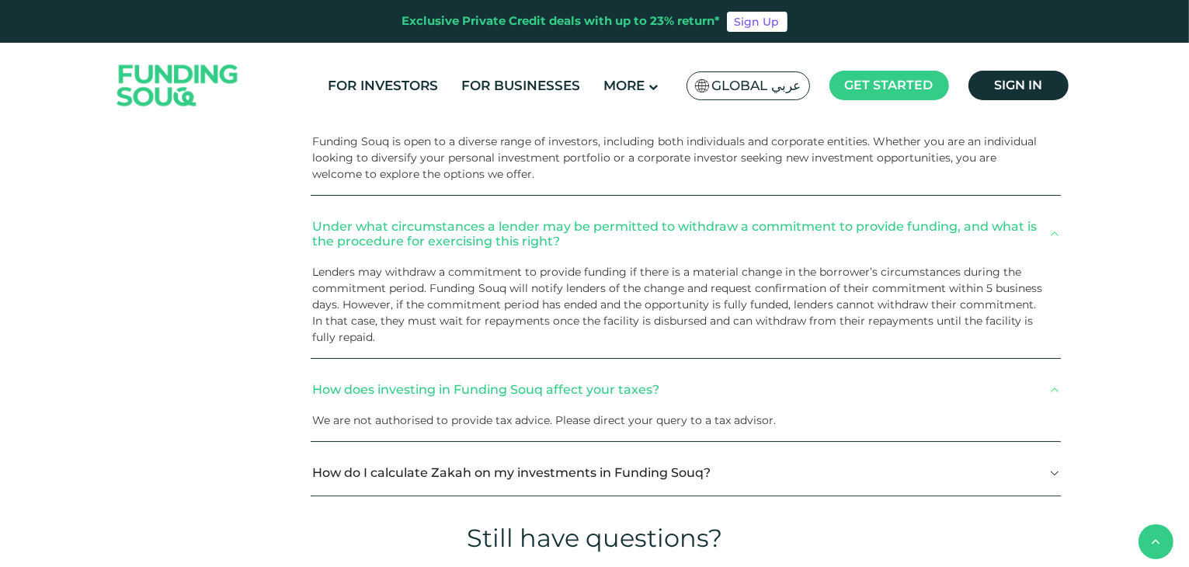
click at [863, 475] on button "How do I calculate Zakah on my investments in Funding Souq?" at bounding box center [686, 473] width 750 height 46
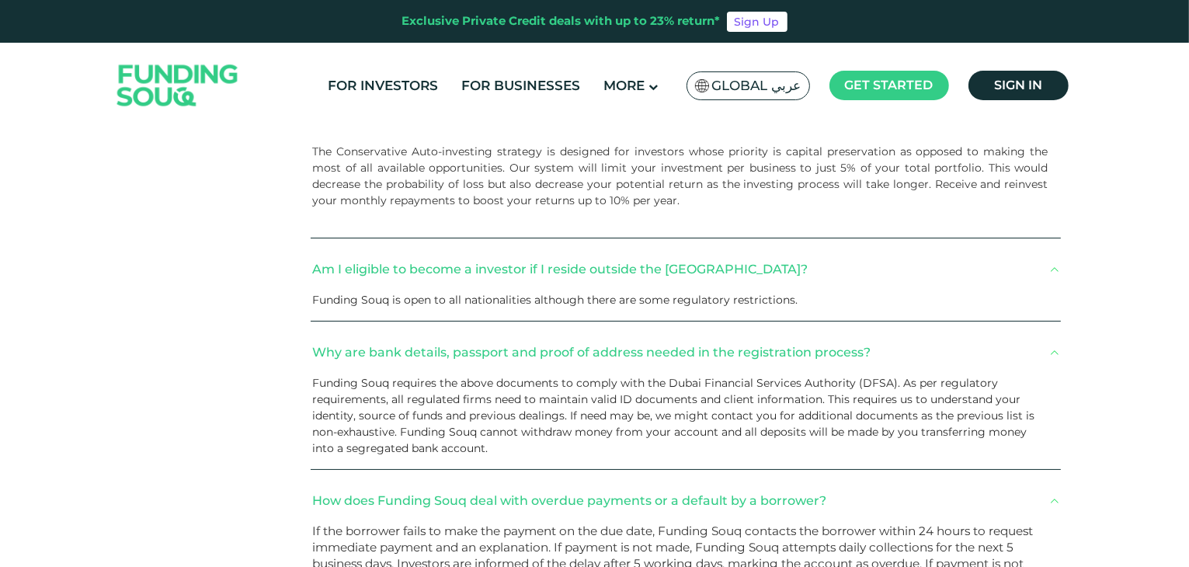
scroll to position [191, 0]
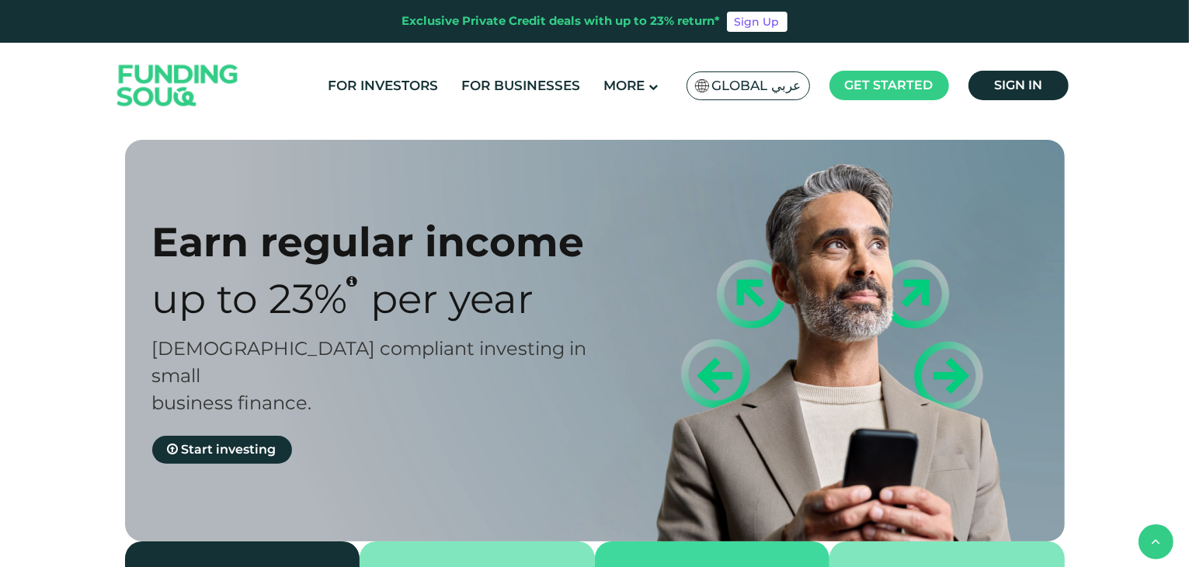
scroll to position [2607, 0]
